Goal: Task Accomplishment & Management: Manage account settings

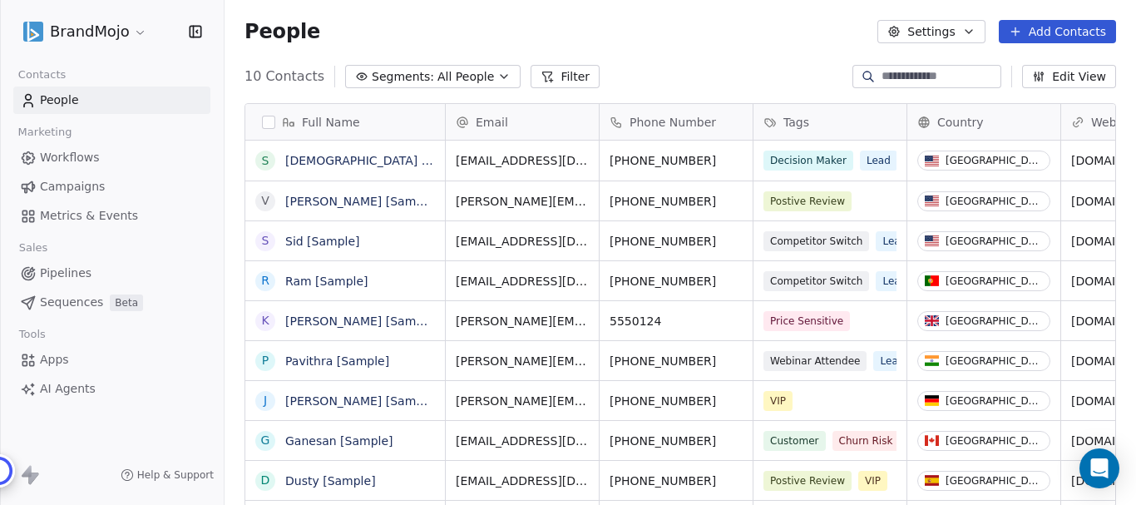
click at [98, 32] on html "BrandMojo Contacts People Marketing Workflows Campaigns Metrics & Events Sales …" at bounding box center [568, 252] width 1136 height 505
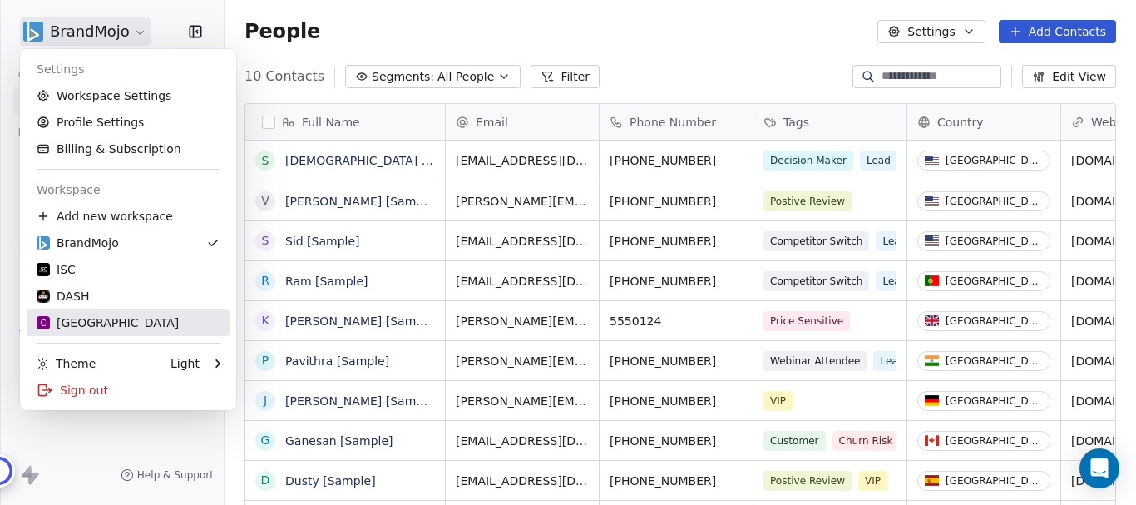
click at [120, 319] on div "C Chitrakoota School" at bounding box center [108, 322] width 142 height 17
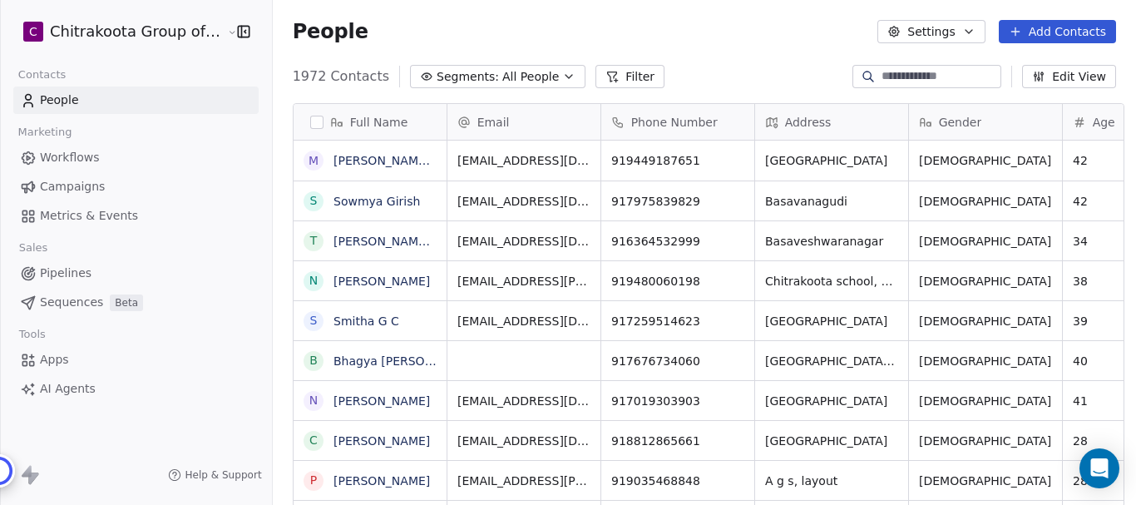
scroll to position [432, 859]
click at [1102, 469] on icon "Open Intercom Messenger" at bounding box center [1098, 468] width 19 height 22
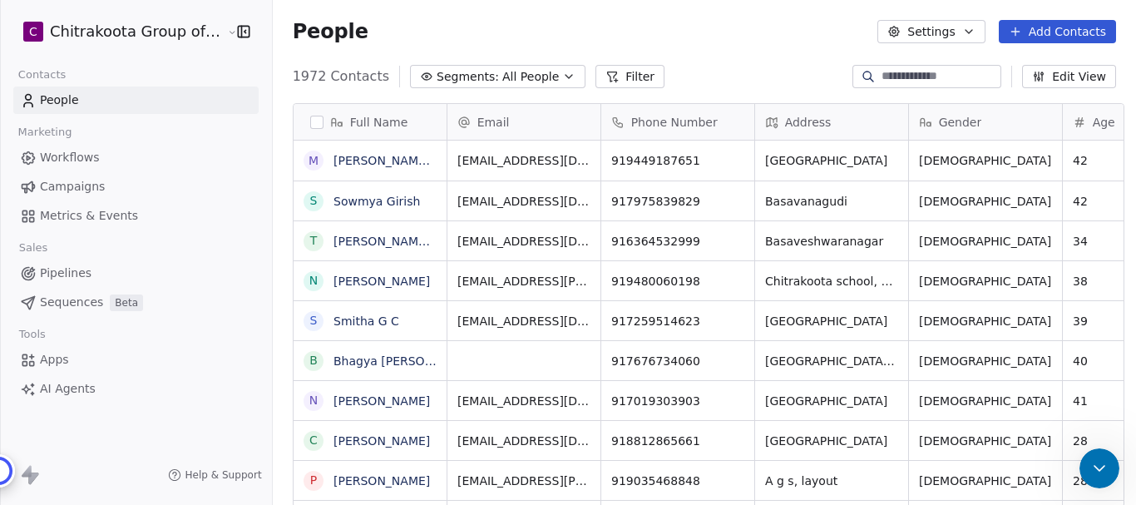
scroll to position [0, 0]
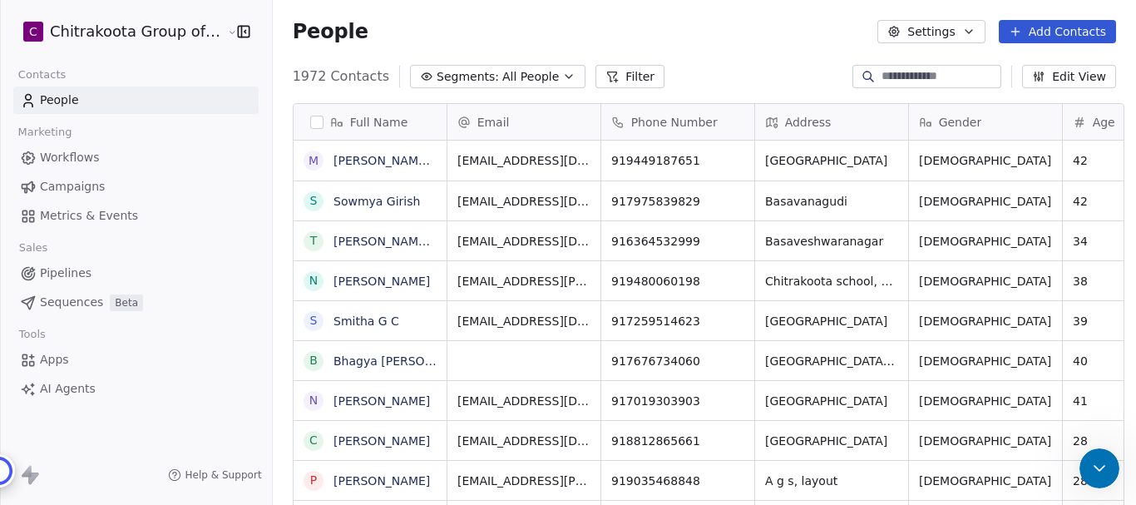
click at [1095, 472] on icon "Open Intercom Messenger" at bounding box center [1087, 482] width 20 height 20
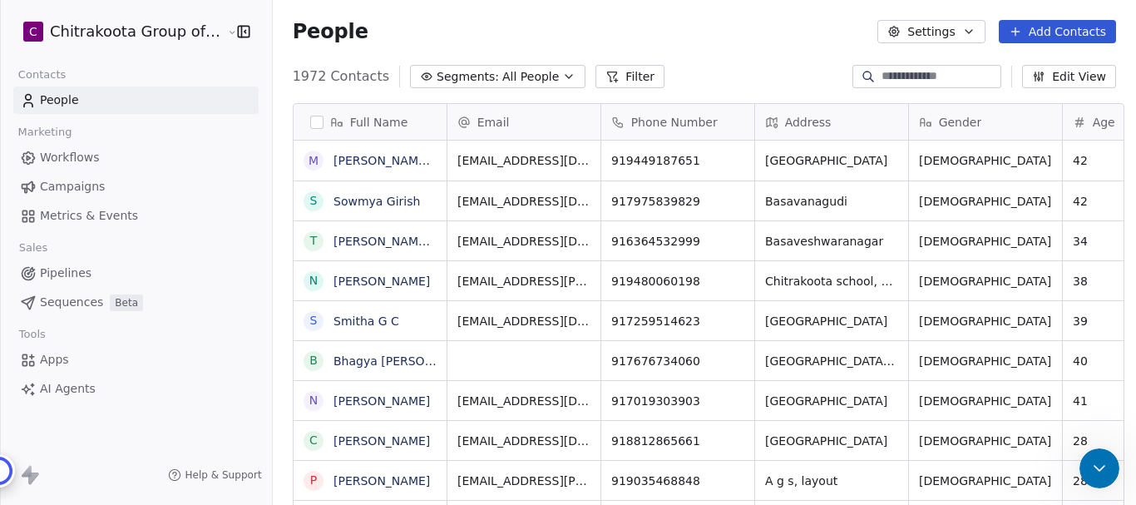
scroll to position [0, 0]
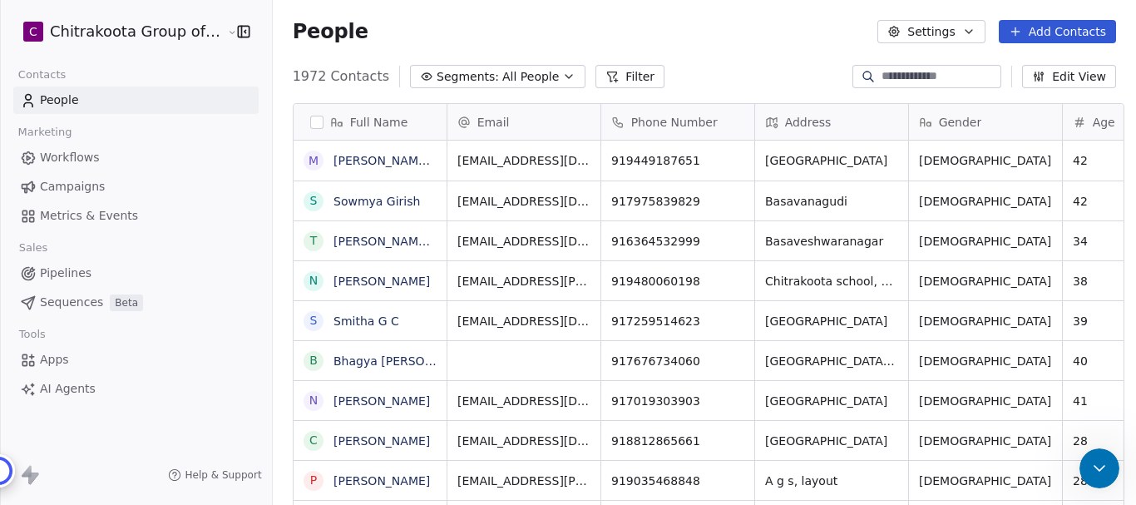
scroll to position [0, 0]
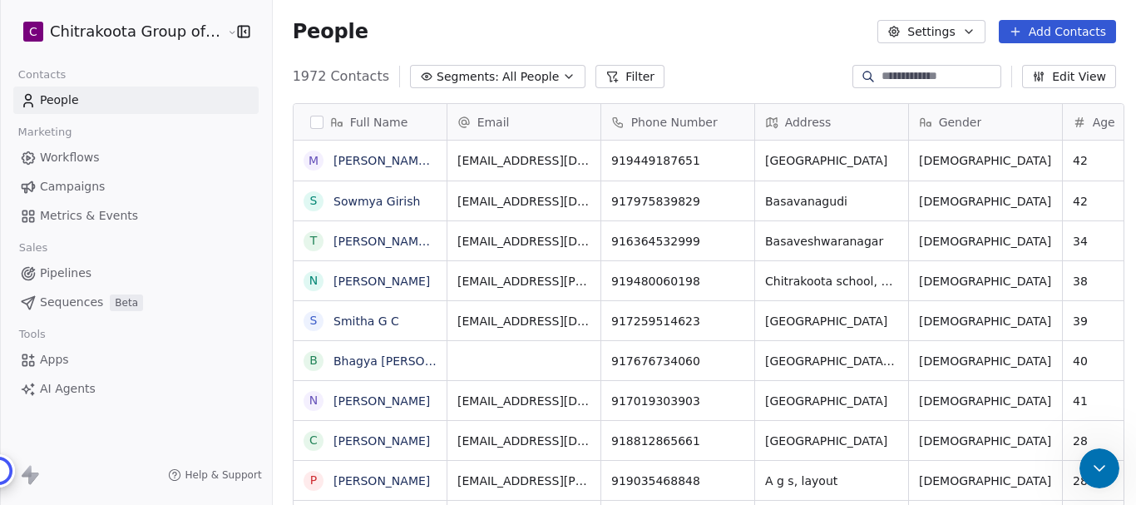
type textarea "**********"
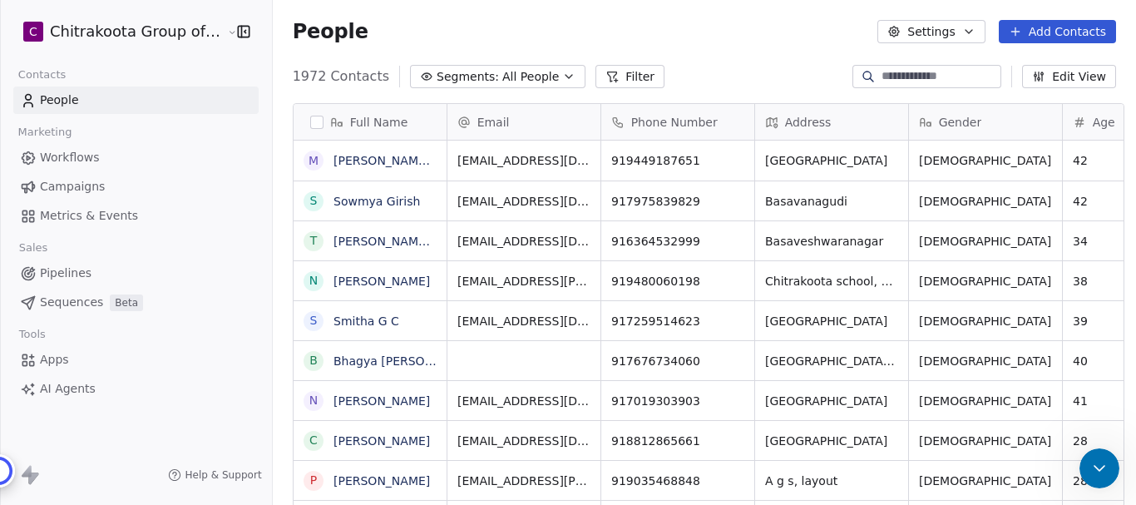
drag, startPoint x: 265, startPoint y: 809, endPoint x: 247, endPoint y: 813, distance: 18.6
drag, startPoint x: 308, startPoint y: 521, endPoint x: 772, endPoint y: 664, distance: 485.6
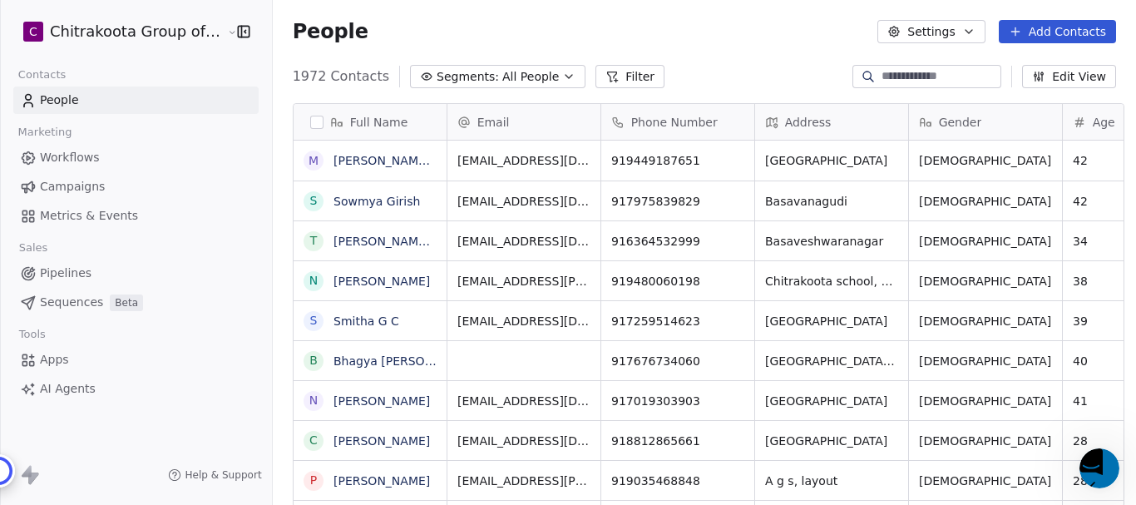
click at [59, 360] on span "Apps" at bounding box center [54, 359] width 29 height 17
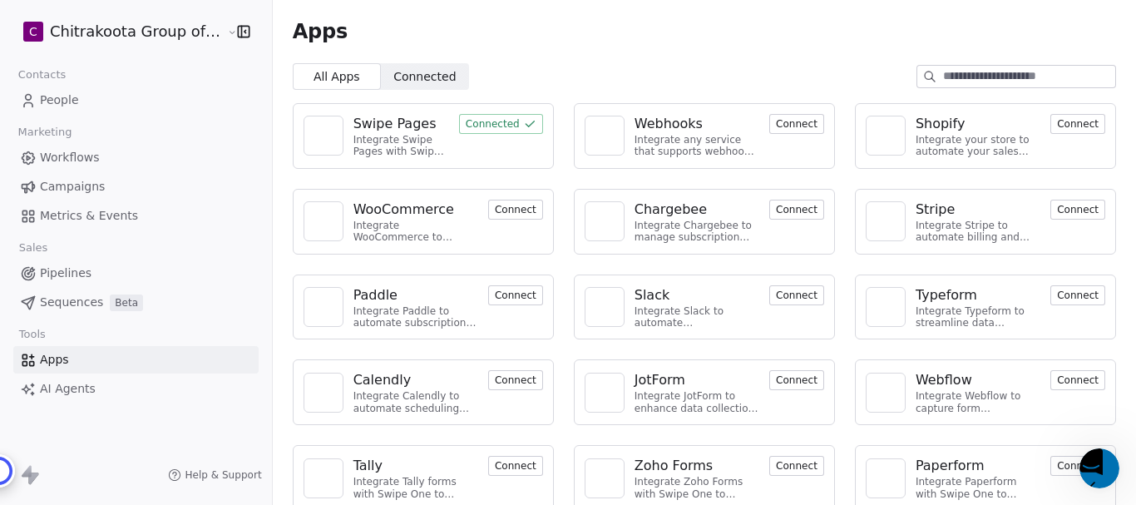
click at [478, 123] on button "Connected" at bounding box center [501, 124] width 84 height 20
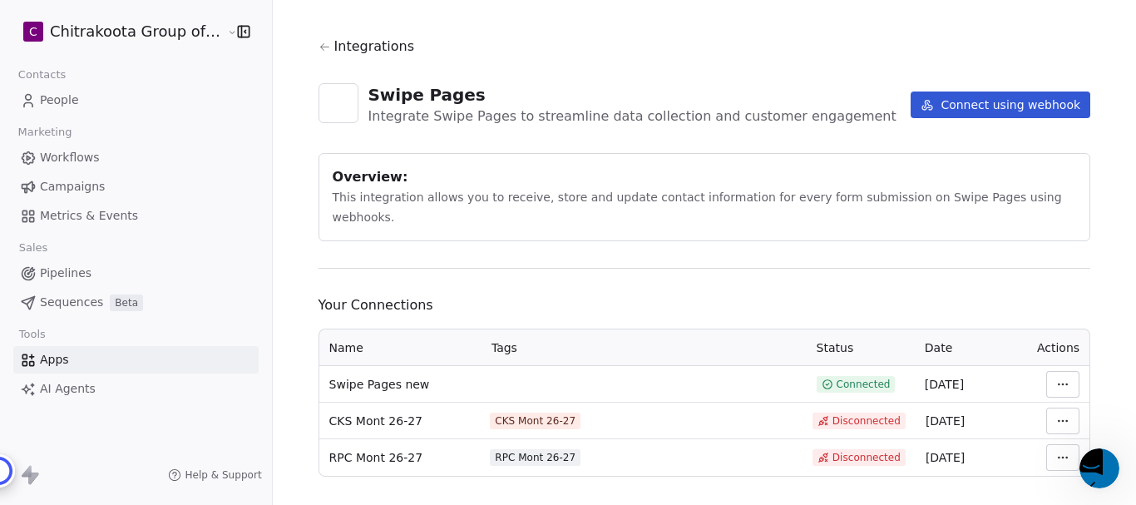
scroll to position [22, 0]
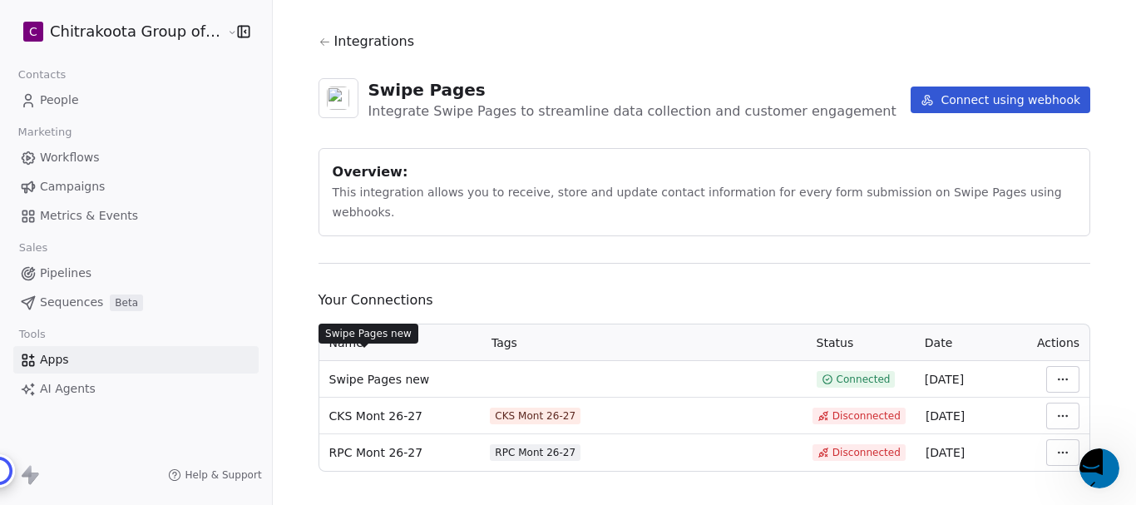
click at [379, 371] on span "Swipe Pages new" at bounding box center [379, 379] width 101 height 17
click at [1054, 359] on html "C Chitrakoota Group of Institutions Contacts People Marketing Workflows Campaig…" at bounding box center [568, 316] width 1136 height 632
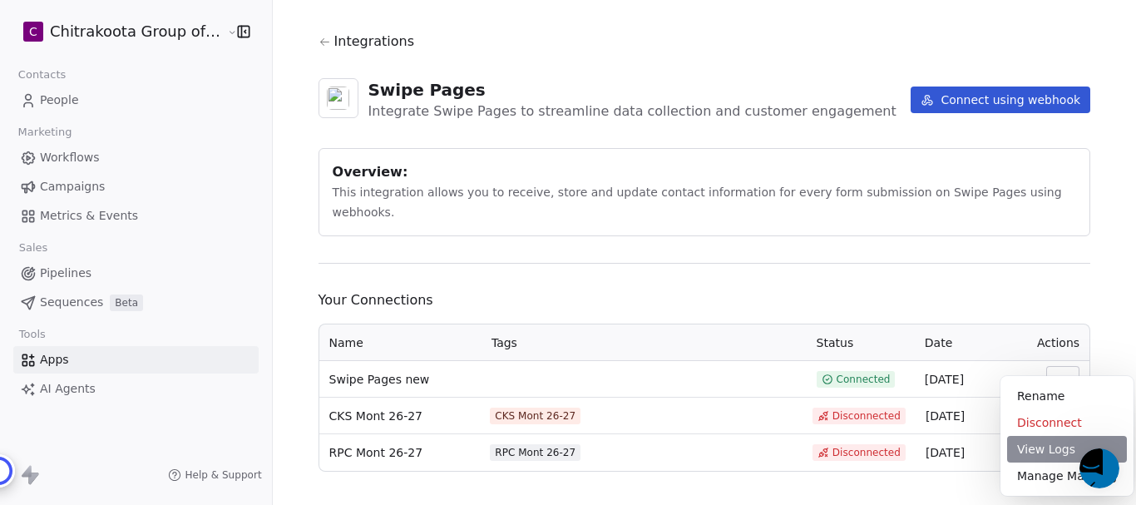
click at [1043, 450] on div "View Logs" at bounding box center [1067, 449] width 120 height 27
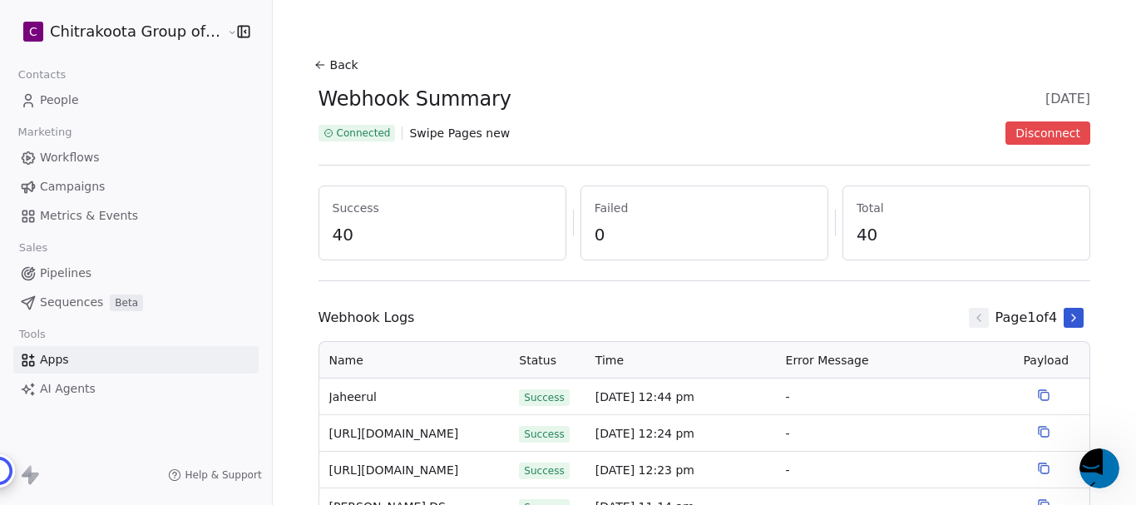
click at [335, 62] on button "Back" at bounding box center [338, 65] width 53 height 30
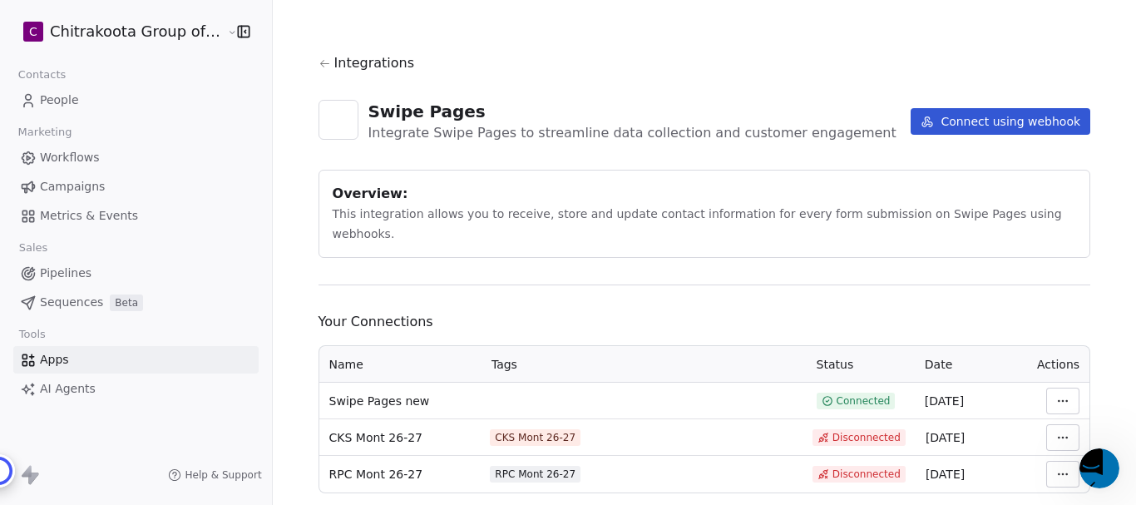
click at [1045, 375] on html "C Chitrakoota Group of Institutions Contacts People Marketing Workflows Campaig…" at bounding box center [568, 316] width 1136 height 632
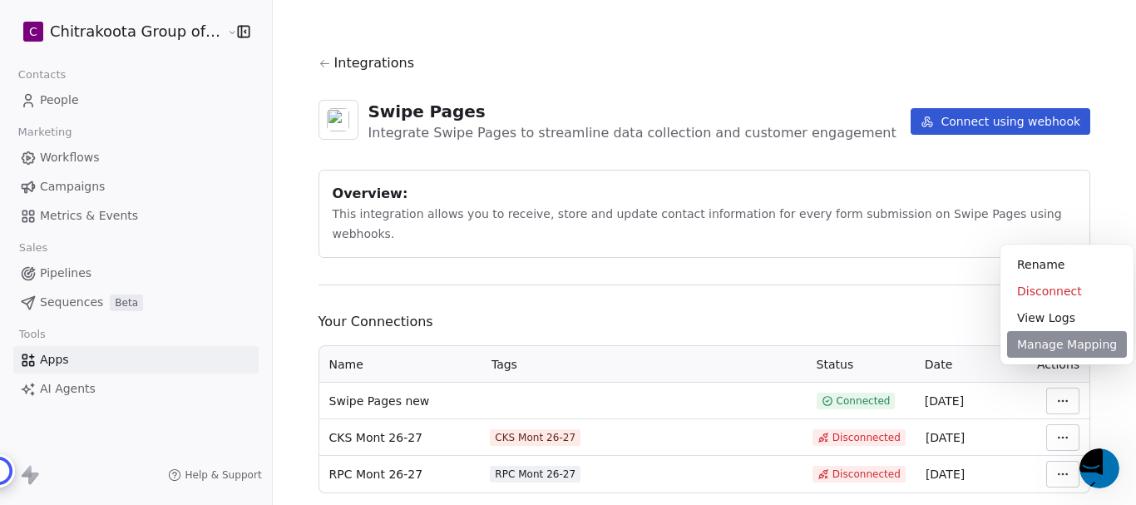
click at [1055, 349] on div "Manage Mapping" at bounding box center [1067, 344] width 120 height 27
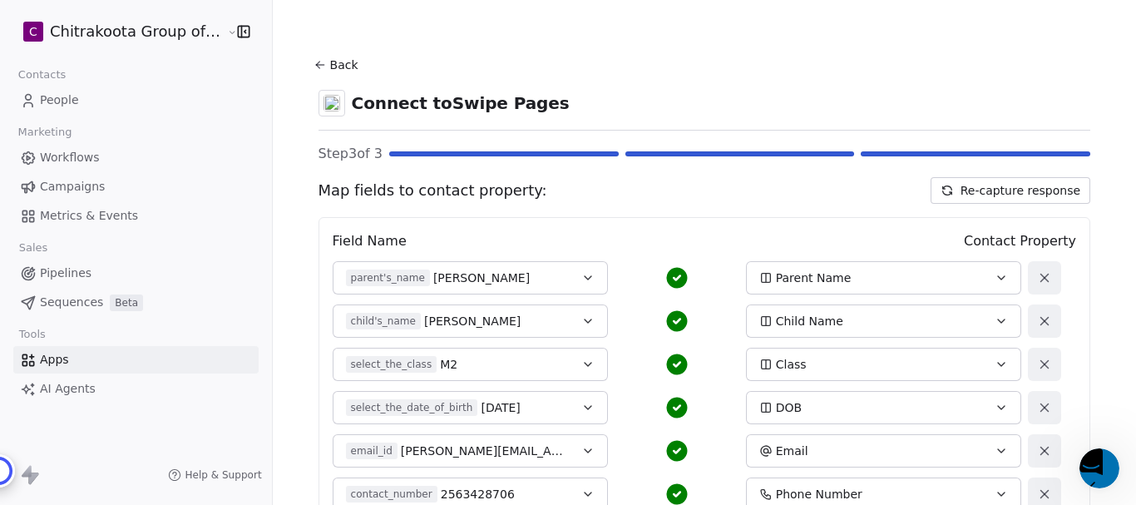
click at [315, 61] on icon at bounding box center [320, 64] width 13 height 13
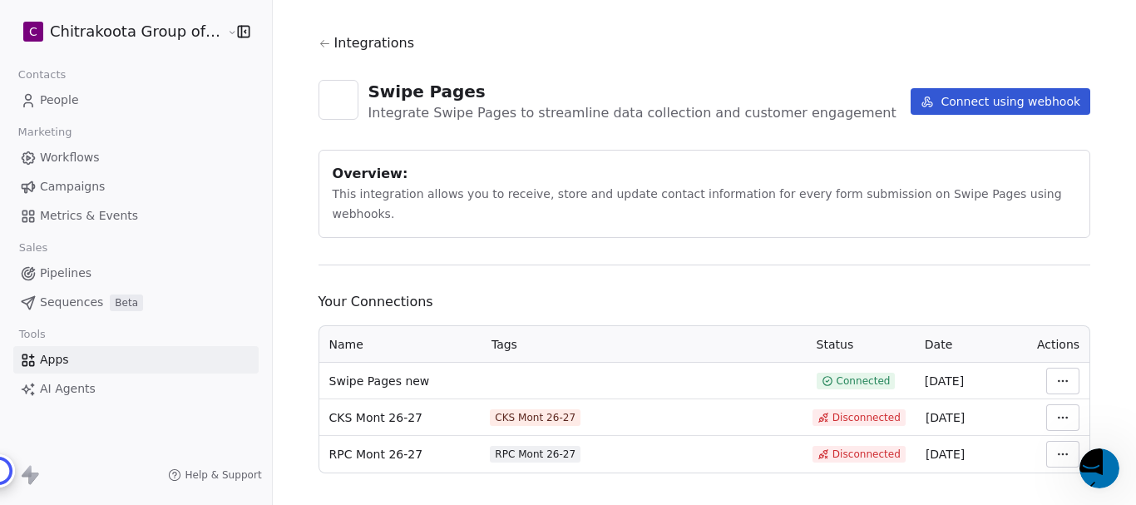
scroll to position [22, 0]
click at [1050, 361] on html "C Chitrakoota Group of Institutions Contacts People Marketing Workflows Campaig…" at bounding box center [568, 316] width 1136 height 632
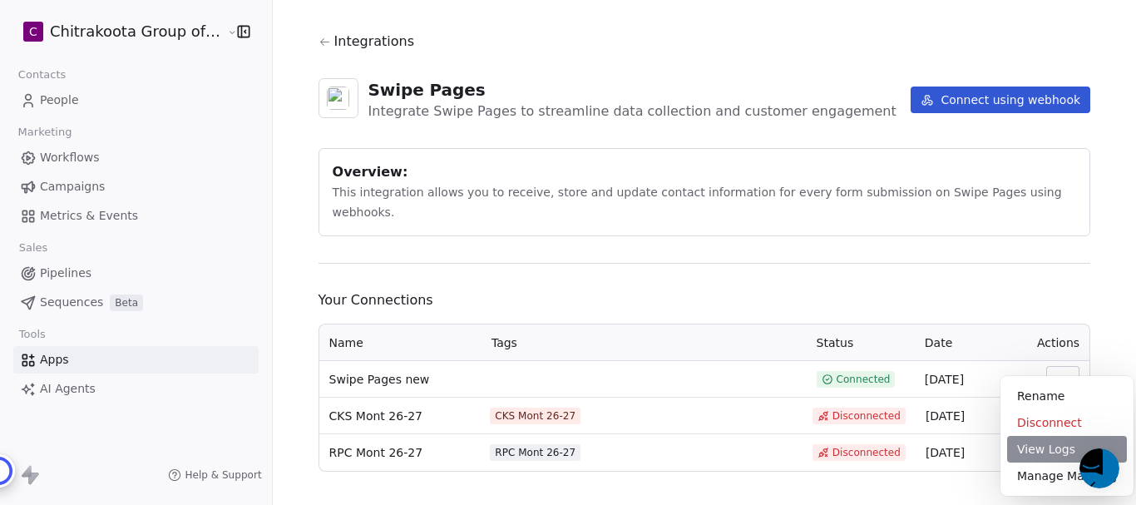
click at [1052, 449] on div "View Logs" at bounding box center [1067, 449] width 120 height 27
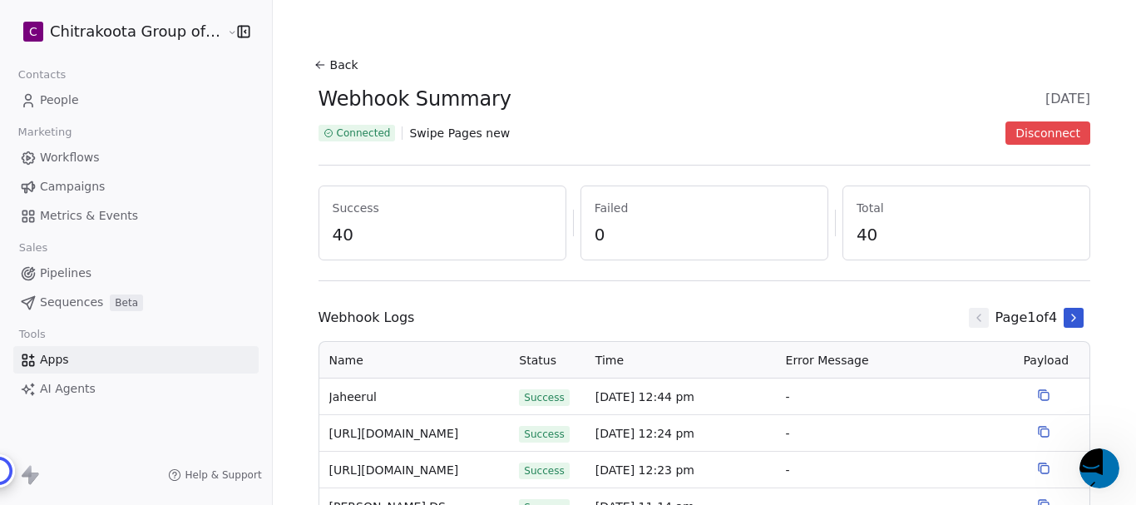
click at [314, 71] on icon at bounding box center [320, 64] width 13 height 13
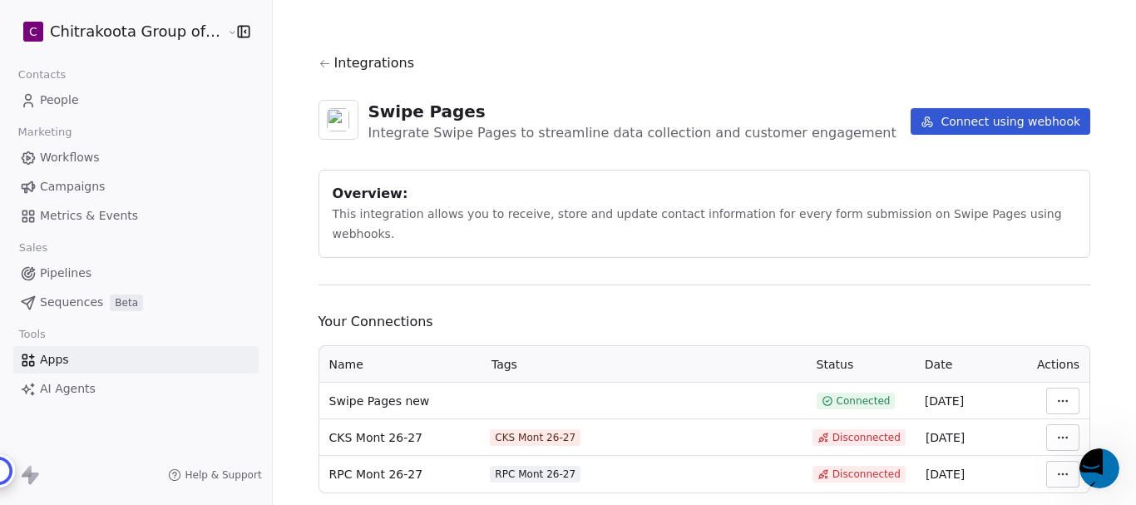
click at [373, 393] on span "Swipe Pages new" at bounding box center [379, 401] width 101 height 17
click at [840, 394] on span "Connected" at bounding box center [864, 400] width 54 height 13
drag, startPoint x: 930, startPoint y: 378, endPoint x: 1035, endPoint y: 382, distance: 105.7
click at [931, 394] on span "[DATE]" at bounding box center [944, 400] width 39 height 13
click at [1062, 379] on html "C Chitrakoota Group of Institutions Contacts People Marketing Workflows Campaig…" at bounding box center [568, 316] width 1136 height 632
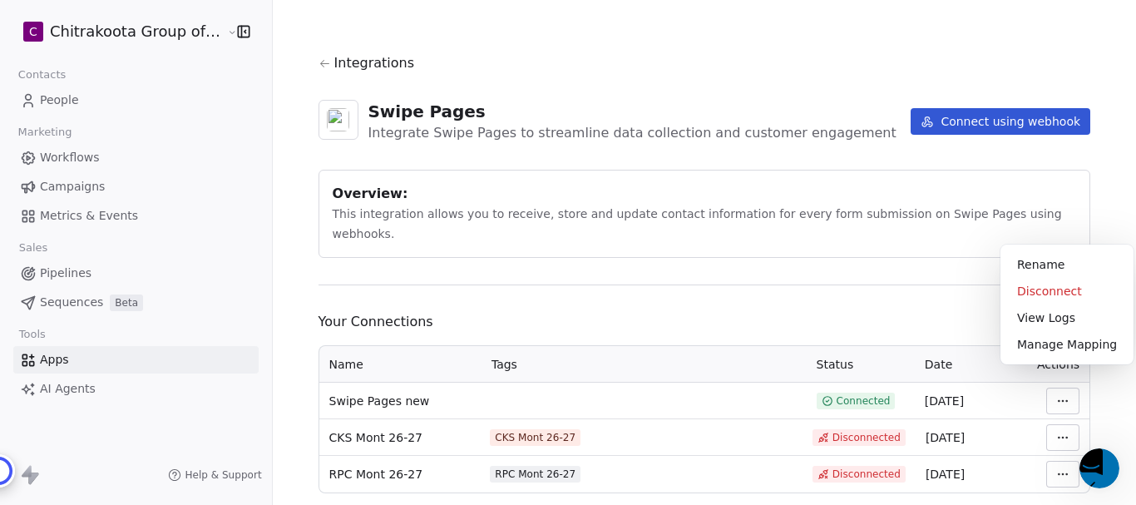
click at [1100, 388] on html "C Chitrakoota Group of Institutions Contacts People Marketing Workflows Campaig…" at bounding box center [568, 316] width 1136 height 632
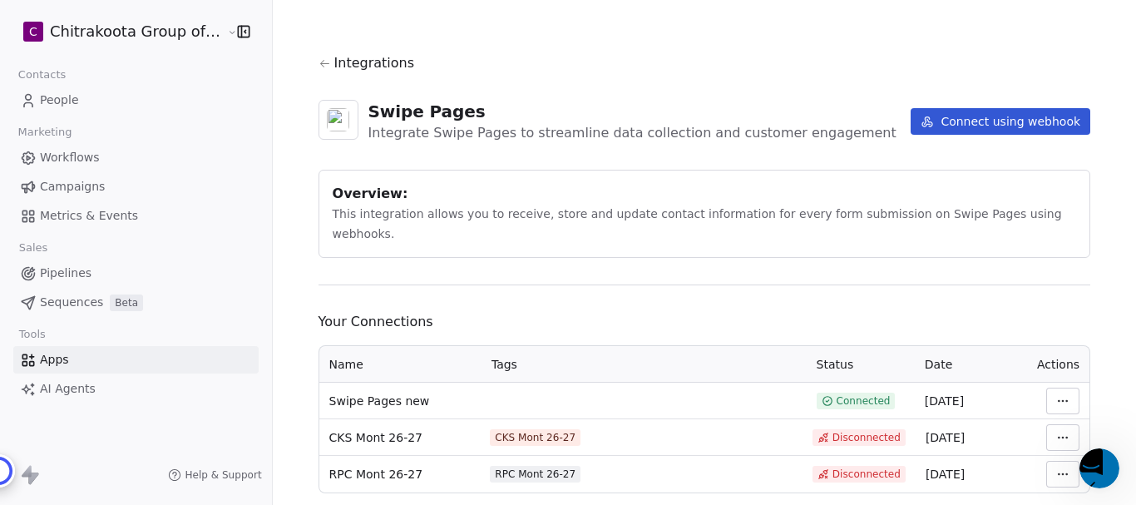
scroll to position [22, 0]
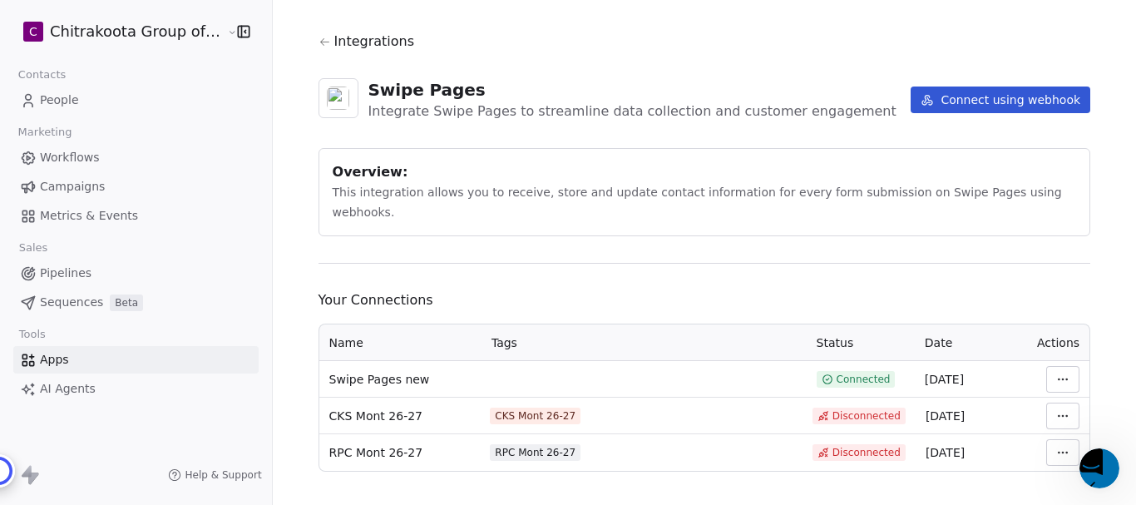
click at [1049, 358] on html "C Chitrakoota Group of Institutions Contacts People Marketing Workflows Campaig…" at bounding box center [568, 316] width 1136 height 632
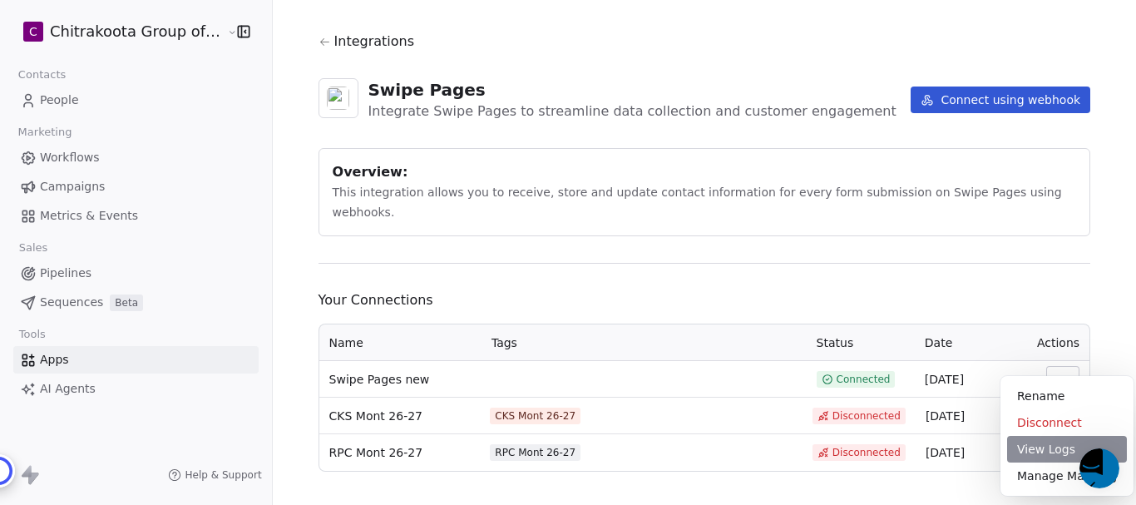
click at [1043, 454] on div "View Logs" at bounding box center [1067, 449] width 120 height 27
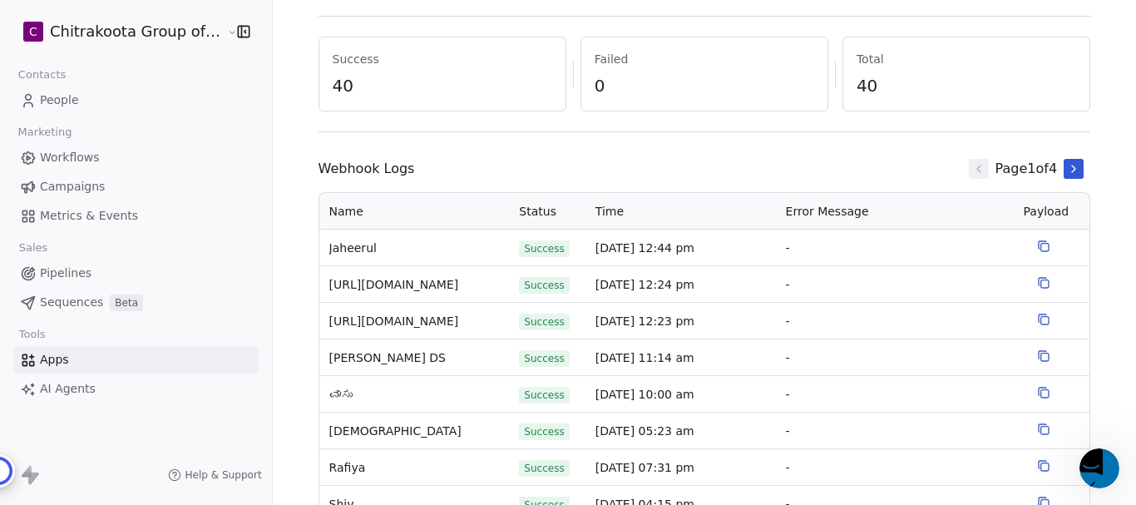
scroll to position [166, 0]
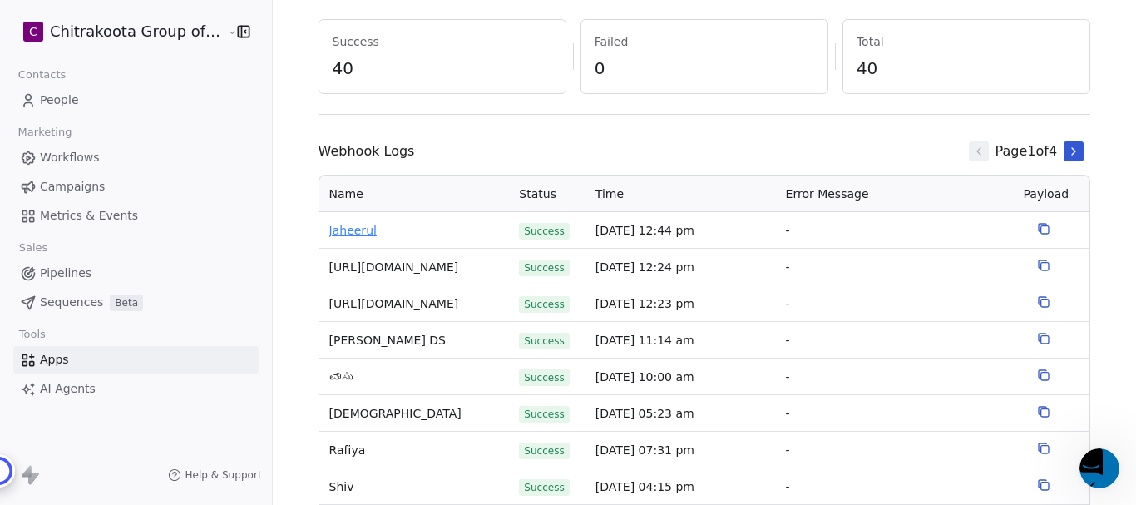
click at [345, 230] on span "Jaheerul" at bounding box center [414, 230] width 170 height 17
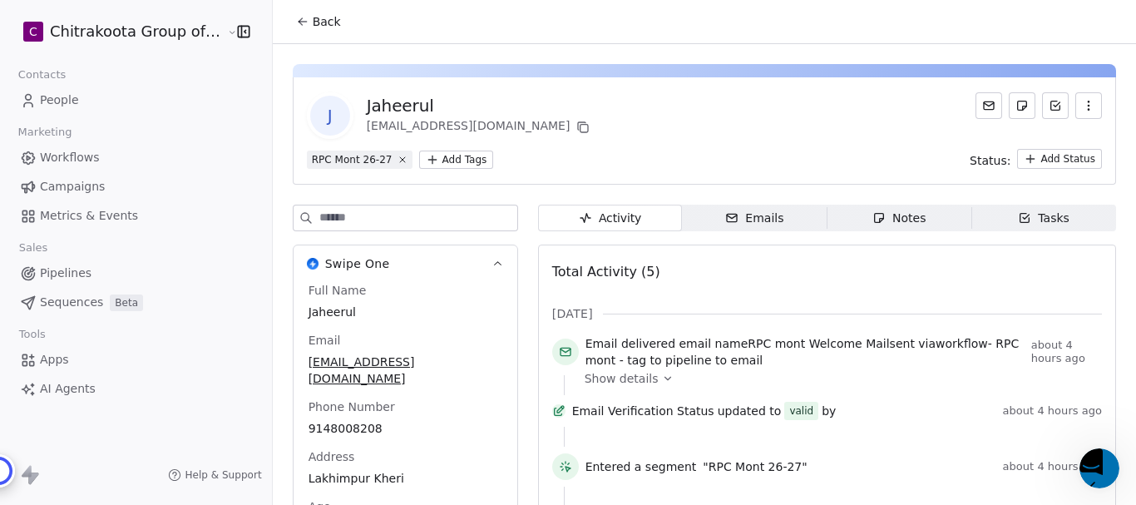
click at [313, 16] on span "Back" at bounding box center [327, 21] width 28 height 17
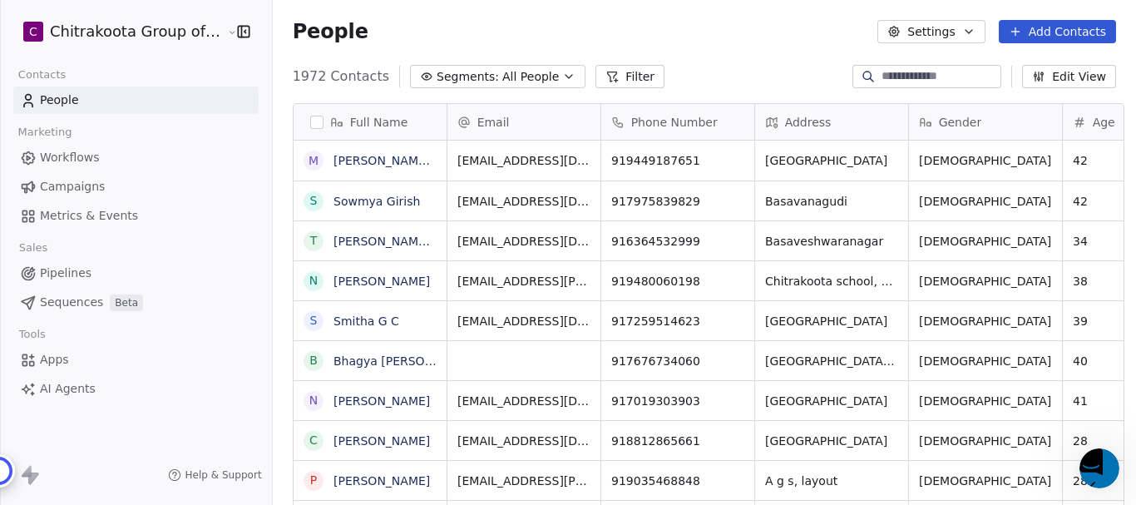
scroll to position [432, 859]
click at [62, 361] on span "Apps" at bounding box center [54, 359] width 29 height 17
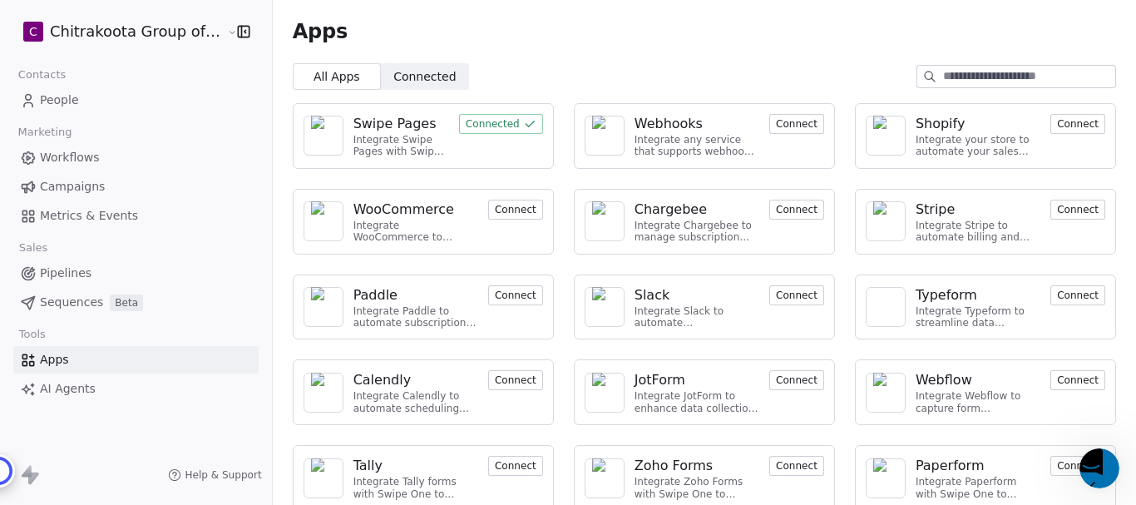
click at [68, 102] on span "People" at bounding box center [59, 99] width 39 height 17
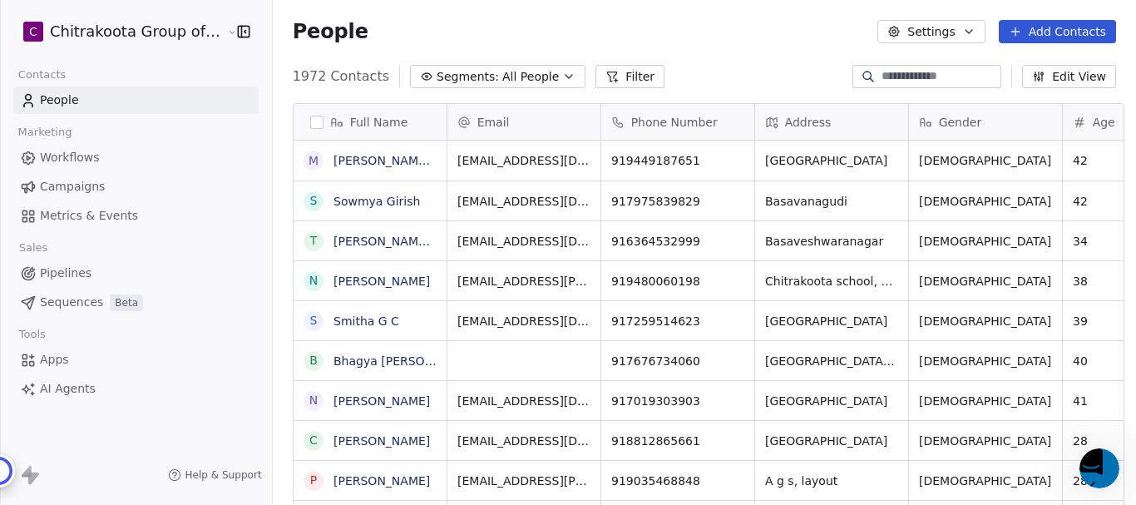
scroll to position [432, 859]
click at [955, 70] on input at bounding box center [940, 76] width 116 height 17
paste input "********"
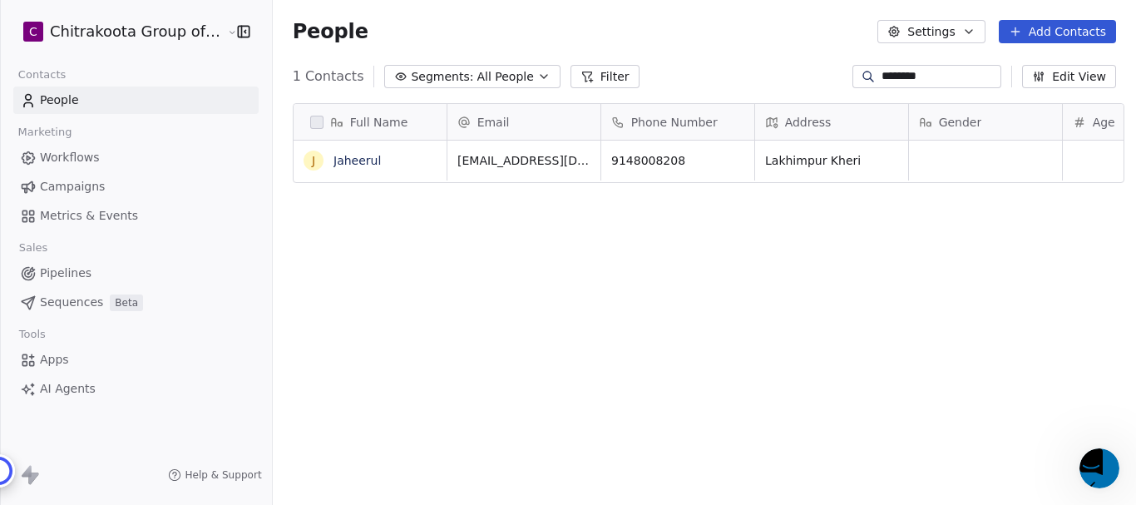
type input "********"
drag, startPoint x: 919, startPoint y: 77, endPoint x: 834, endPoint y: 77, distance: 84.8
click at [852, 77] on div "********" at bounding box center [926, 76] width 149 height 23
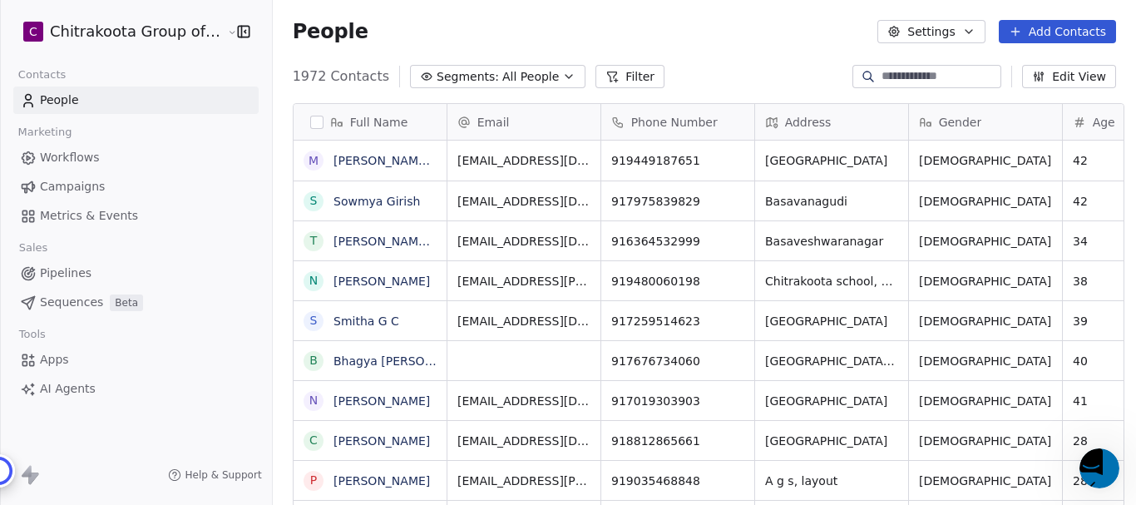
click at [60, 362] on span "Apps" at bounding box center [54, 359] width 29 height 17
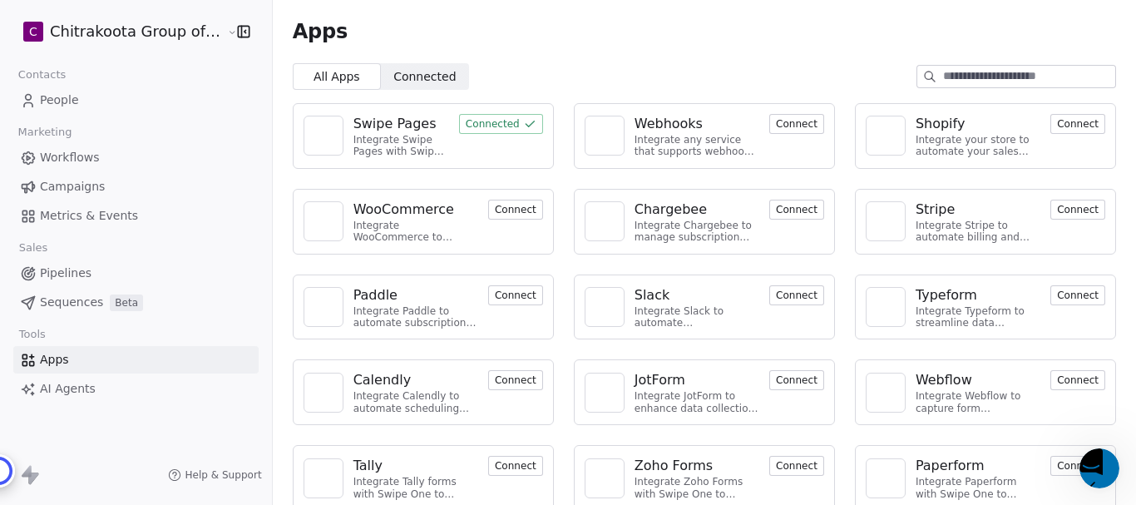
click at [468, 128] on button "Connected" at bounding box center [501, 124] width 84 height 20
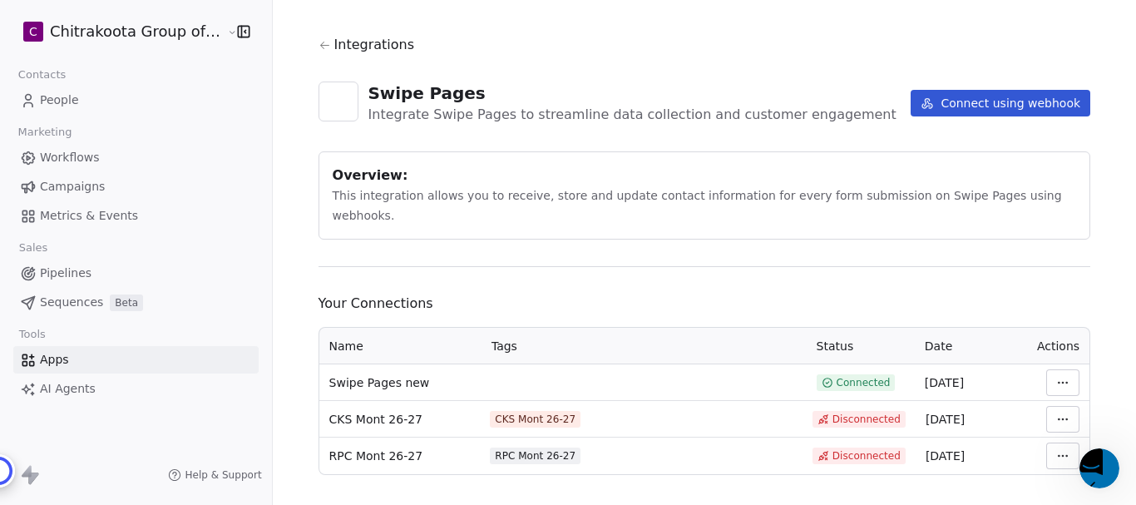
scroll to position [22, 0]
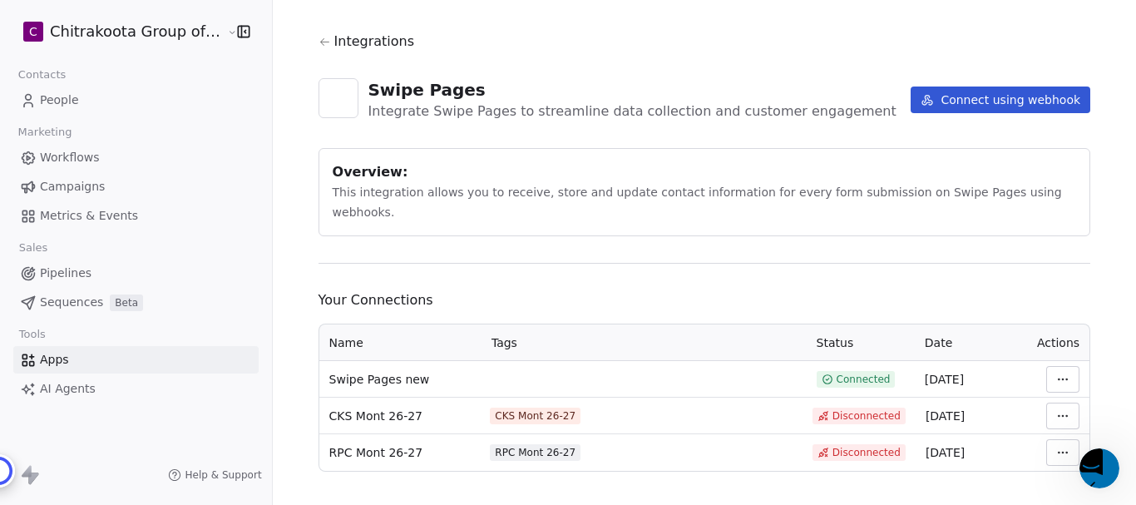
click at [1057, 429] on html "C Chitrakoota Group of Institutions Contacts People Marketing Workflows Campaig…" at bounding box center [568, 316] width 1136 height 632
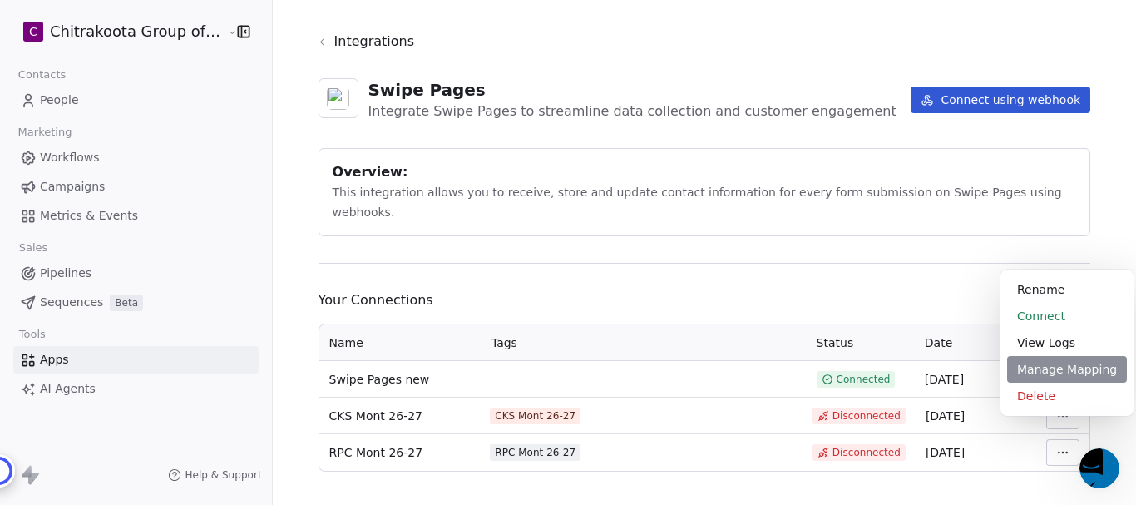
click at [1055, 372] on div "Manage Mapping" at bounding box center [1067, 369] width 120 height 27
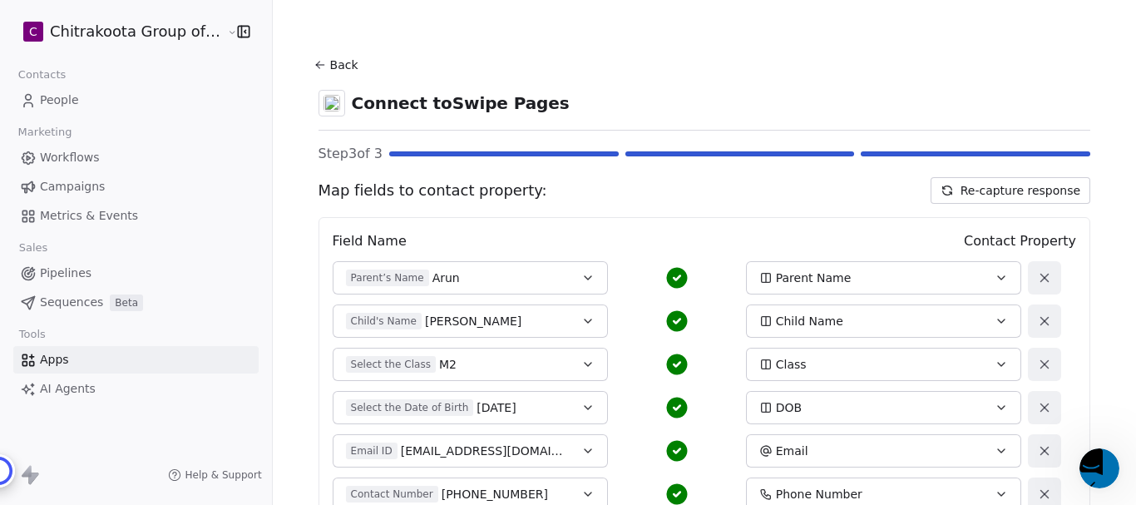
click at [321, 61] on button "Back" at bounding box center [338, 65] width 53 height 30
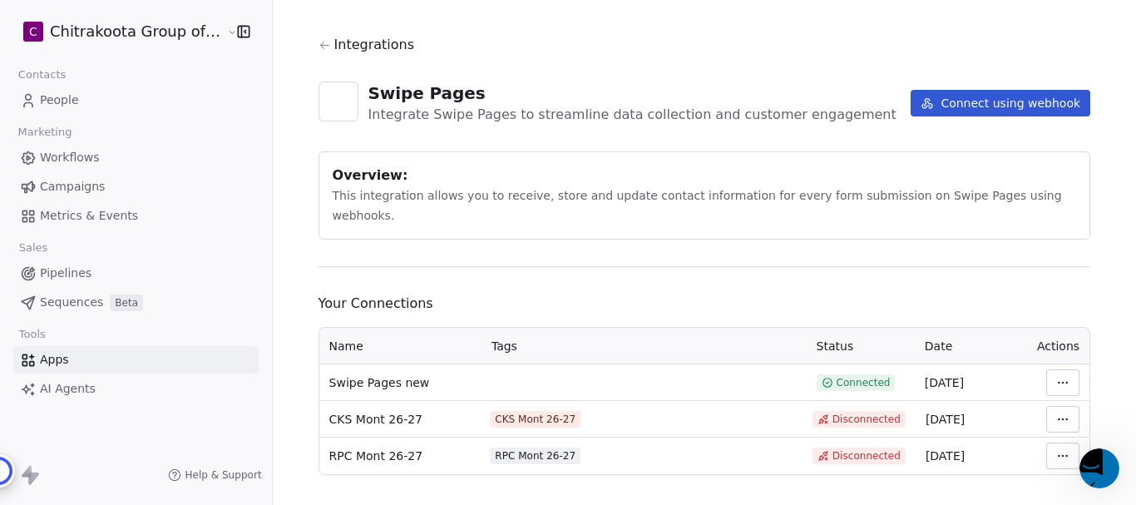
scroll to position [22, 0]
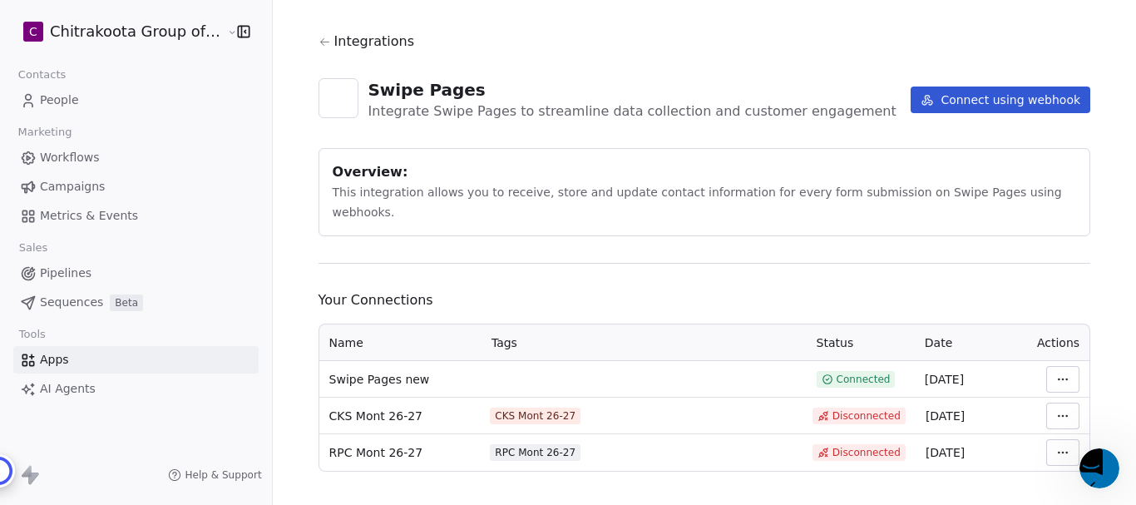
click at [1056, 360] on html "C Chitrakoota Group of Institutions Contacts People Marketing Workflows Campaig…" at bounding box center [568, 316] width 1136 height 632
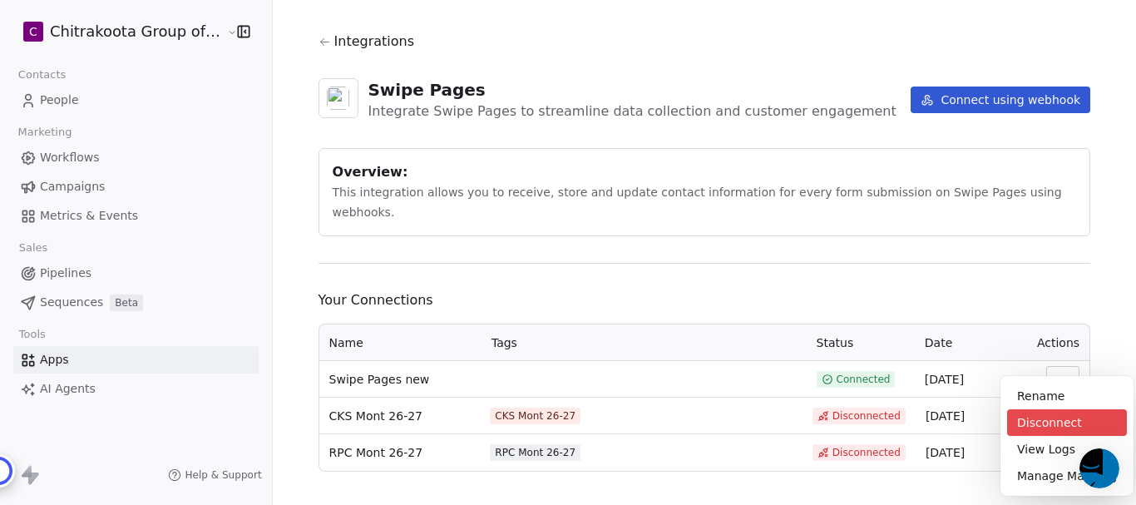
click at [1035, 425] on div "Disconnect" at bounding box center [1067, 422] width 120 height 27
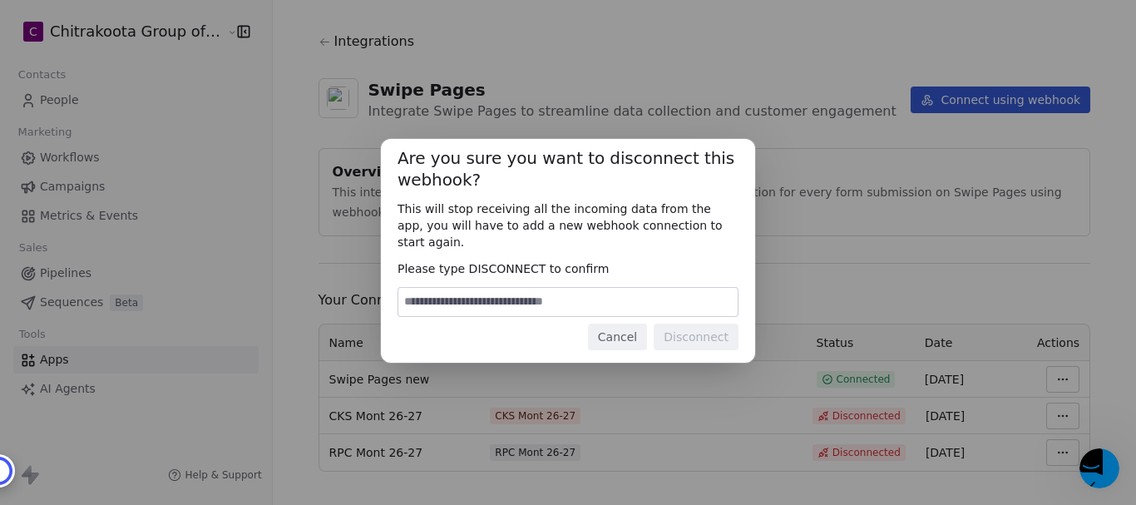
click at [529, 288] on input at bounding box center [567, 302] width 339 height 28
drag, startPoint x: 462, startPoint y: 259, endPoint x: 535, endPoint y: 259, distance: 73.2
click at [535, 260] on span "Please type DISCONNECT to confirm" at bounding box center [568, 268] width 341 height 17
copy span "DISCONNECT"
click at [457, 292] on input at bounding box center [567, 302] width 339 height 28
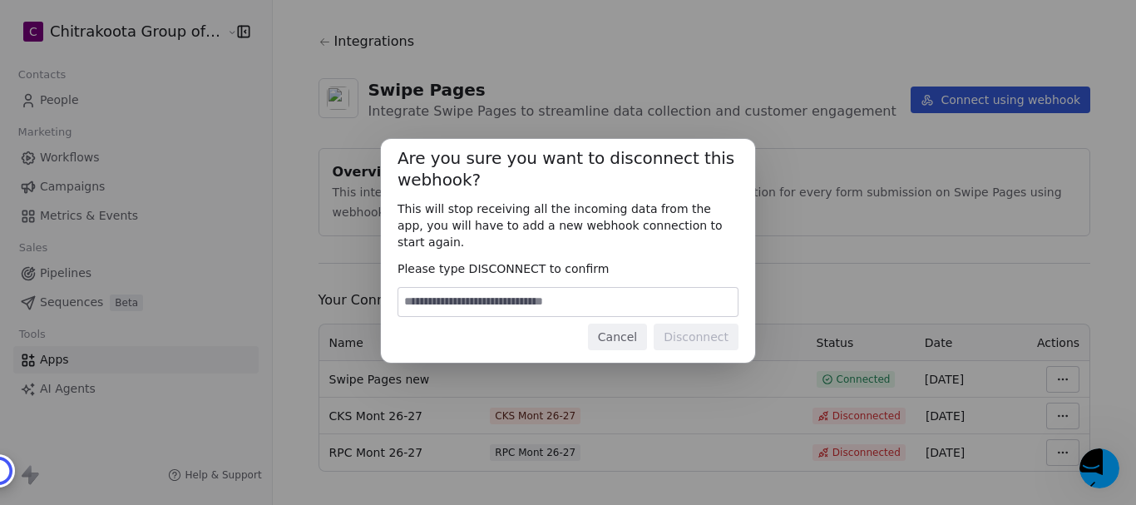
paste input "**********"
type input "**********"
click at [707, 332] on button "Disconnect" at bounding box center [696, 337] width 85 height 27
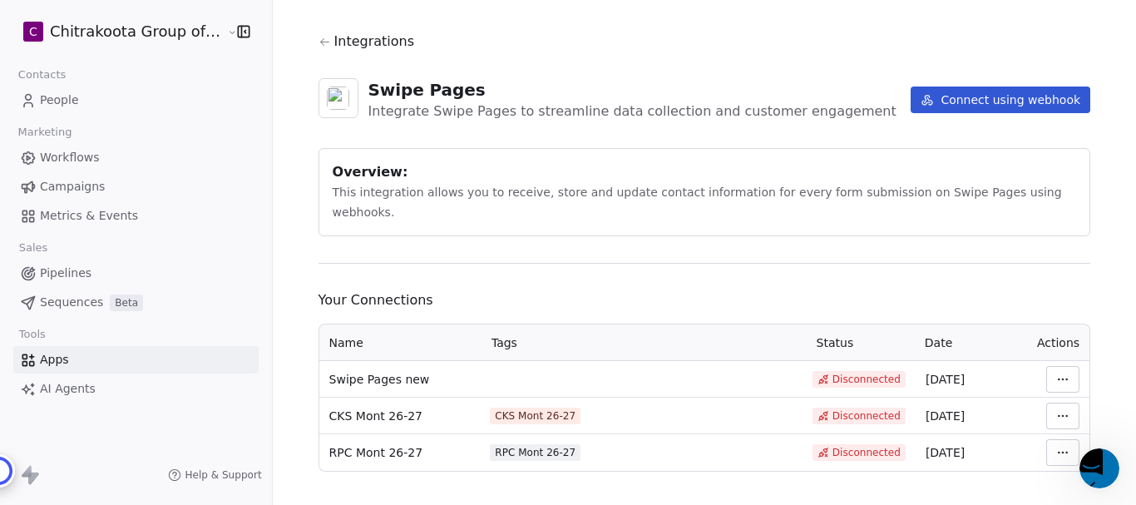
click at [1054, 429] on html "C Chitrakoota Group of Institutions Contacts People Marketing Workflows Campaig…" at bounding box center [568, 316] width 1136 height 632
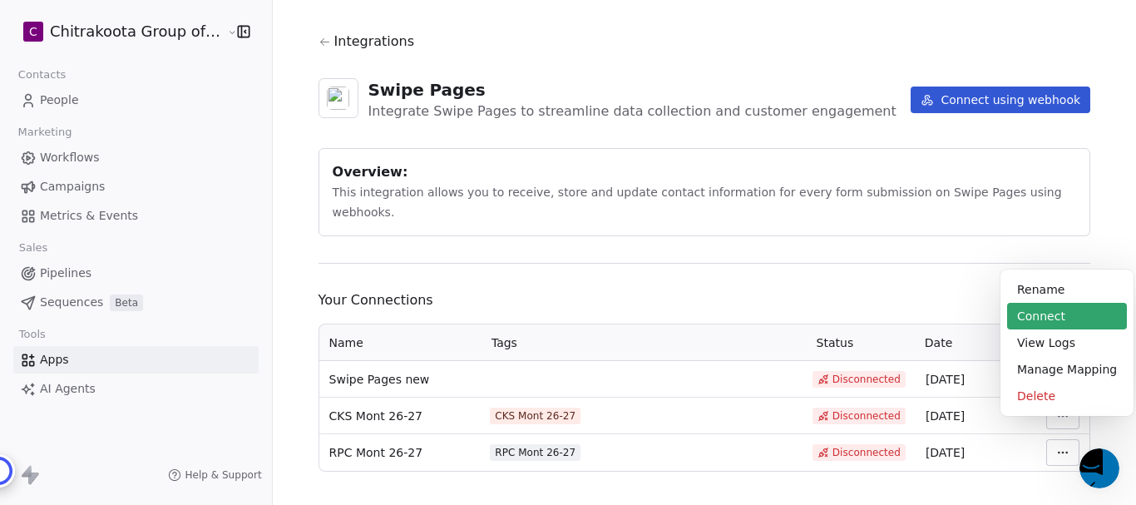
click at [1040, 310] on div "Connect" at bounding box center [1067, 316] width 120 height 27
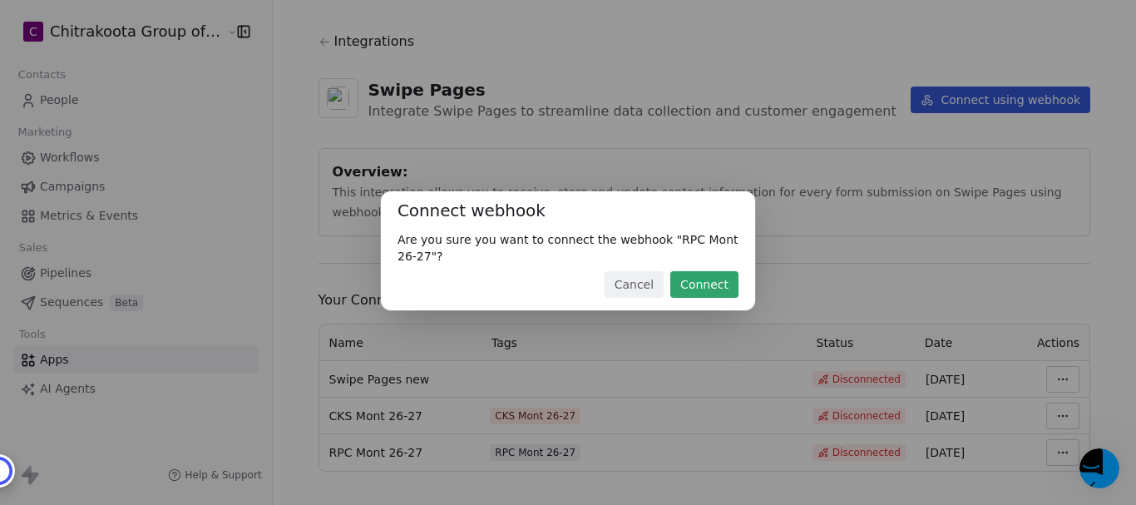
click at [696, 286] on button "Connect" at bounding box center [704, 284] width 68 height 27
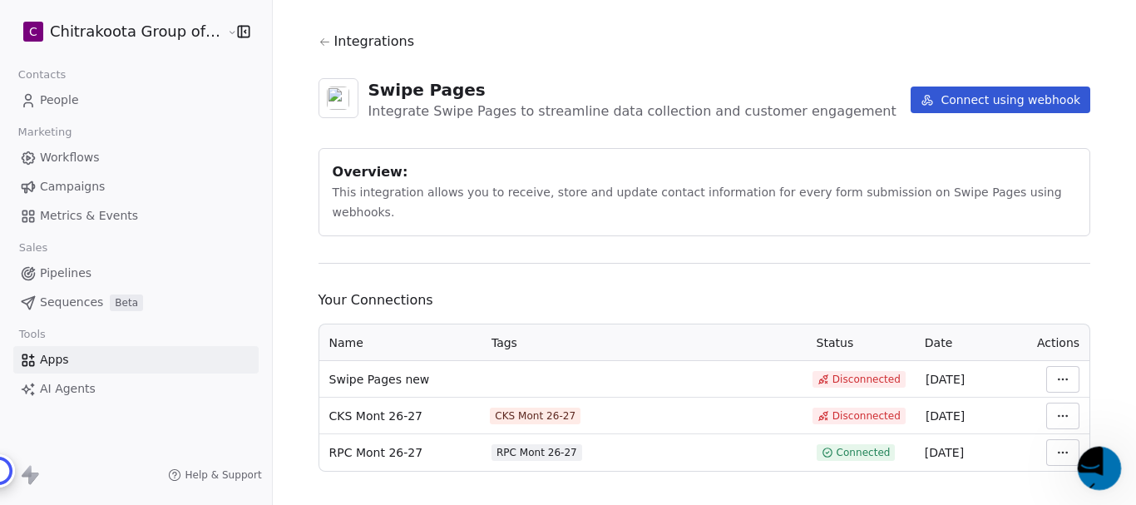
click at [1097, 472] on icon "Open Intercom Messenger" at bounding box center [1087, 482] width 20 height 20
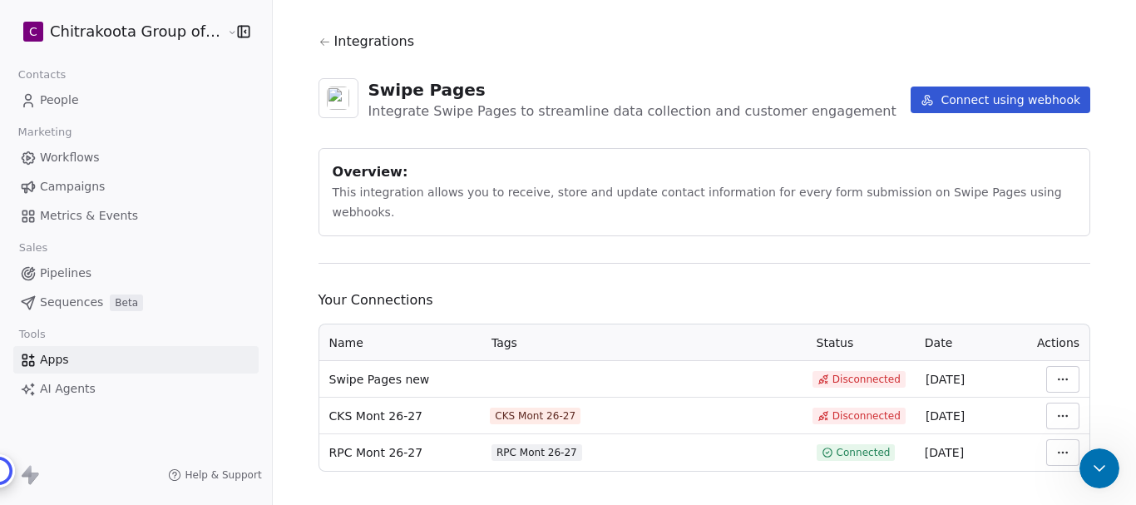
scroll to position [5694, 0]
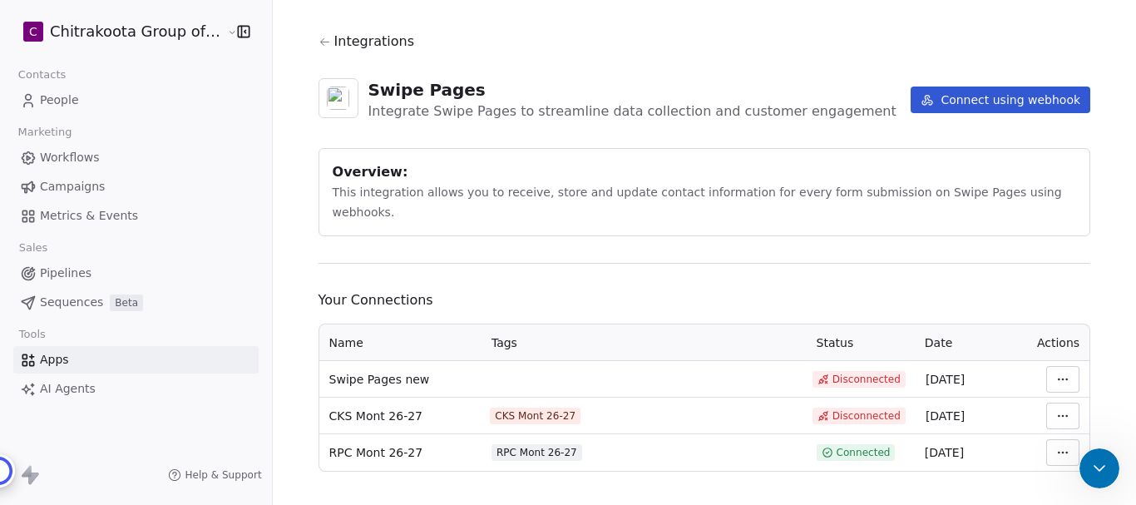
scroll to position [0, 0]
click at [1025, 108] on button "Connect using webhook" at bounding box center [1001, 99] width 180 height 27
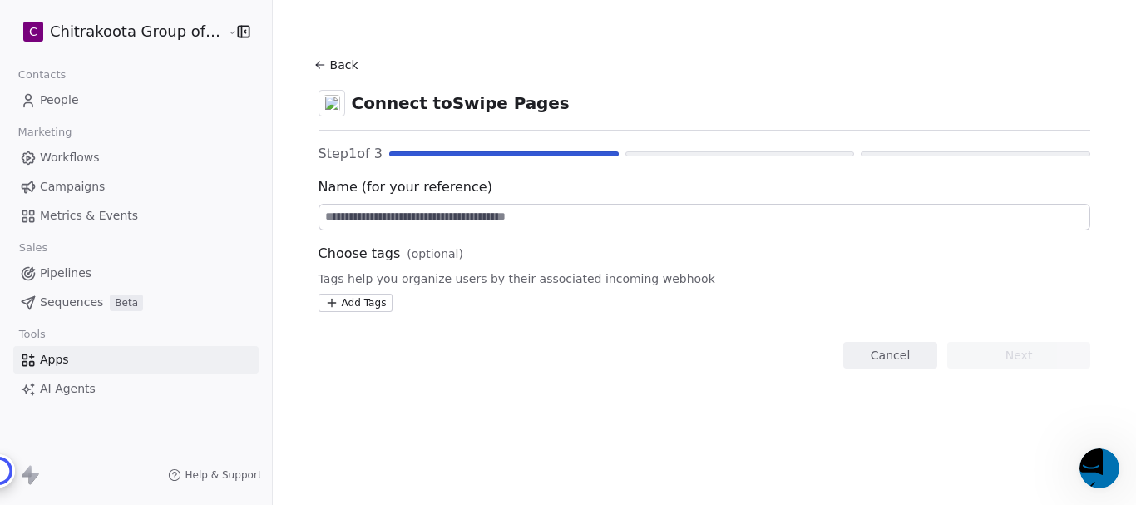
click at [514, 225] on input at bounding box center [704, 217] width 771 height 25
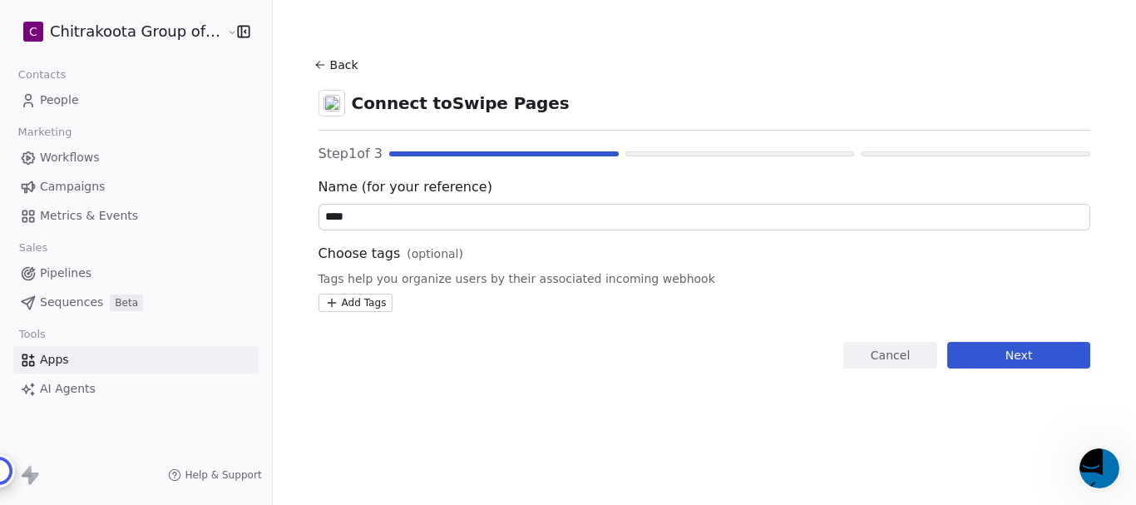
type input "****"
click at [1010, 353] on button "Next" at bounding box center [1018, 355] width 143 height 27
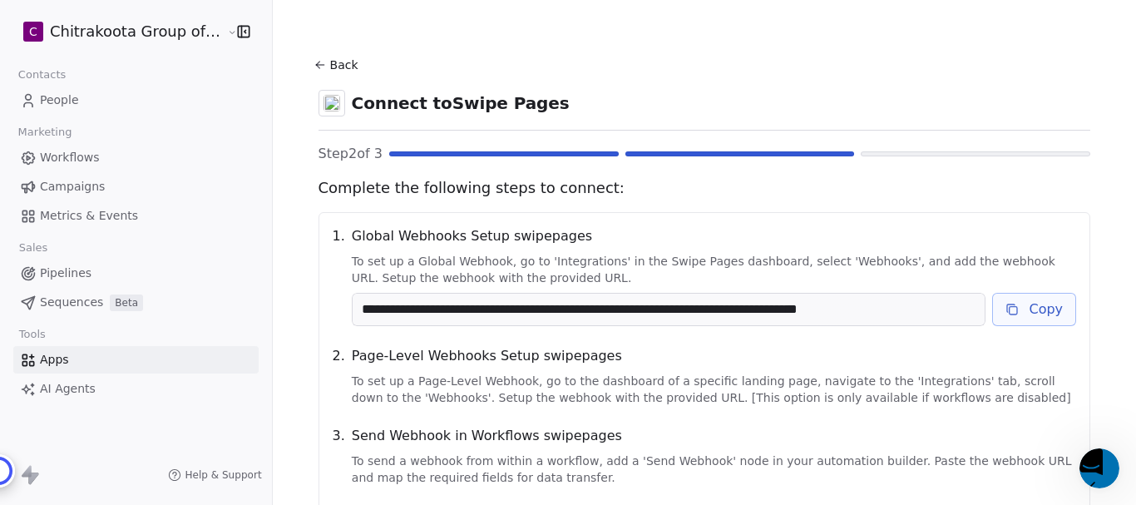
click at [336, 64] on button "Back" at bounding box center [338, 65] width 53 height 30
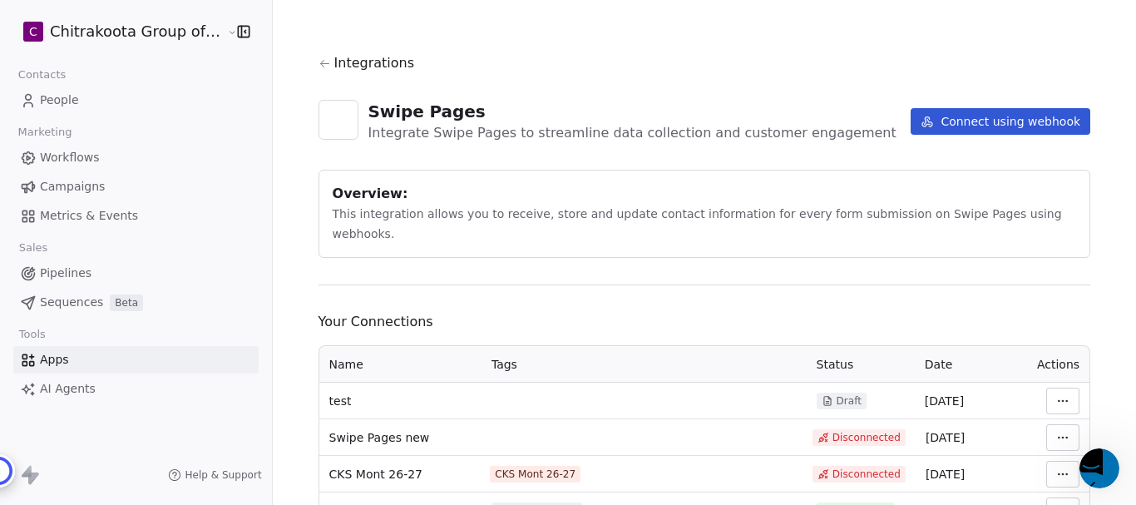
scroll to position [58, 0]
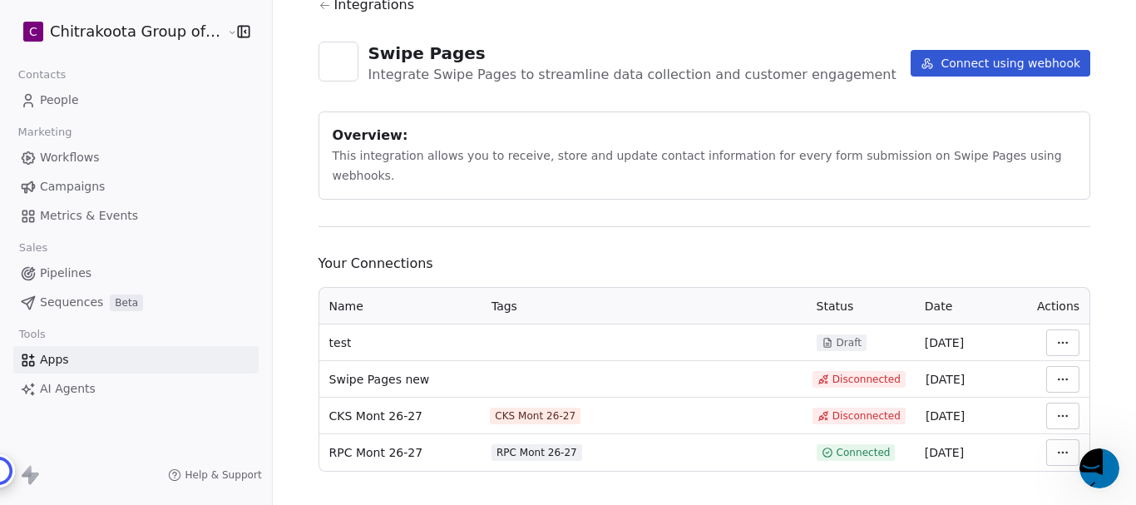
click at [1056, 324] on html "C Chitrakoota Group of Institutions Contacts People Marketing Workflows Campaig…" at bounding box center [568, 316] width 1136 height 632
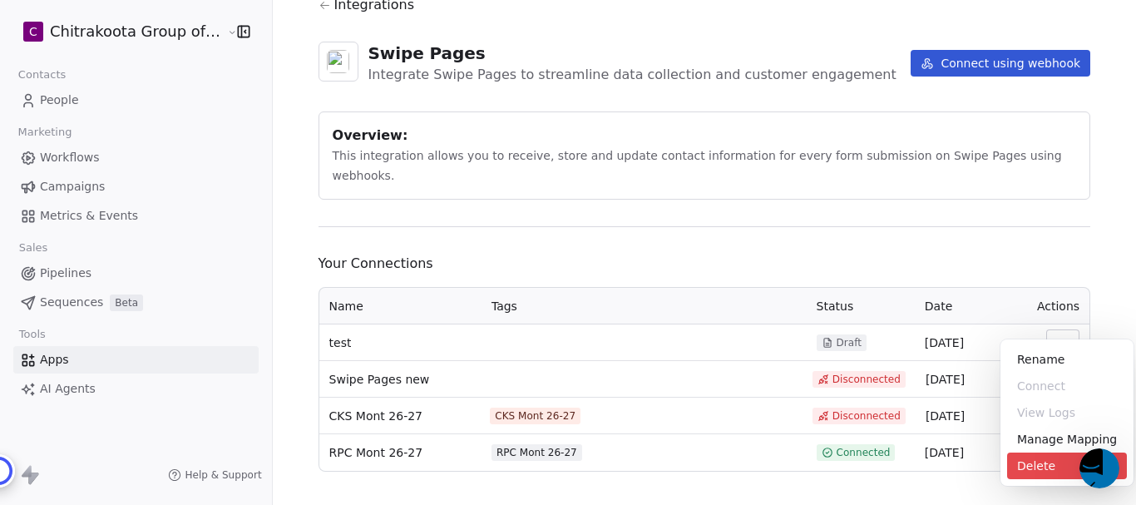
click at [1033, 468] on div "Delete" at bounding box center [1067, 465] width 120 height 27
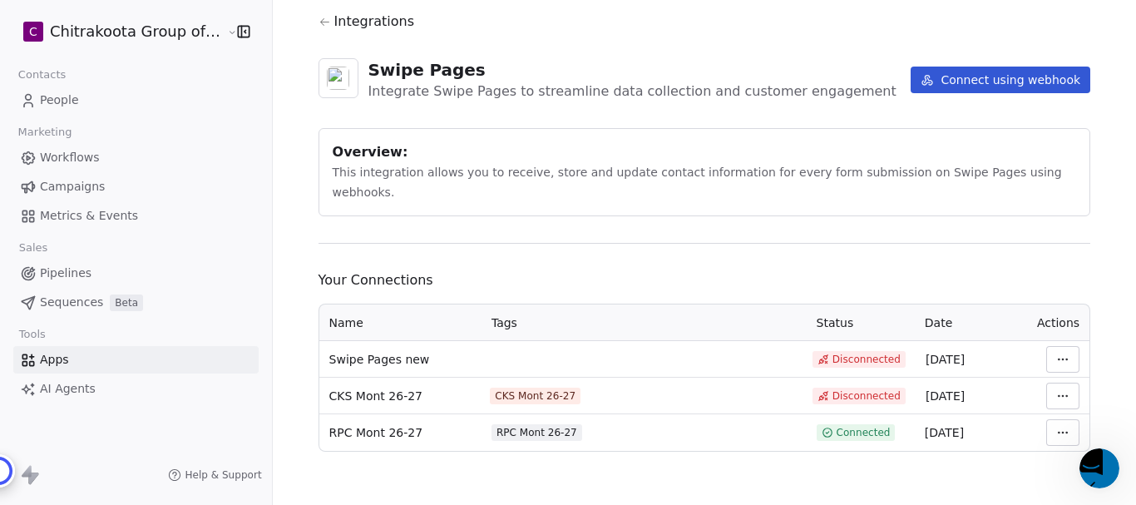
scroll to position [22, 0]
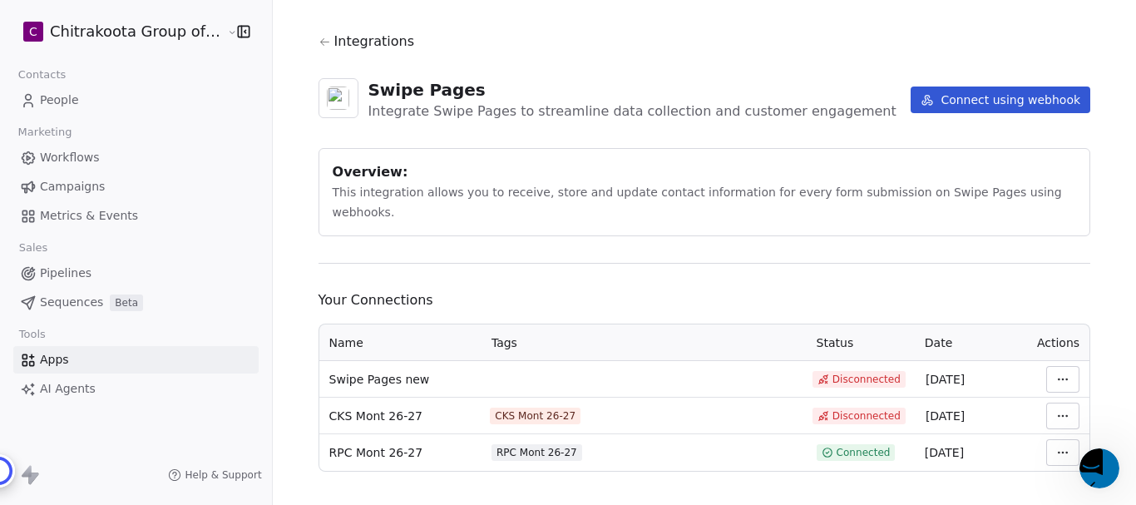
click at [1058, 432] on html "C Chitrakoota Group of Institutions Contacts People Marketing Workflows Campaig…" at bounding box center [568, 316] width 1136 height 632
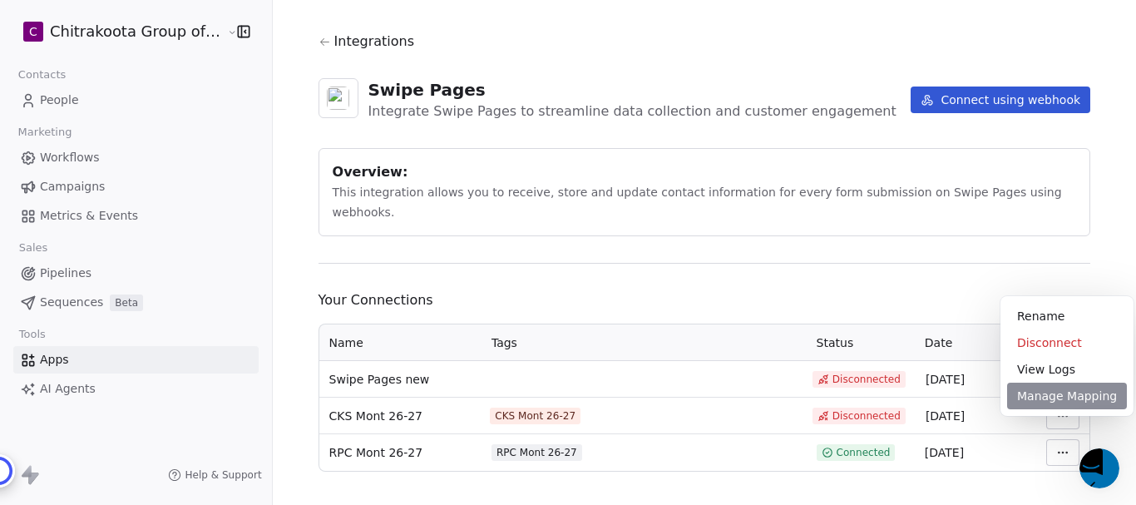
click at [1040, 390] on div "Manage Mapping" at bounding box center [1067, 396] width 120 height 27
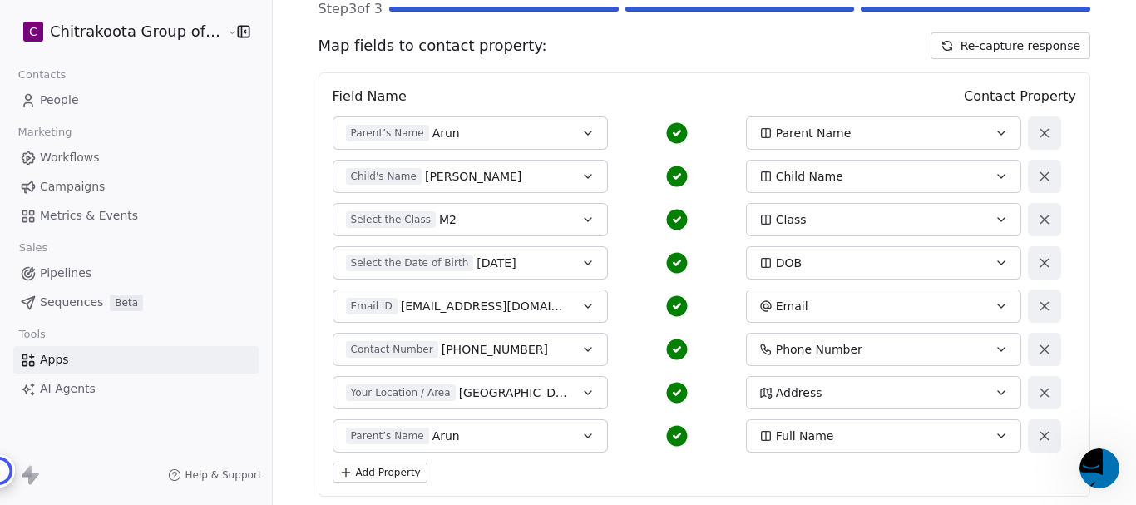
scroll to position [166, 0]
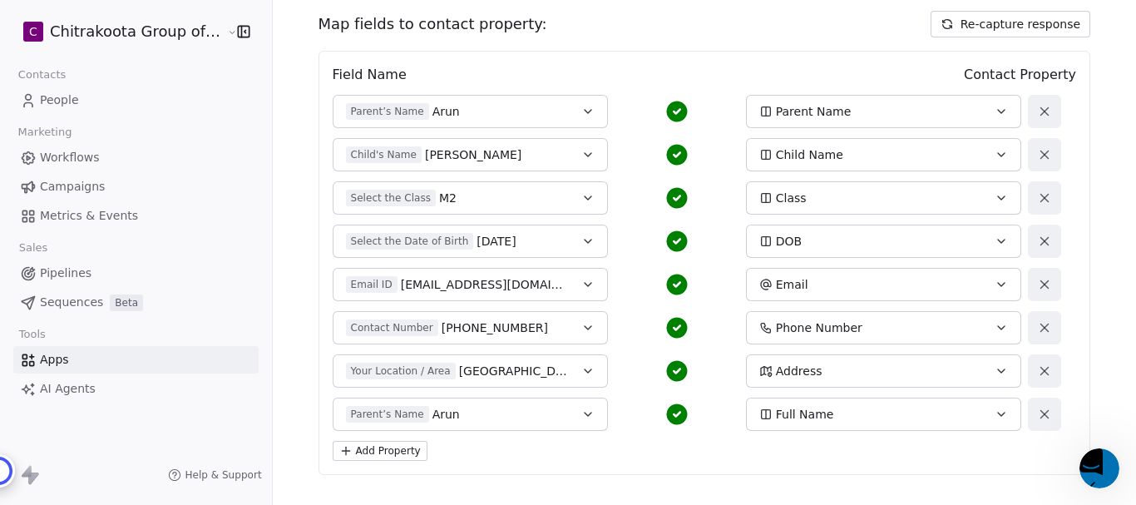
click at [585, 284] on icon "button" at bounding box center [588, 284] width 7 height 3
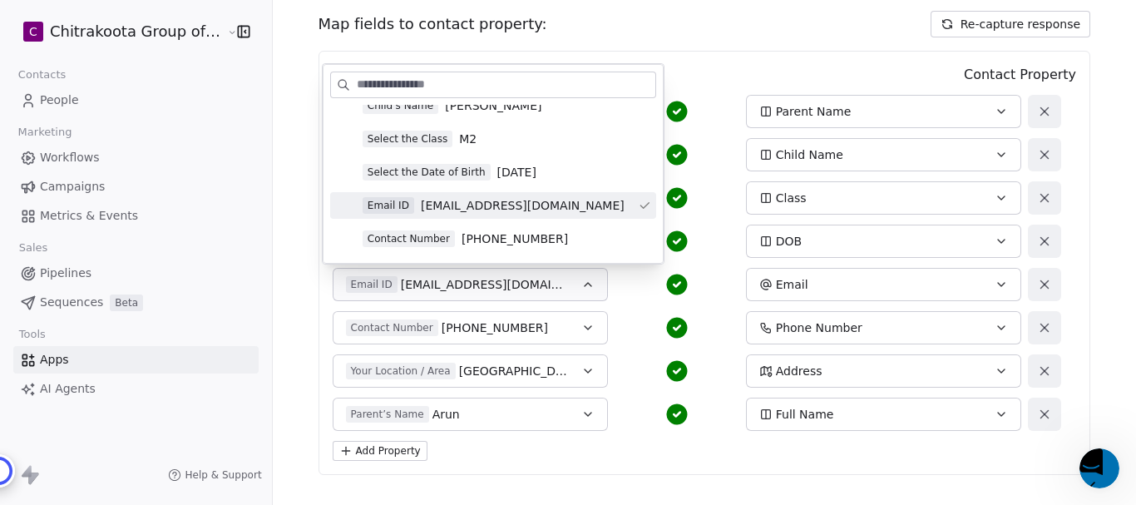
scroll to position [249, 0]
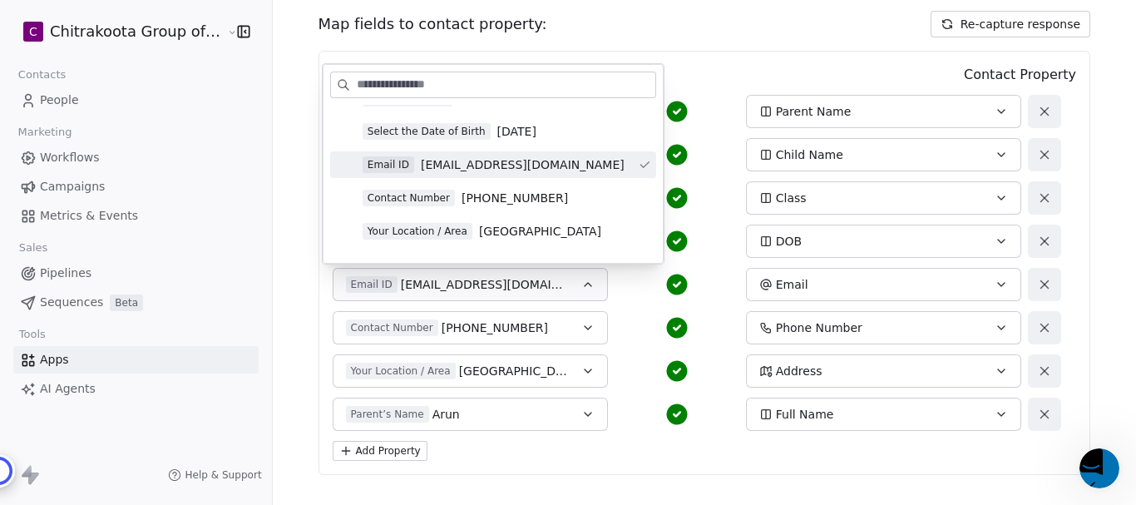
click at [626, 326] on div "Contact Number +919629003322 Phone Number" at bounding box center [677, 327] width 689 height 33
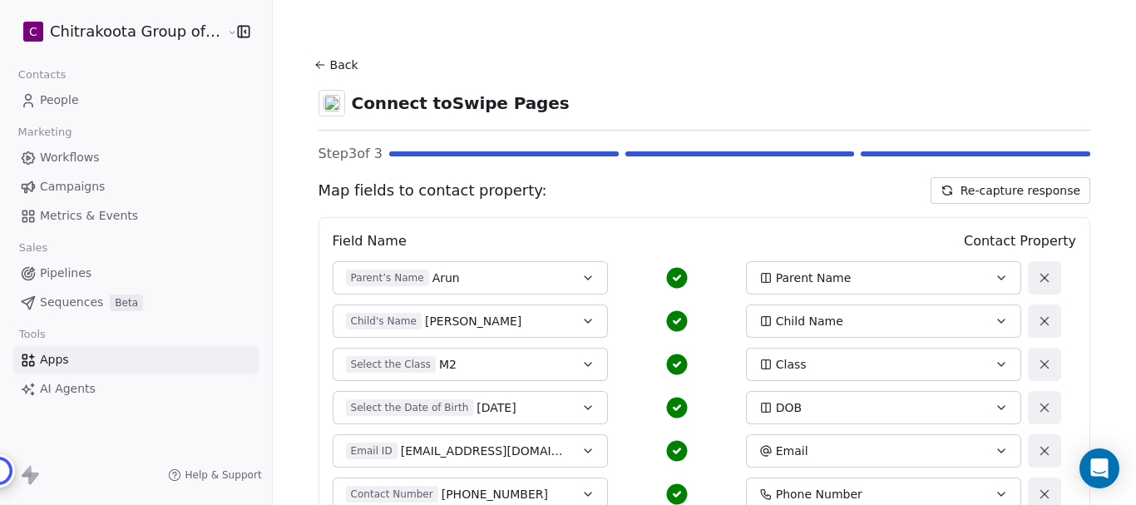
click at [314, 61] on icon at bounding box center [320, 64] width 13 height 13
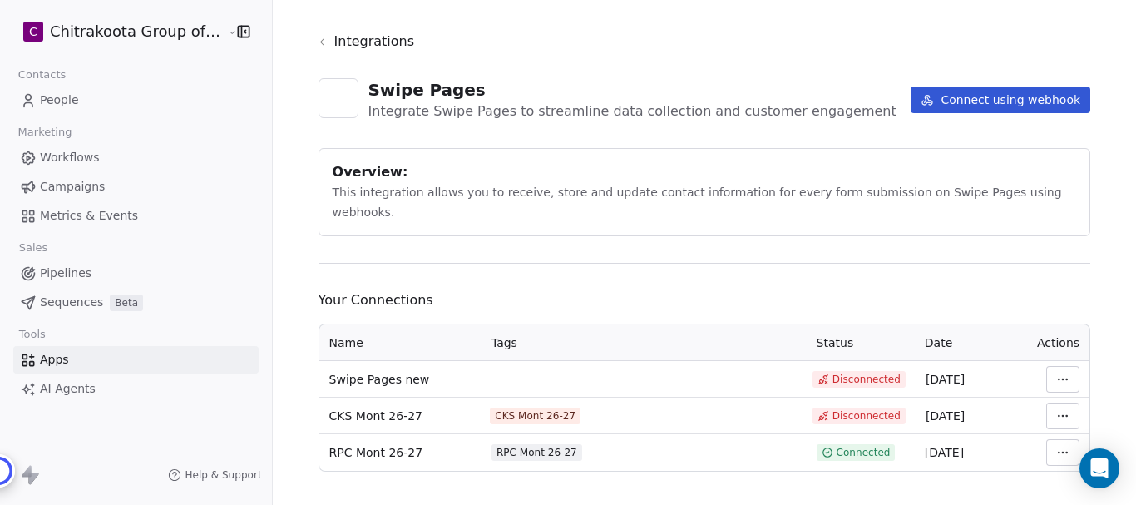
click at [1054, 366] on html "C Chitrakoota Group of Institutions Contacts People Marketing Workflows Campaig…" at bounding box center [568, 252] width 1136 height 505
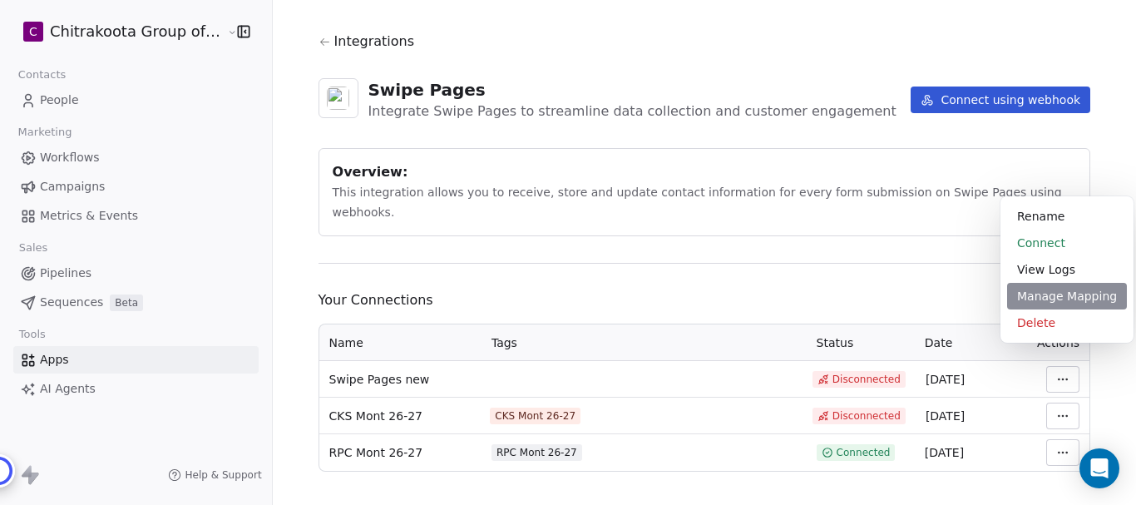
click at [1052, 299] on div "Manage Mapping" at bounding box center [1067, 296] width 120 height 27
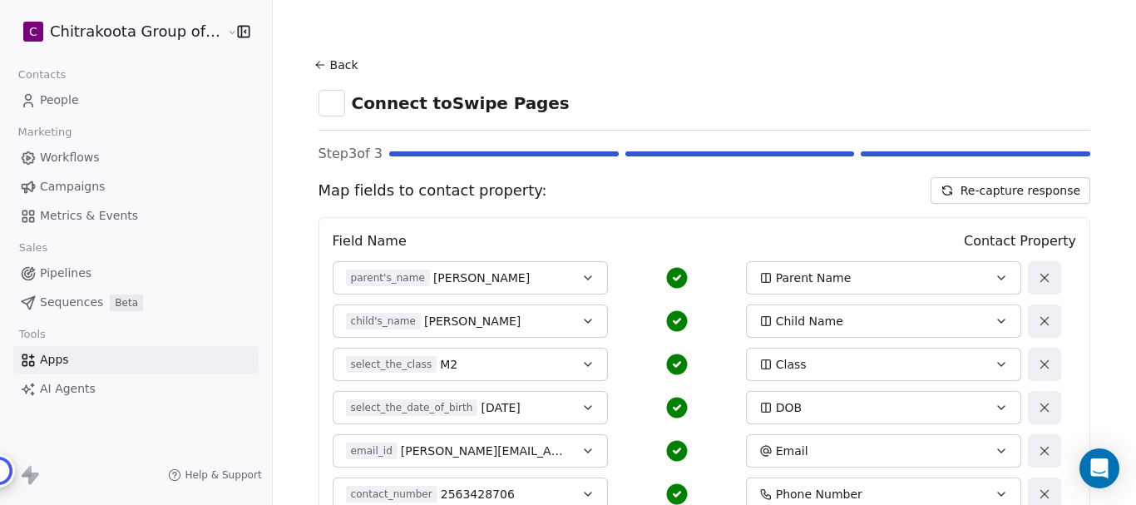
click at [333, 61] on button "Back" at bounding box center [338, 65] width 53 height 30
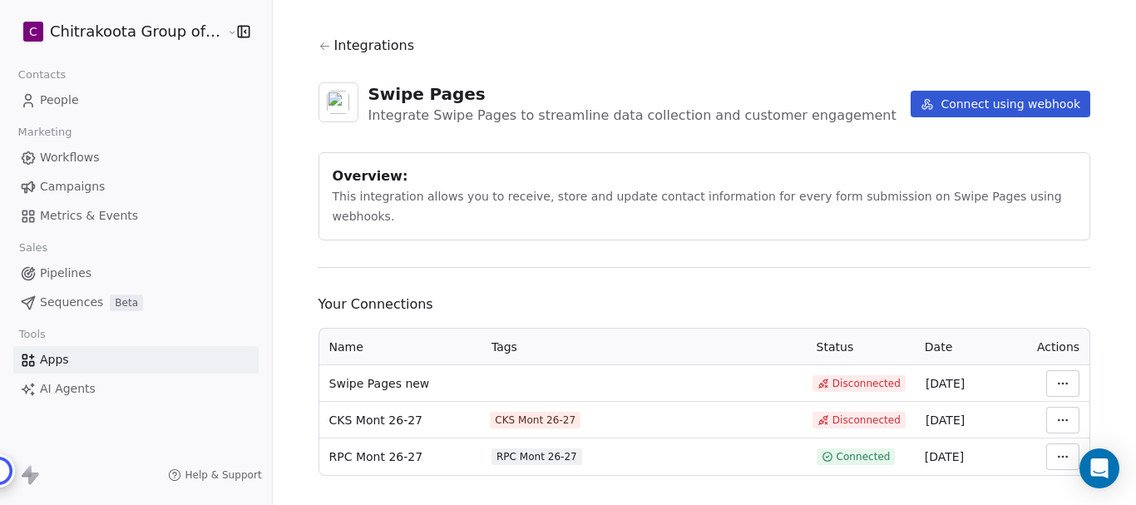
scroll to position [22, 0]
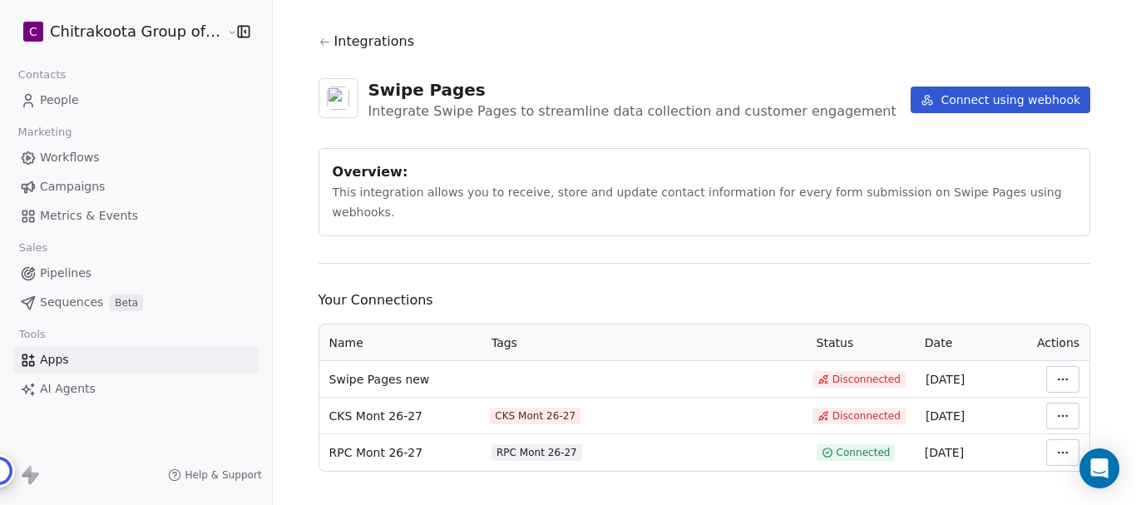
click at [1048, 352] on html "C Chitrakoota Group of Institutions Contacts People Marketing Workflows Campaig…" at bounding box center [568, 252] width 1136 height 505
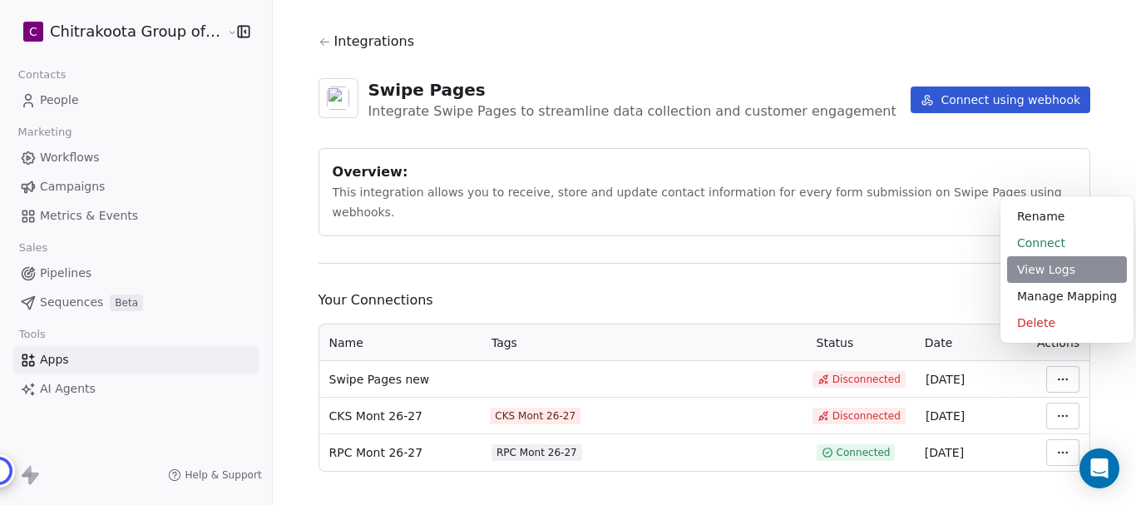
click at [1051, 270] on div "View Logs" at bounding box center [1067, 269] width 120 height 27
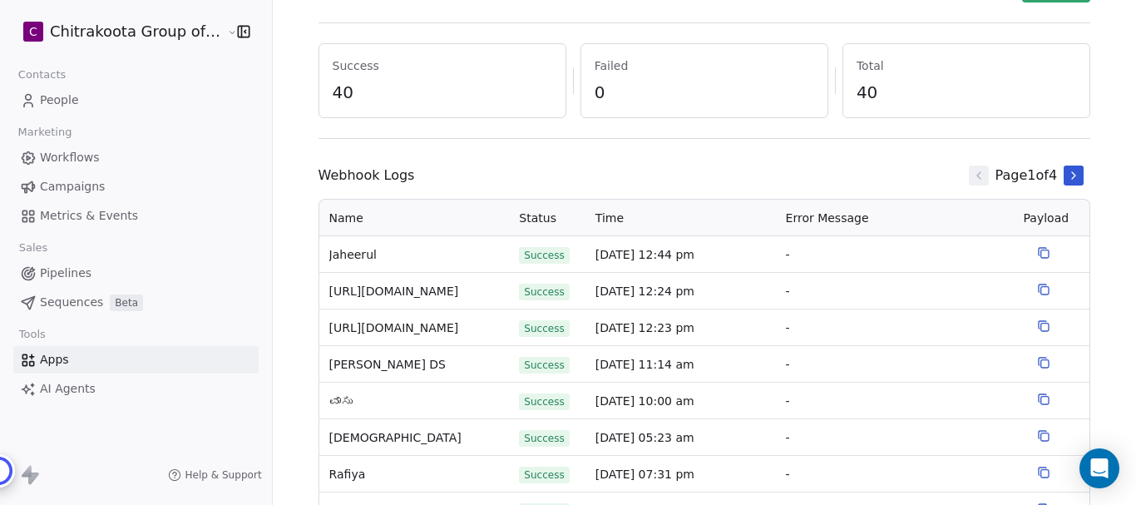
scroll to position [166, 0]
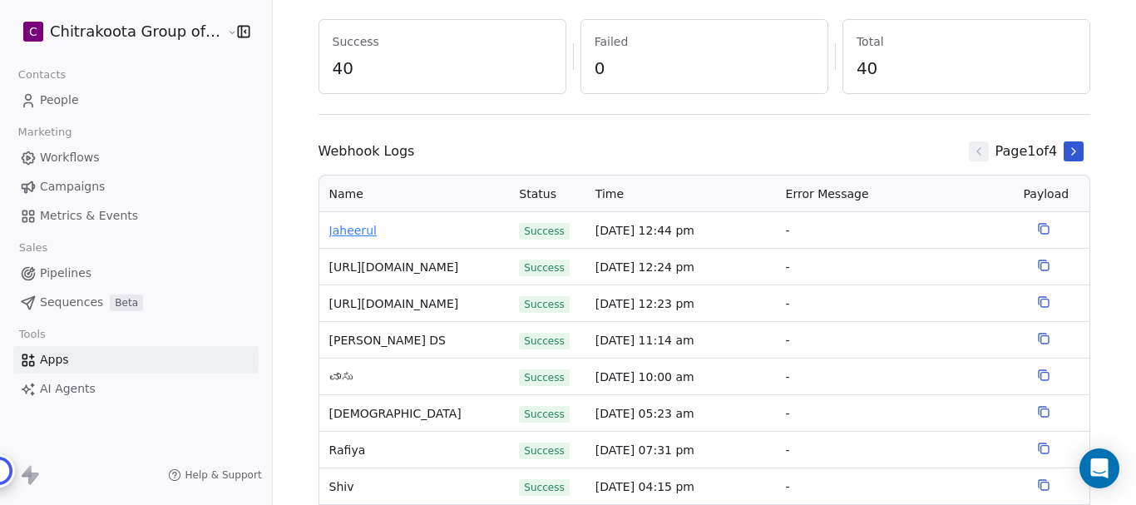
click at [339, 234] on span "Jaheerul" at bounding box center [414, 230] width 170 height 17
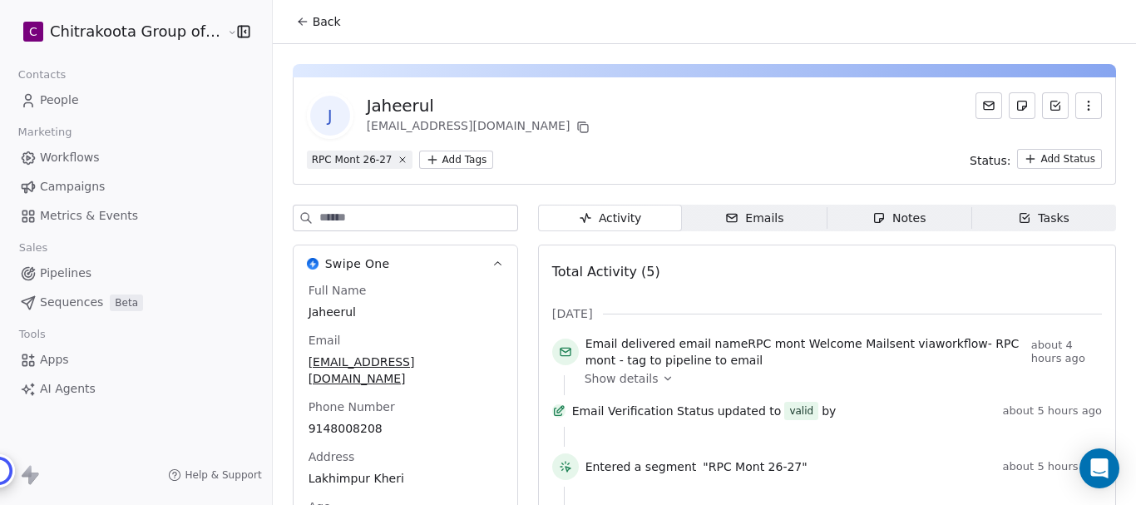
click at [313, 25] on span "Back" at bounding box center [327, 21] width 28 height 17
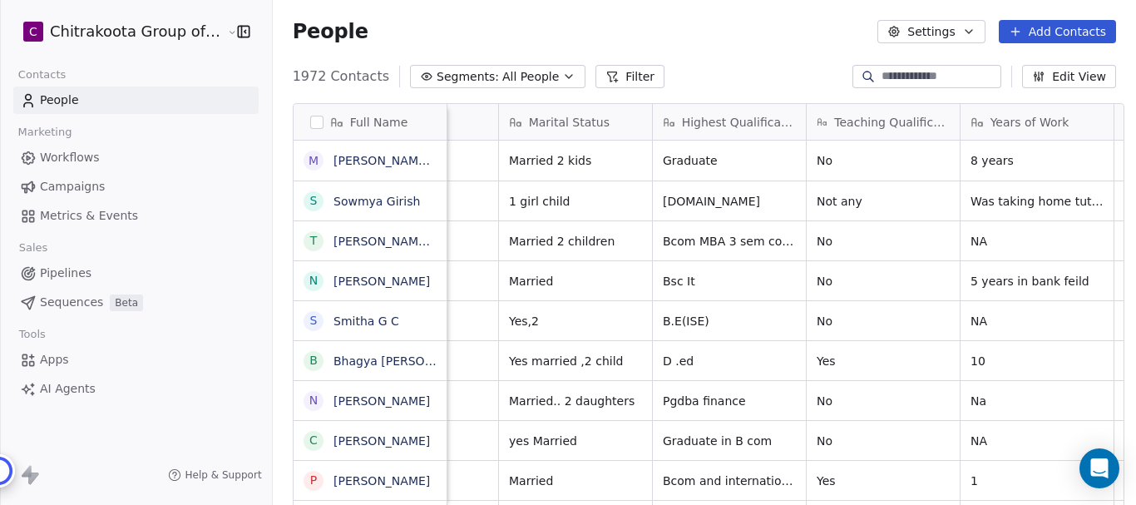
scroll to position [0, 1111]
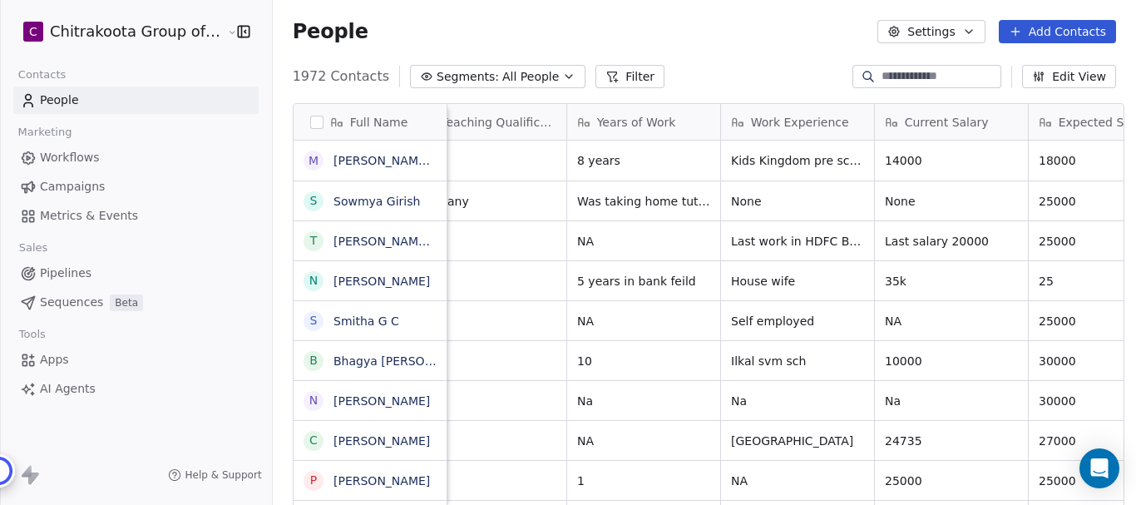
click at [529, 77] on span "All People" at bounding box center [530, 76] width 57 height 17
click at [541, 76] on html "C Chitrakoota Group of Institutions Contacts People Marketing Workflows Campaig…" at bounding box center [568, 252] width 1136 height 505
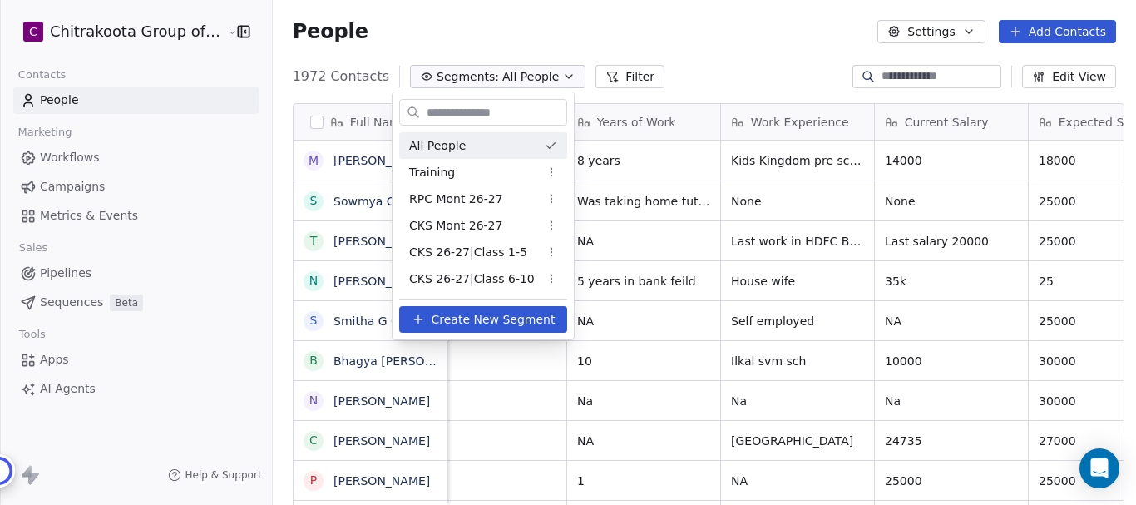
click at [541, 76] on html "C Chitrakoota Group of Institutions Contacts People Marketing Workflows Campaig…" at bounding box center [568, 252] width 1136 height 505
click at [459, 200] on span "RPC Mont 26-27" at bounding box center [456, 198] width 94 height 17
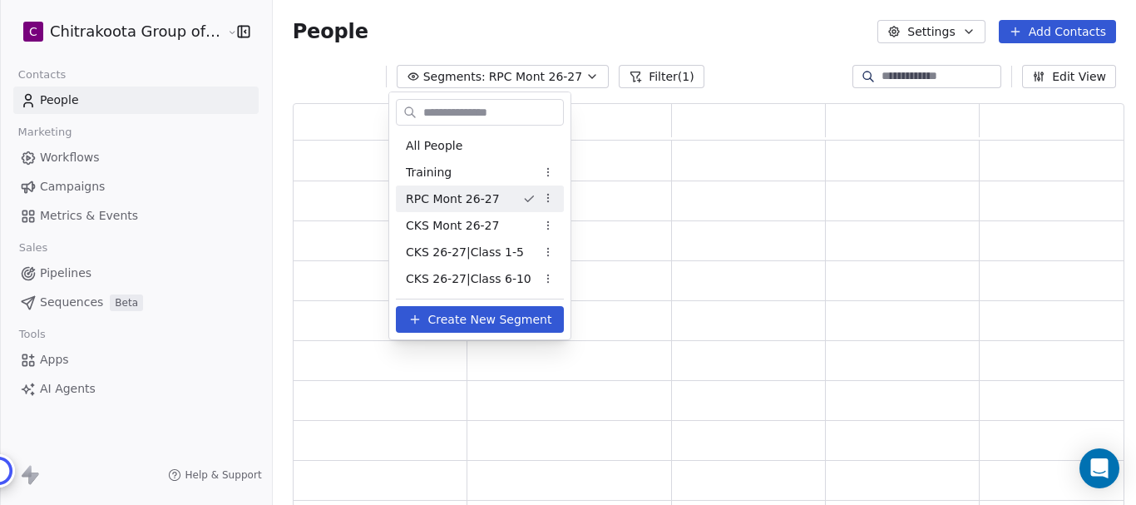
click at [758, 27] on div "People Settings Add Contacts" at bounding box center [704, 31] width 823 height 23
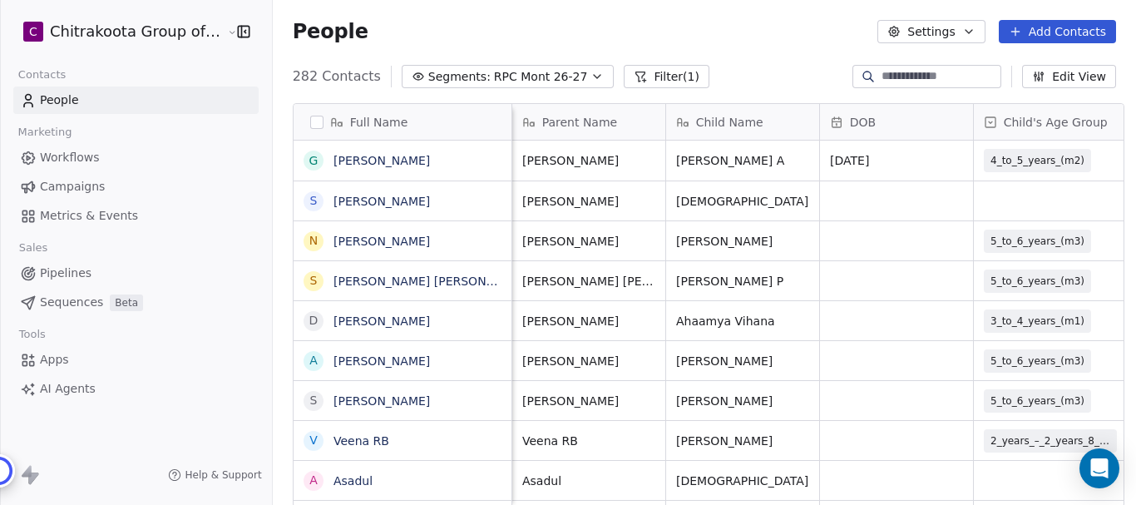
scroll to position [0, 521]
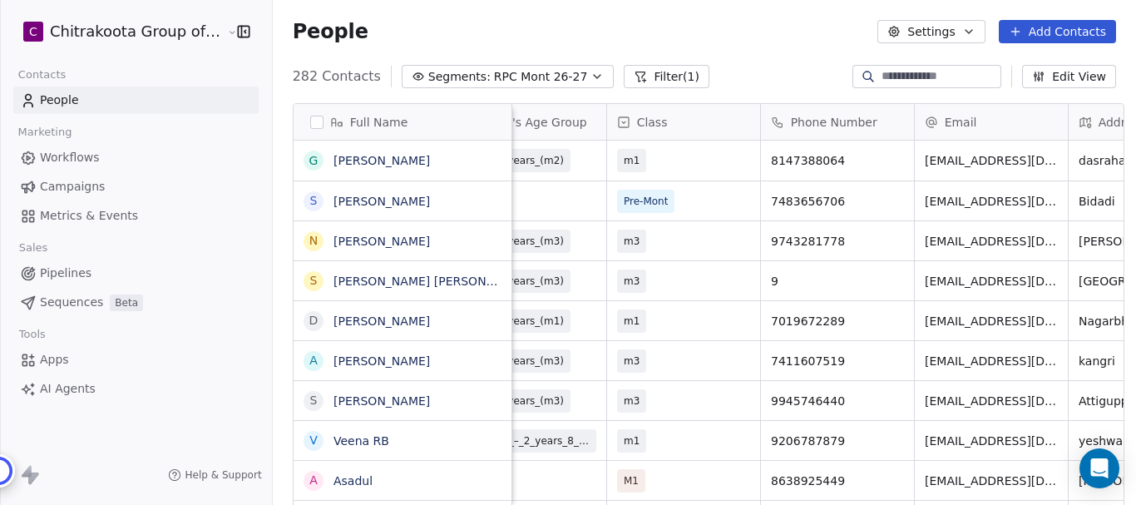
click at [60, 361] on span "Apps" at bounding box center [54, 359] width 29 height 17
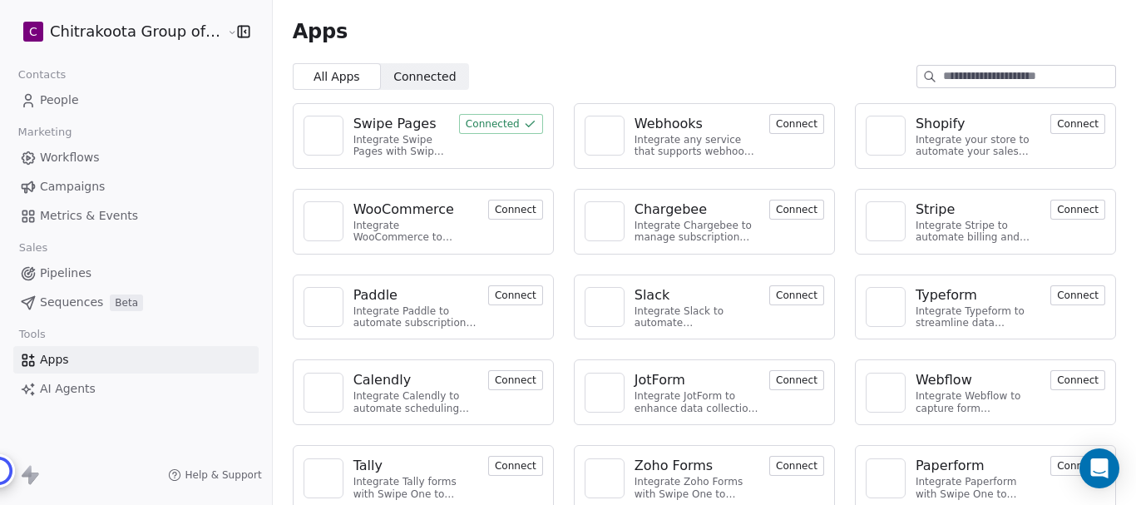
click at [486, 127] on button "Connected" at bounding box center [501, 124] width 84 height 20
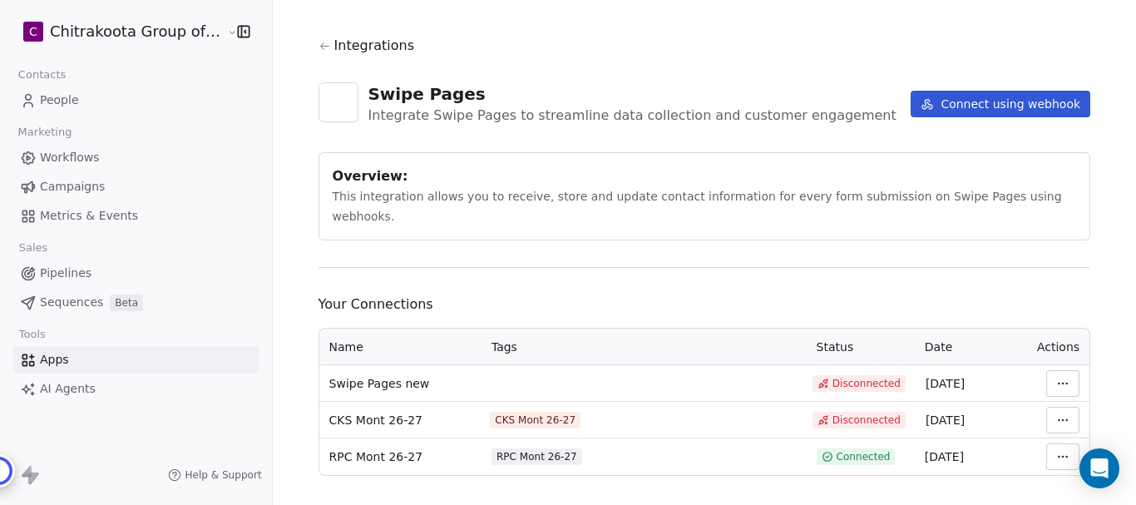
scroll to position [22, 0]
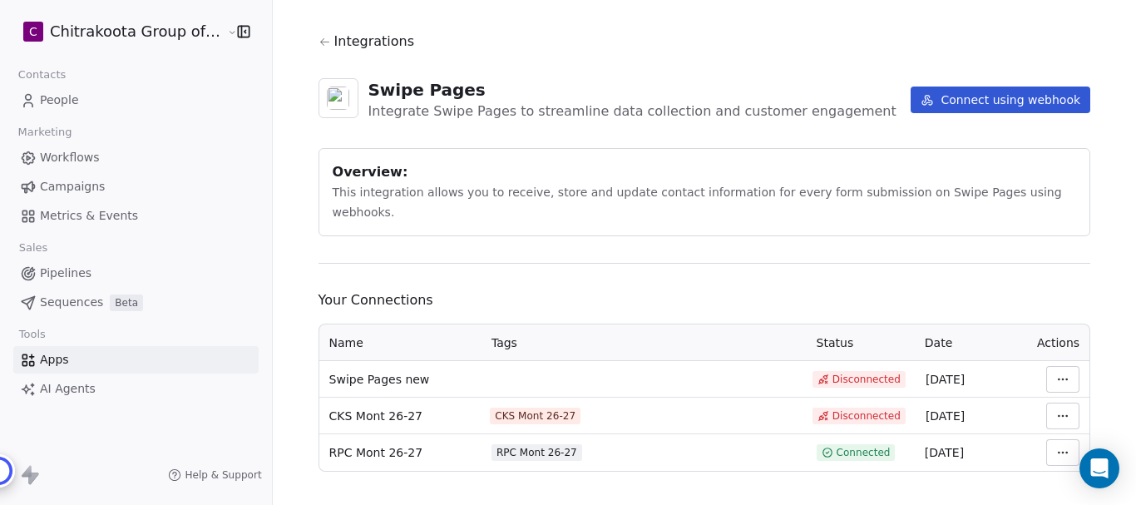
click at [1050, 429] on html "C Chitrakoota Group of Institutions Contacts People Marketing Workflows Campaig…" at bounding box center [568, 252] width 1136 height 505
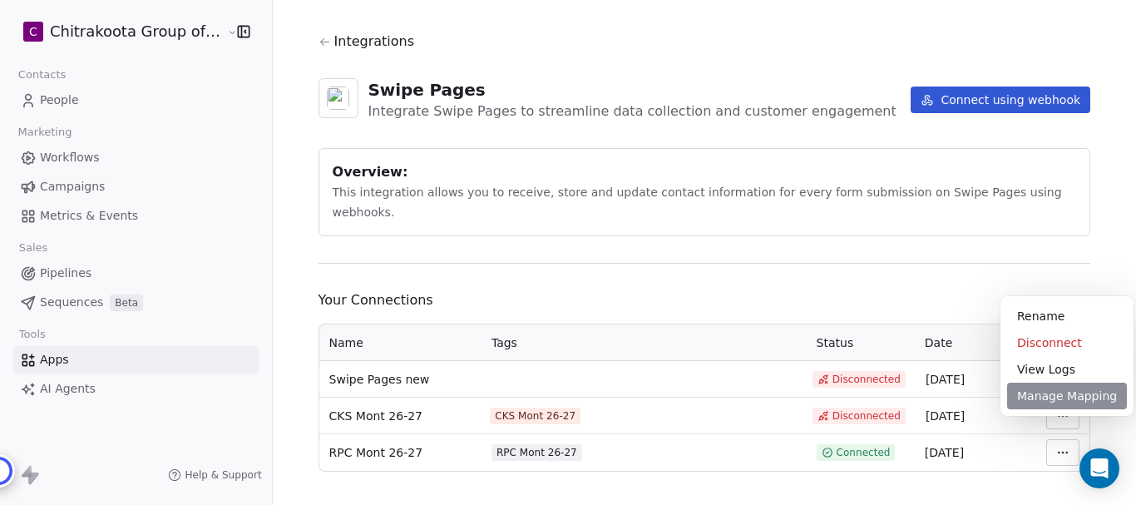
click at [1046, 395] on div "Manage Mapping" at bounding box center [1067, 396] width 120 height 27
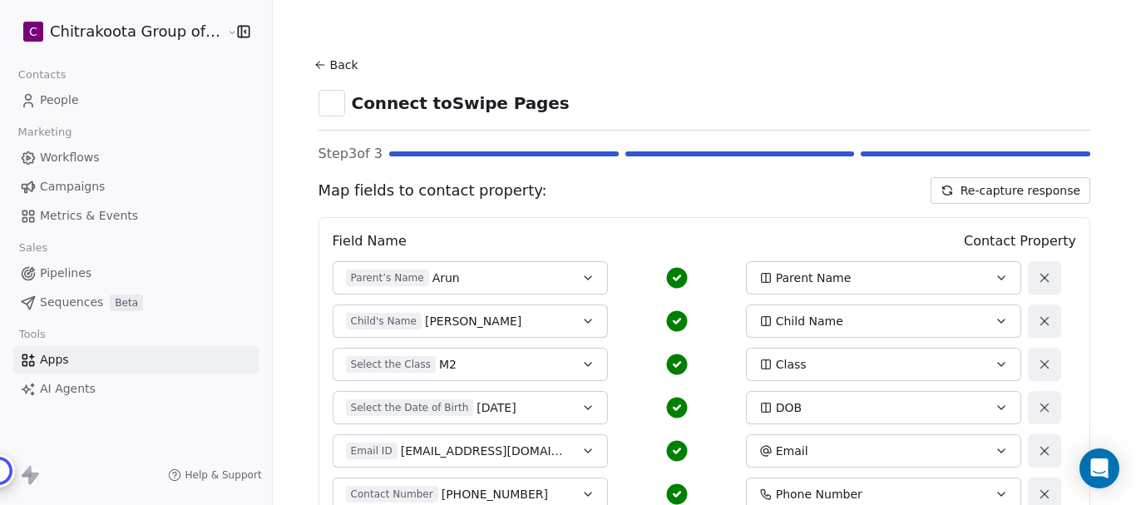
click at [322, 57] on button "Back" at bounding box center [338, 65] width 53 height 30
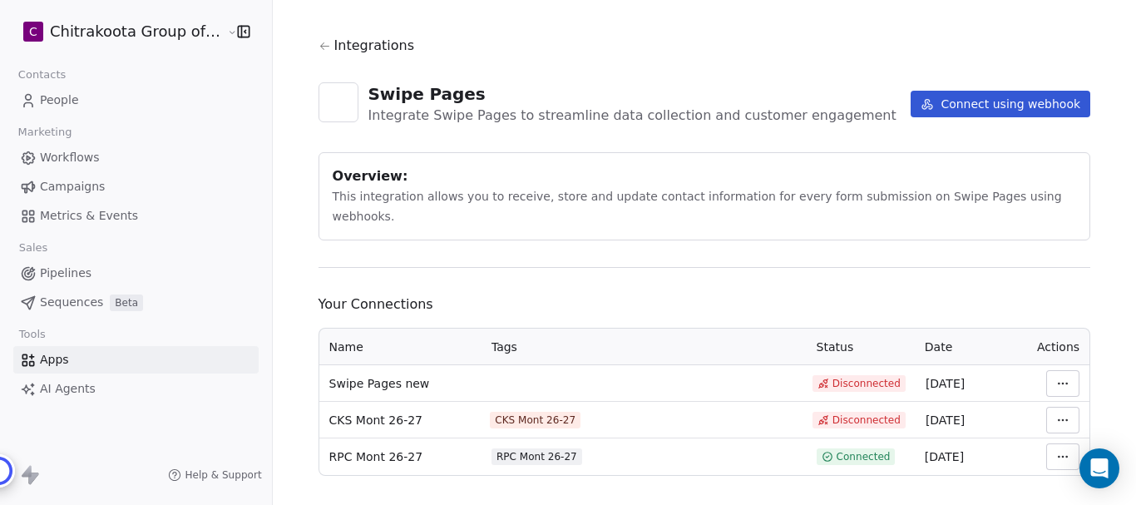
scroll to position [22, 0]
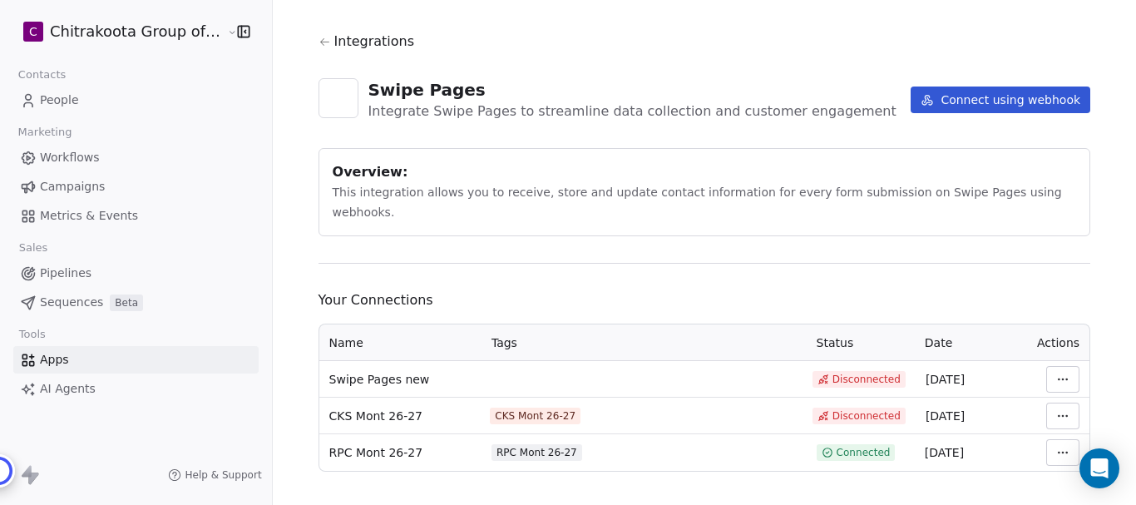
click at [1057, 441] on html "C Chitrakoota Group of Institutions Contacts People Marketing Workflows Campaig…" at bounding box center [568, 252] width 1136 height 505
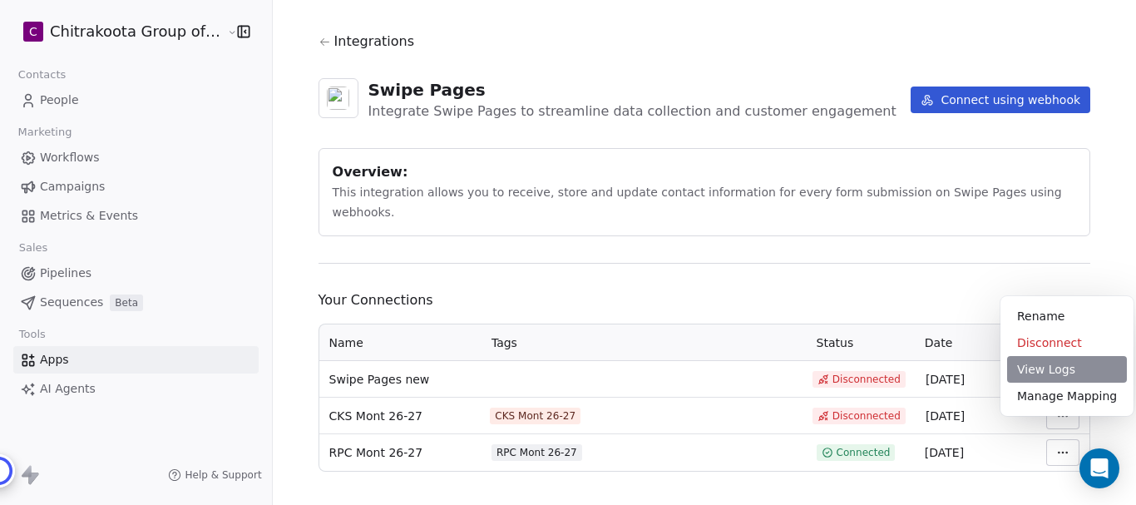
click at [1064, 373] on div "View Logs" at bounding box center [1067, 369] width 120 height 27
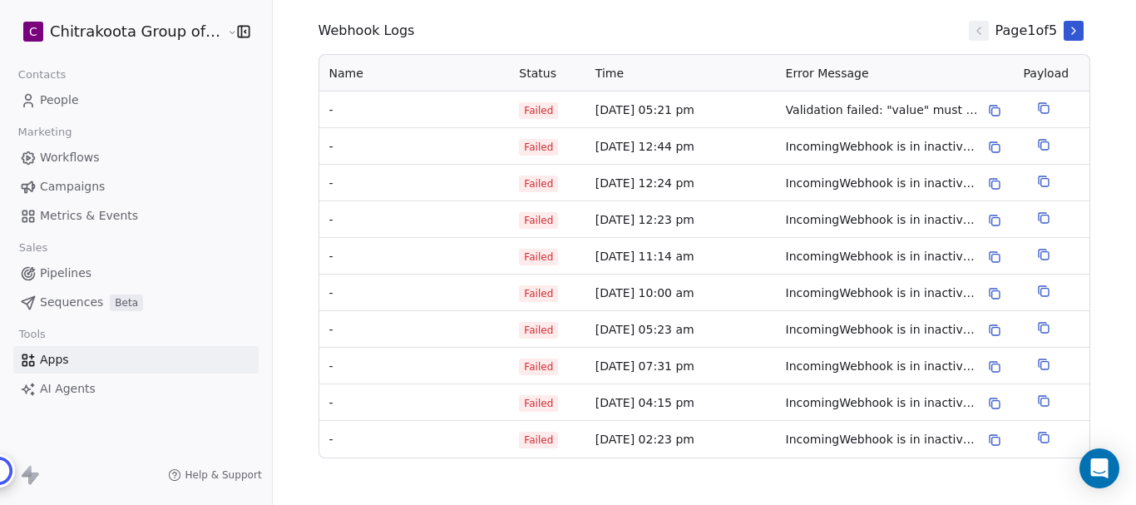
scroll to position [294, 0]
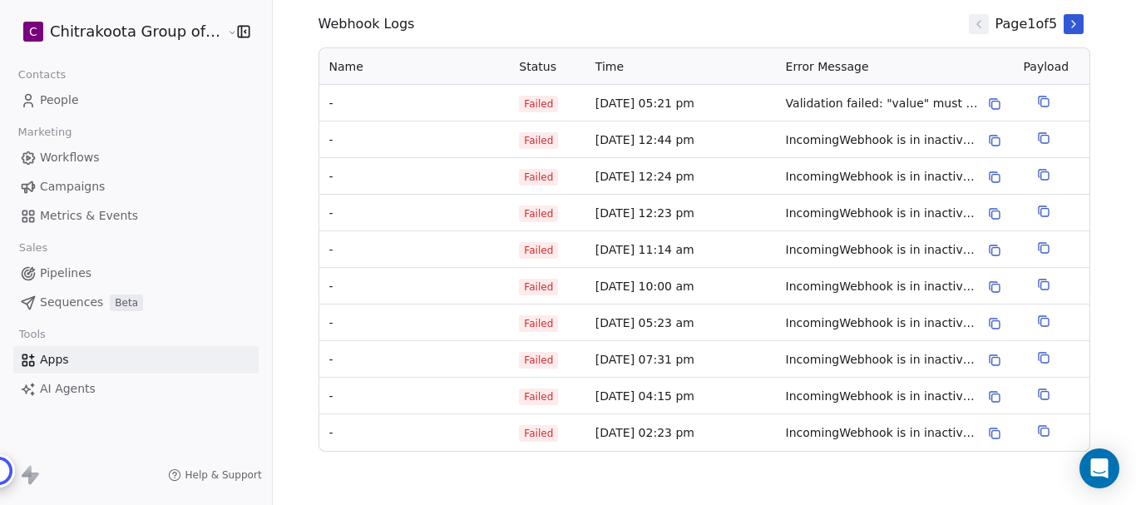
click at [990, 104] on icon at bounding box center [993, 102] width 7 height 7
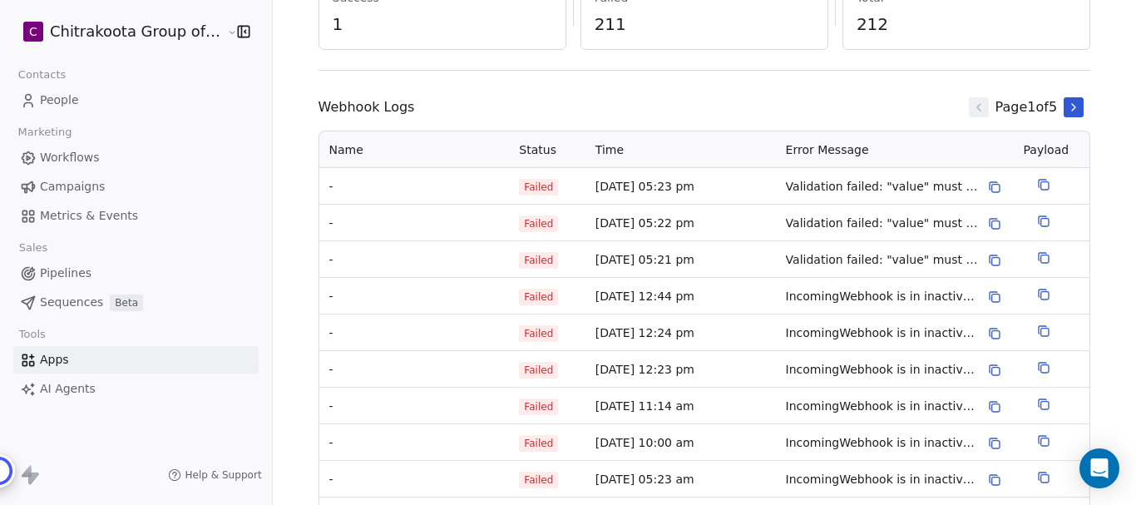
scroll to position [44, 0]
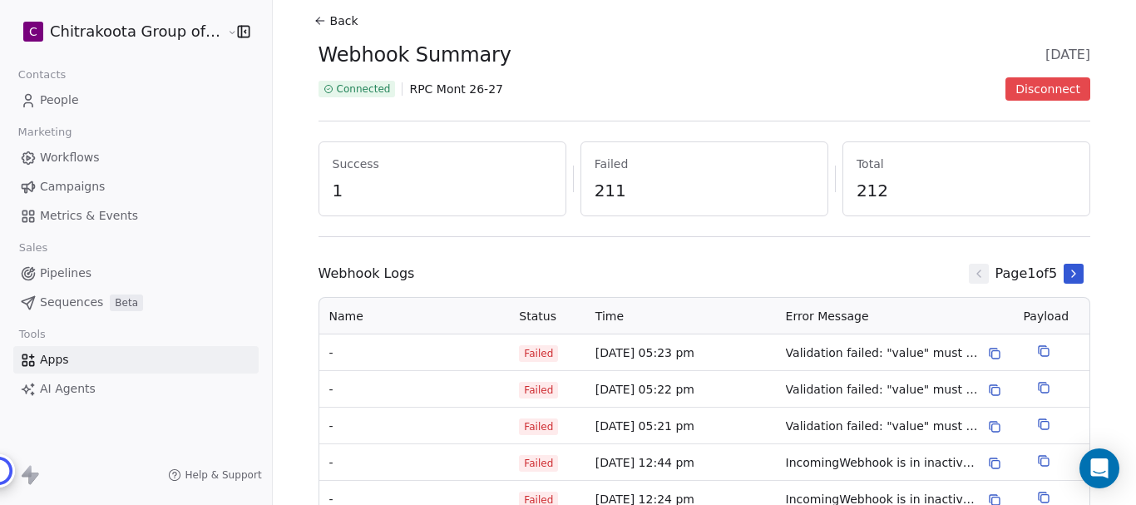
click at [316, 22] on icon at bounding box center [317, 22] width 3 height 3
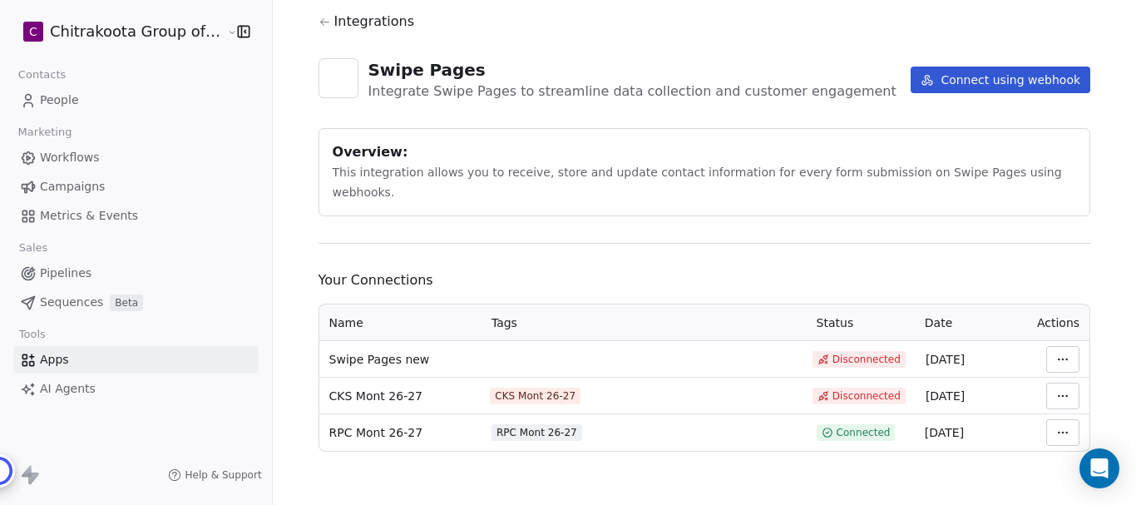
scroll to position [22, 0]
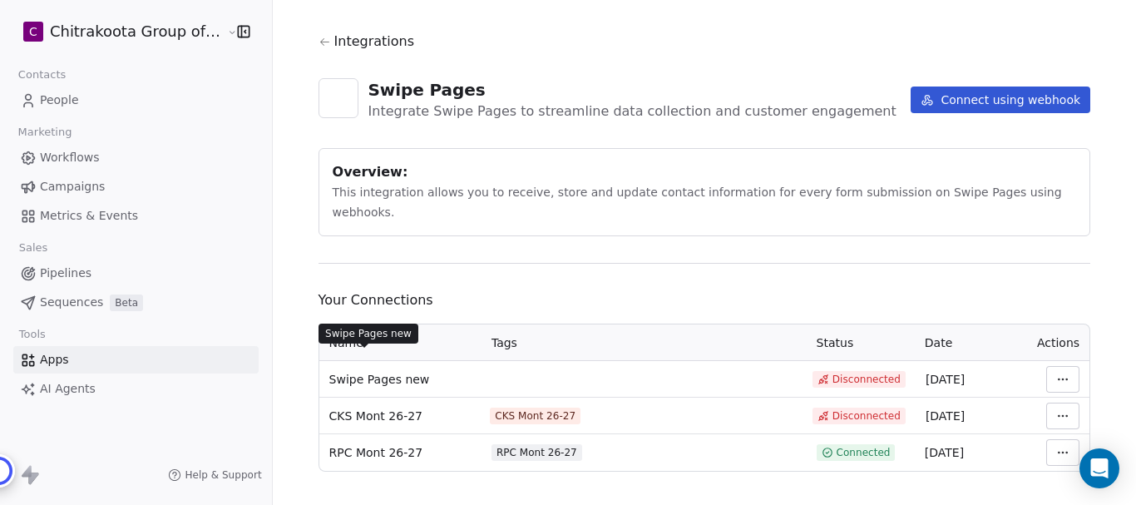
click at [378, 371] on span "Swipe Pages new" at bounding box center [379, 379] width 101 height 17
click at [1050, 363] on html "C Chitrakoota Group of Institutions Contacts People Marketing Workflows Campaig…" at bounding box center [568, 252] width 1136 height 505
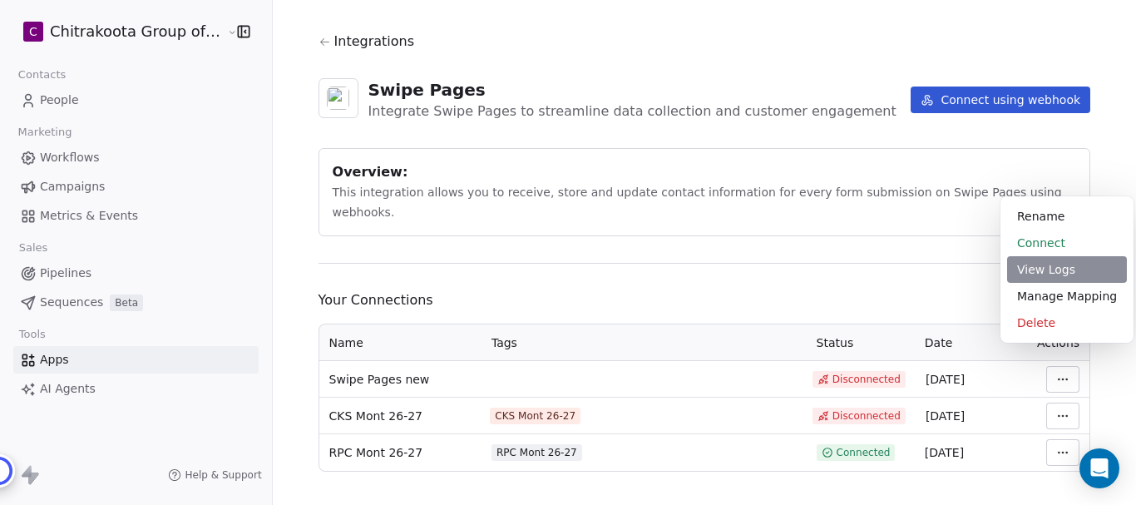
click at [1037, 272] on div "View Logs" at bounding box center [1067, 269] width 120 height 27
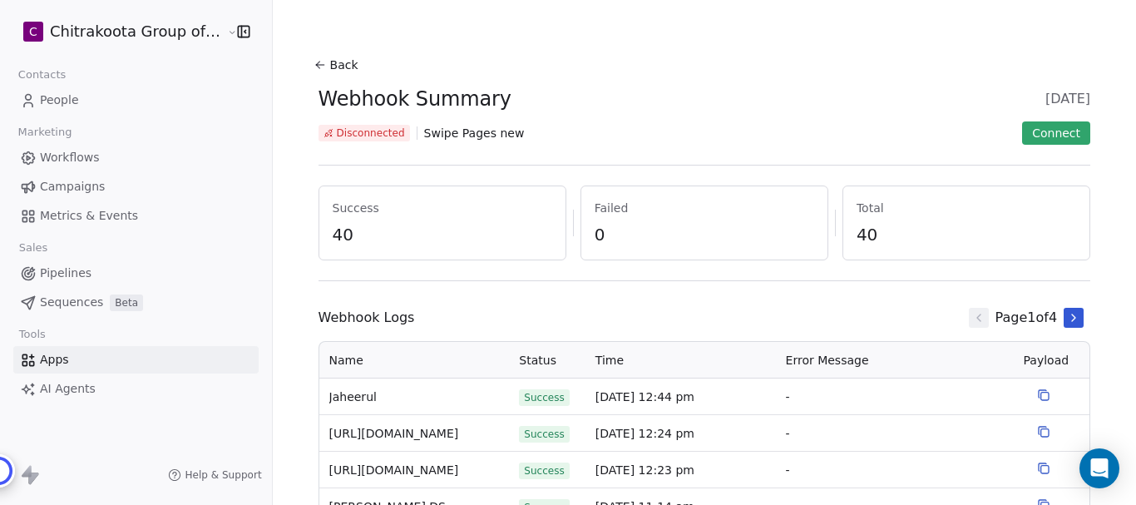
click at [326, 67] on button "Back" at bounding box center [338, 65] width 53 height 30
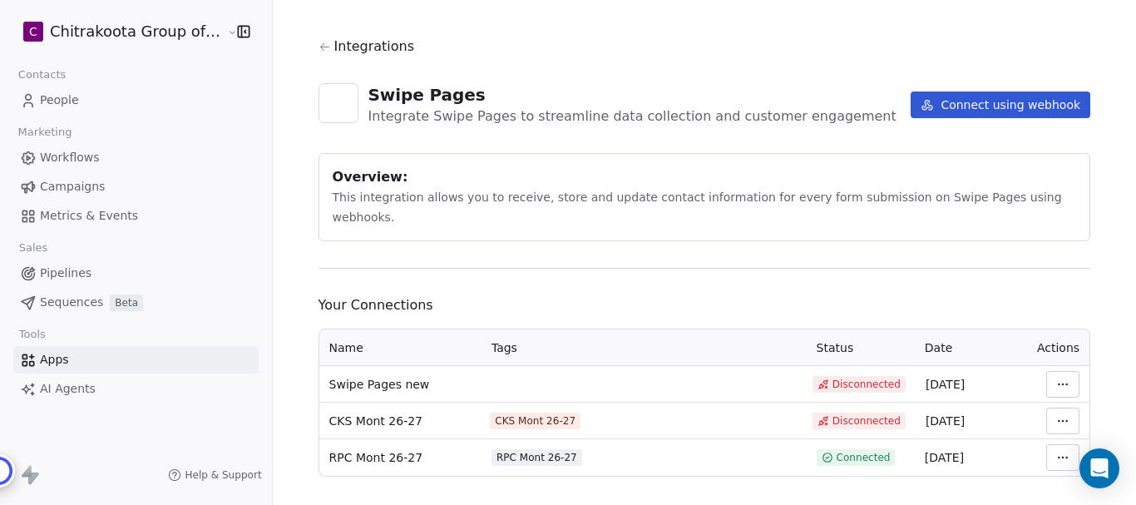
scroll to position [22, 0]
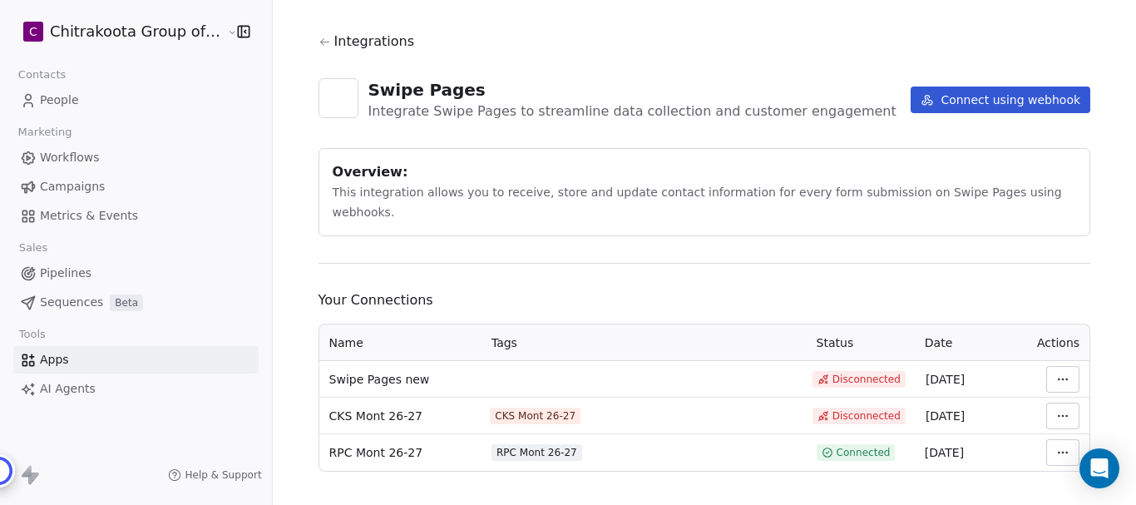
click at [1045, 432] on html "C Chitrakoota Group of Institutions Contacts People Marketing Workflows Campaig…" at bounding box center [568, 252] width 1136 height 505
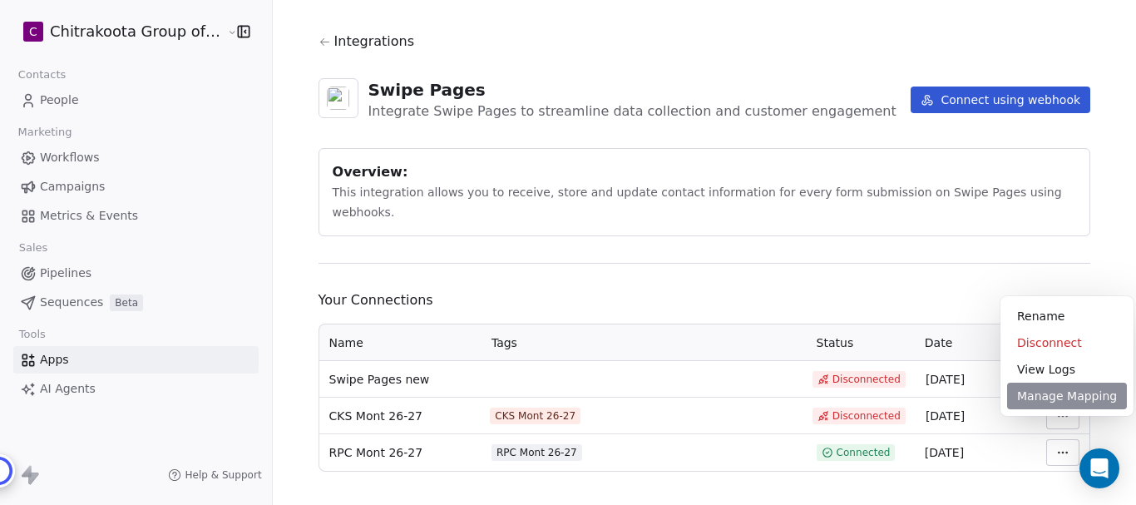
click at [1038, 397] on div "Manage Mapping" at bounding box center [1067, 396] width 120 height 27
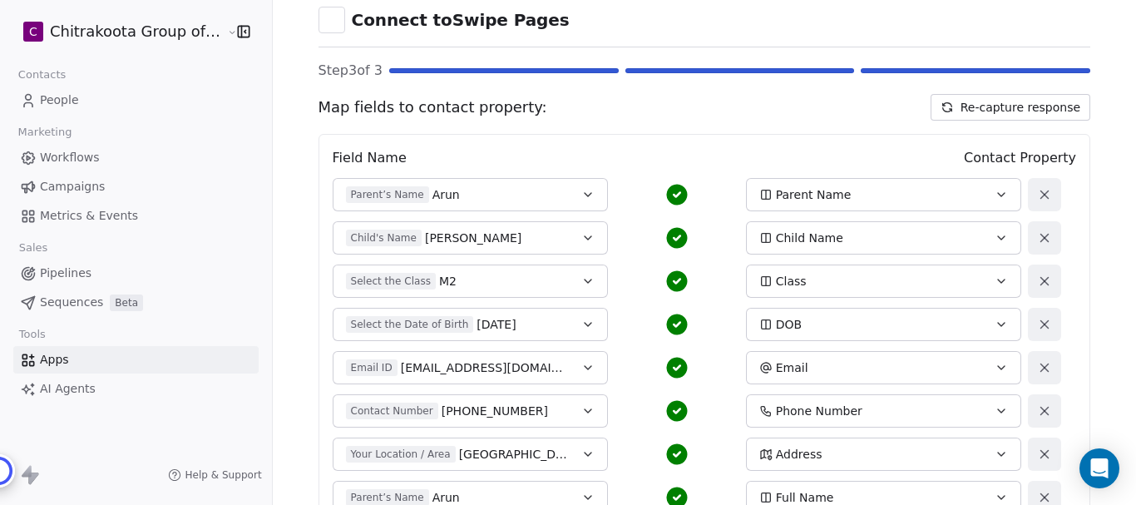
scroll to position [166, 0]
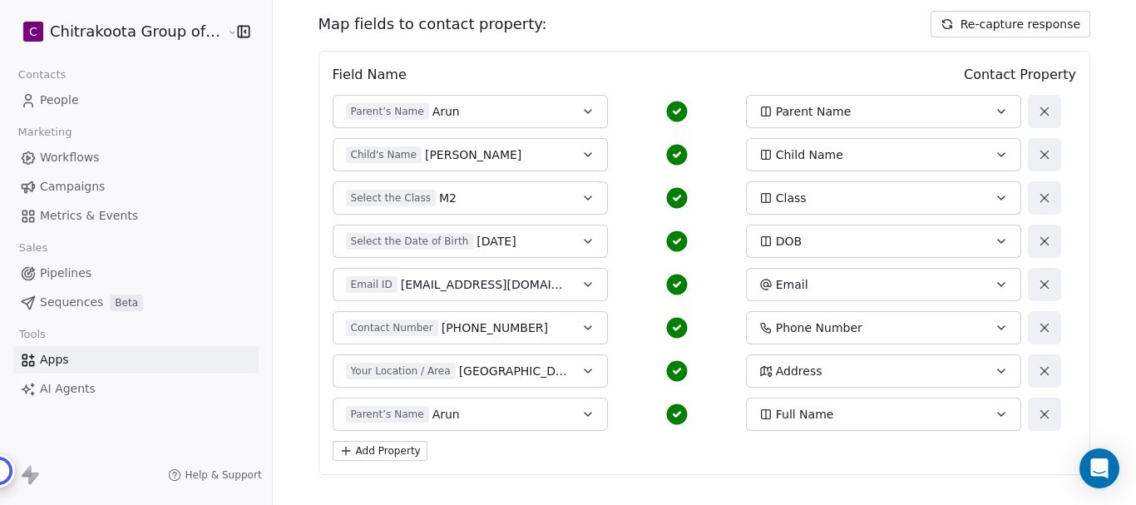
click at [759, 200] on icon "button" at bounding box center [765, 197] width 13 height 13
click at [992, 200] on html "C Chitrakoota Group of Institutions Contacts People Marketing Workflows Campaig…" at bounding box center [568, 252] width 1136 height 505
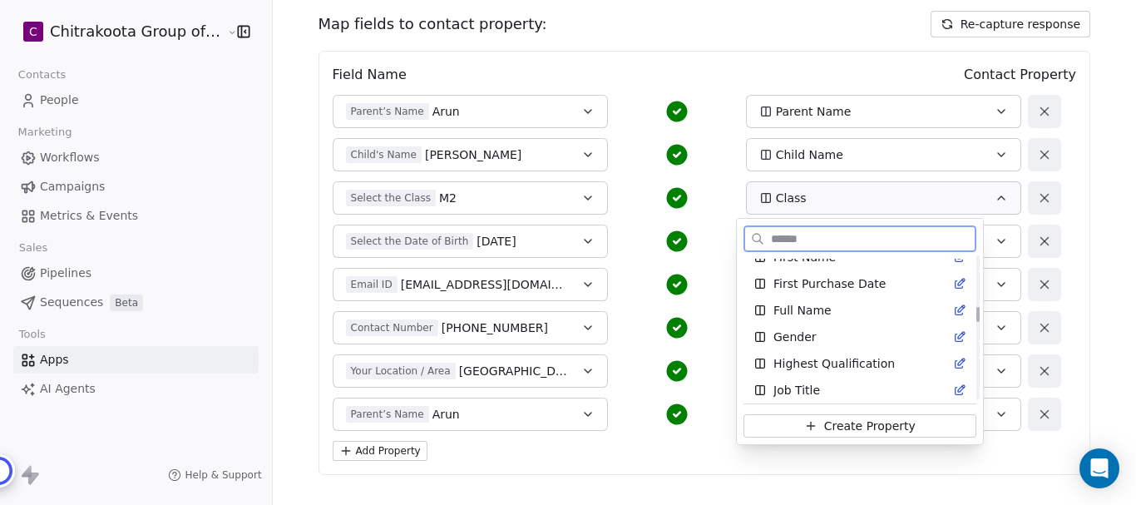
scroll to position [597, 0]
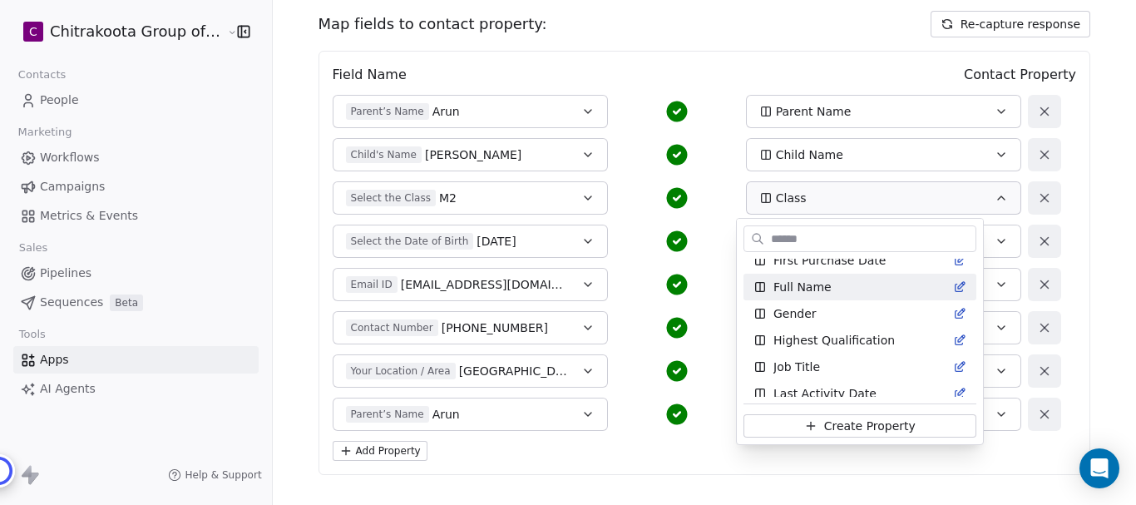
click at [1084, 198] on html "C Chitrakoota Group of Institutions Contacts People Marketing Workflows Campaig…" at bounding box center [568, 252] width 1136 height 505
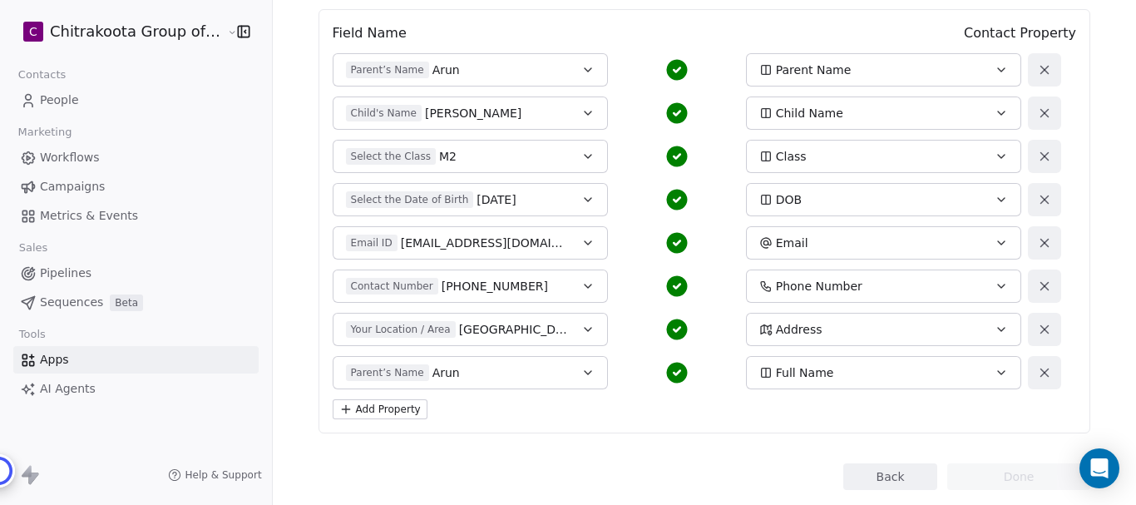
scroll to position [246, 0]
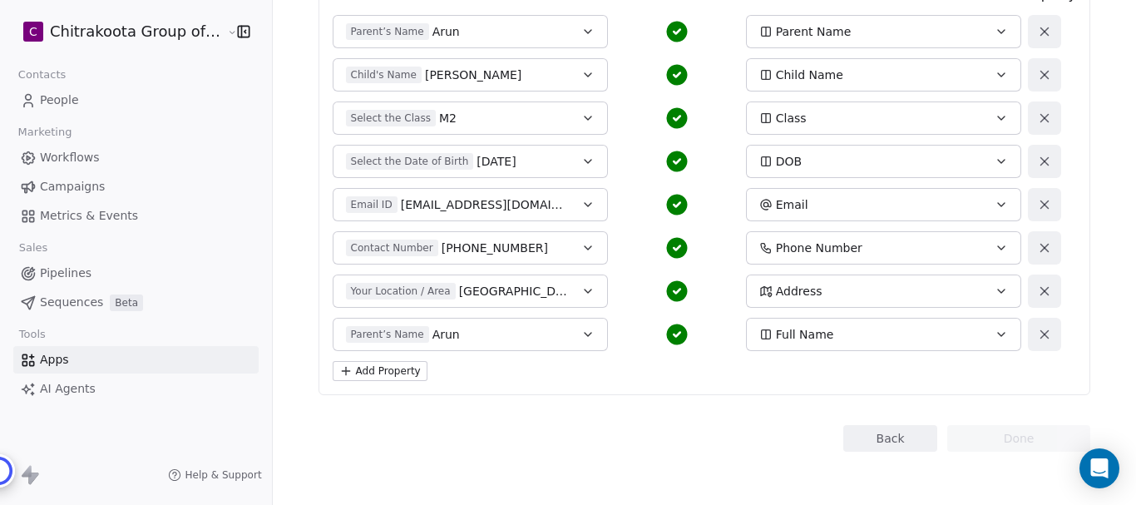
drag, startPoint x: 768, startPoint y: 334, endPoint x: 839, endPoint y: 334, distance: 71.5
click at [839, 334] on div "Full Name" at bounding box center [871, 334] width 224 height 17
click at [990, 334] on html "C Chitrakoota Group of Institutions Contacts People Marketing Workflows Campaig…" at bounding box center [568, 252] width 1136 height 505
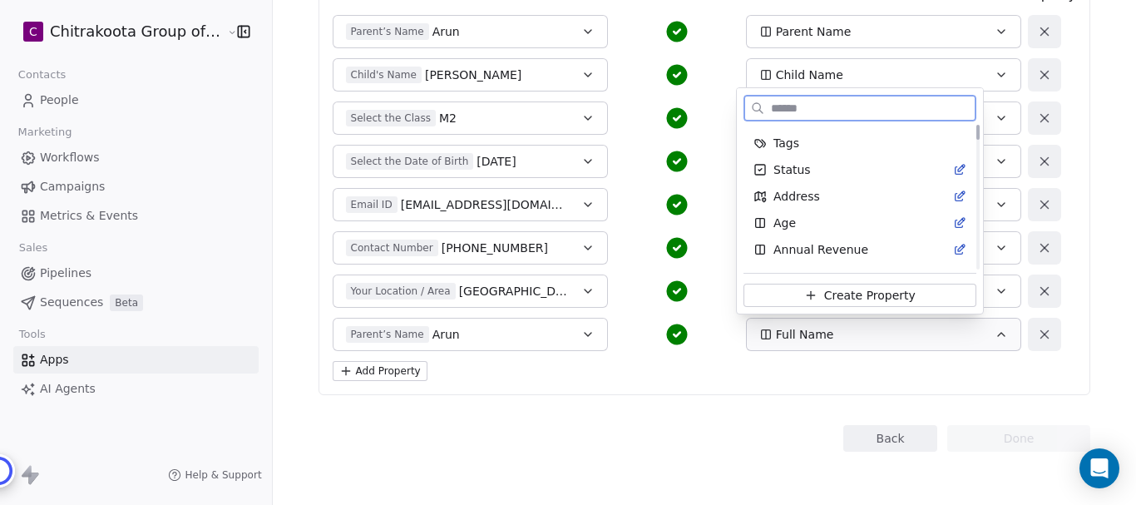
scroll to position [0, 0]
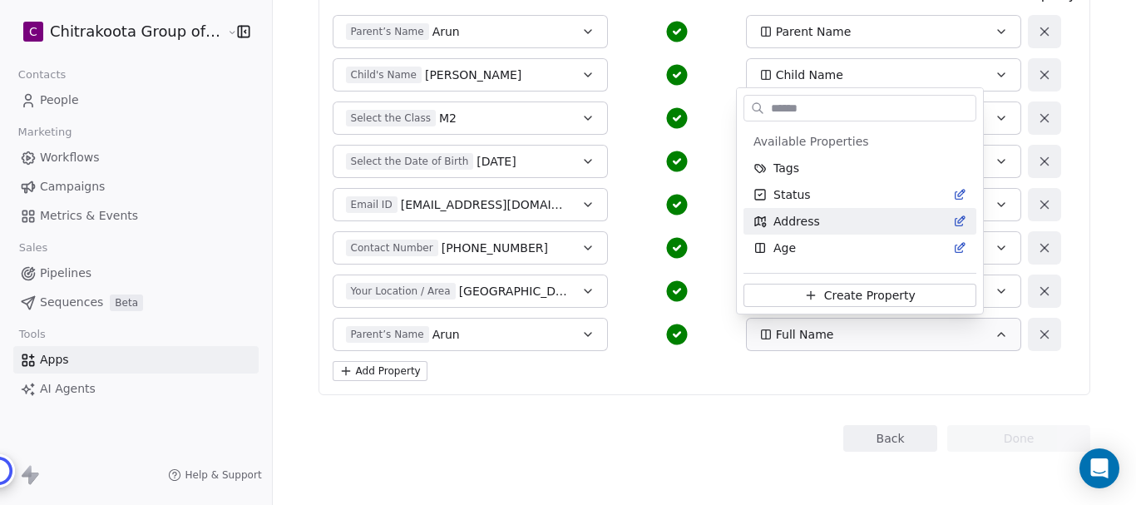
click at [1089, 267] on html "C Chitrakoota Group of Institutions Contacts People Marketing Workflows Campaig…" at bounding box center [568, 252] width 1136 height 505
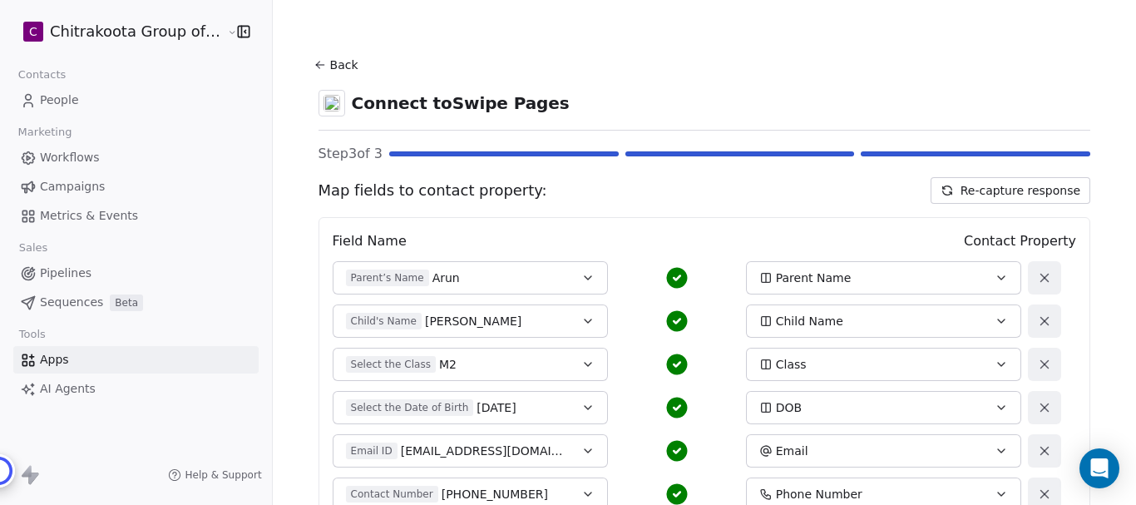
click at [338, 63] on button "Back" at bounding box center [338, 65] width 53 height 30
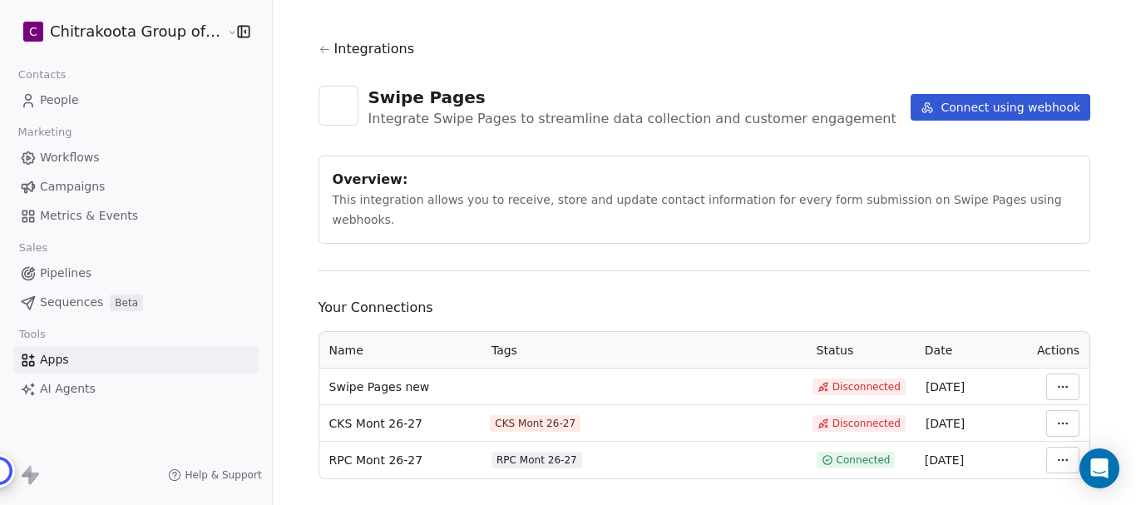
scroll to position [22, 0]
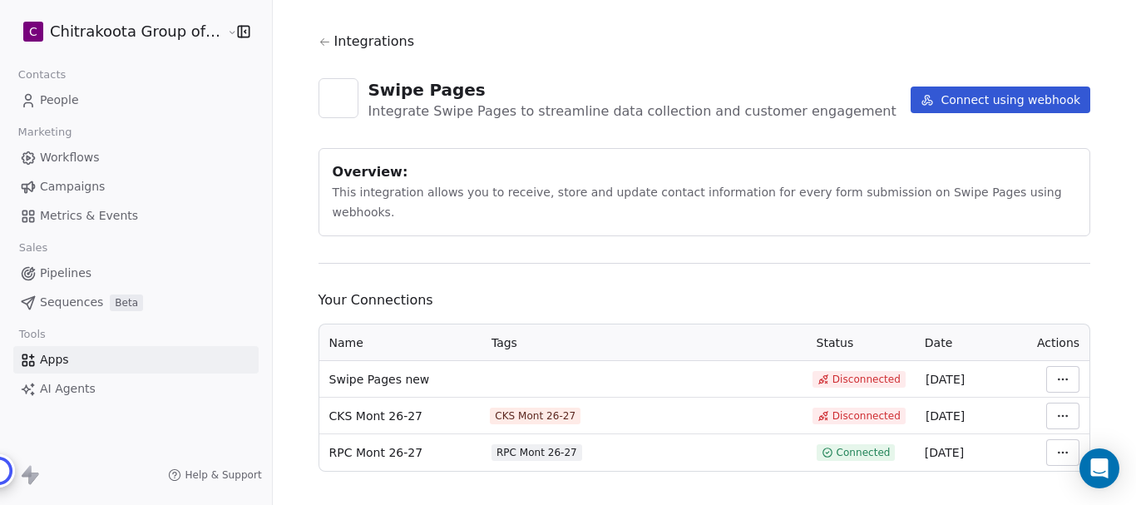
click at [1060, 436] on html "C Chitrakoota Group of Institutions Contacts People Marketing Workflows Campaig…" at bounding box center [568, 252] width 1136 height 505
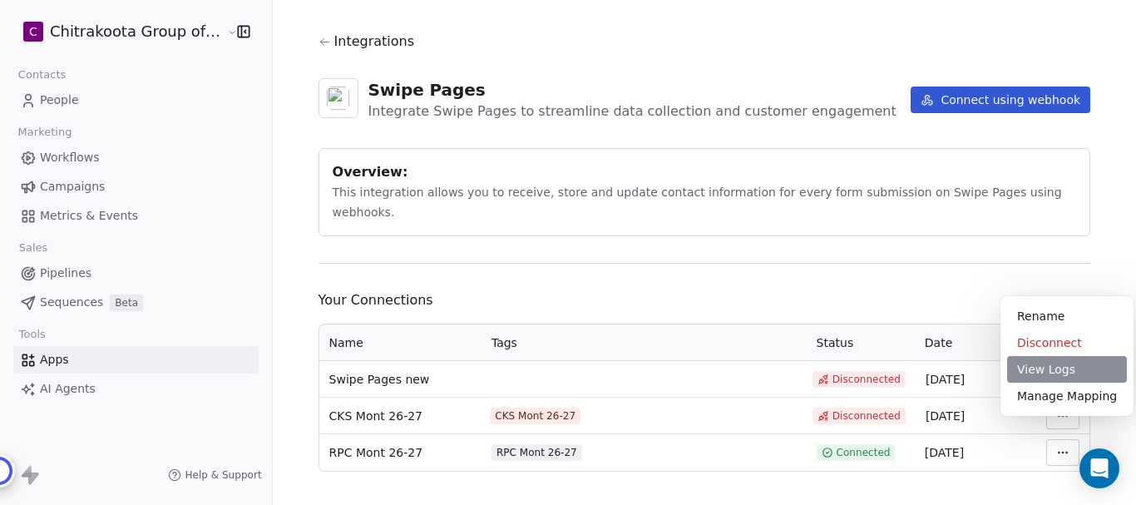
click at [1062, 375] on div "View Logs" at bounding box center [1067, 369] width 120 height 27
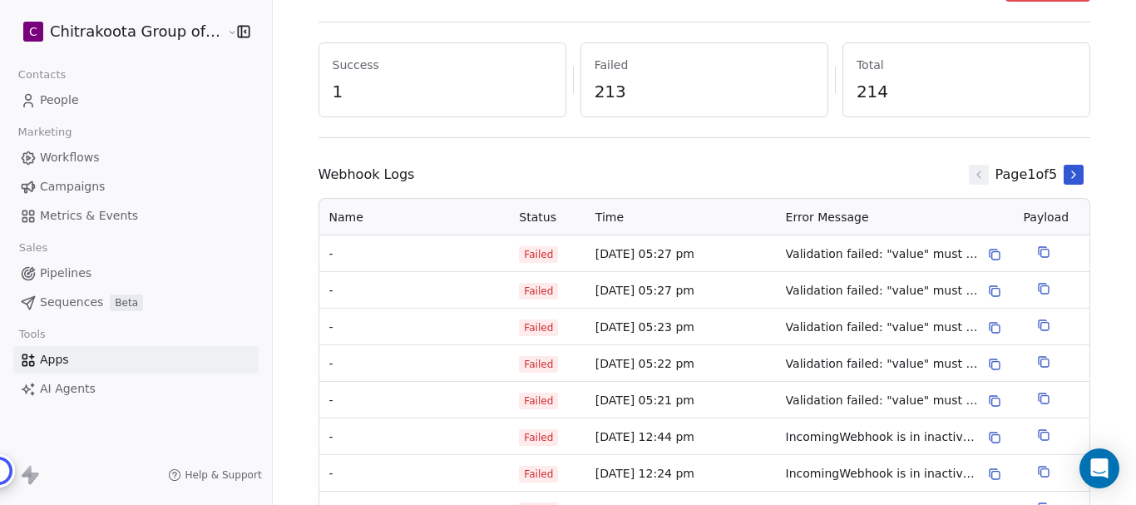
scroll to position [166, 0]
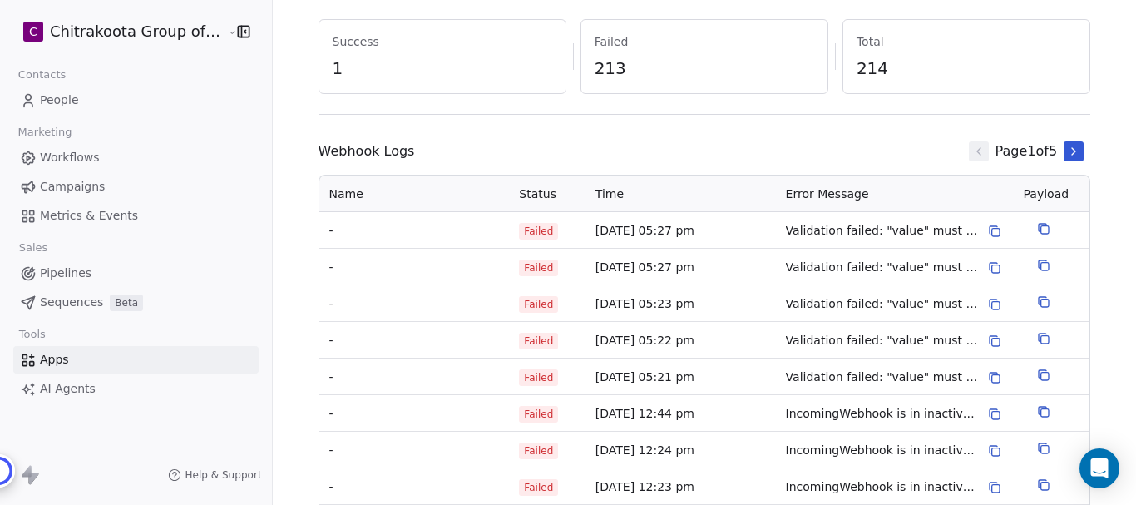
click at [331, 230] on span "-" at bounding box center [414, 230] width 170 height 17
click at [59, 362] on span "Apps" at bounding box center [54, 359] width 29 height 17
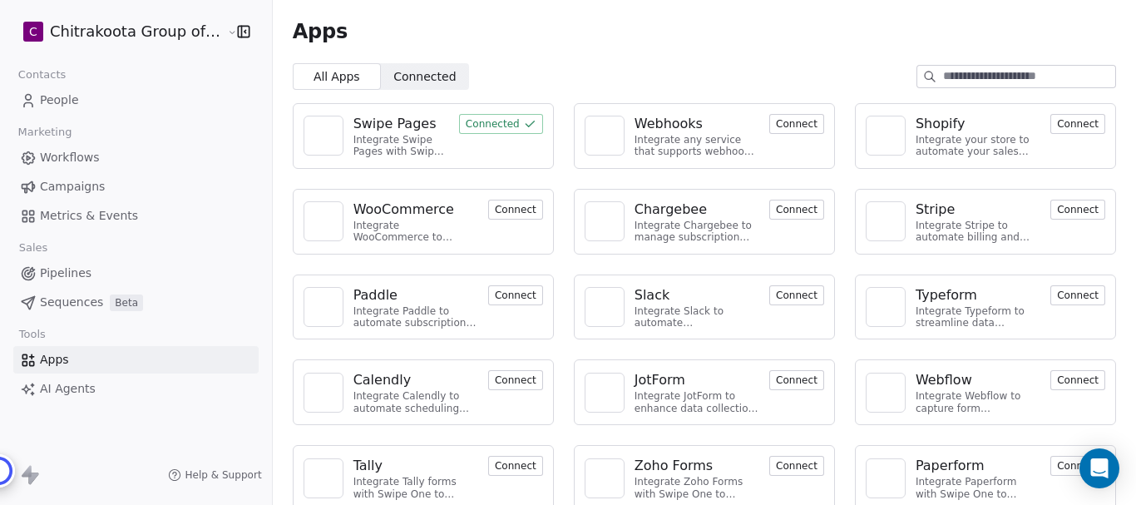
click at [523, 130] on icon at bounding box center [529, 123] width 13 height 13
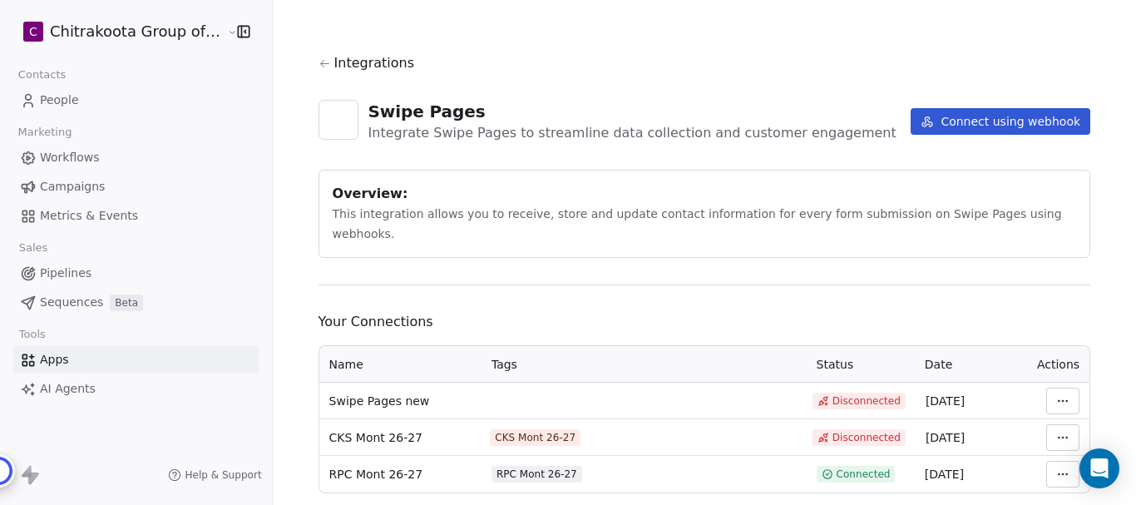
scroll to position [22, 0]
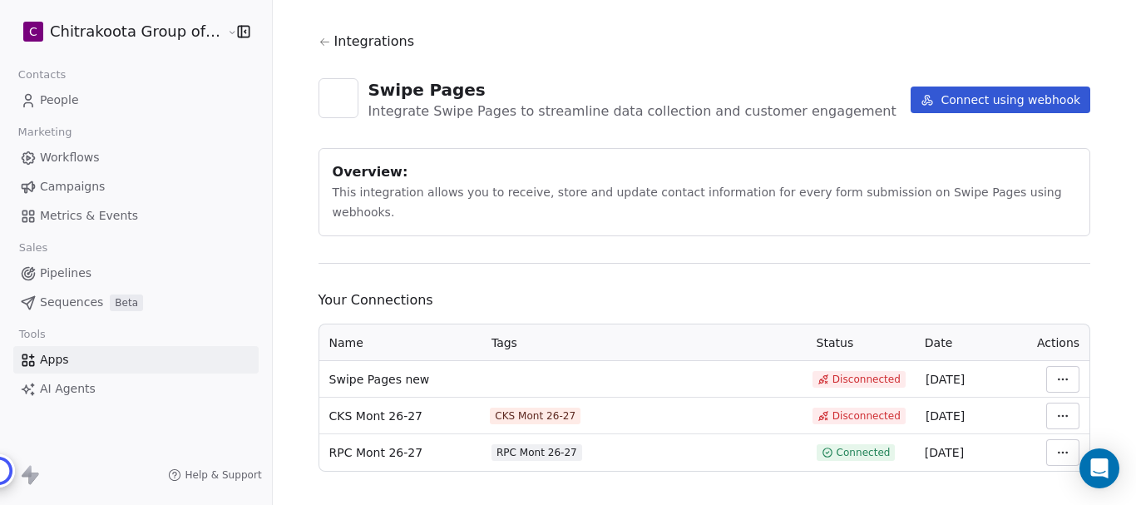
click at [1055, 434] on html "C Chitrakoota Group of Institutions Contacts People Marketing Workflows Campaig…" at bounding box center [568, 252] width 1136 height 505
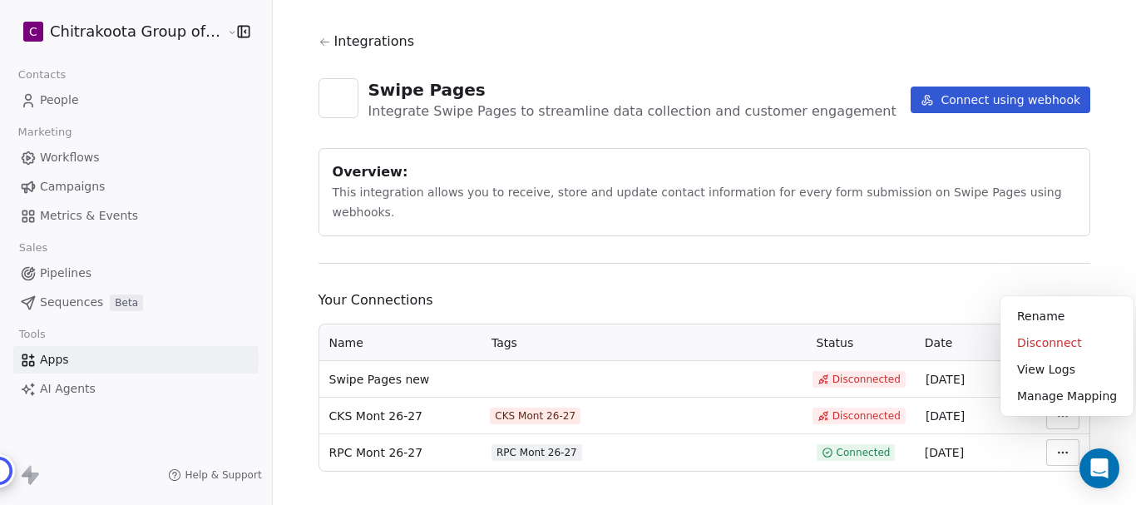
click at [539, 228] on html "C Chitrakoota Group of Institutions Contacts People Marketing Workflows Campaig…" at bounding box center [568, 252] width 1136 height 505
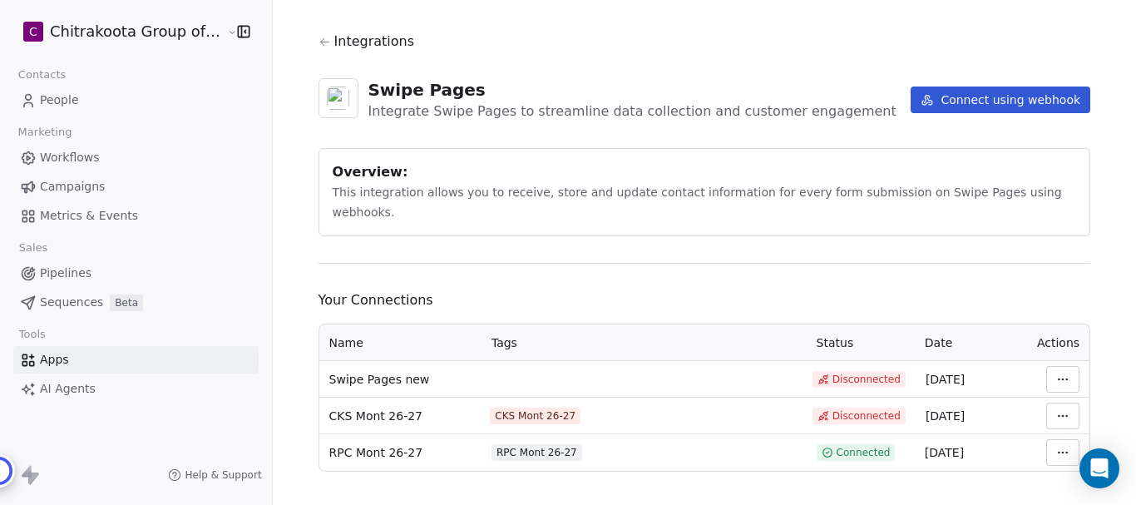
click at [1056, 428] on html "C Chitrakoota Group of Institutions Contacts People Marketing Workflows Campaig…" at bounding box center [568, 252] width 1136 height 505
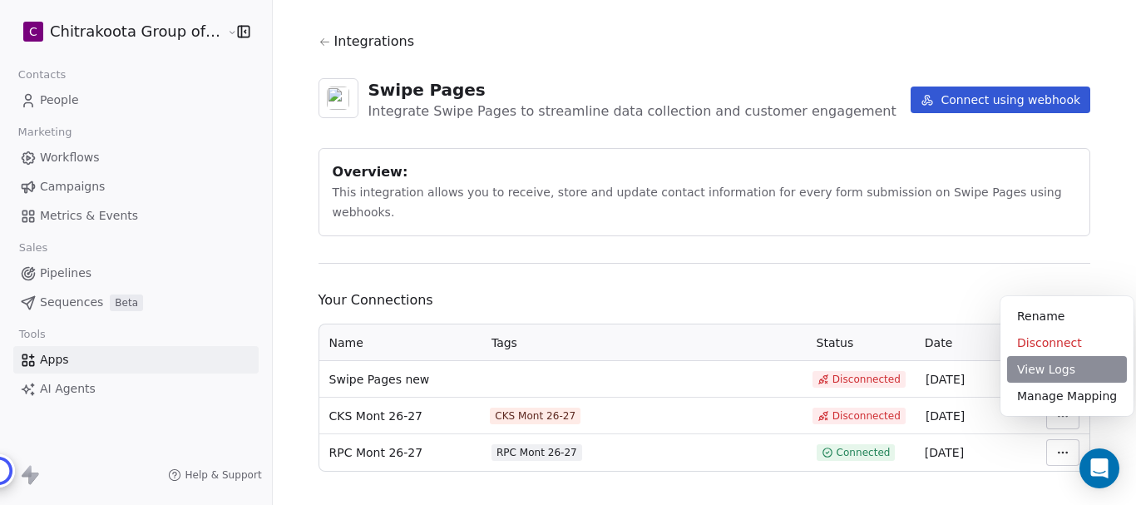
click at [1044, 364] on div "View Logs" at bounding box center [1067, 369] width 120 height 27
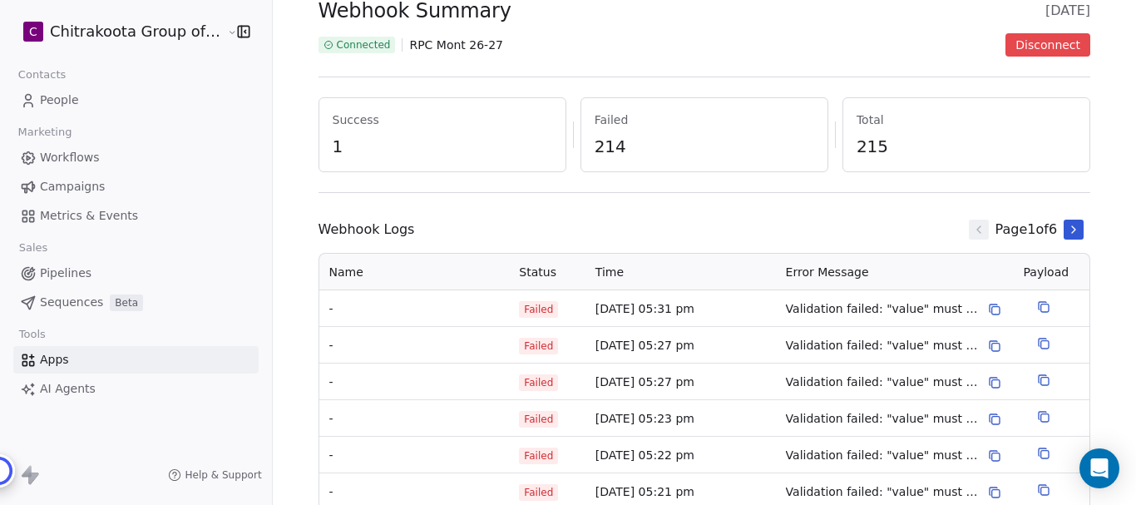
scroll to position [166, 0]
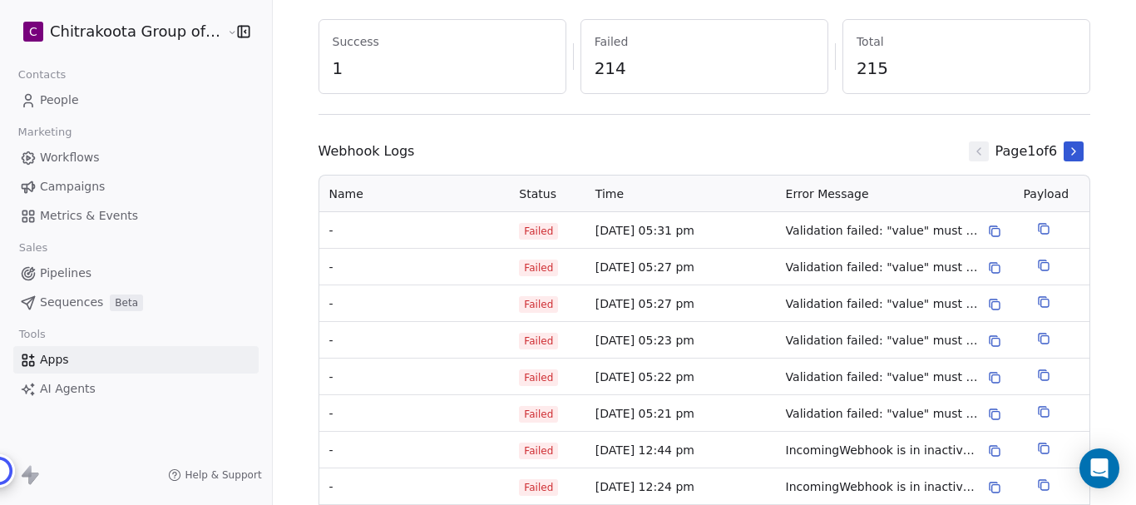
click at [62, 363] on span "Apps" at bounding box center [54, 359] width 29 height 17
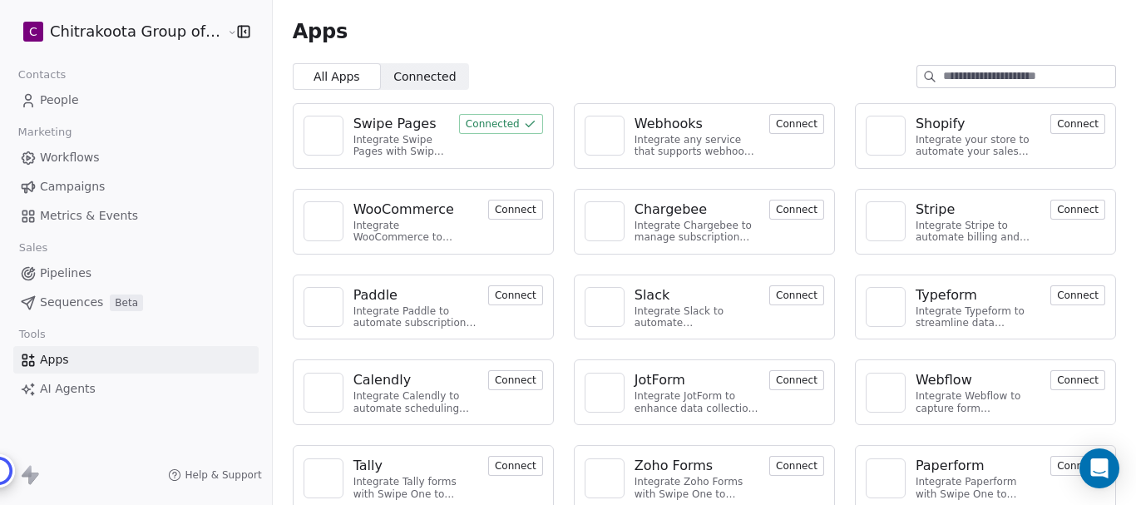
scroll to position [83, 0]
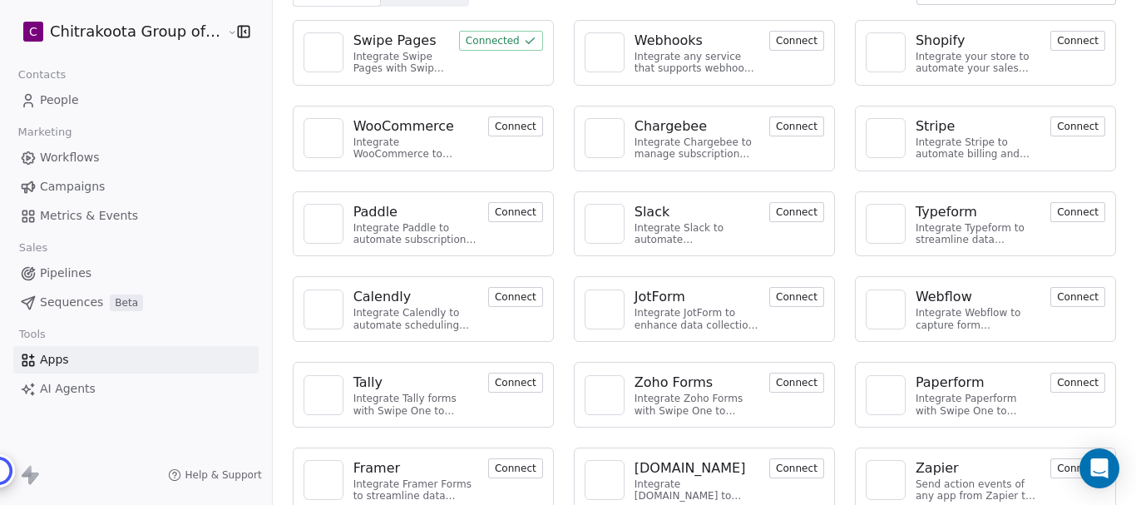
click at [502, 47] on button "Connected" at bounding box center [501, 41] width 84 height 20
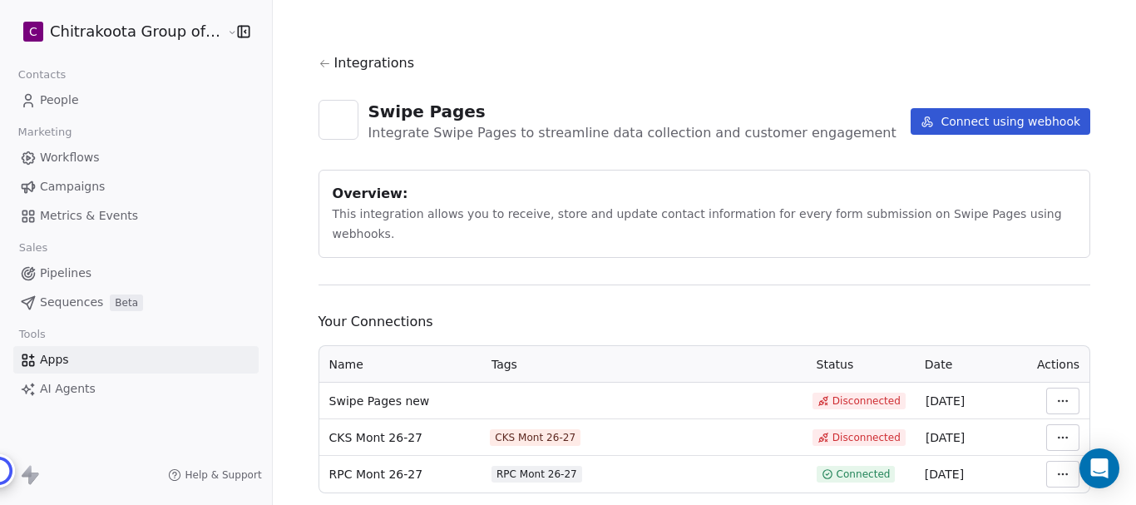
scroll to position [22, 0]
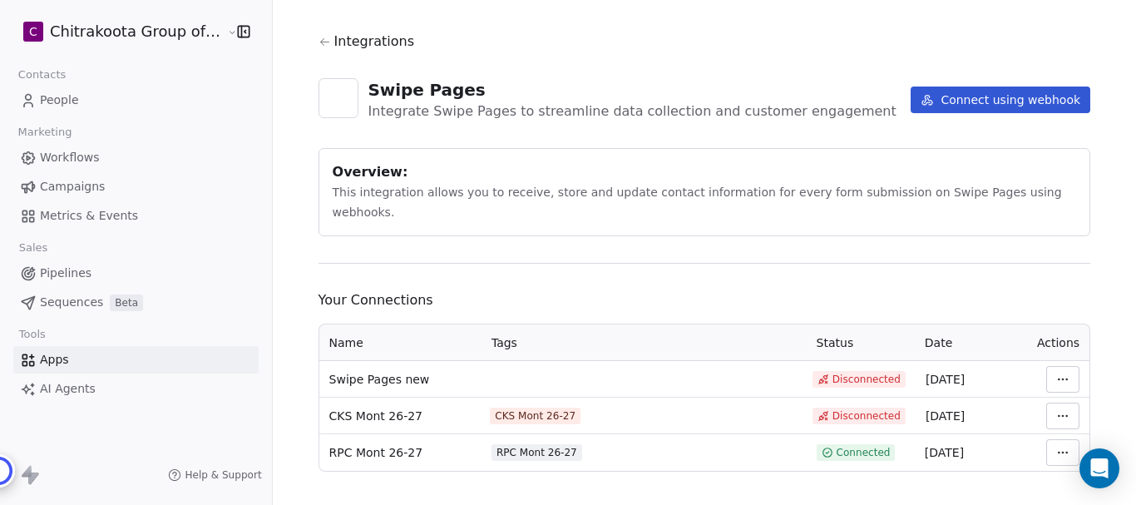
click at [1055, 432] on html "C Chitrakoota Group of Institutions Contacts People Marketing Workflows Campaig…" at bounding box center [568, 252] width 1136 height 505
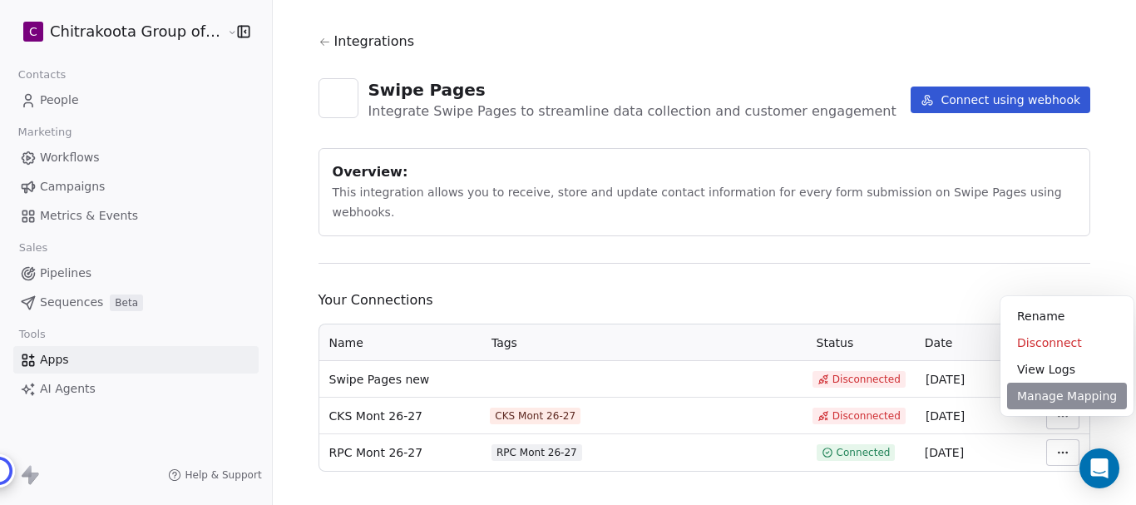
click at [1052, 389] on div "Manage Mapping" at bounding box center [1067, 396] width 120 height 27
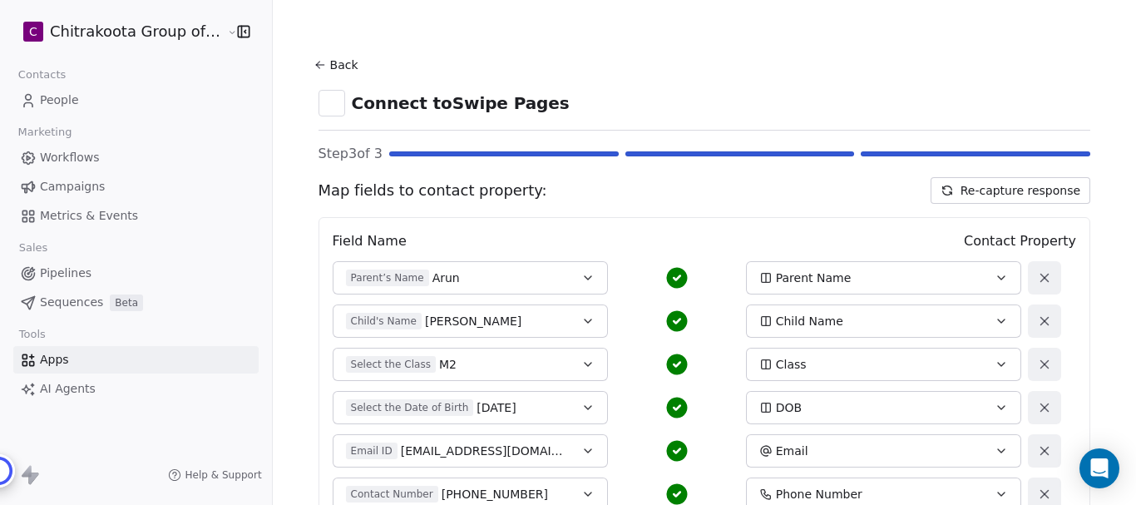
click at [330, 59] on button "Back" at bounding box center [338, 65] width 53 height 30
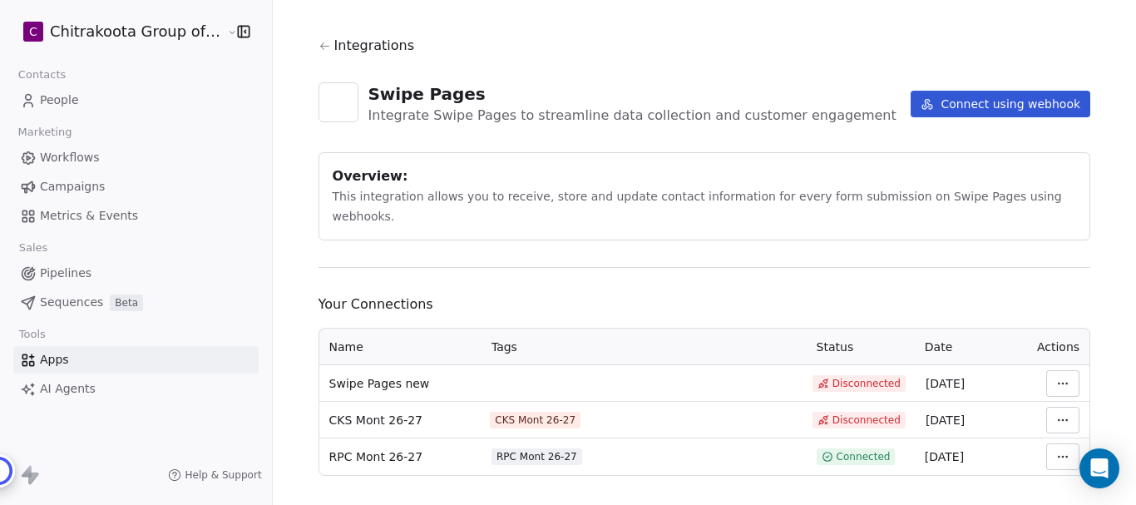
scroll to position [22, 0]
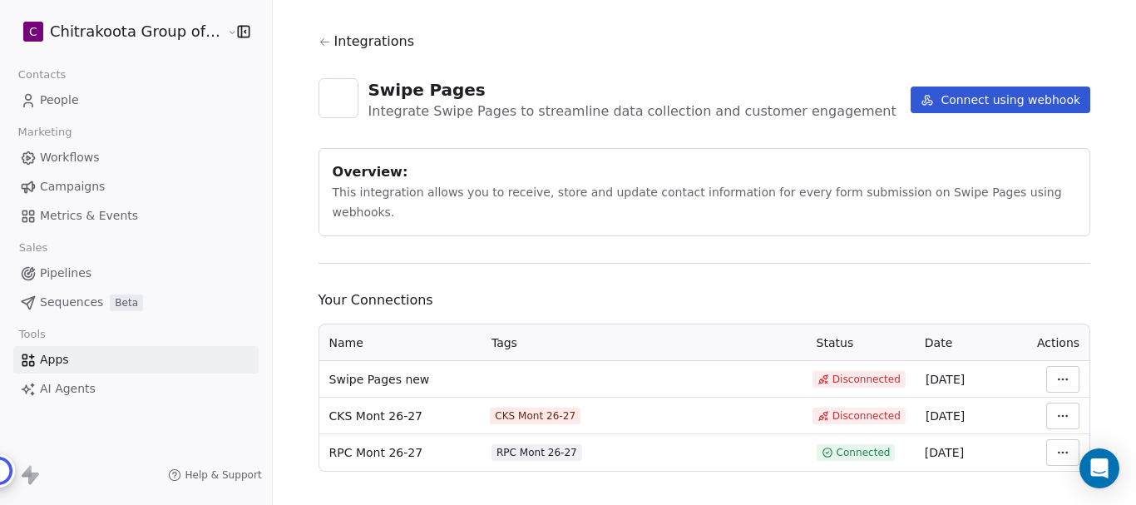
click at [1053, 429] on html "C Chitrakoota Group of Institutions Contacts People Marketing Workflows Campaig…" at bounding box center [568, 252] width 1136 height 505
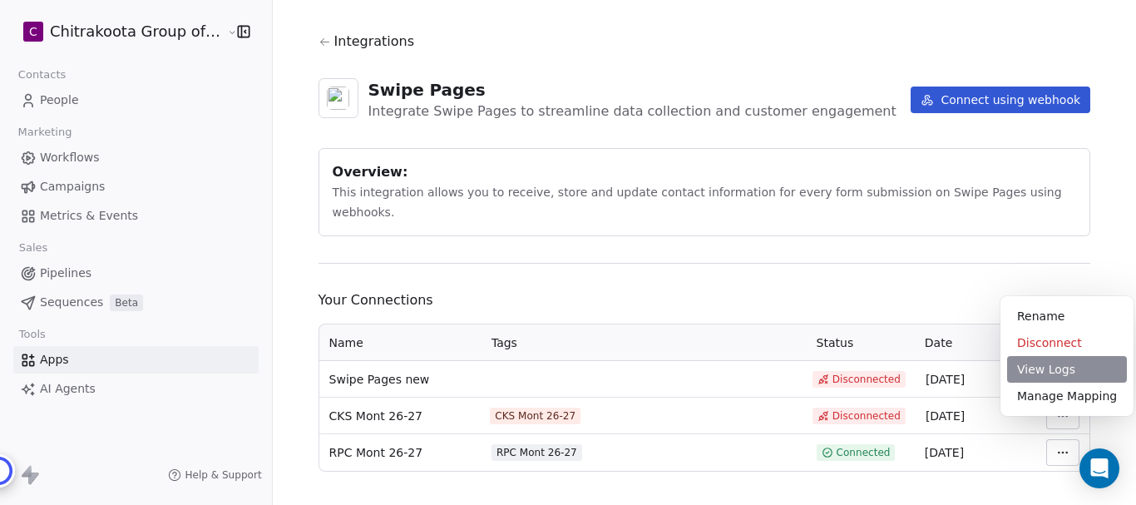
click at [1044, 366] on div "View Logs" at bounding box center [1067, 369] width 120 height 27
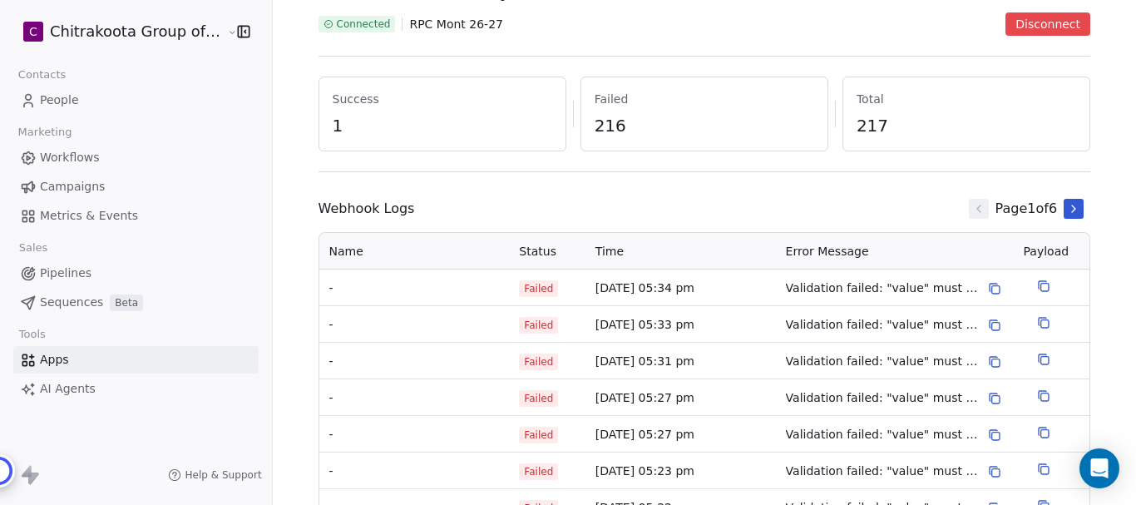
scroll to position [249, 0]
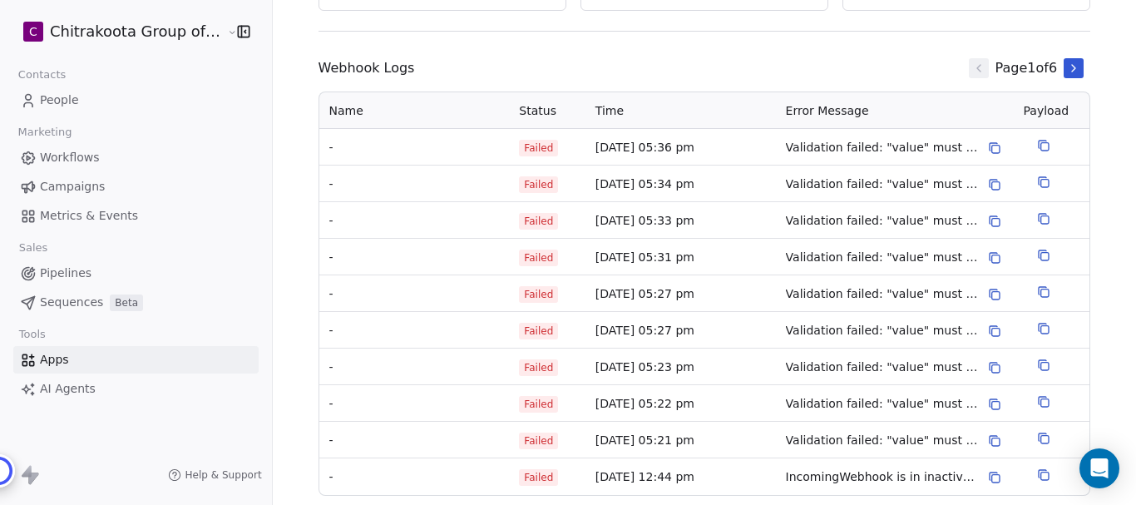
click at [522, 146] on span "Failed" at bounding box center [538, 148] width 39 height 17
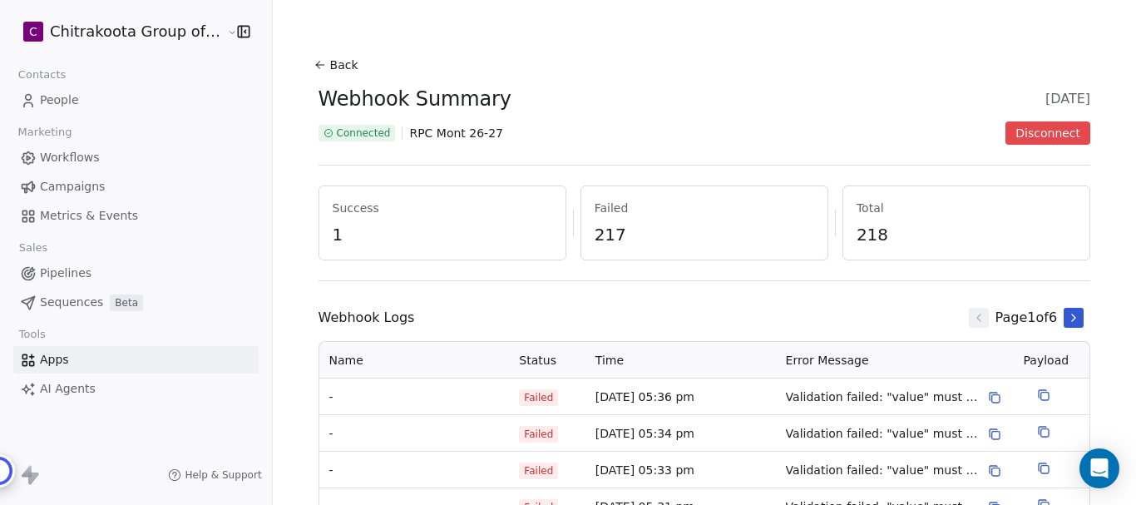
click at [330, 63] on button "Back" at bounding box center [338, 65] width 53 height 30
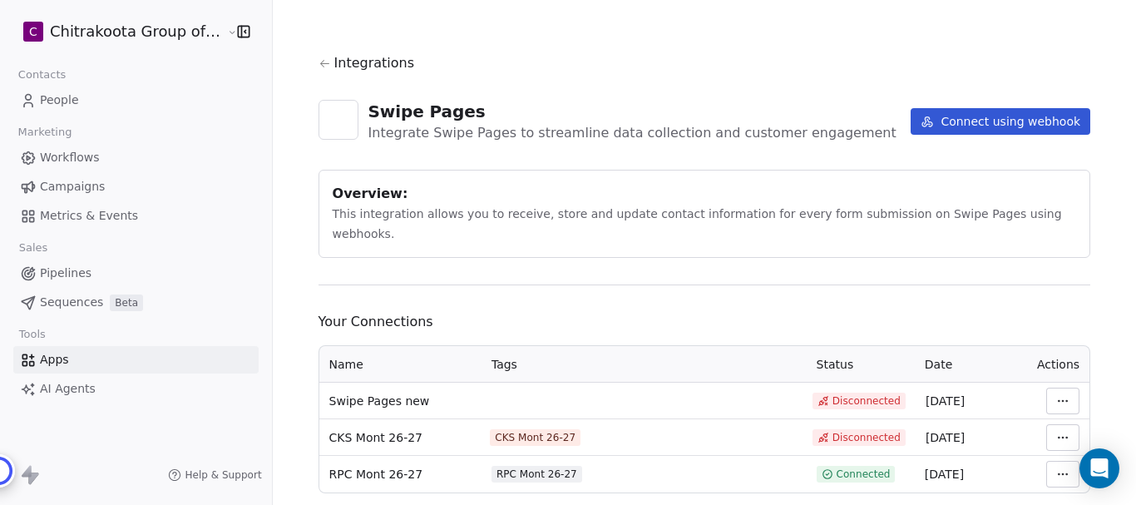
scroll to position [22, 0]
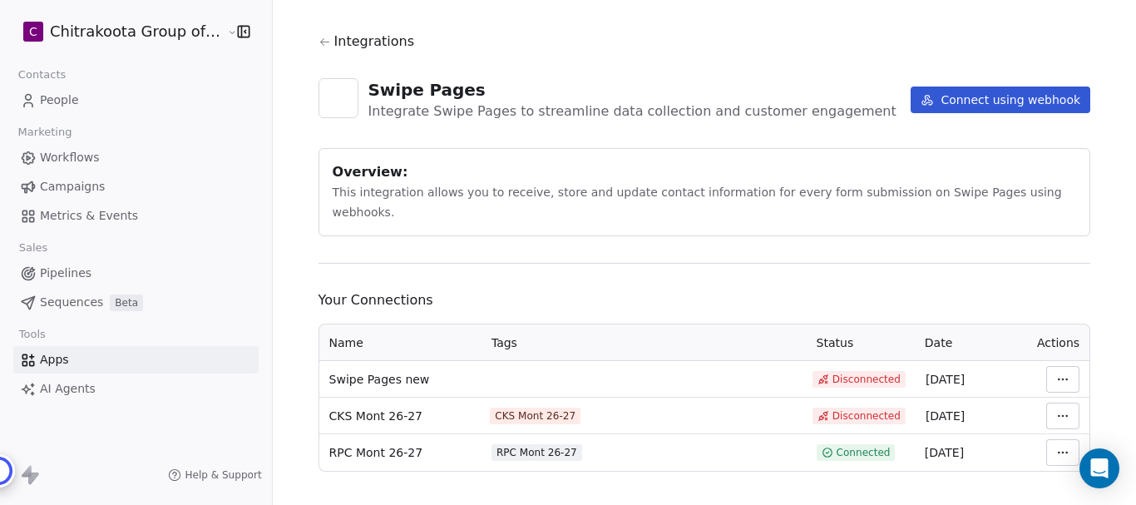
click at [1054, 431] on html "C Chitrakoota Group of Institutions Contacts People Marketing Workflows Campaig…" at bounding box center [568, 252] width 1136 height 505
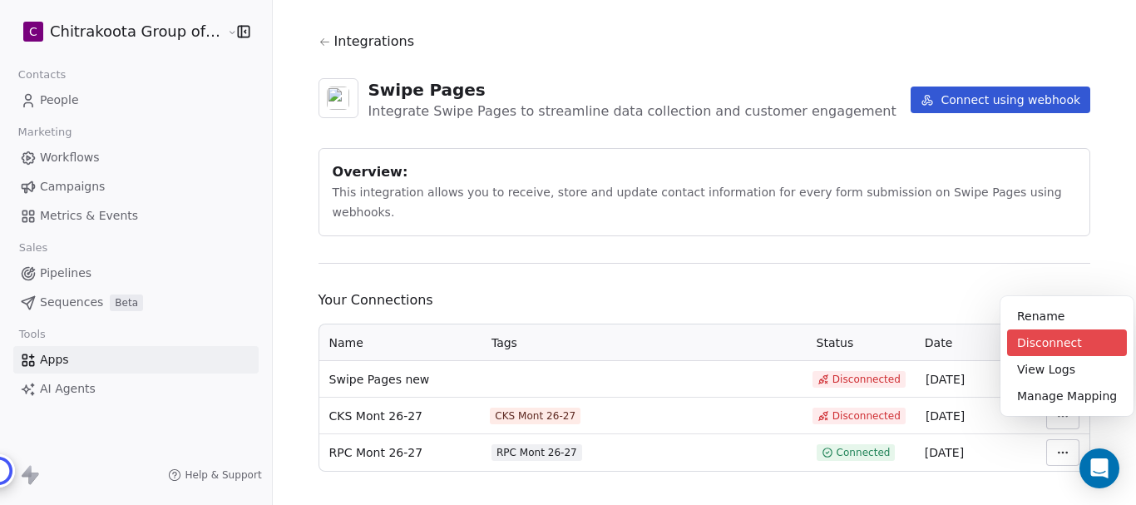
click at [1053, 343] on div "Disconnect" at bounding box center [1067, 342] width 120 height 27
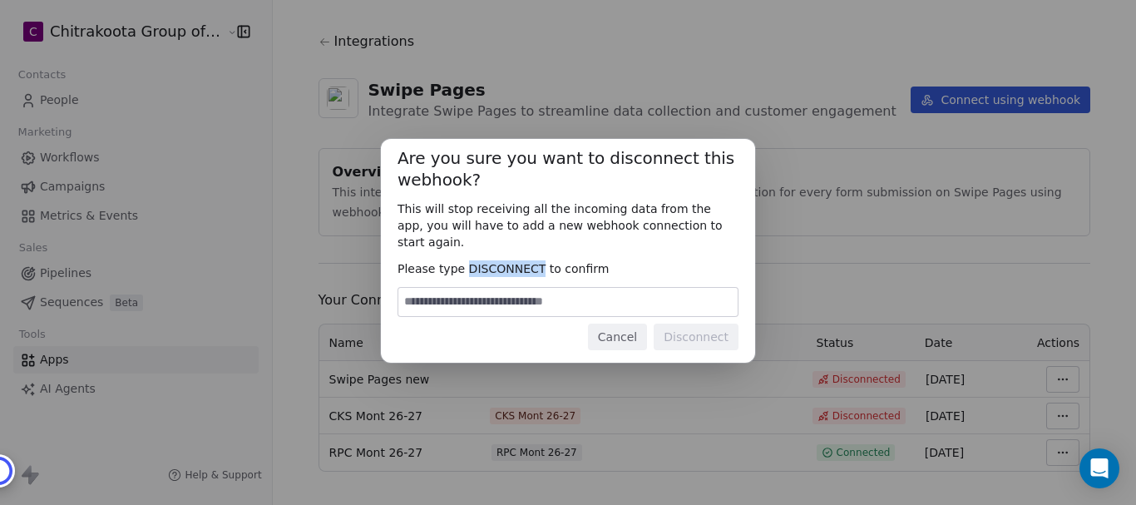
drag, startPoint x: 536, startPoint y: 255, endPoint x: 465, endPoint y: 259, distance: 70.8
click at [465, 260] on span "Please type DISCONNECT to confirm" at bounding box center [568, 268] width 341 height 17
copy span "DISCONNECT"
click at [484, 293] on input at bounding box center [567, 302] width 339 height 28
paste input "**********"
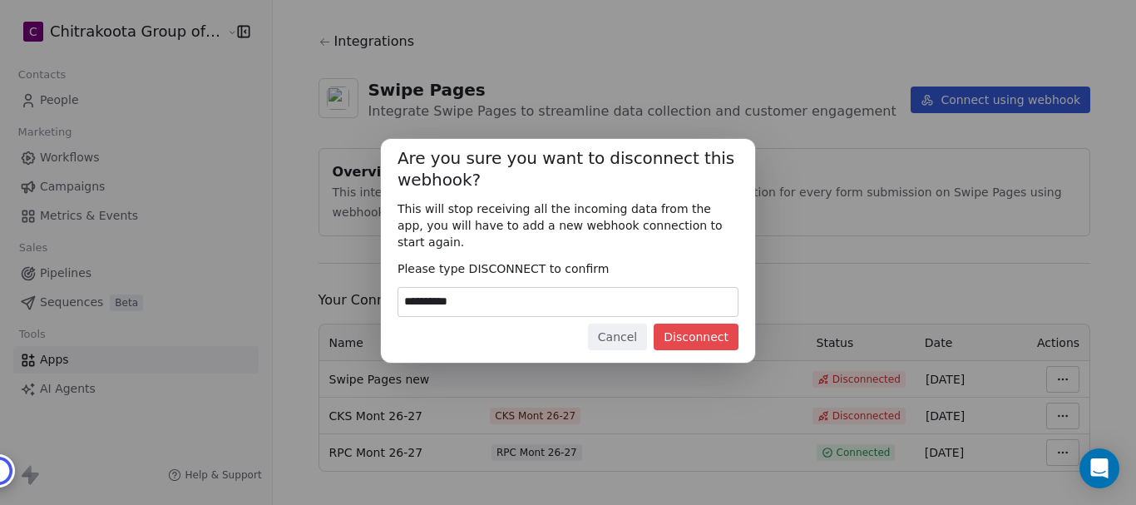
type input "**********"
click at [689, 330] on button "Disconnect" at bounding box center [696, 337] width 85 height 27
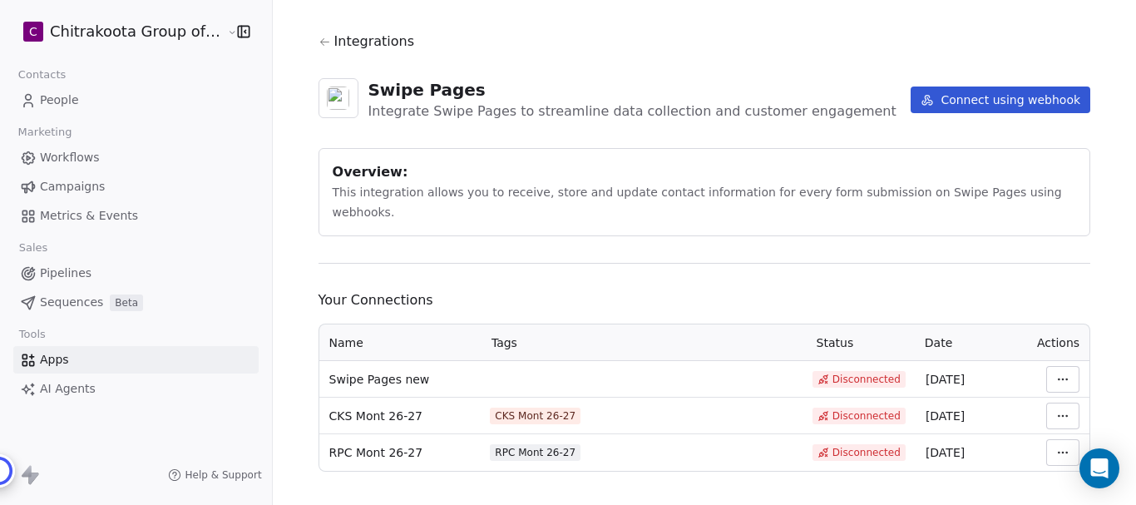
click at [65, 359] on span "Apps" at bounding box center [54, 359] width 29 height 17
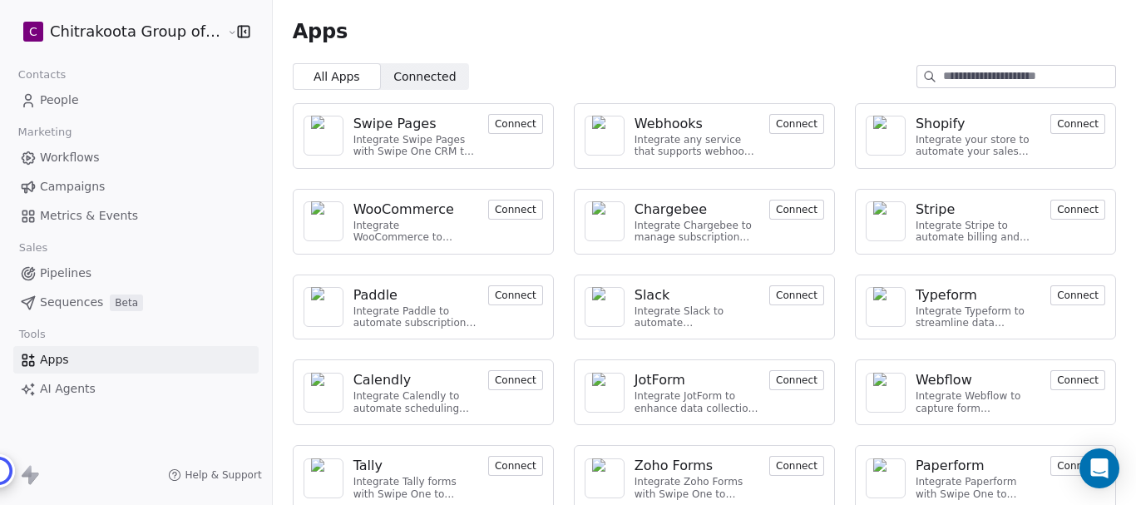
click at [406, 76] on span "Connected" at bounding box center [424, 76] width 62 height 17
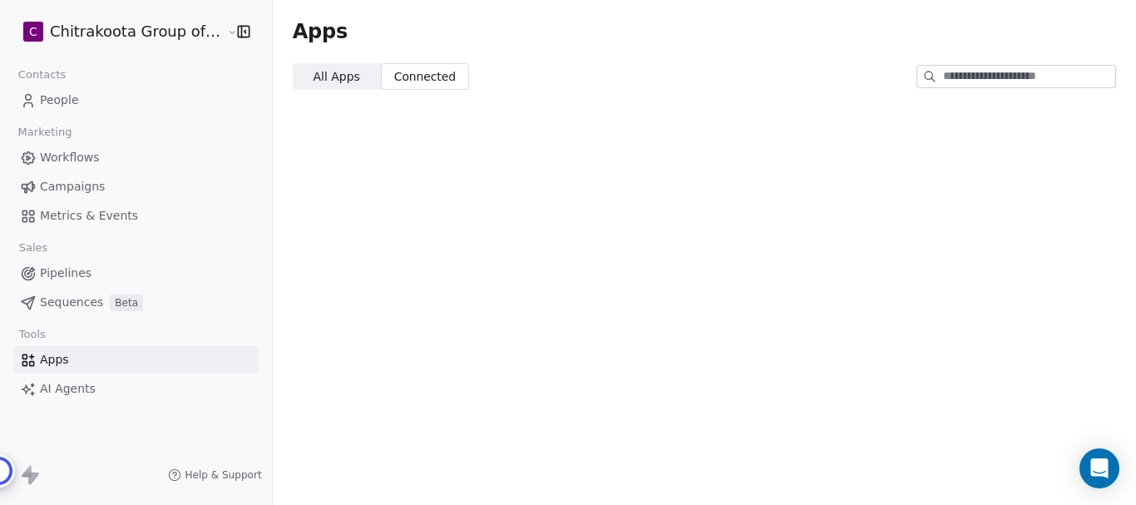
click at [331, 73] on span "All Apps" at bounding box center [336, 76] width 47 height 17
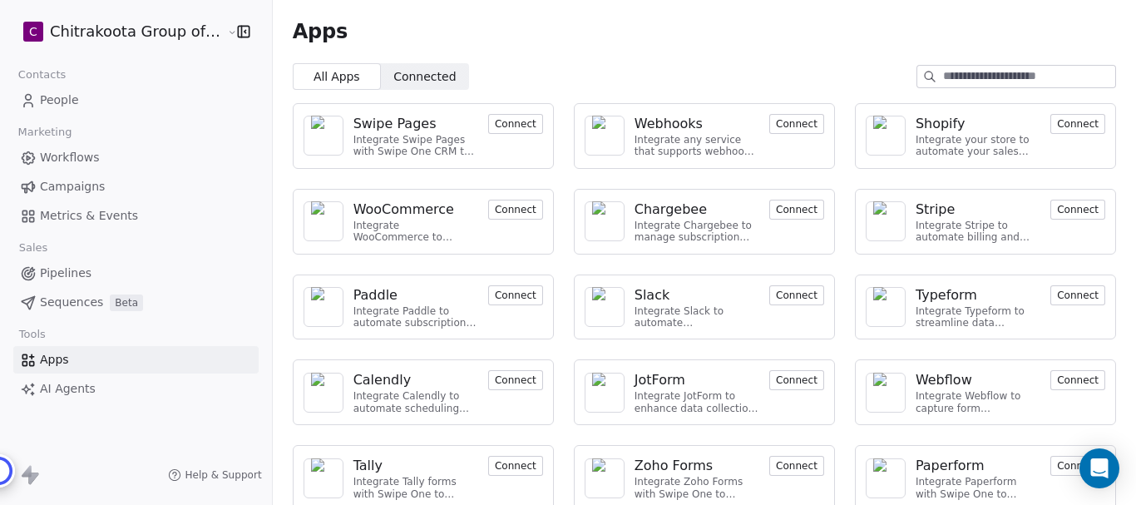
click at [405, 73] on span "Connected" at bounding box center [424, 76] width 62 height 17
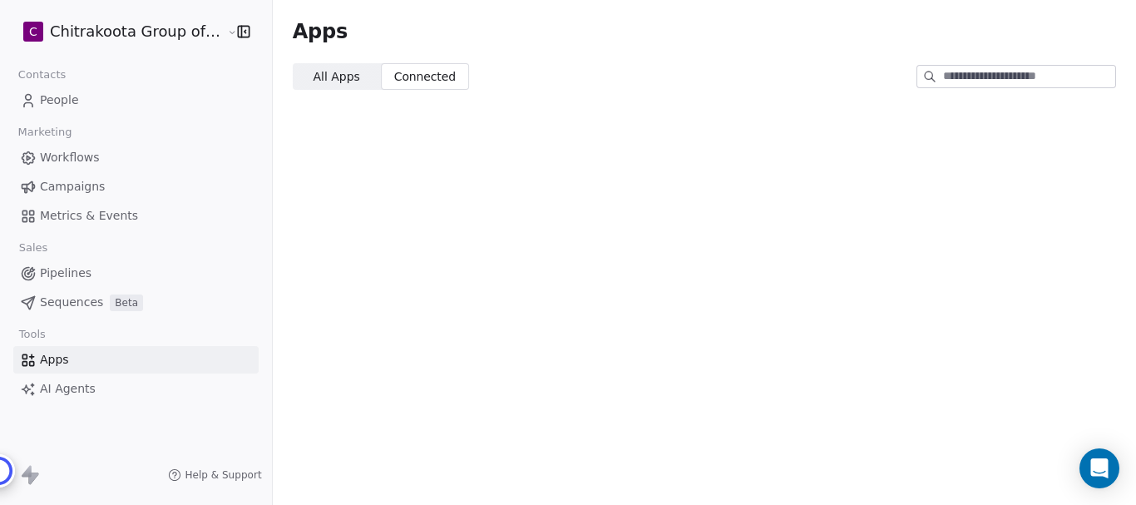
click at [321, 68] on span "All Apps" at bounding box center [336, 76] width 47 height 17
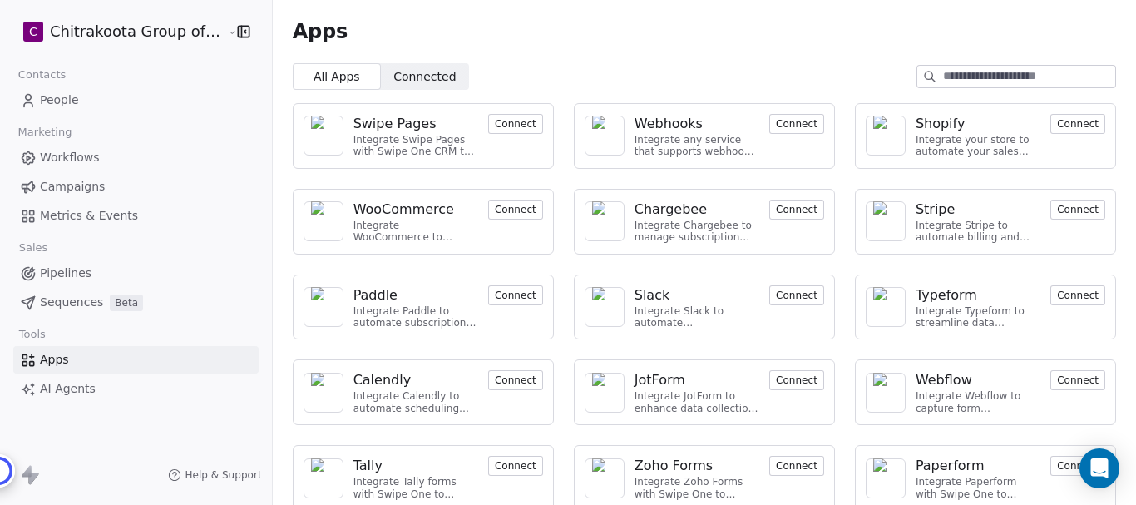
click at [515, 122] on button "Connect" at bounding box center [515, 124] width 55 height 20
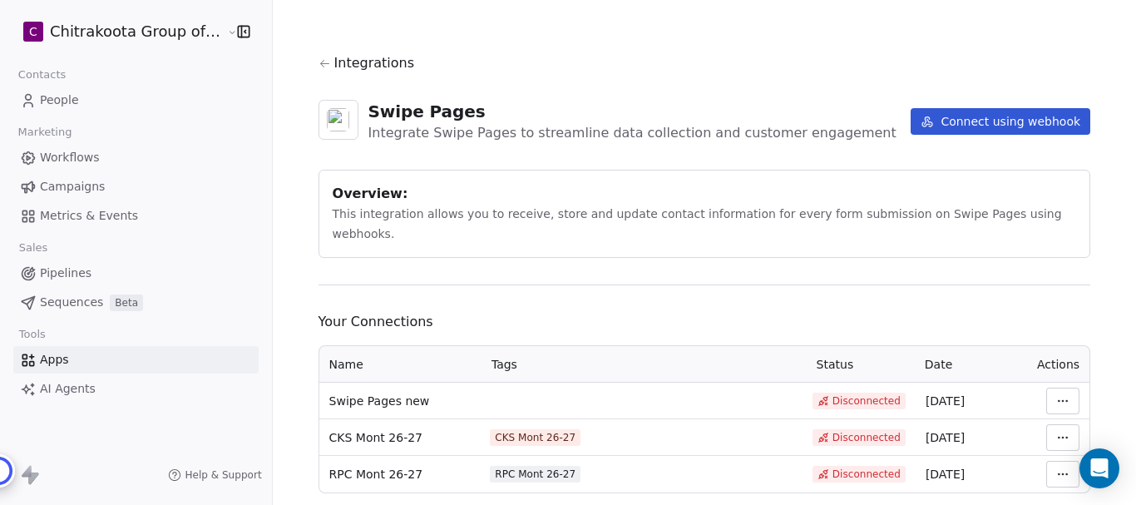
click at [1022, 121] on button "Connect using webhook" at bounding box center [1001, 121] width 180 height 27
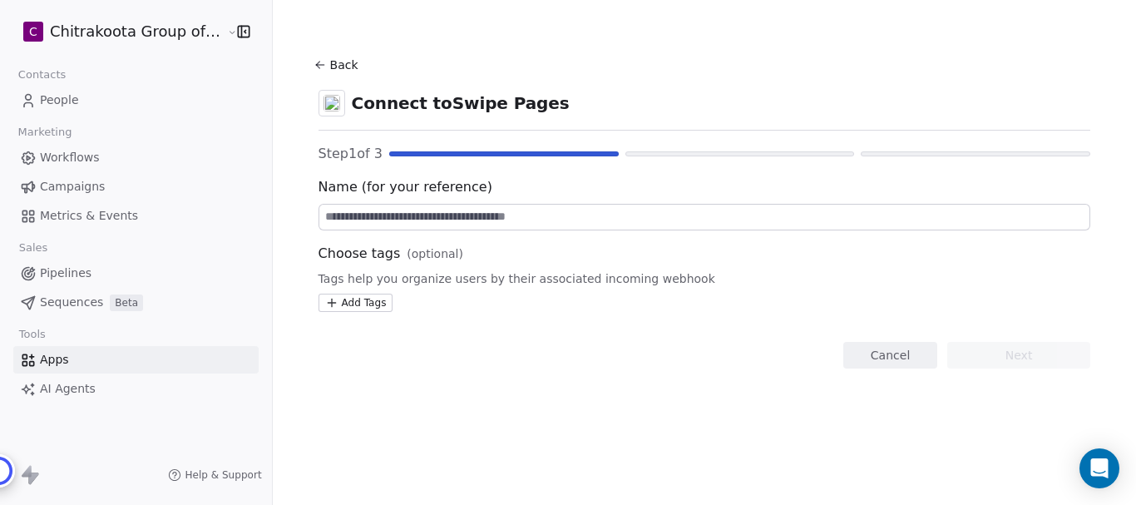
click at [350, 303] on html "C Chitrakoota Group of Institutions Contacts People Marketing Workflows Campaig…" at bounding box center [568, 252] width 1136 height 505
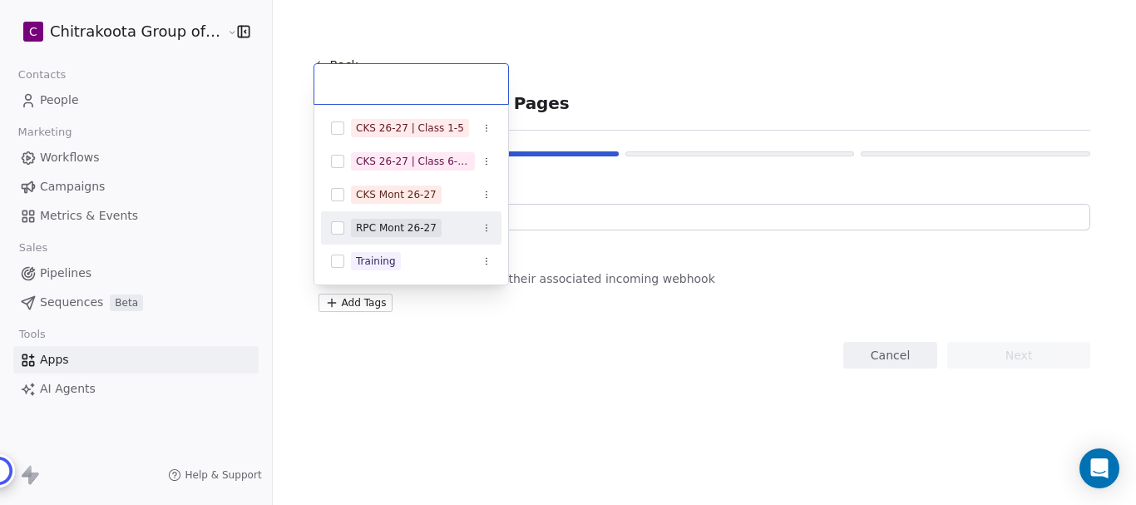
click at [334, 225] on button "Suggestions" at bounding box center [337, 227] width 13 height 13
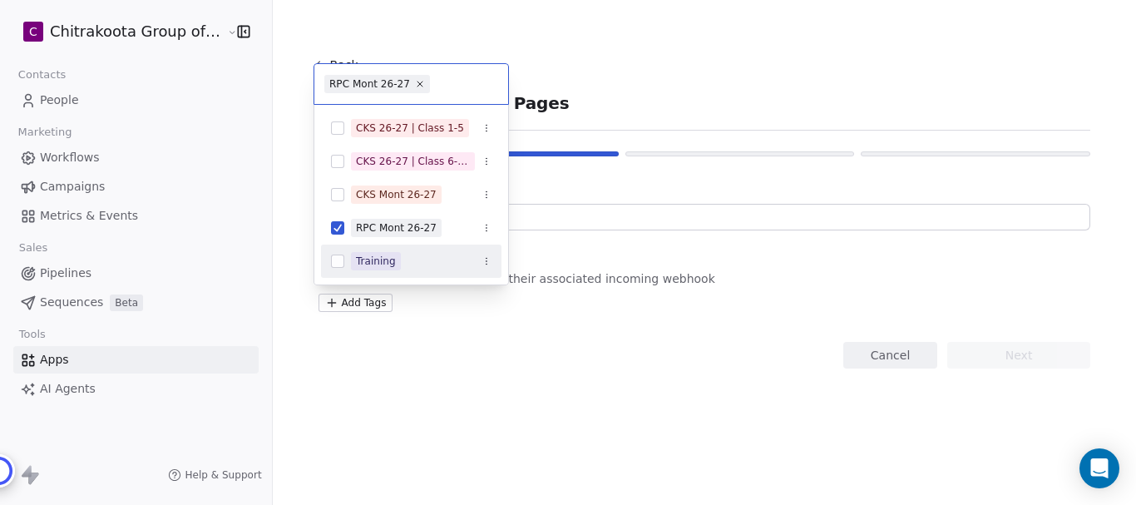
click at [577, 276] on html "C Chitrakoota Group of Institutions Contacts People Marketing Workflows Campaig…" at bounding box center [568, 252] width 1136 height 505
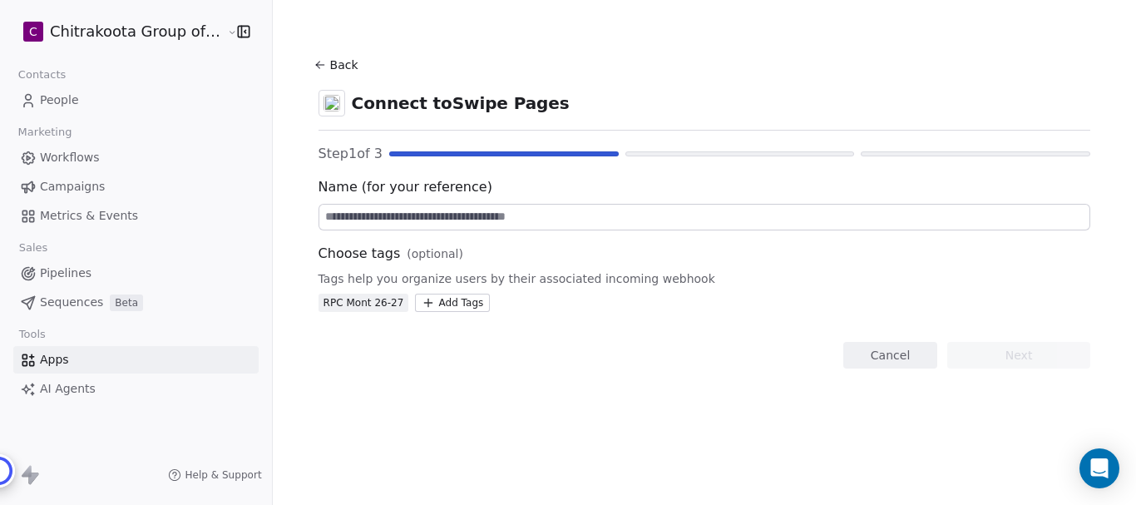
click at [418, 210] on input at bounding box center [704, 217] width 771 height 25
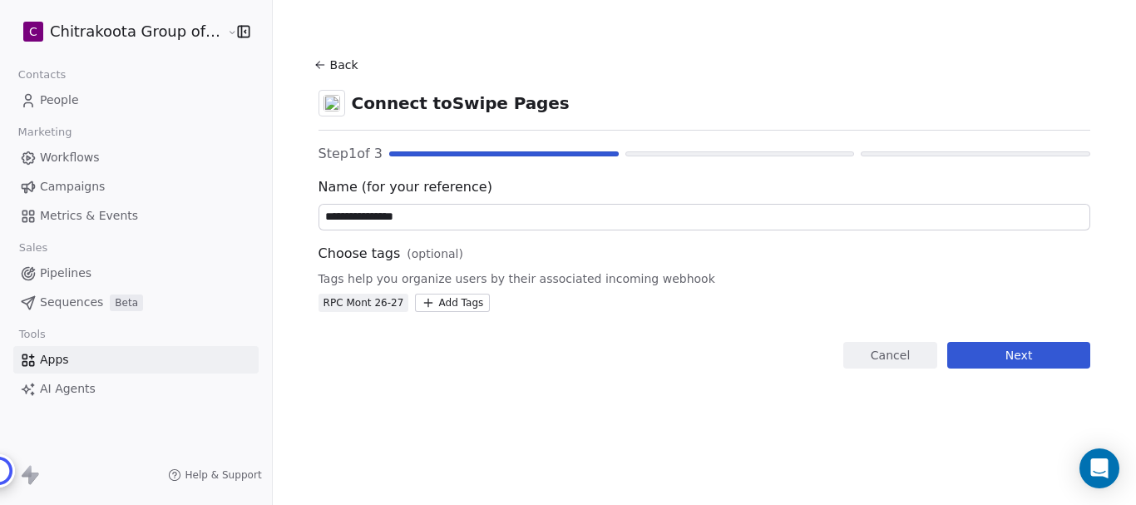
type input "**********"
click at [1013, 356] on button "Next" at bounding box center [1018, 355] width 143 height 27
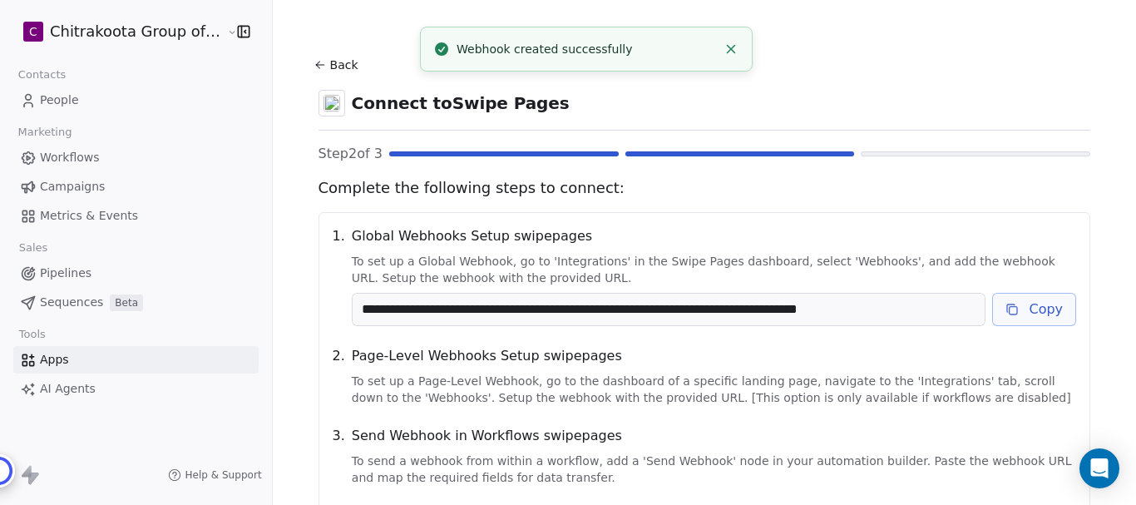
scroll to position [83, 0]
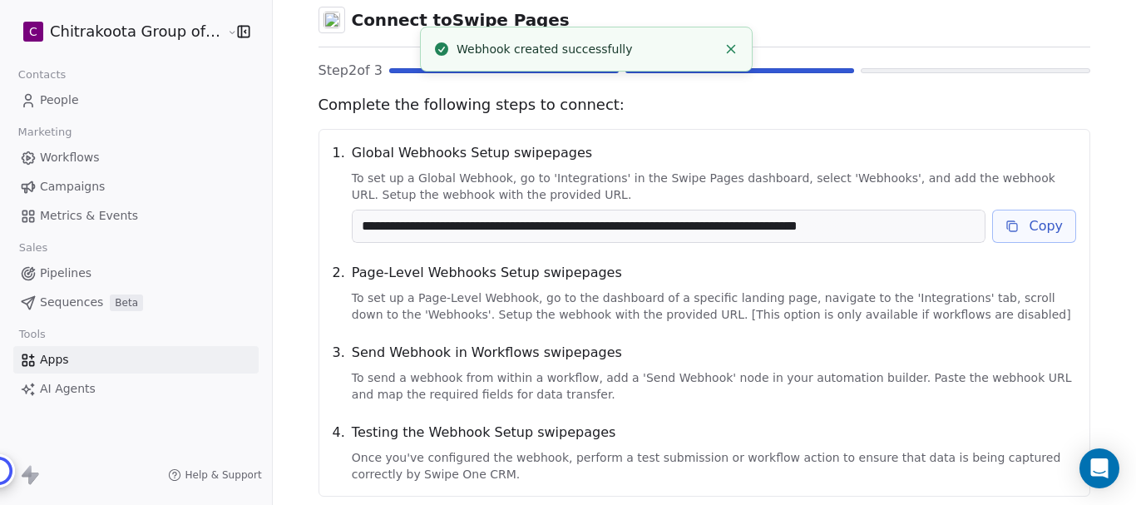
click at [1029, 224] on button "Copy" at bounding box center [1034, 226] width 84 height 33
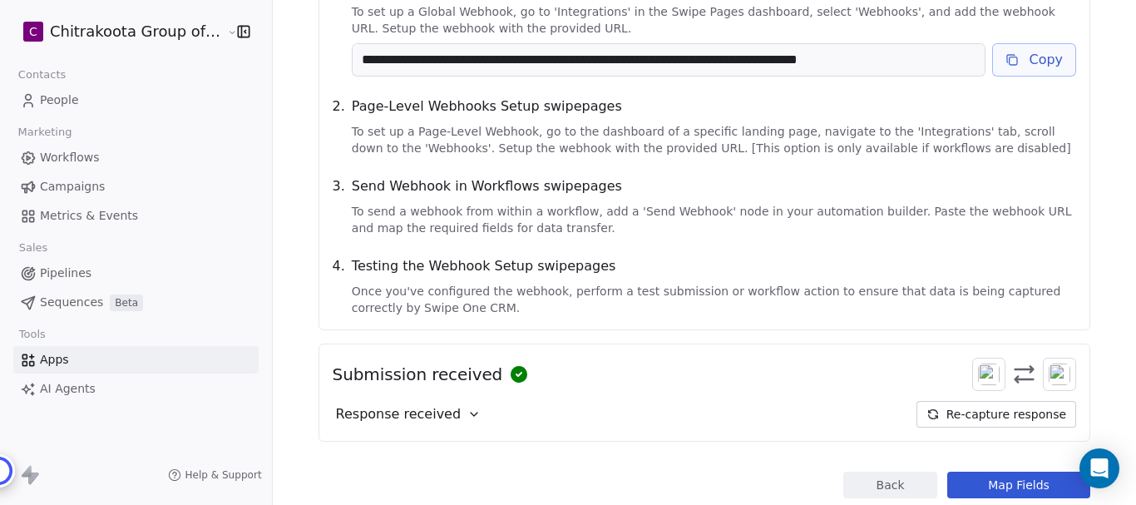
scroll to position [296, 0]
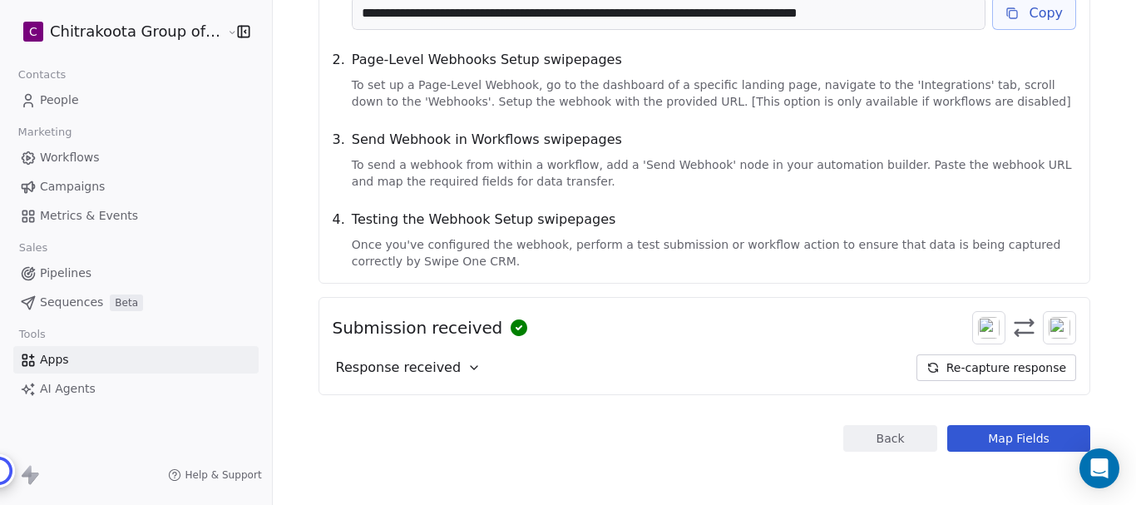
click at [467, 371] on icon at bounding box center [473, 367] width 13 height 13
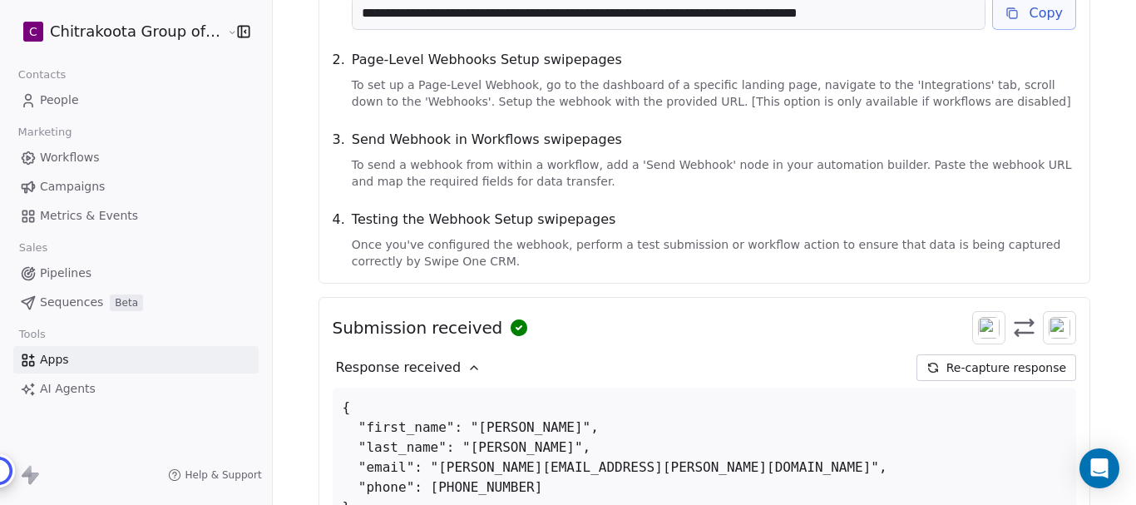
scroll to position [379, 0]
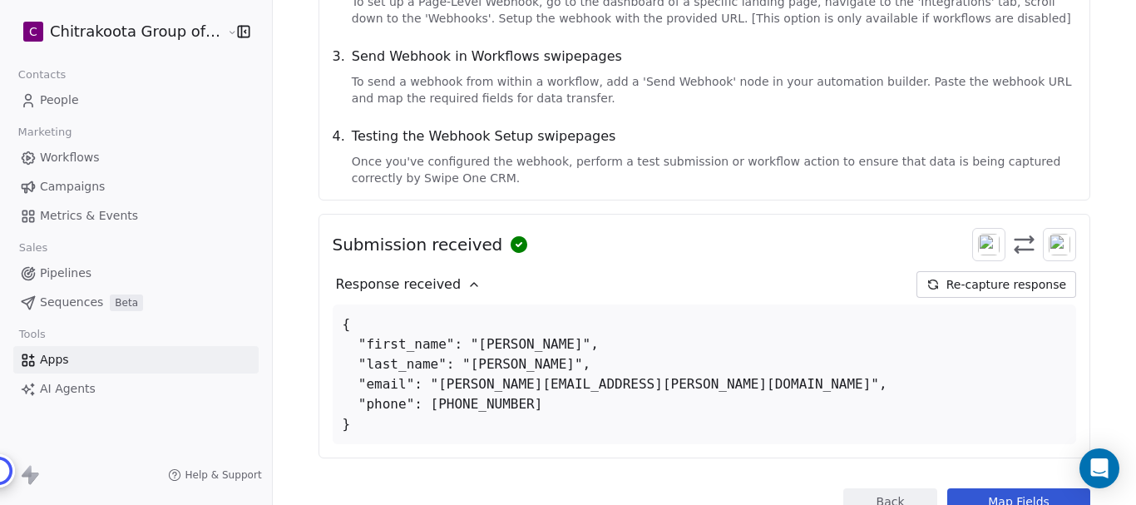
click at [1029, 281] on button "Re-capture response" at bounding box center [996, 284] width 160 height 27
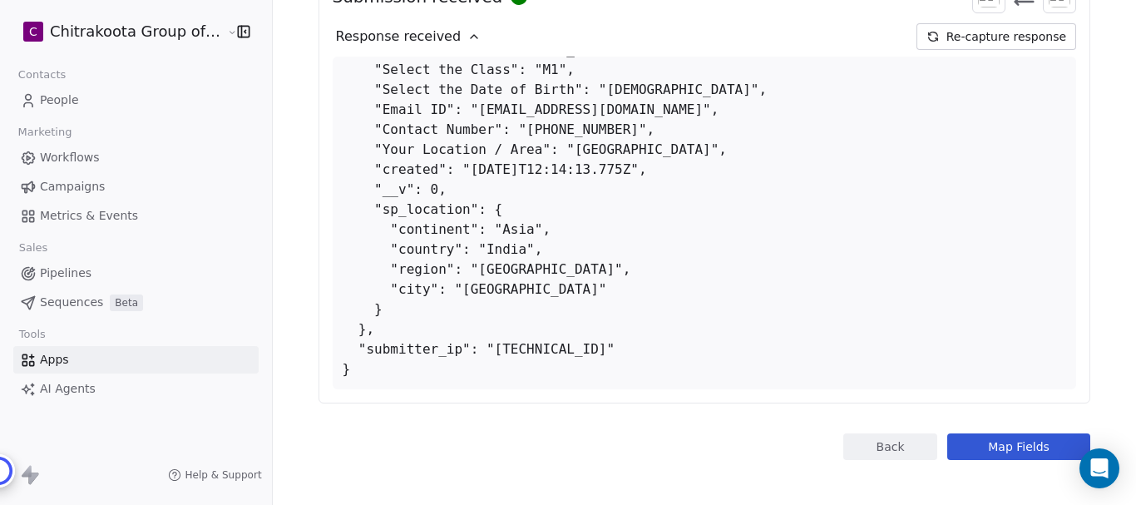
scroll to position [635, 0]
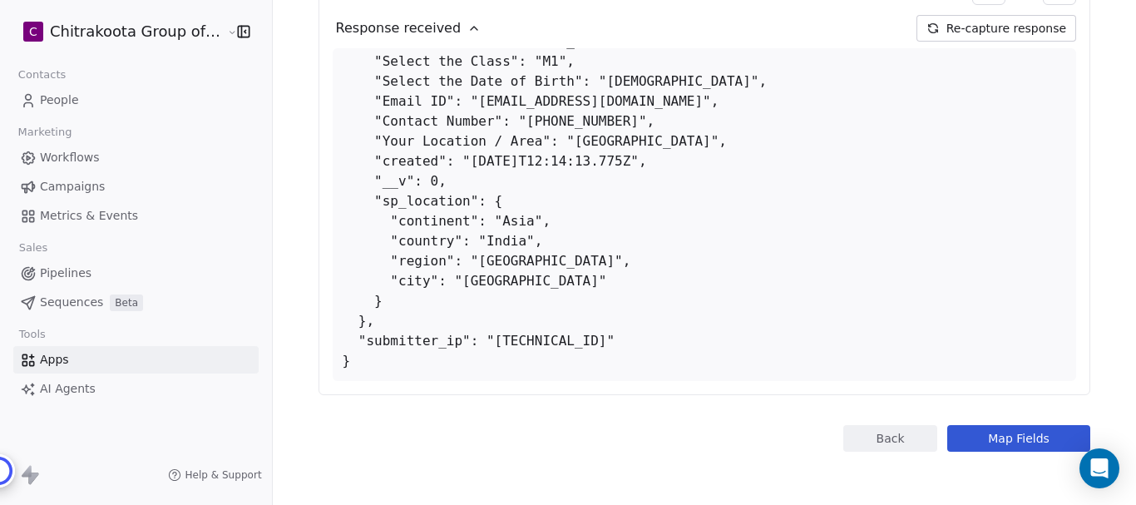
click at [1031, 442] on button "Map Fields" at bounding box center [1018, 438] width 143 height 27
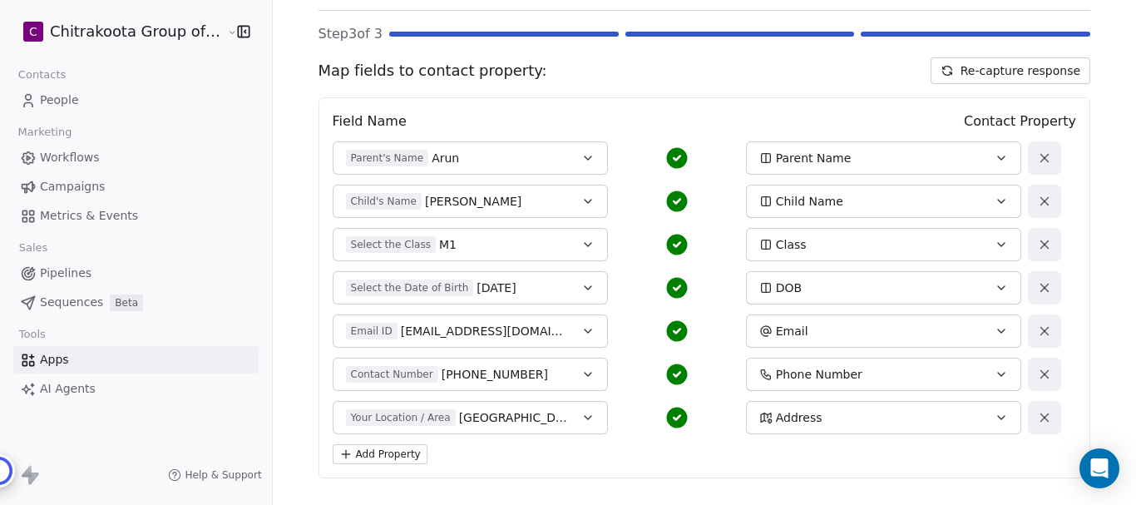
scroll to position [203, 0]
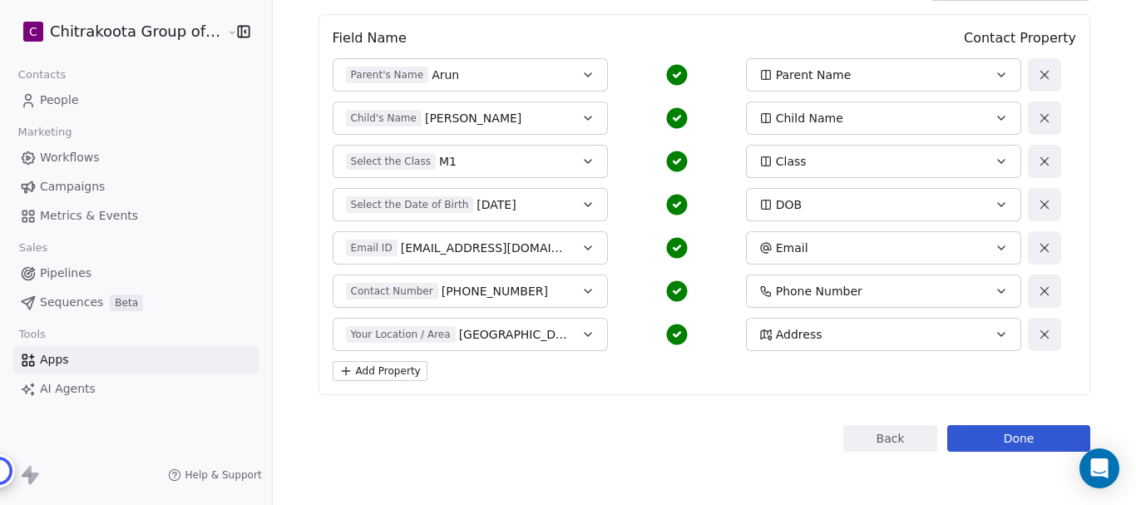
click at [386, 374] on button "Add Property" at bounding box center [380, 371] width 95 height 20
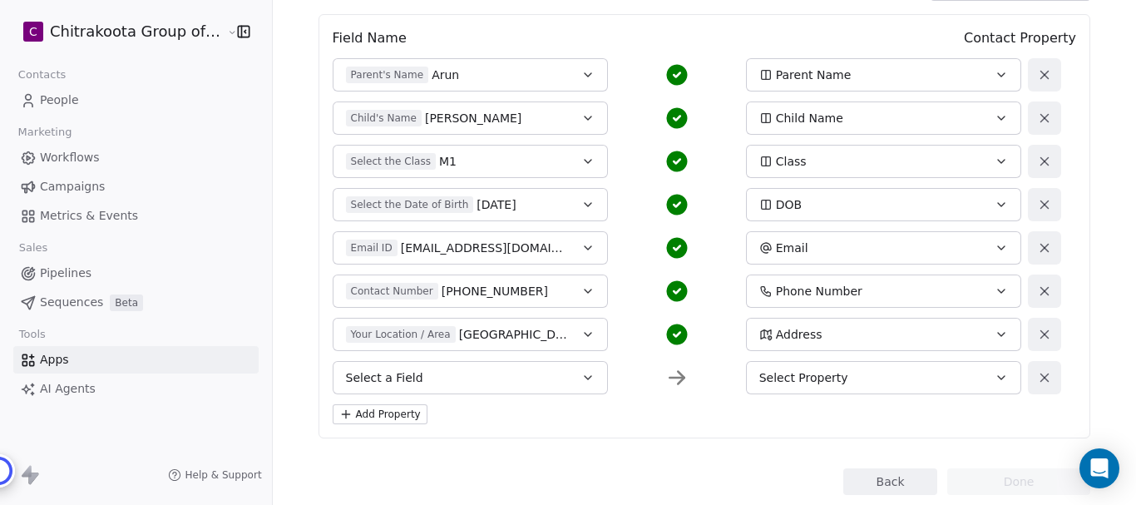
click at [773, 384] on span "Select Property" at bounding box center [803, 377] width 89 height 17
click at [990, 373] on html "C Chitrakoota Group of Institutions Contacts People Marketing Workflows Campaig…" at bounding box center [568, 252] width 1136 height 505
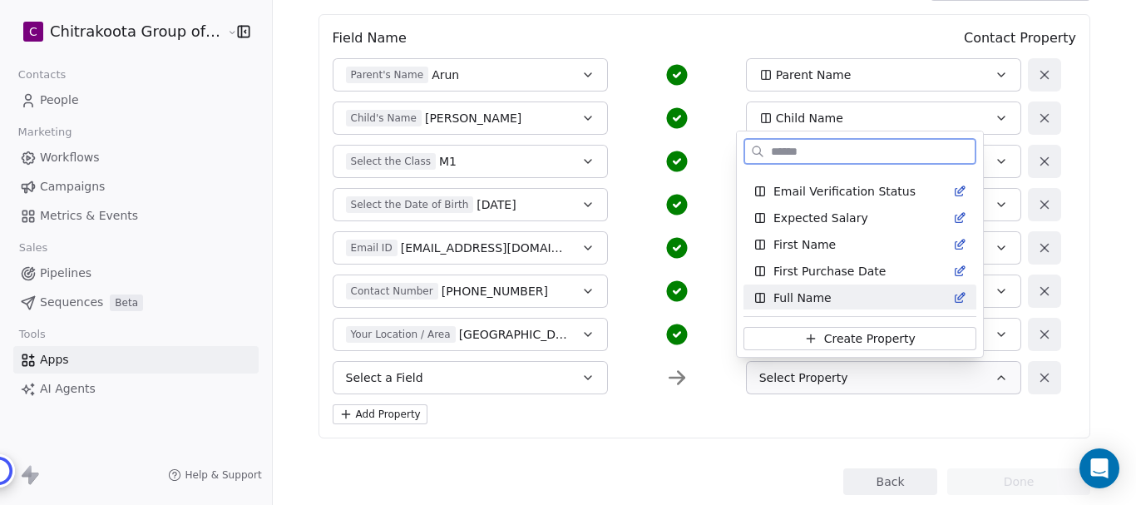
scroll to position [582, 0]
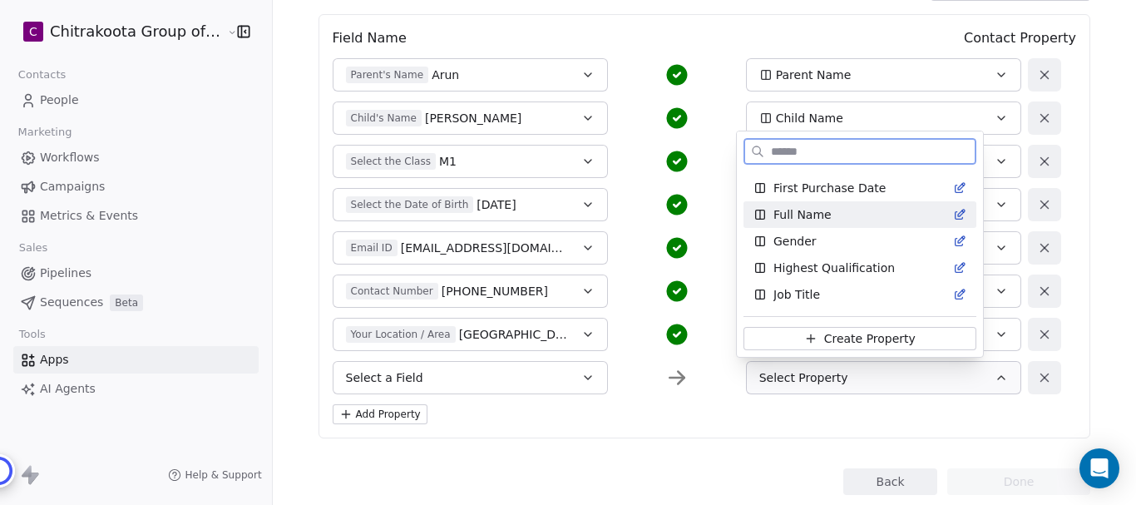
click at [798, 212] on span "Full Name" at bounding box center [802, 214] width 58 height 17
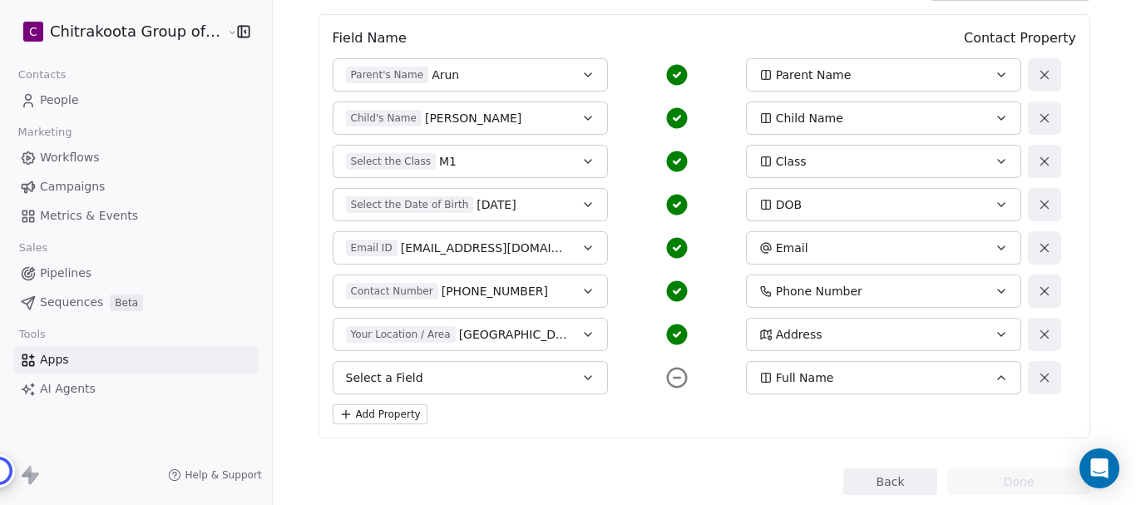
click at [561, 381] on button "Select a Field" at bounding box center [470, 377] width 275 height 33
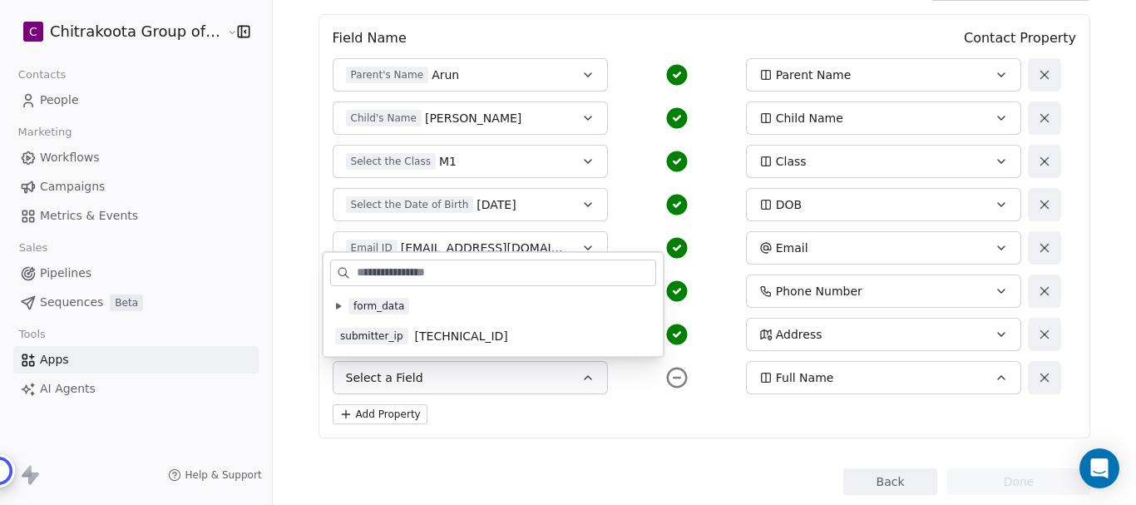
click at [336, 305] on icon at bounding box center [338, 306] width 7 height 7
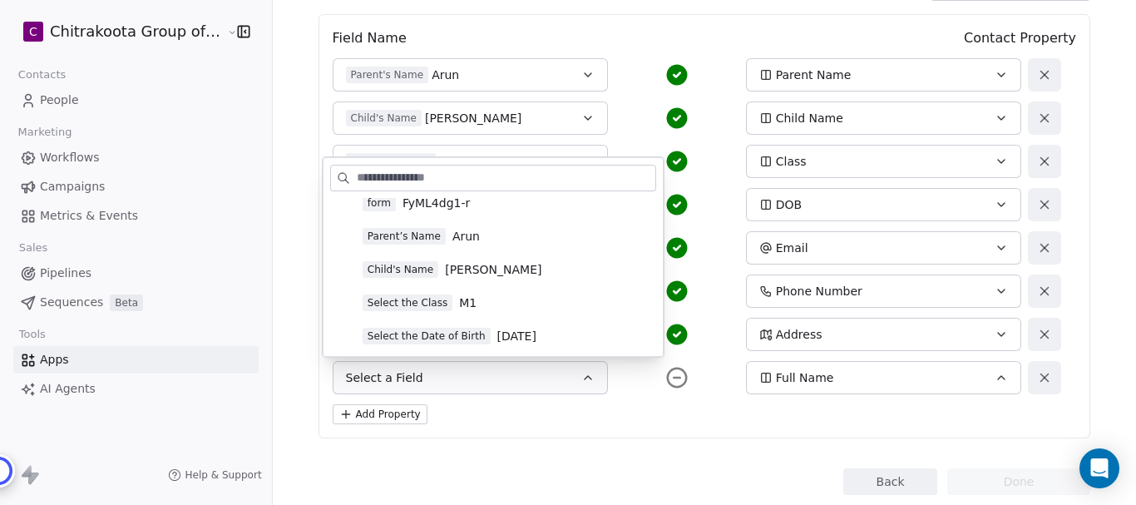
scroll to position [166, 0]
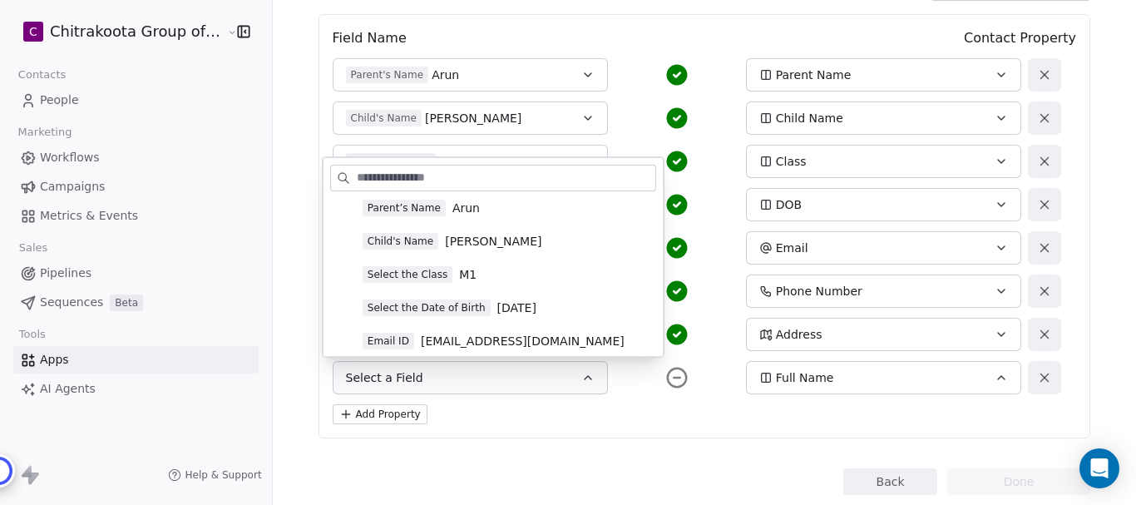
click at [418, 205] on span "Parent’s Name" at bounding box center [404, 208] width 83 height 17
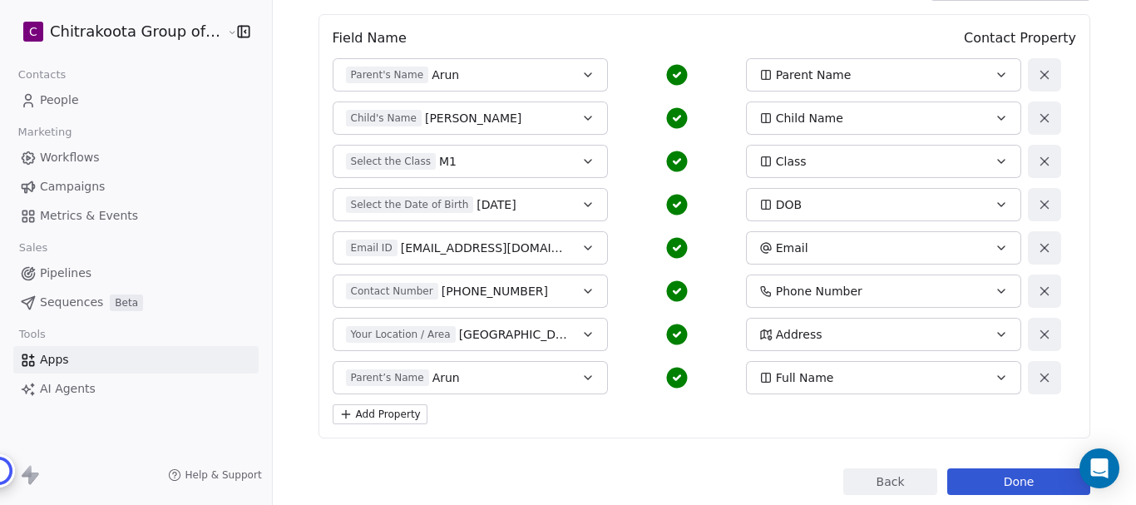
click at [616, 405] on div "Add Property" at bounding box center [705, 414] width 744 height 20
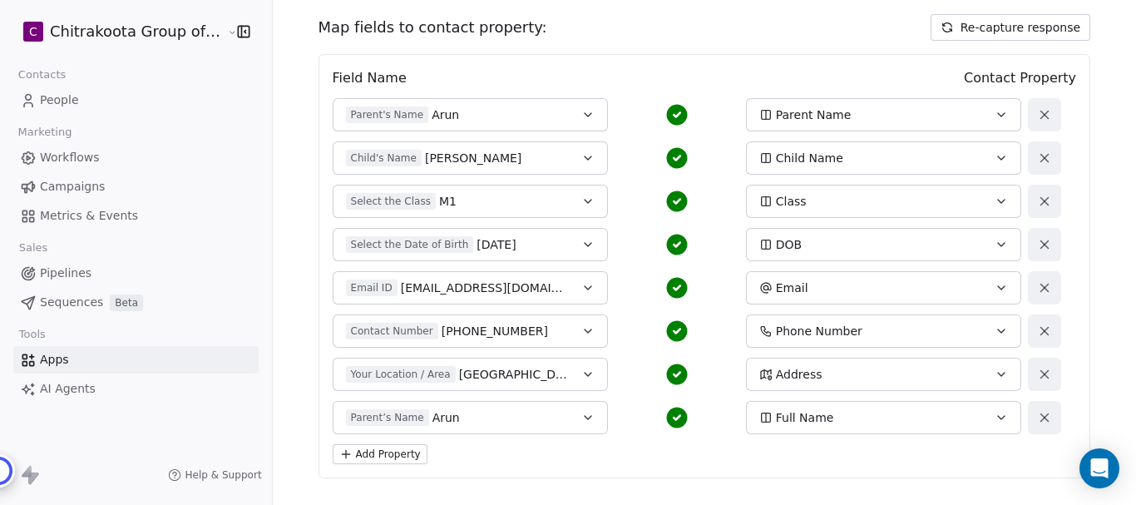
scroll to position [246, 0]
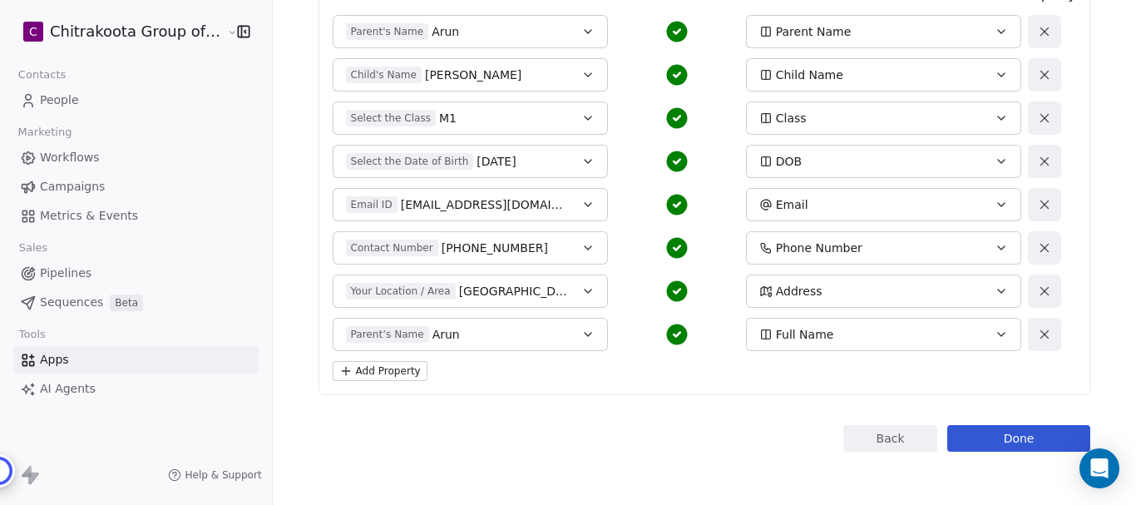
click at [1009, 437] on button "Done" at bounding box center [1018, 438] width 143 height 27
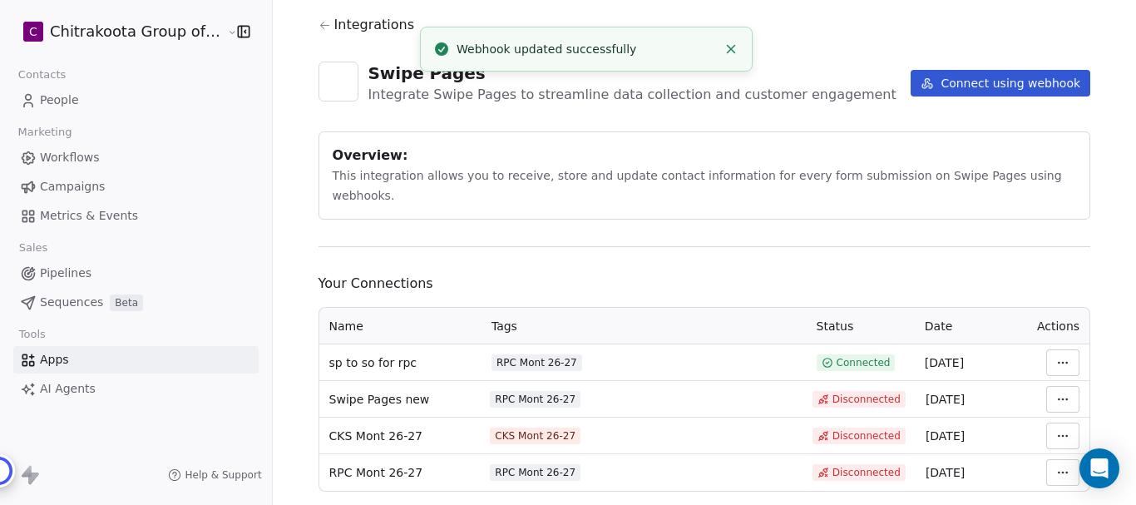
scroll to position [58, 0]
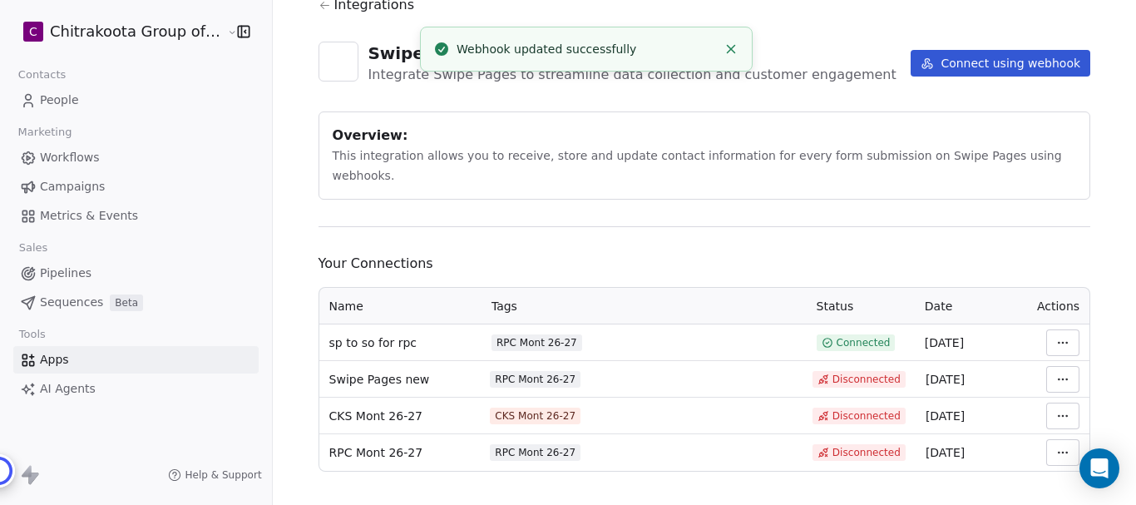
click at [1048, 321] on html "C Chitrakoota Group of Institutions Contacts People Marketing Workflows Campaig…" at bounding box center [568, 252] width 1136 height 505
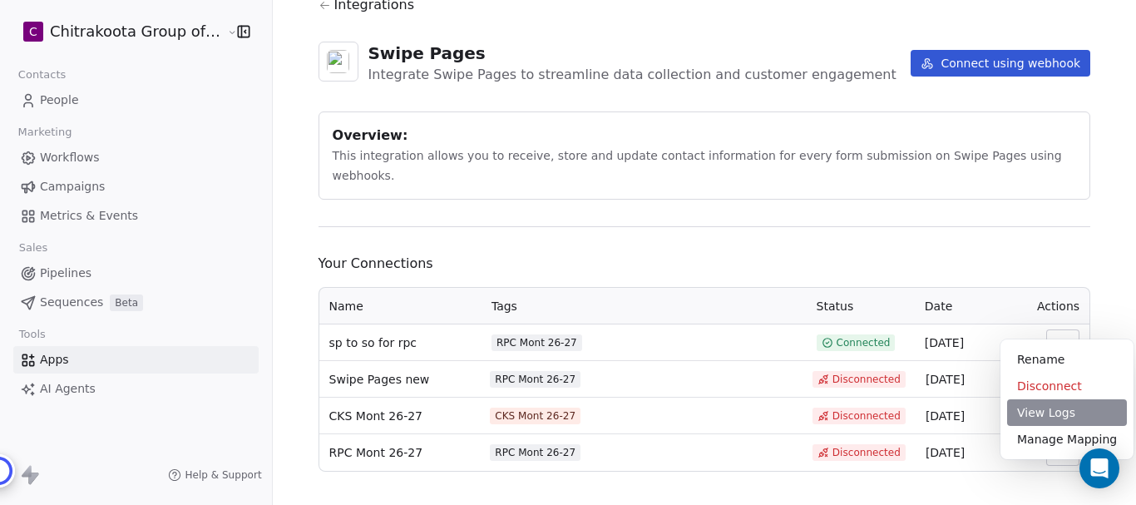
click at [1055, 417] on div "View Logs" at bounding box center [1067, 412] width 120 height 27
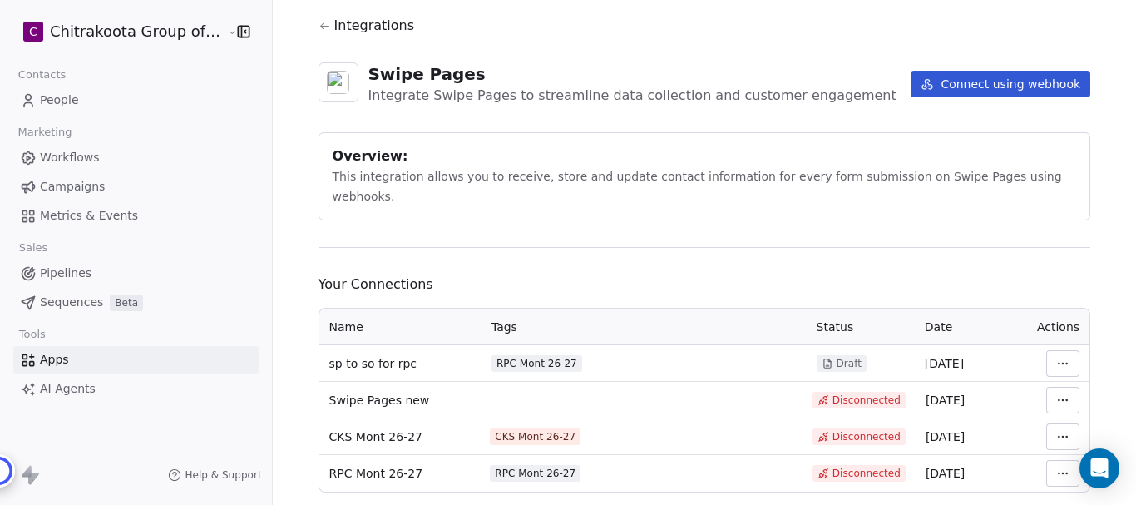
scroll to position [58, 0]
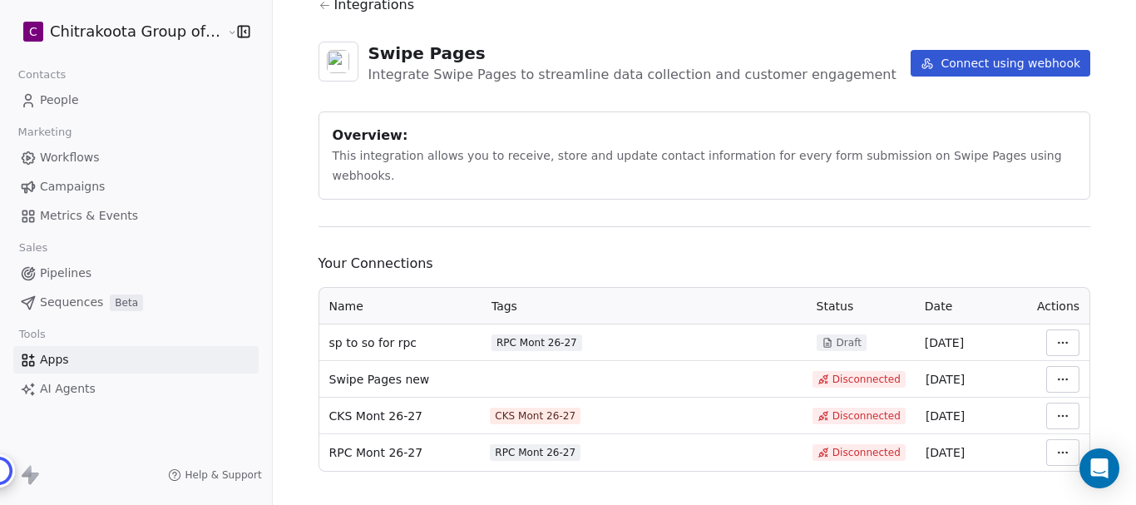
click at [1053, 325] on html "C Chitrakoota Group of Institutions Contacts People Marketing Workflows Campaig…" at bounding box center [568, 252] width 1136 height 505
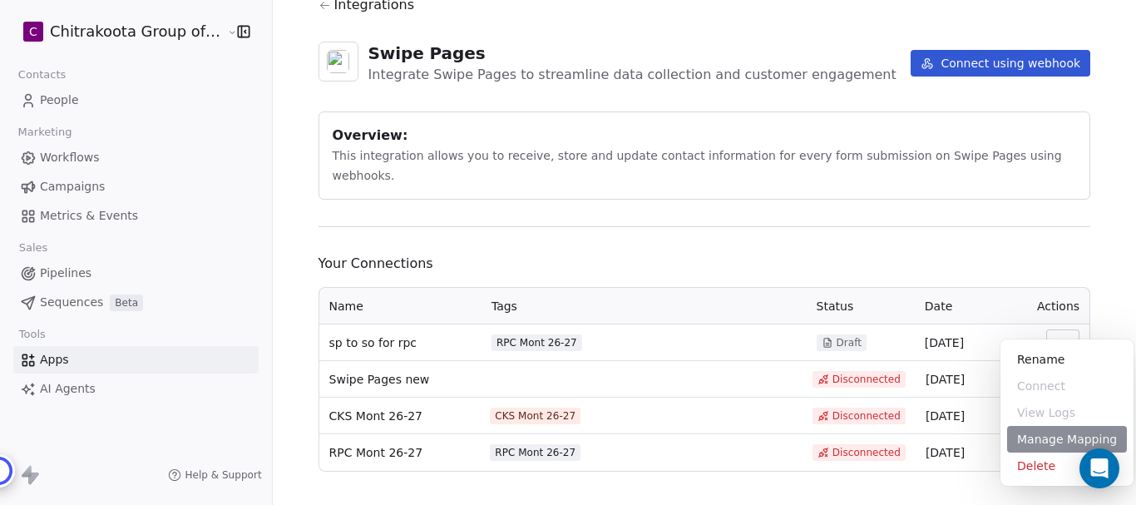
click at [1058, 437] on div "Manage Mapping" at bounding box center [1067, 439] width 120 height 27
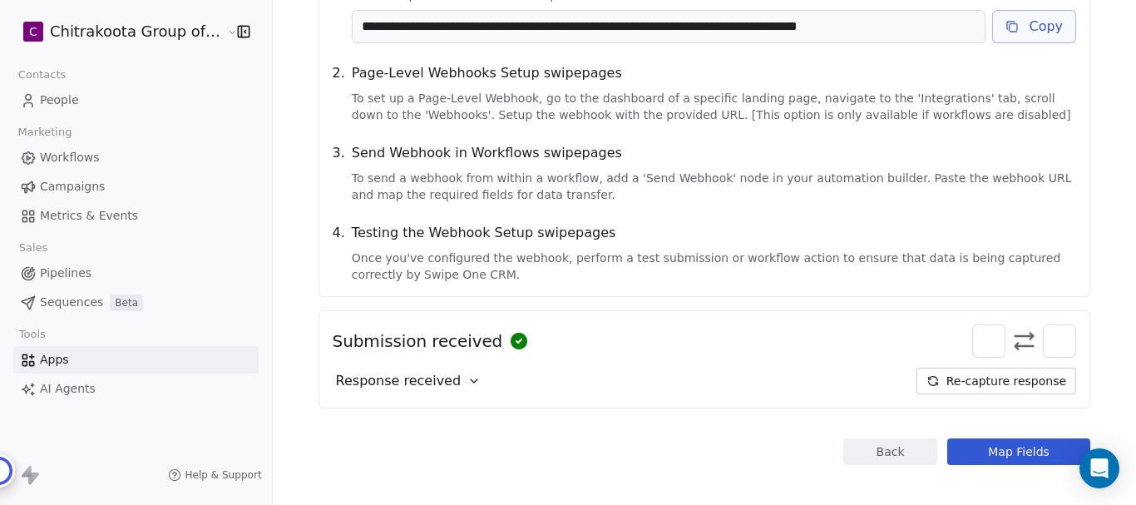
scroll to position [296, 0]
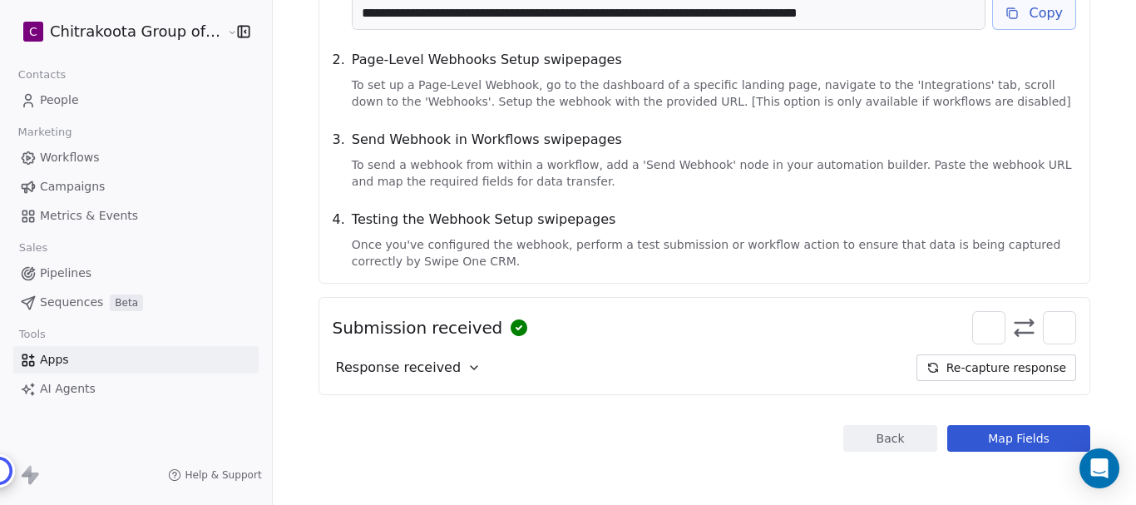
click at [467, 367] on icon at bounding box center [473, 367] width 13 height 13
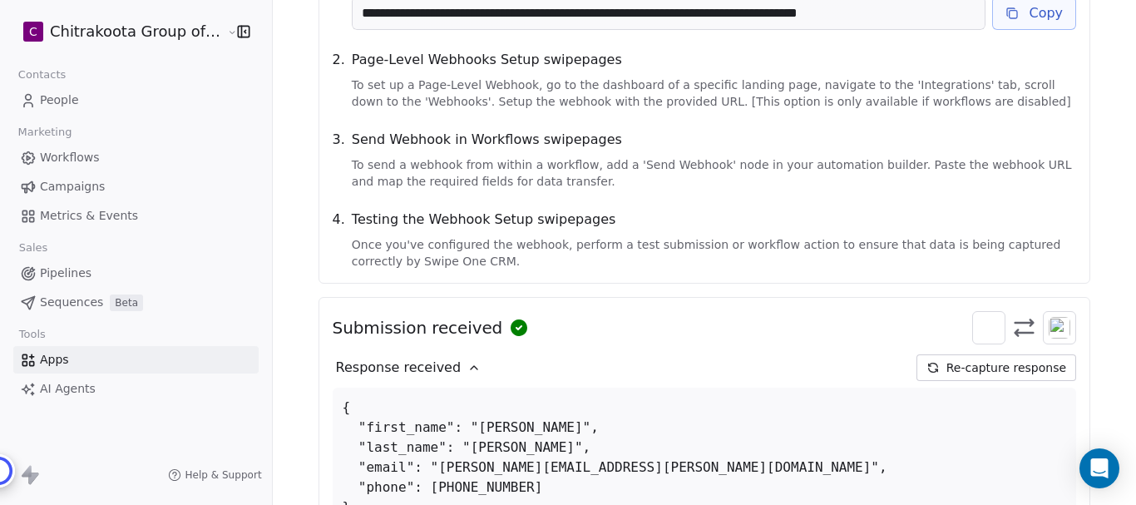
scroll to position [442, 0]
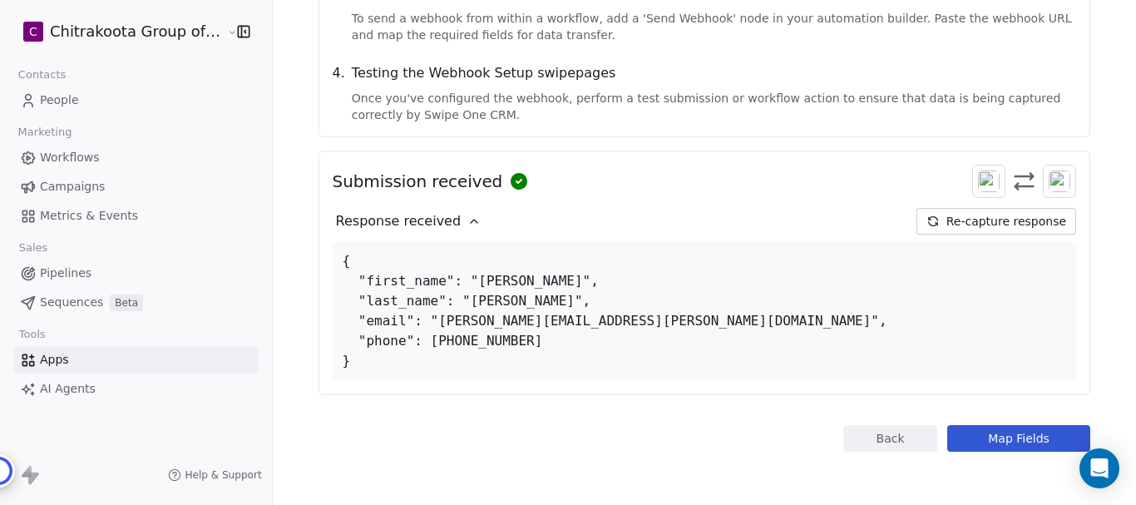
click at [1006, 217] on button "Re-capture response" at bounding box center [996, 221] width 160 height 27
click at [1005, 436] on button "Map Fields" at bounding box center [1018, 438] width 143 height 27
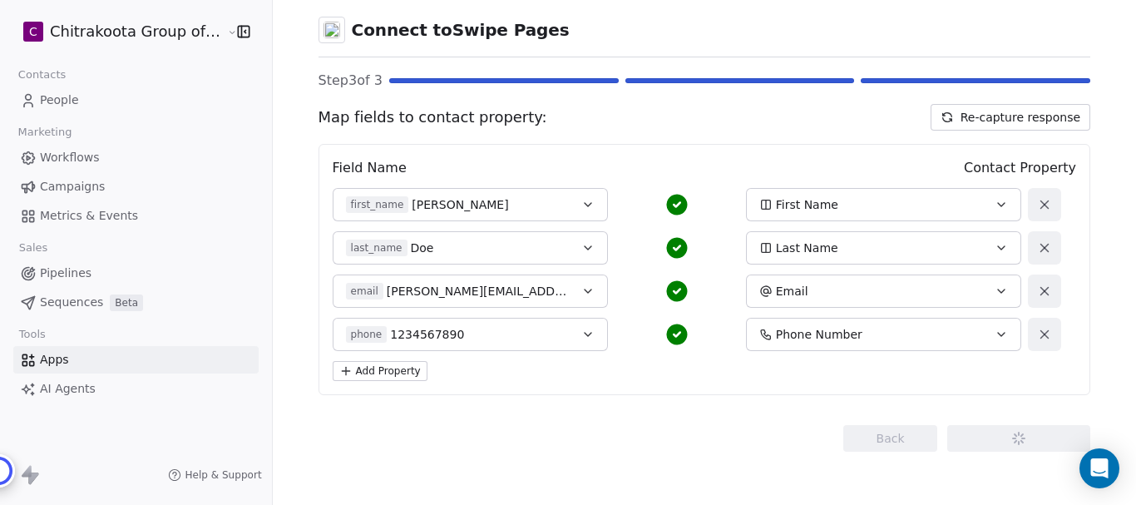
scroll to position [73, 0]
click at [585, 206] on icon "button" at bounding box center [588, 204] width 7 height 3
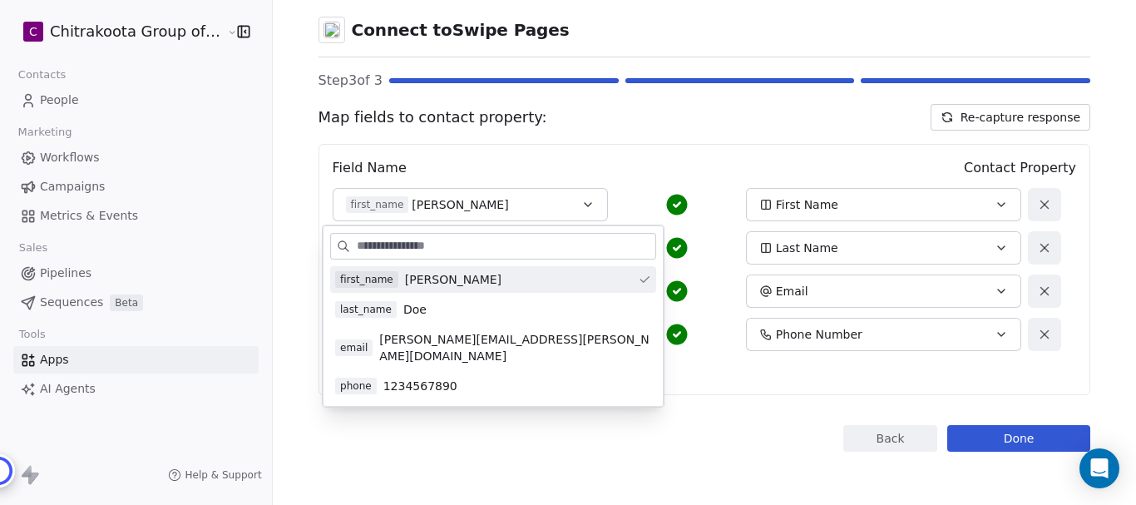
click at [610, 158] on div "Field Name Contact Property" at bounding box center [705, 168] width 744 height 20
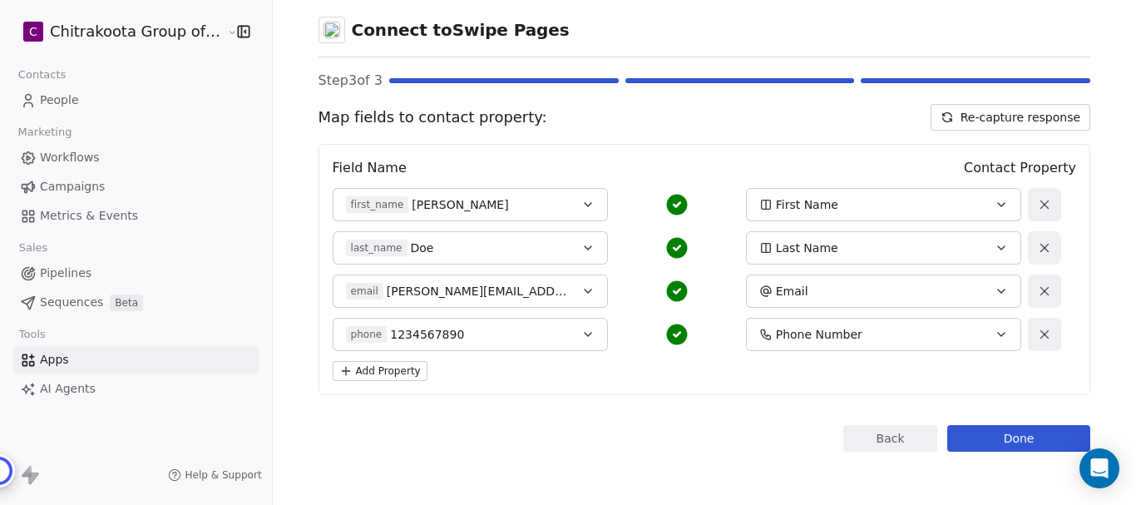
click at [1018, 115] on button "Re-capture response" at bounding box center [1011, 117] width 160 height 27
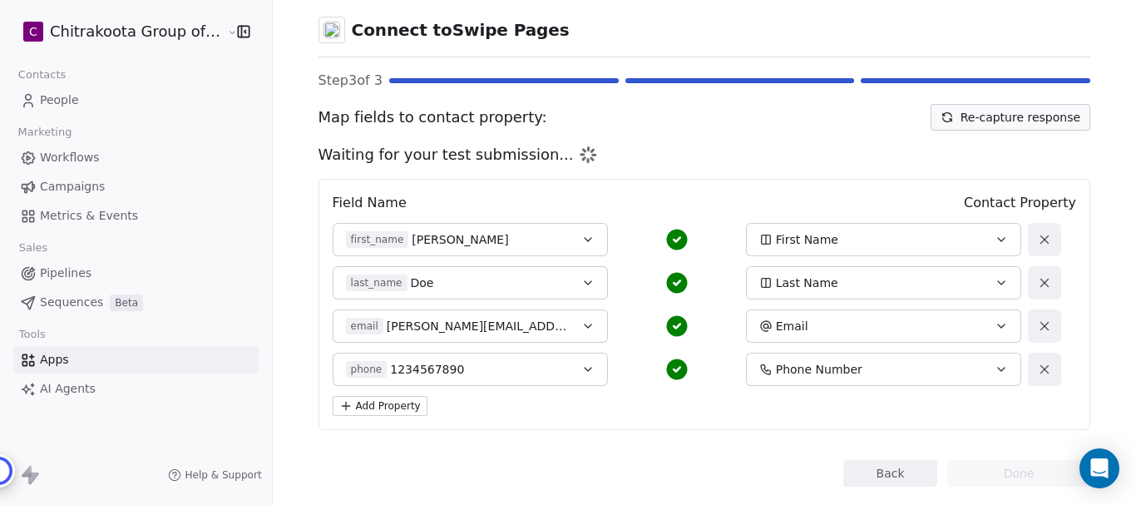
scroll to position [108, 0]
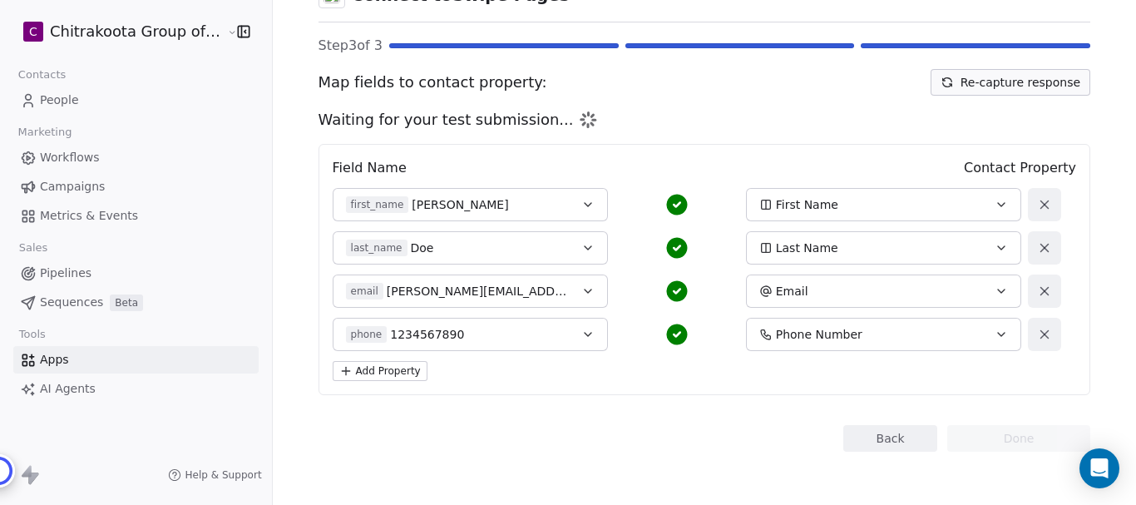
click at [890, 437] on button "Back" at bounding box center [890, 438] width 94 height 27
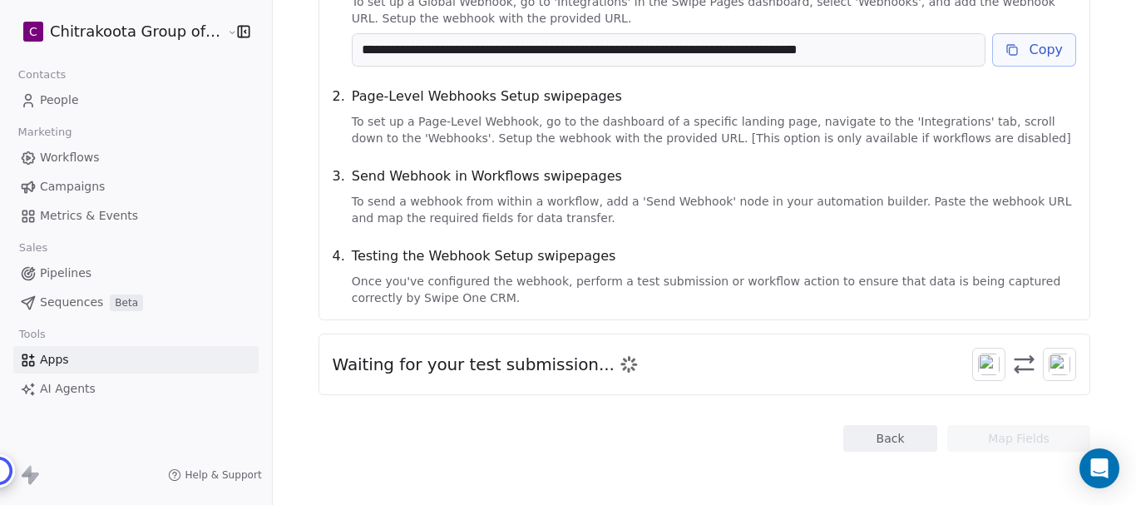
scroll to position [0, 0]
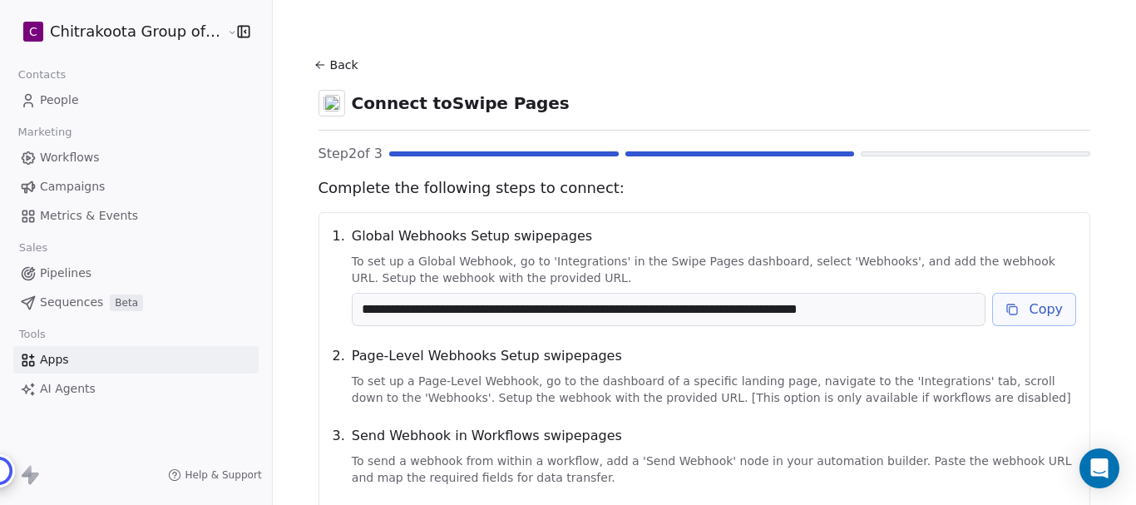
click at [330, 72] on button "Back" at bounding box center [338, 65] width 53 height 30
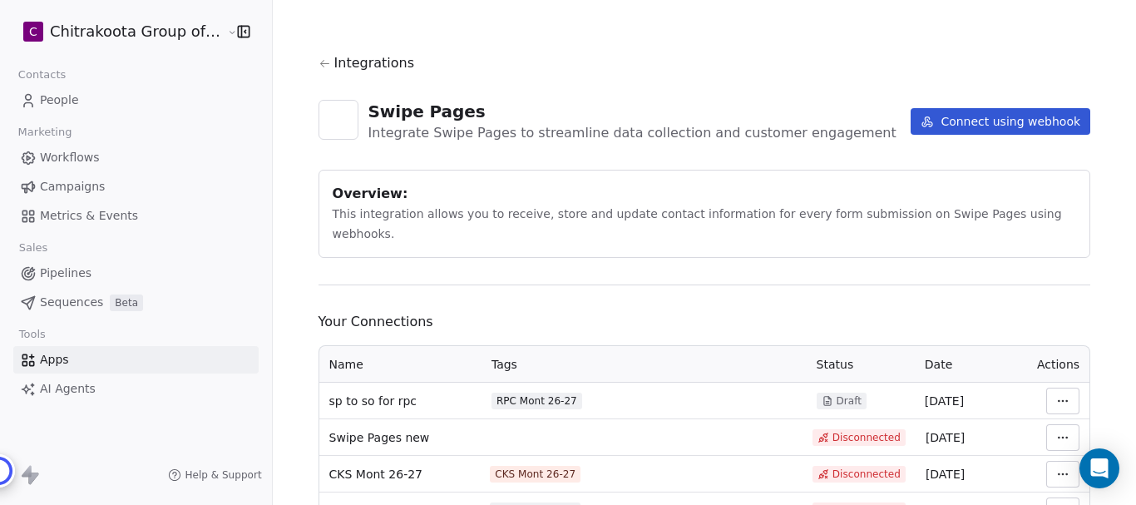
scroll to position [58, 0]
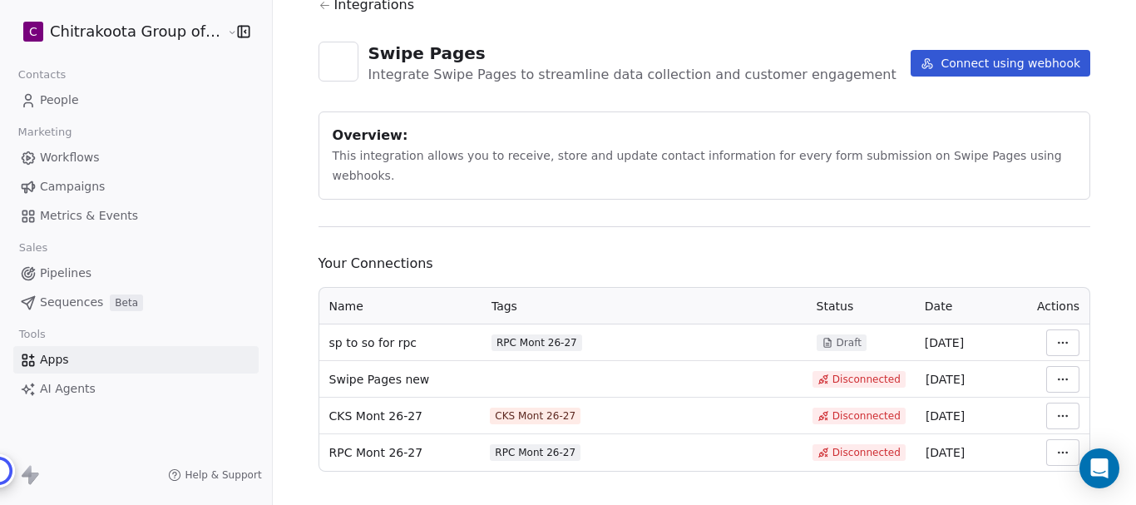
drag, startPoint x: 836, startPoint y: 319, endPoint x: 847, endPoint y: 320, distance: 10.9
click at [837, 336] on span "Draft" at bounding box center [849, 342] width 25 height 13
click at [1053, 325] on html "C Chitrakoota Group of Institutions Contacts People Marketing Workflows Campaig…" at bounding box center [568, 252] width 1136 height 505
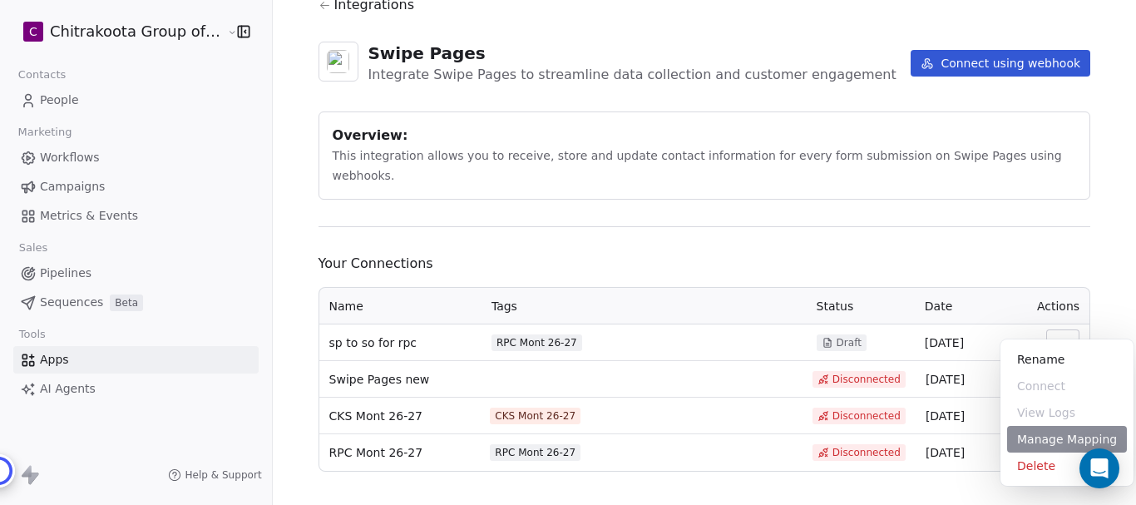
click at [1073, 435] on div "Manage Mapping" at bounding box center [1067, 439] width 120 height 27
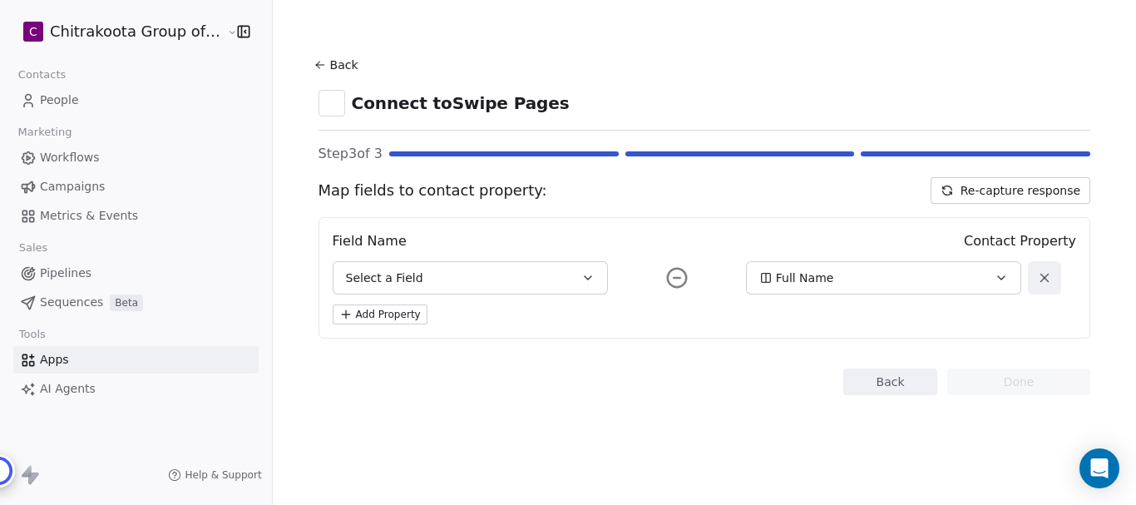
click at [411, 314] on button "Add Property" at bounding box center [380, 314] width 95 height 20
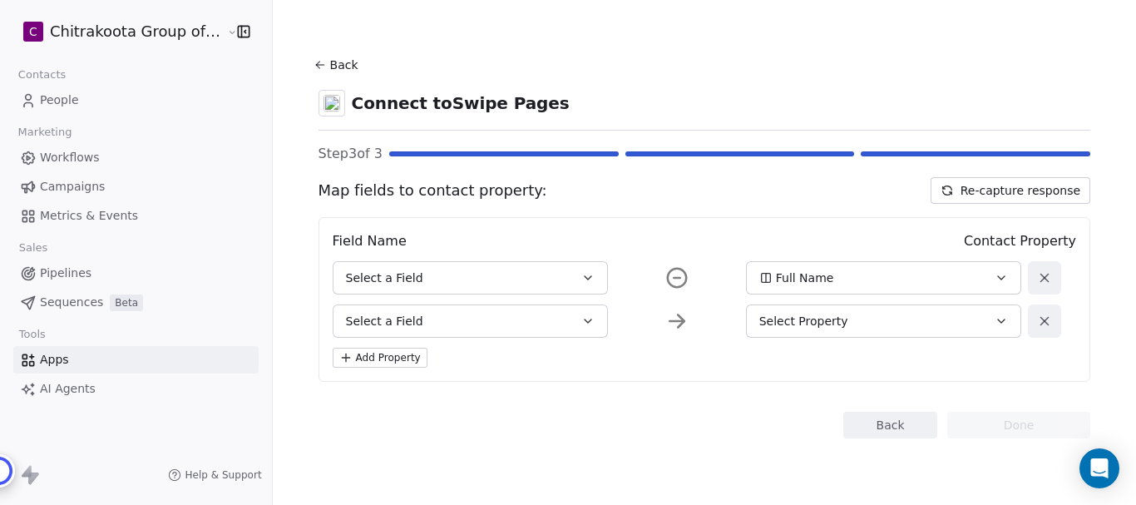
click at [531, 333] on button "Select a Field" at bounding box center [470, 320] width 275 height 33
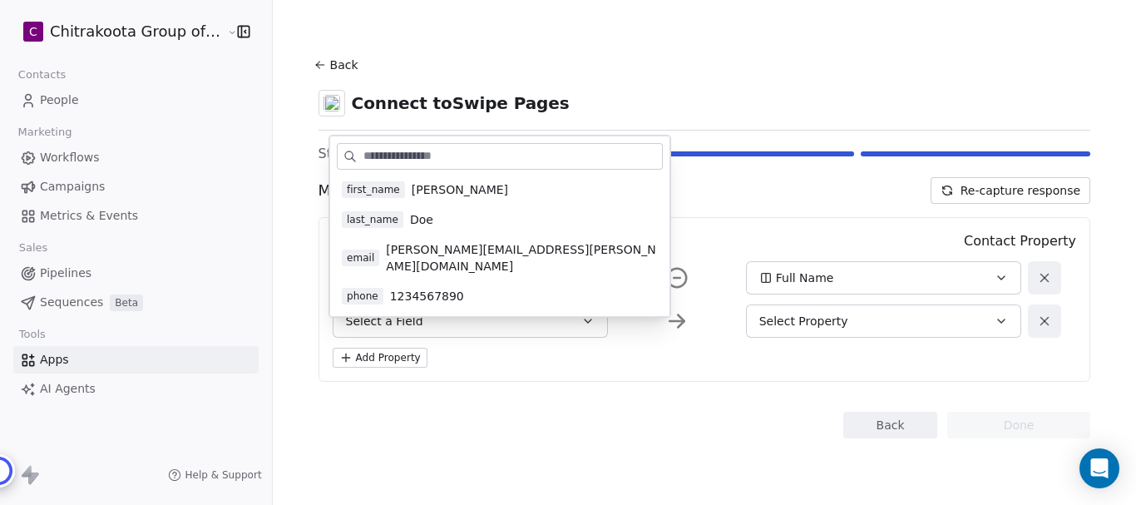
drag, startPoint x: 650, startPoint y: 369, endPoint x: 758, endPoint y: 403, distance: 113.1
click at [650, 370] on div "Field Name Contact Property Select a Field Full Name Select a Field Select Prop…" at bounding box center [705, 299] width 773 height 165
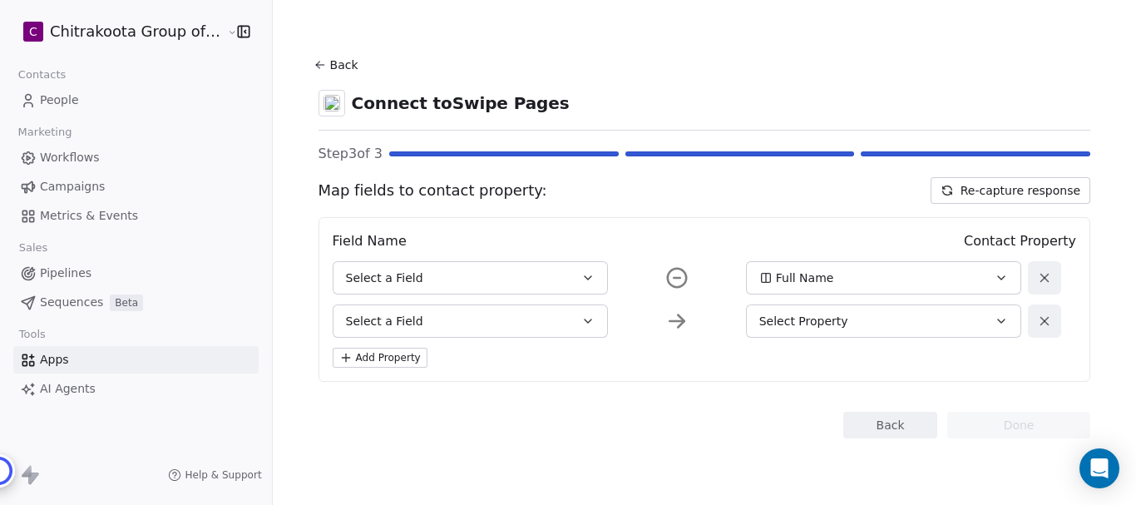
click at [892, 427] on button "Back" at bounding box center [890, 425] width 94 height 27
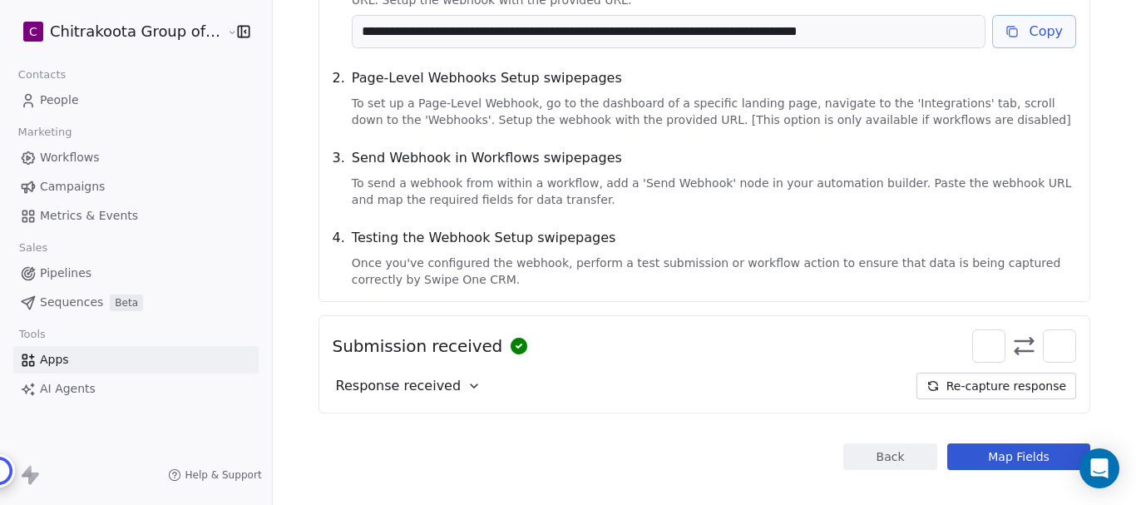
scroll to position [296, 0]
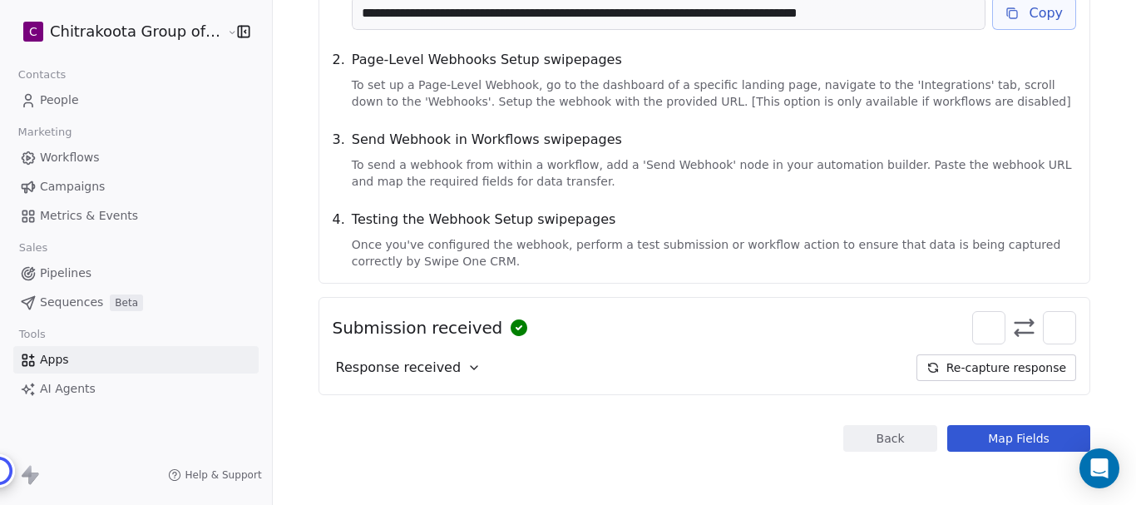
click at [441, 369] on div "Response received" at bounding box center [409, 367] width 152 height 27
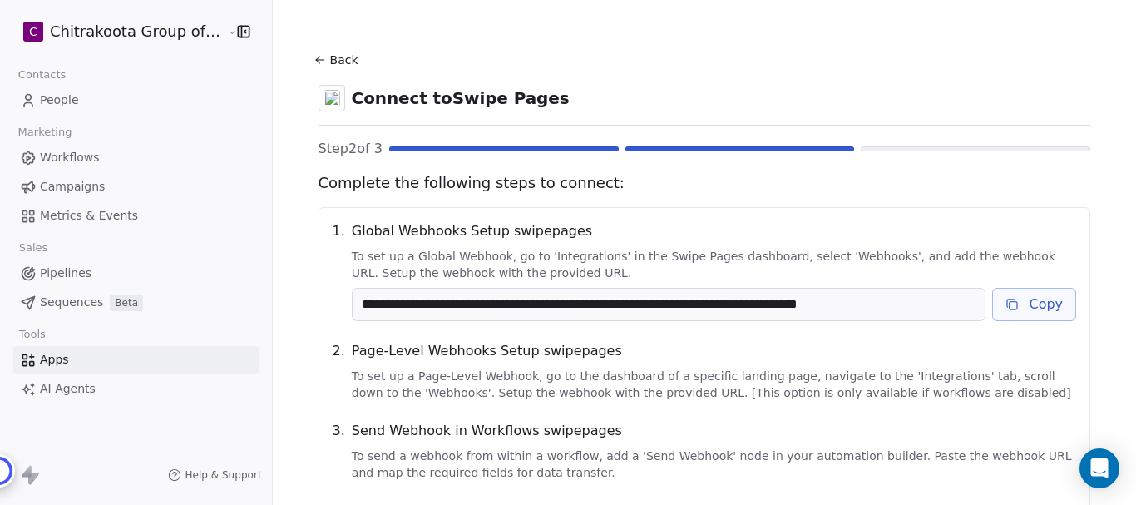
scroll to position [0, 0]
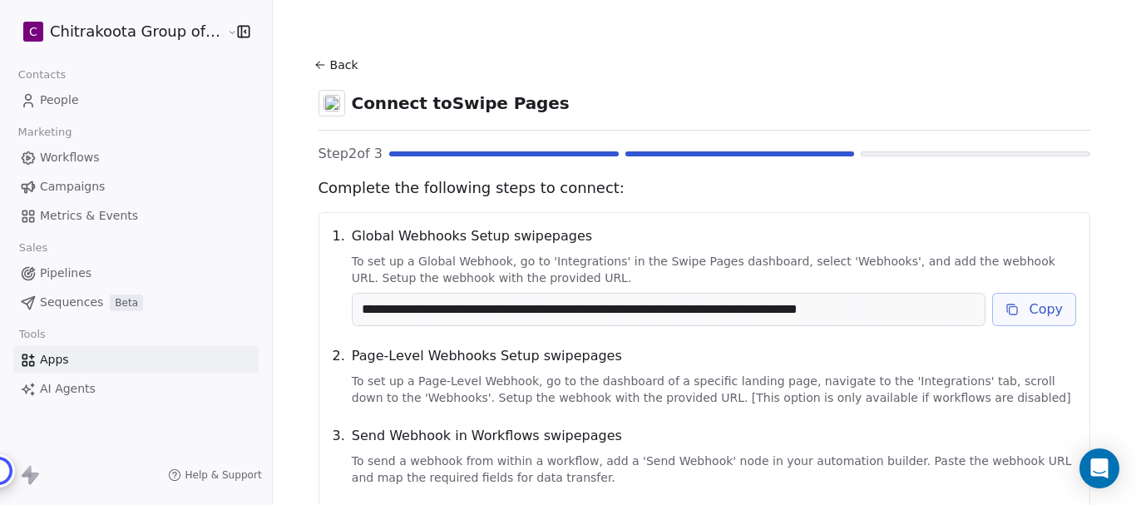
click at [317, 54] on button "Back" at bounding box center [338, 65] width 53 height 30
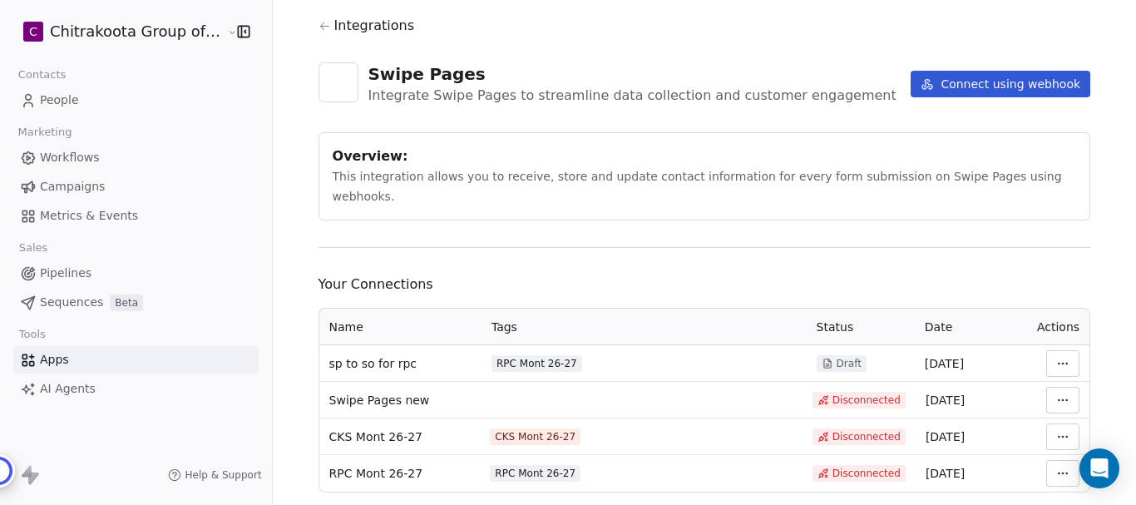
scroll to position [58, 0]
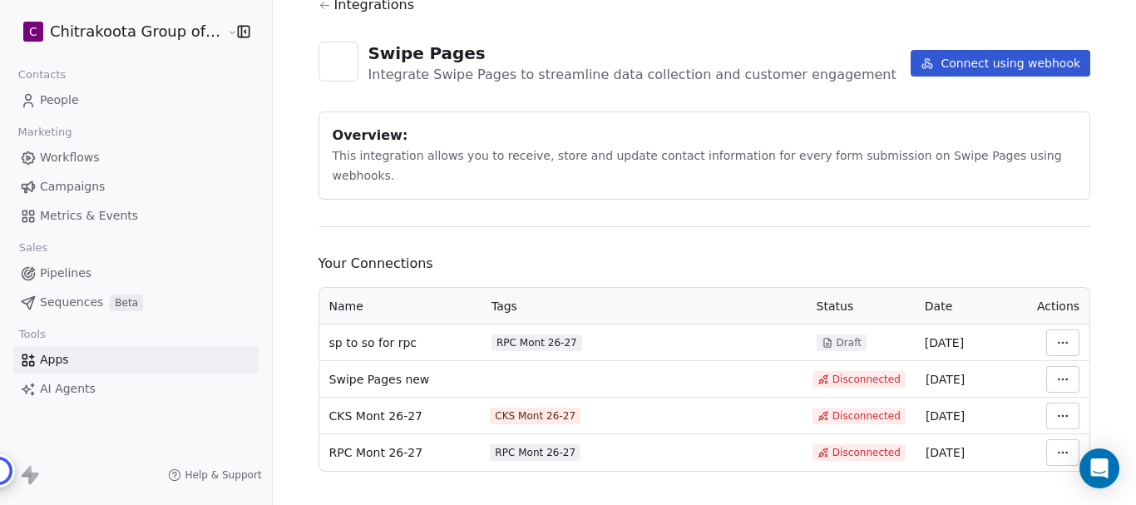
click at [529, 362] on td at bounding box center [641, 379] width 323 height 37
click at [376, 371] on span "Swipe Pages new" at bounding box center [379, 379] width 101 height 17
click at [1047, 352] on html "C Chitrakoota Group of Institutions Contacts People Marketing Workflows Campaig…" at bounding box center [568, 252] width 1136 height 505
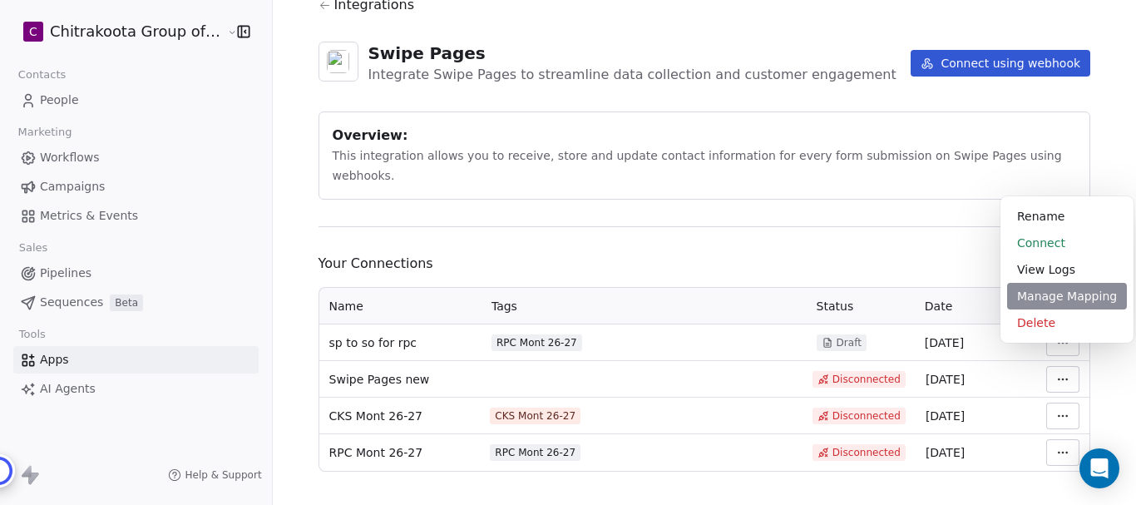
click at [1053, 299] on div "Manage Mapping" at bounding box center [1067, 296] width 120 height 27
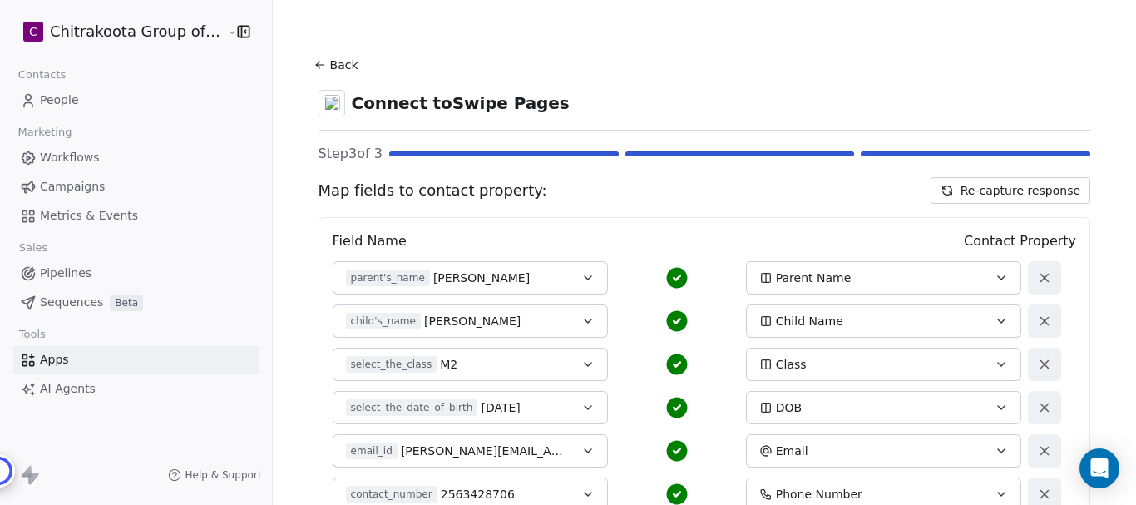
click at [537, 154] on div "Step 3 of 3" at bounding box center [705, 154] width 773 height 20
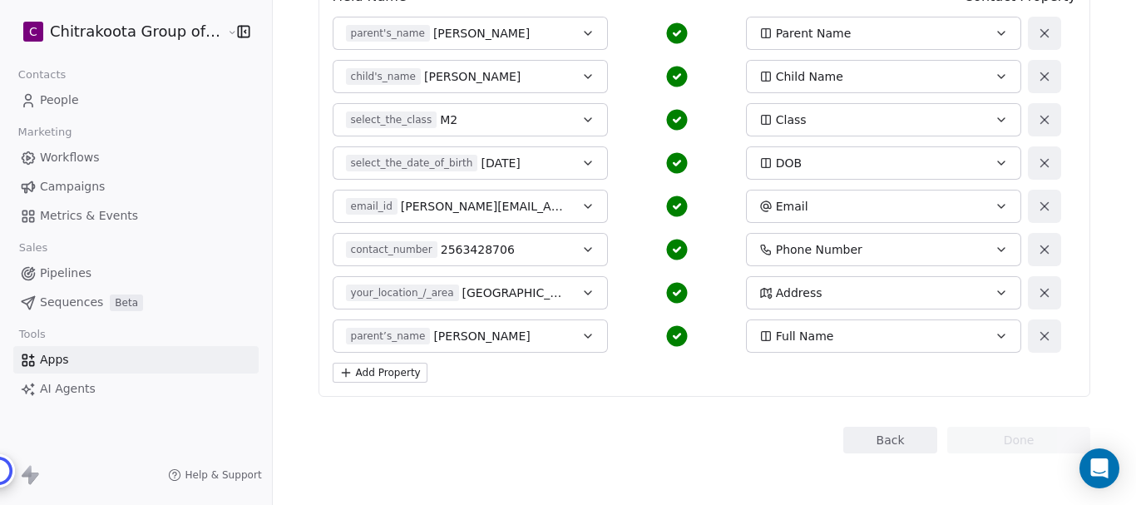
scroll to position [246, 0]
click at [883, 438] on button "Back" at bounding box center [890, 438] width 94 height 27
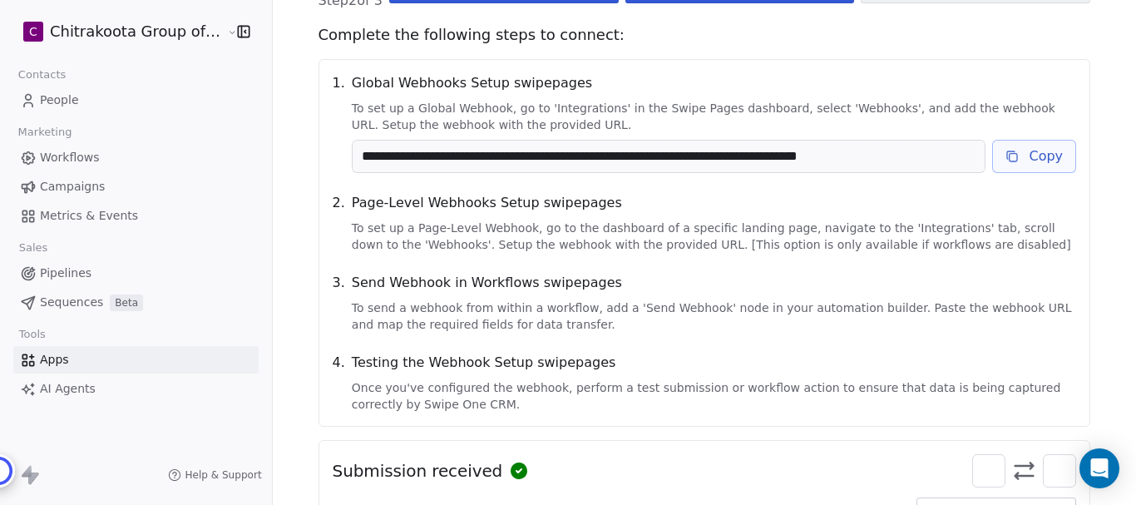
scroll to position [296, 0]
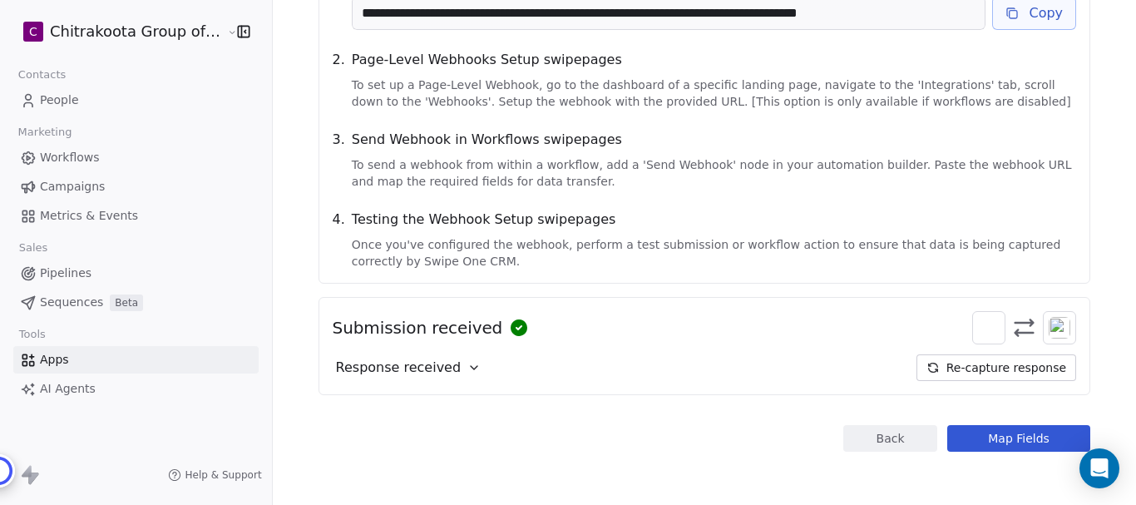
click at [877, 435] on button "Back" at bounding box center [890, 438] width 94 height 27
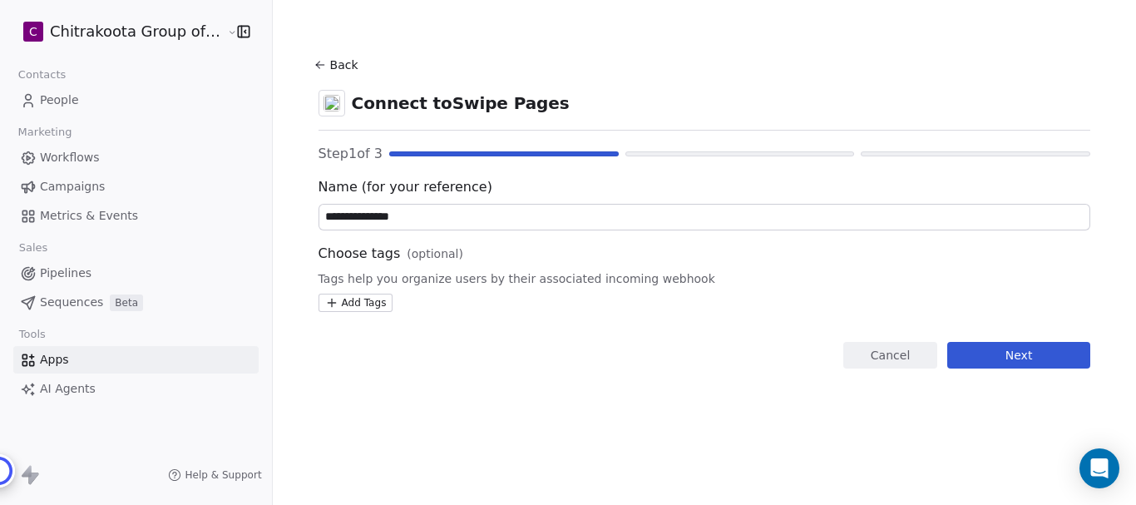
click at [345, 301] on html "**********" at bounding box center [568, 252] width 1136 height 505
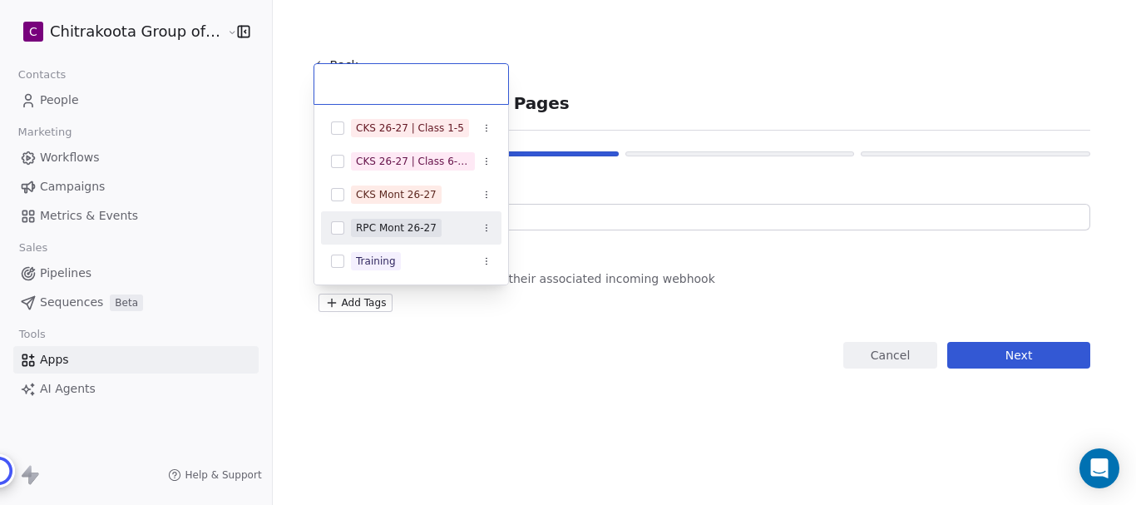
click at [333, 227] on button "Suggestions" at bounding box center [337, 227] width 13 height 13
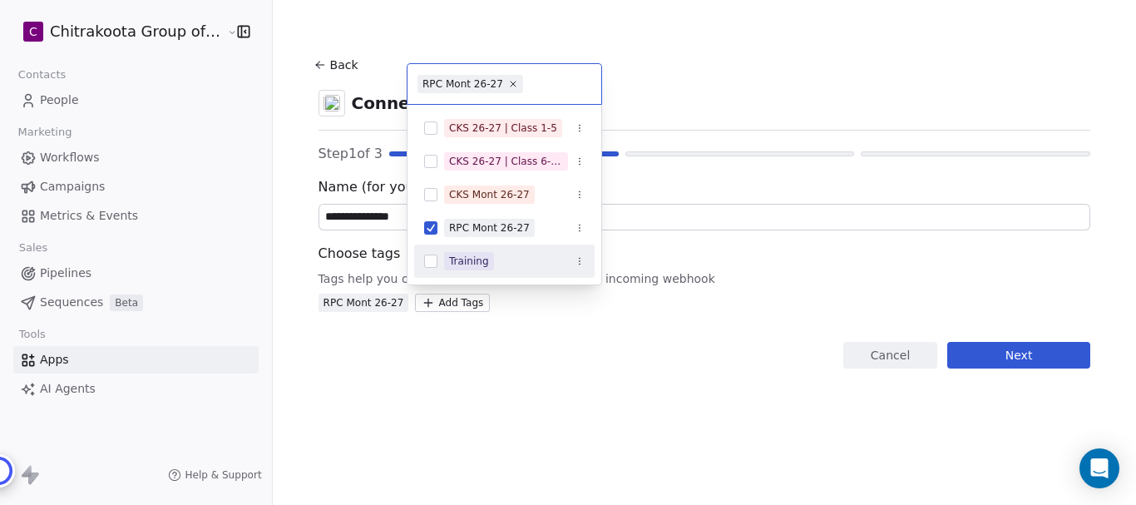
click at [639, 274] on html "**********" at bounding box center [568, 252] width 1136 height 505
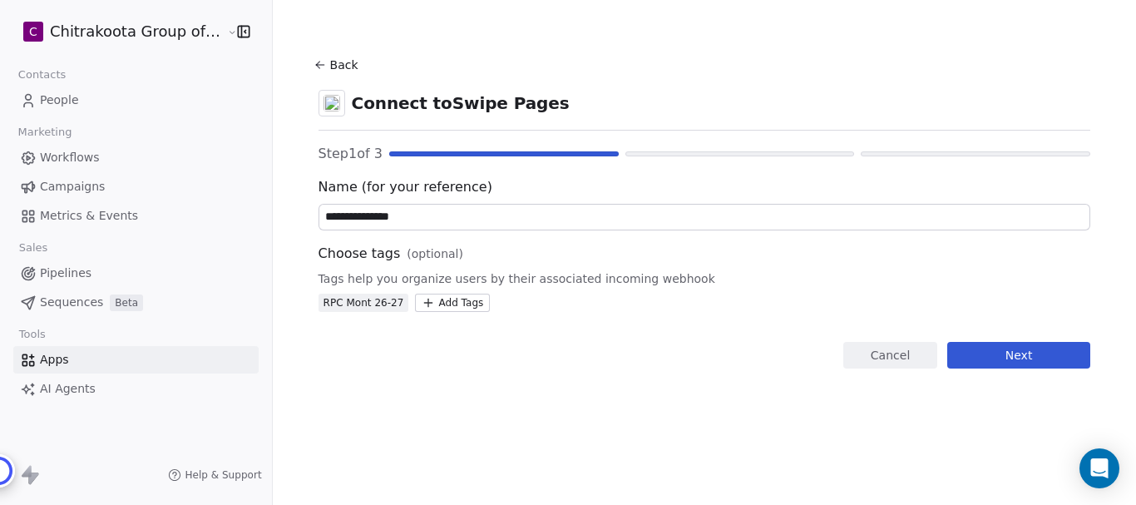
click at [1018, 357] on button "Next" at bounding box center [1018, 355] width 143 height 27
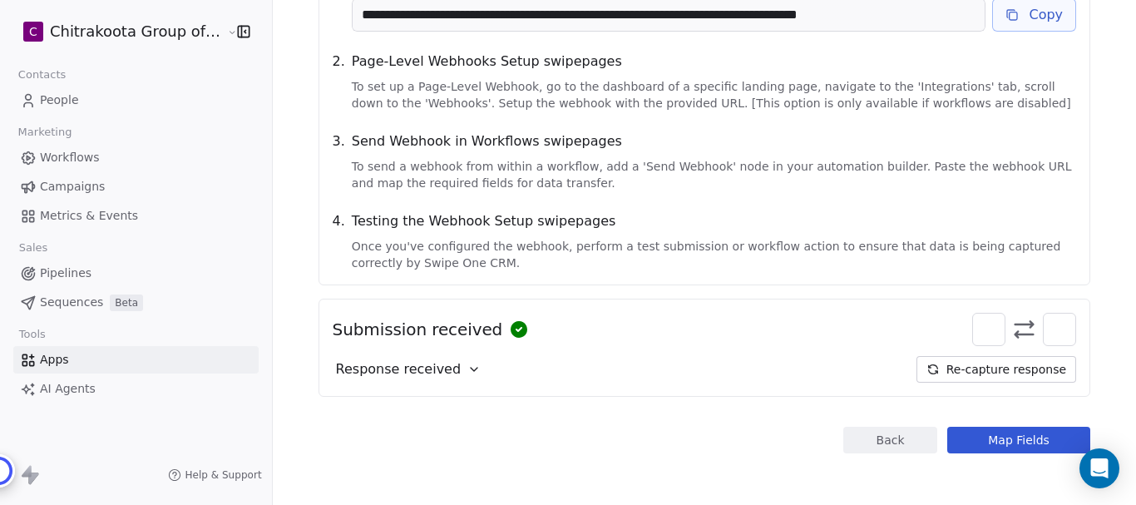
scroll to position [296, 0]
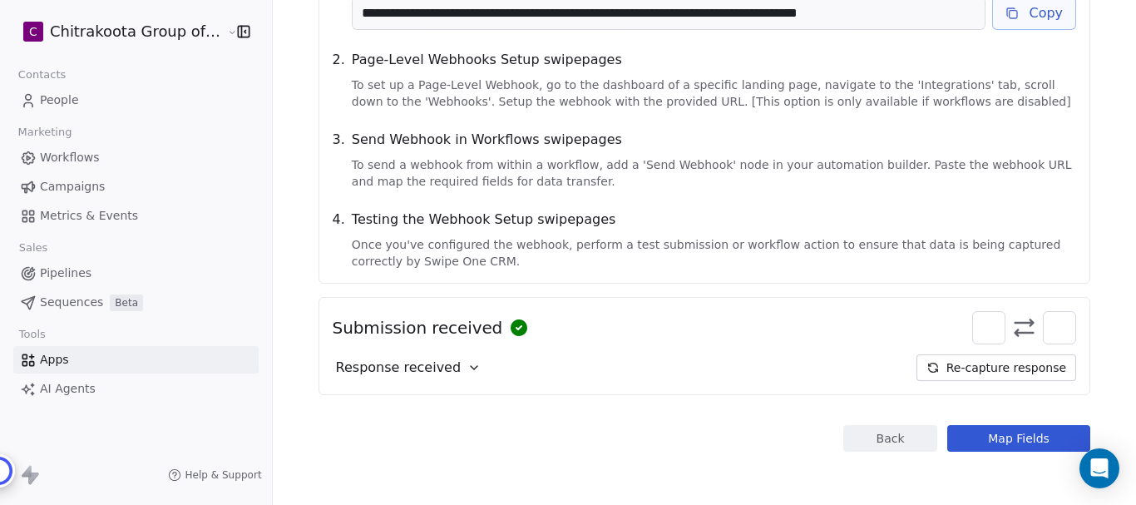
click at [467, 368] on icon at bounding box center [473, 367] width 13 height 13
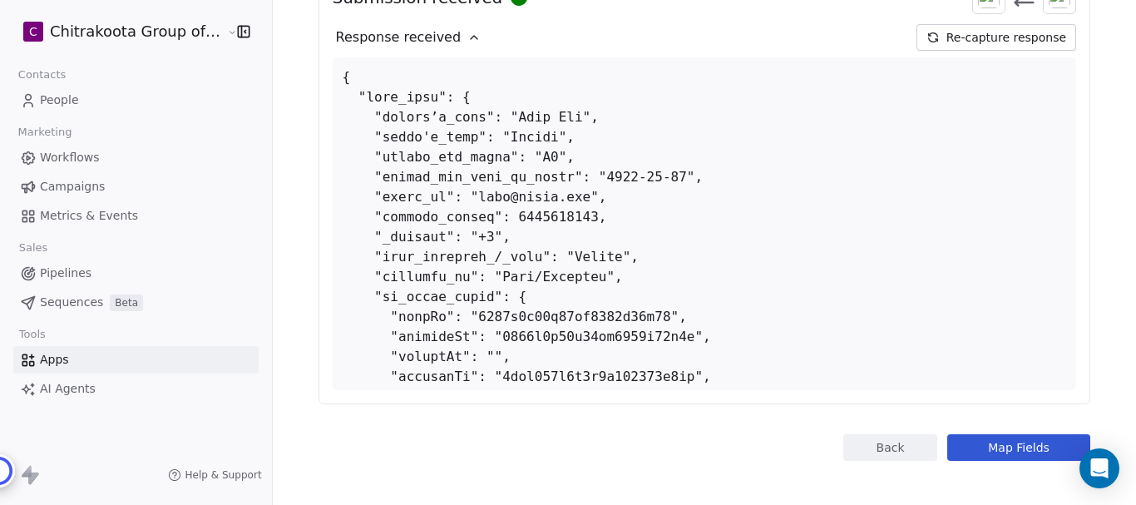
scroll to position [635, 0]
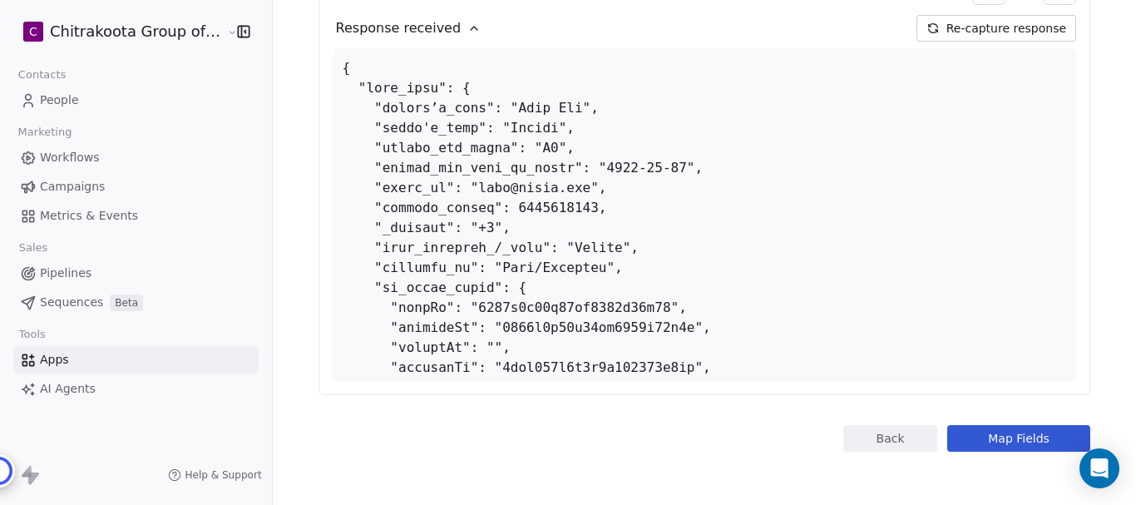
click at [1017, 435] on button "Map Fields" at bounding box center [1018, 438] width 143 height 27
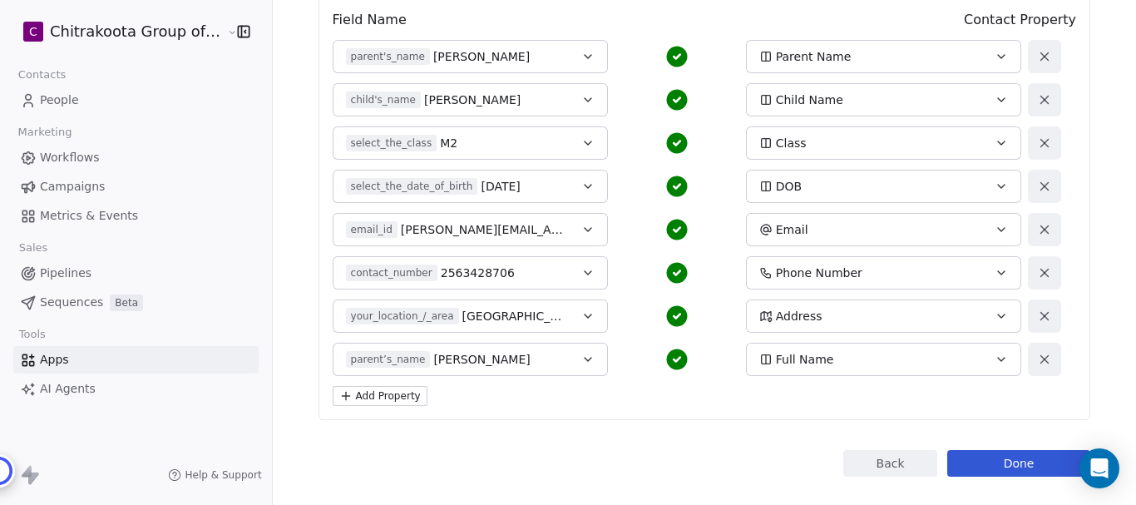
scroll to position [246, 0]
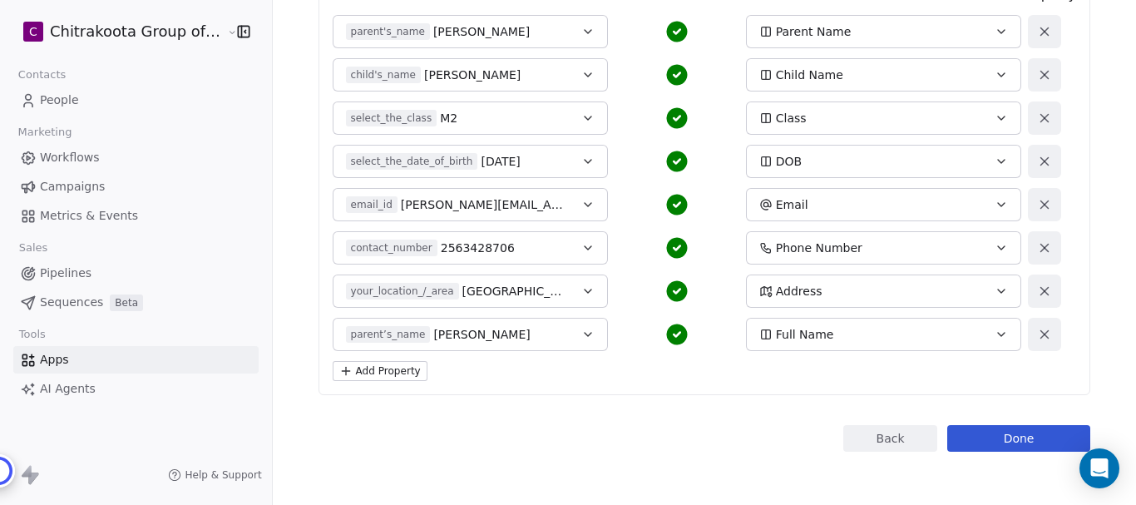
click at [1040, 442] on button "Done" at bounding box center [1018, 438] width 143 height 27
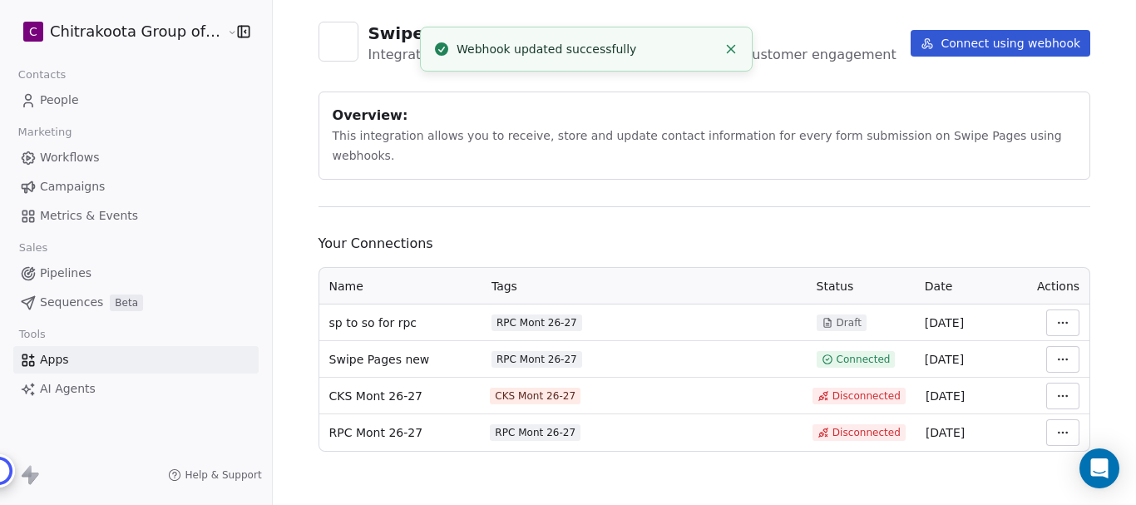
scroll to position [58, 0]
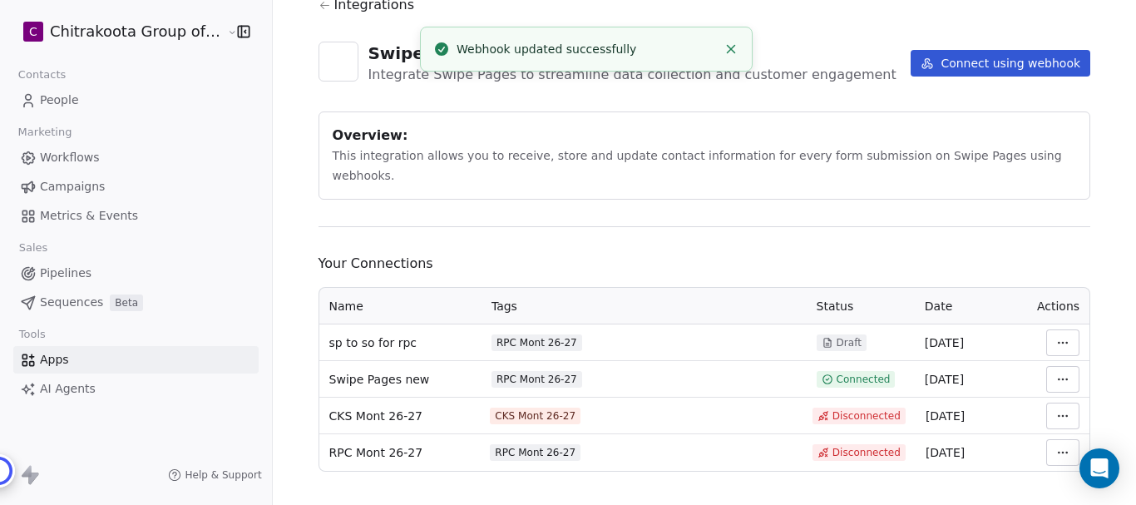
click at [1058, 358] on html "C Chitrakoota Group of Institutions Contacts People Marketing Workflows Campaig…" at bounding box center [568, 252] width 1136 height 505
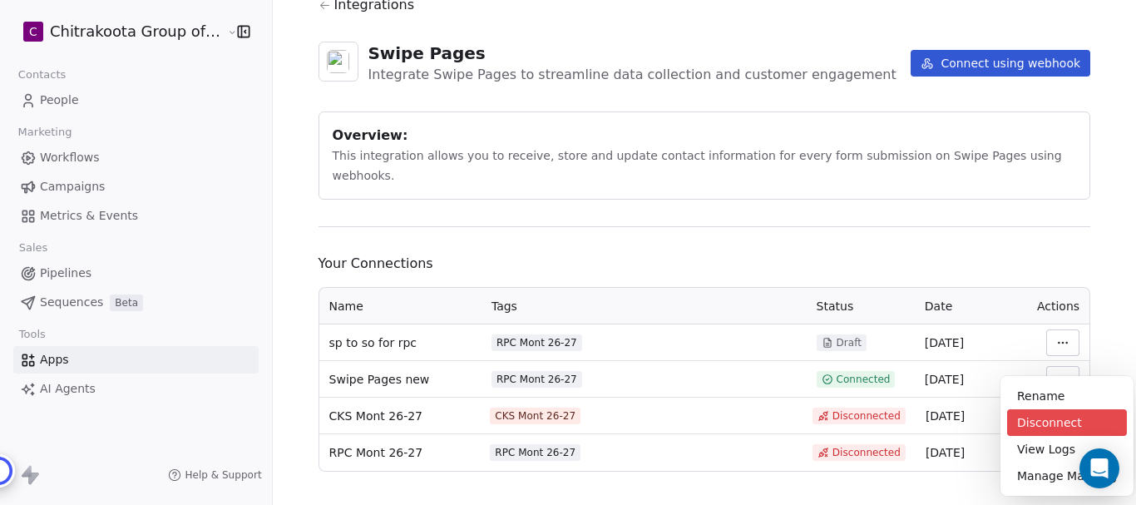
click at [1061, 415] on div "Disconnect" at bounding box center [1067, 422] width 120 height 27
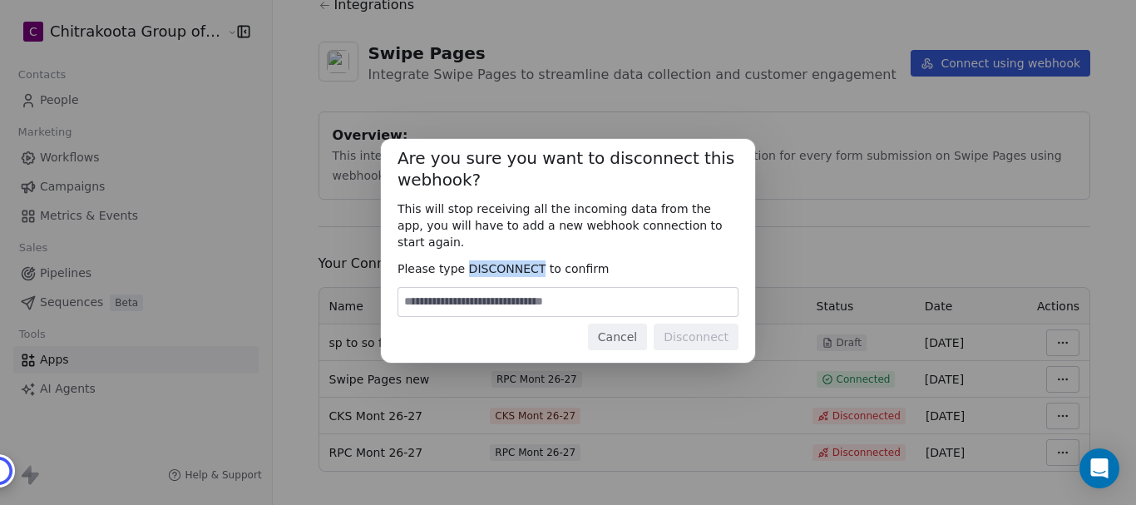
drag, startPoint x: 462, startPoint y: 259, endPoint x: 535, endPoint y: 262, distance: 72.4
click at [535, 262] on span "Please type DISCONNECT to confirm" at bounding box center [568, 268] width 341 height 17
copy span "DISCONNECT"
click at [503, 292] on input at bounding box center [567, 302] width 339 height 28
paste input "**********"
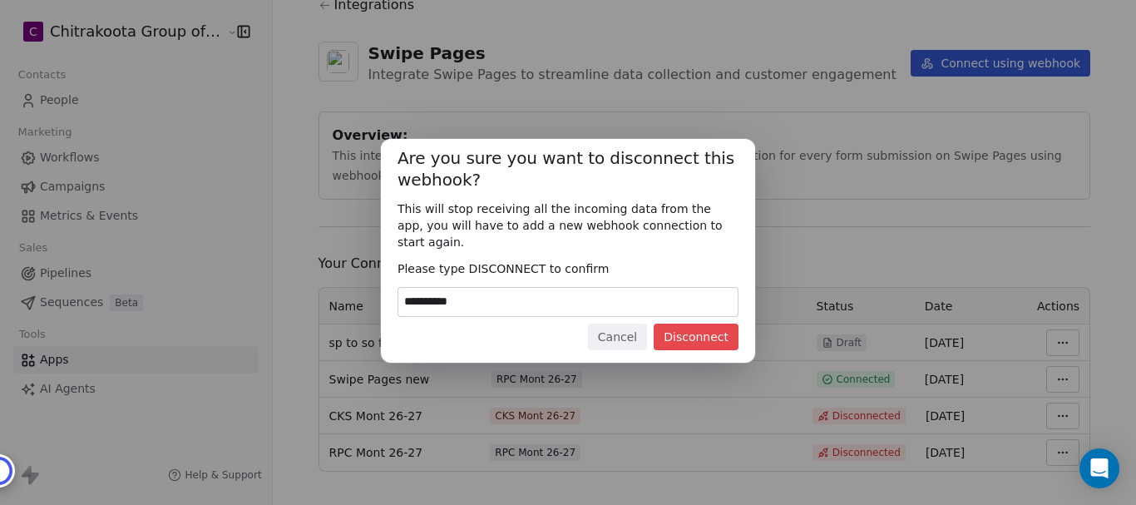
type input "**********"
click at [706, 336] on button "Disconnect" at bounding box center [696, 337] width 85 height 27
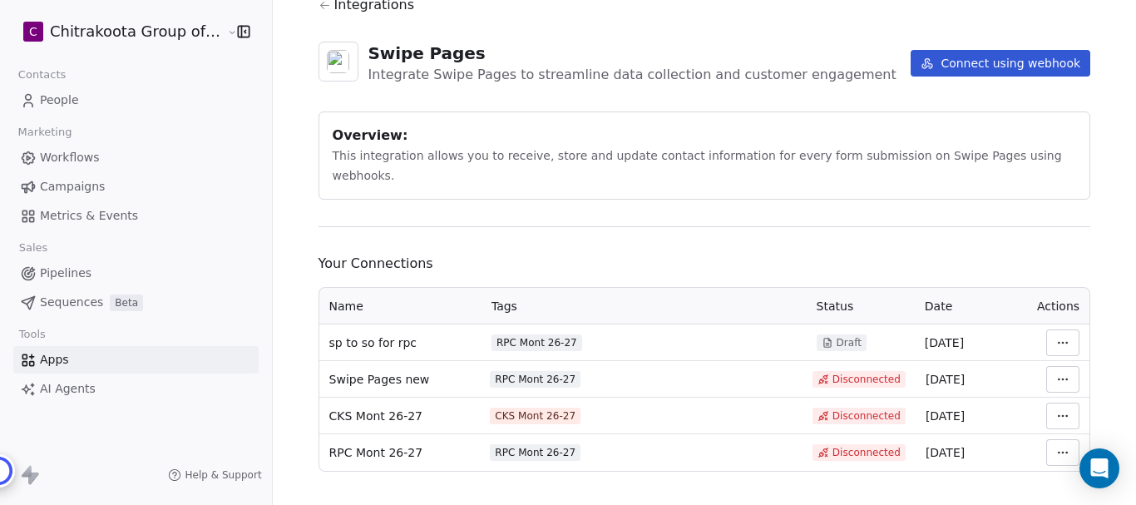
click at [1053, 325] on html "C Chitrakoota Group of Institutions Contacts People Marketing Workflows Campaig…" at bounding box center [568, 252] width 1136 height 505
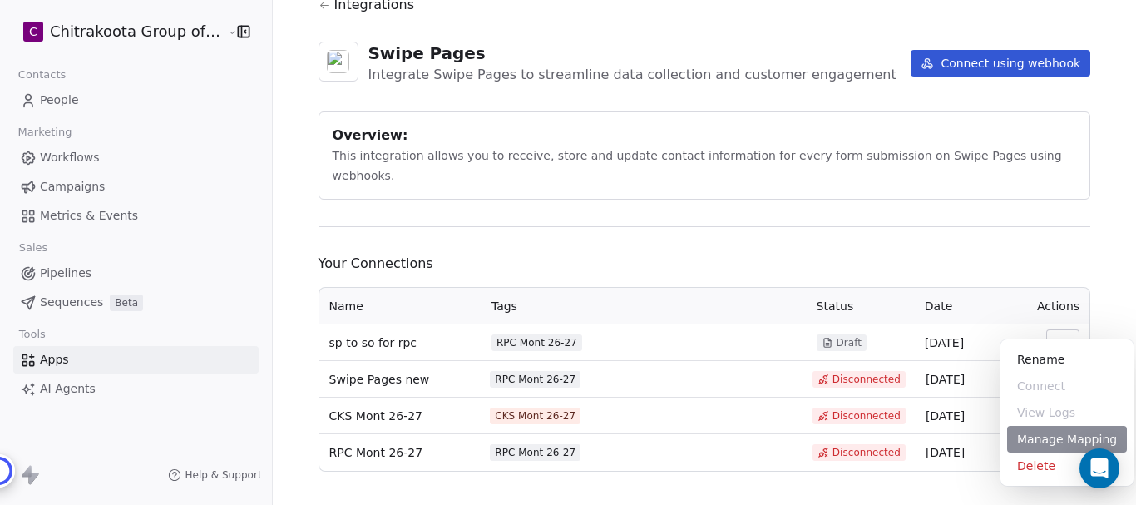
click at [1081, 439] on div "Manage Mapping" at bounding box center [1067, 439] width 120 height 27
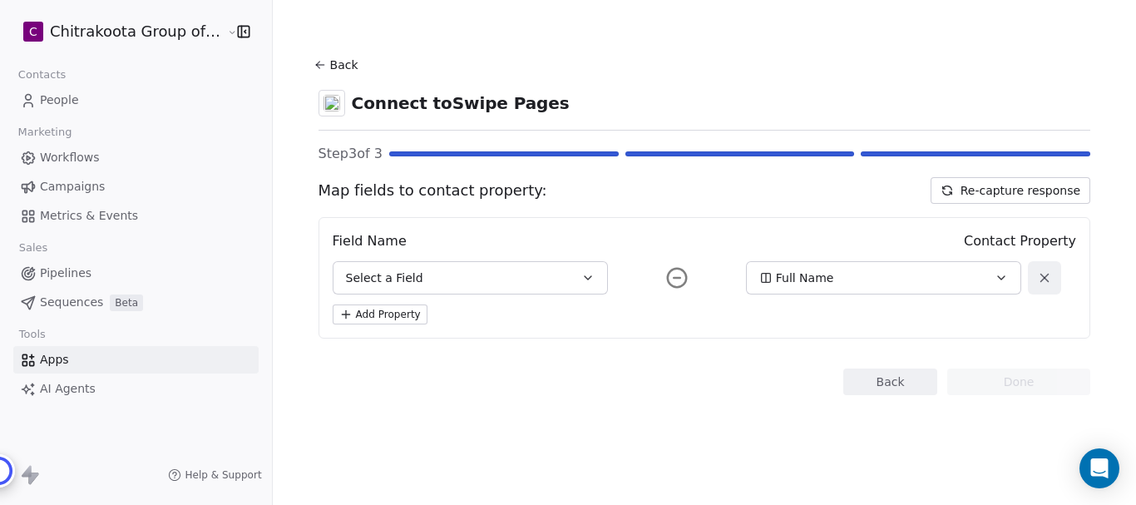
click at [876, 389] on button "Back" at bounding box center [890, 381] width 94 height 27
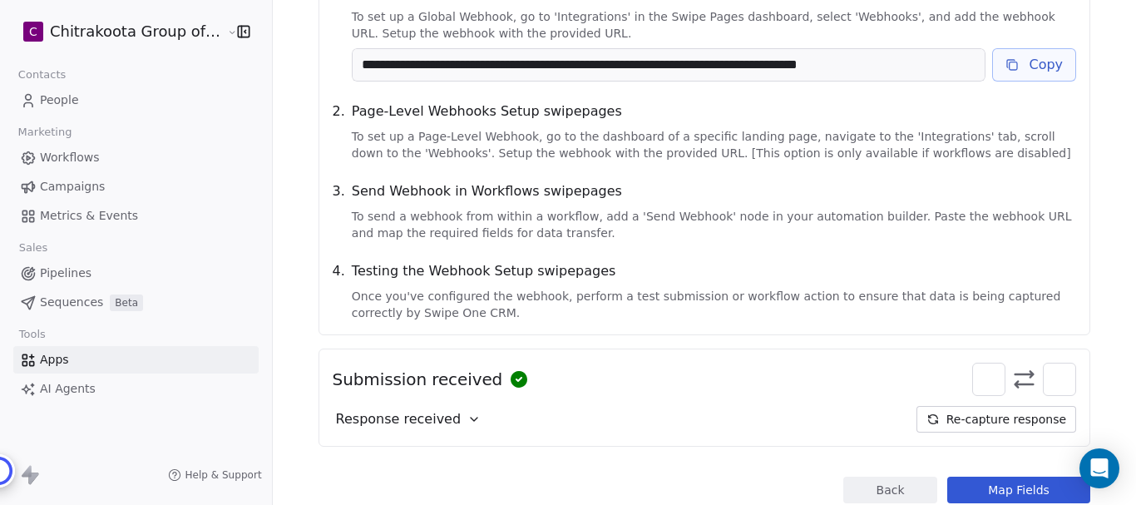
scroll to position [249, 0]
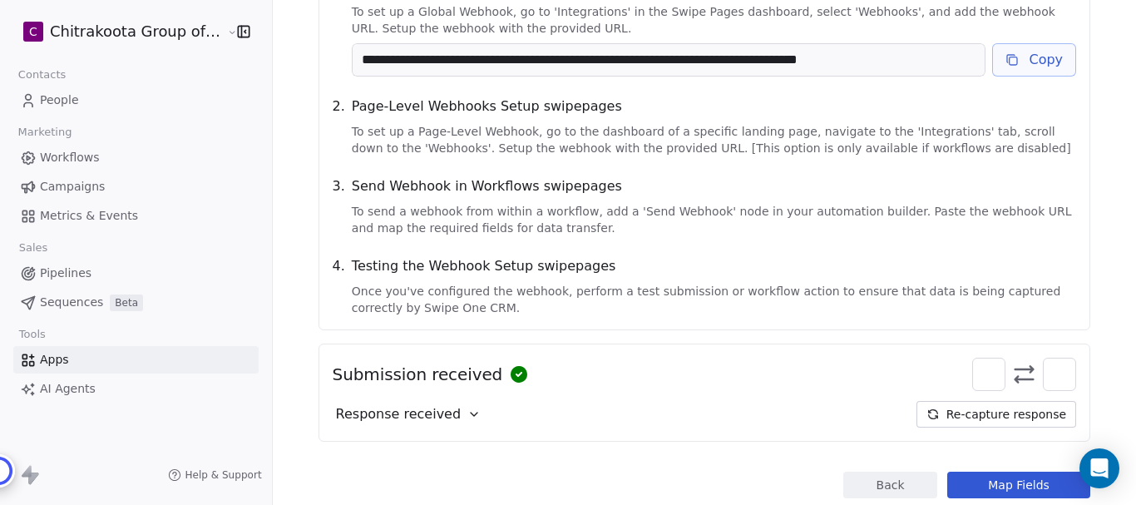
click at [876, 480] on button "Back" at bounding box center [890, 485] width 94 height 27
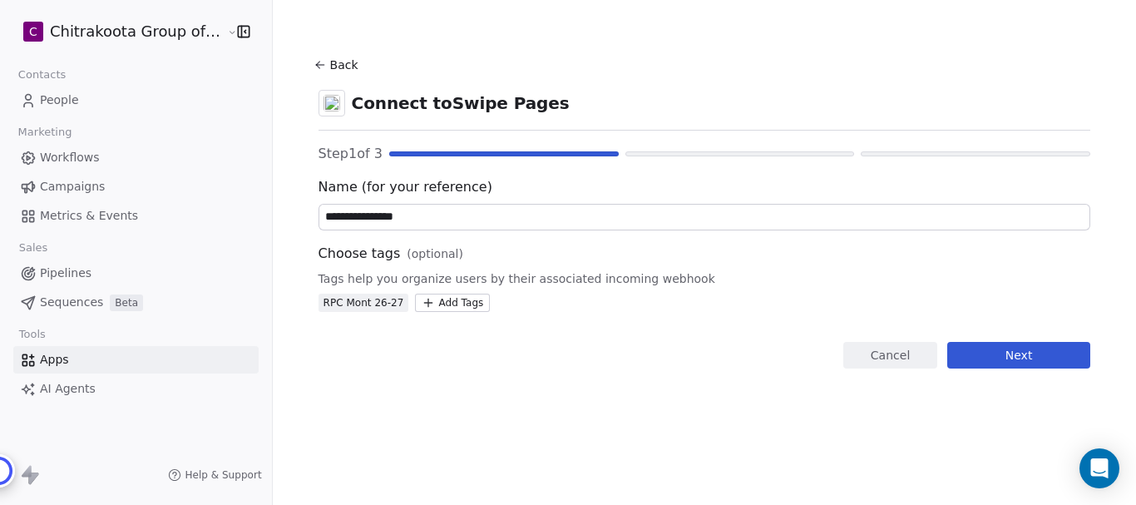
click at [993, 360] on button "Next" at bounding box center [1018, 355] width 143 height 27
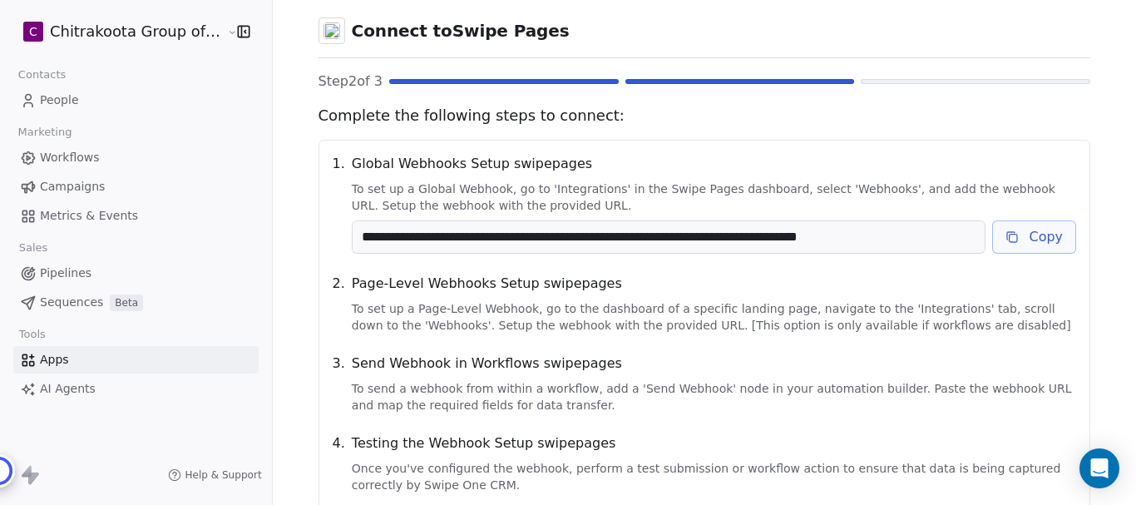
scroll to position [296, 0]
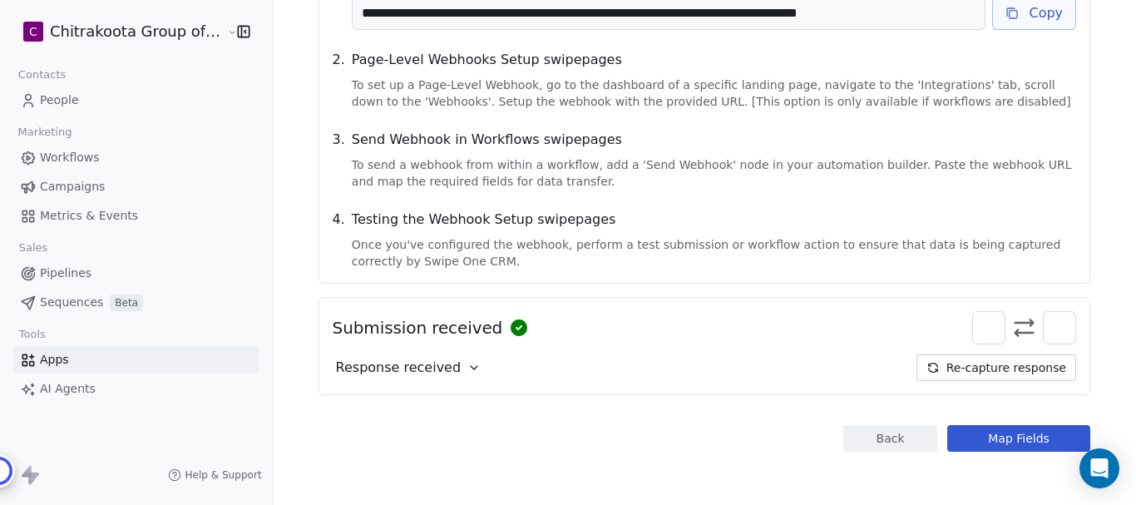
click at [467, 366] on icon at bounding box center [473, 367] width 13 height 13
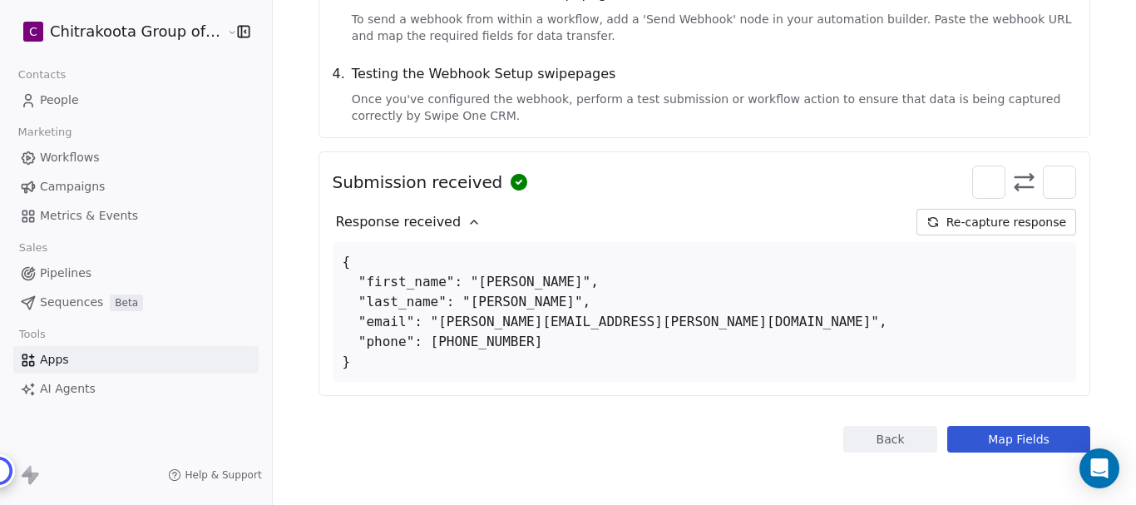
scroll to position [442, 0]
click at [1005, 223] on button "Re-capture response" at bounding box center [996, 221] width 160 height 27
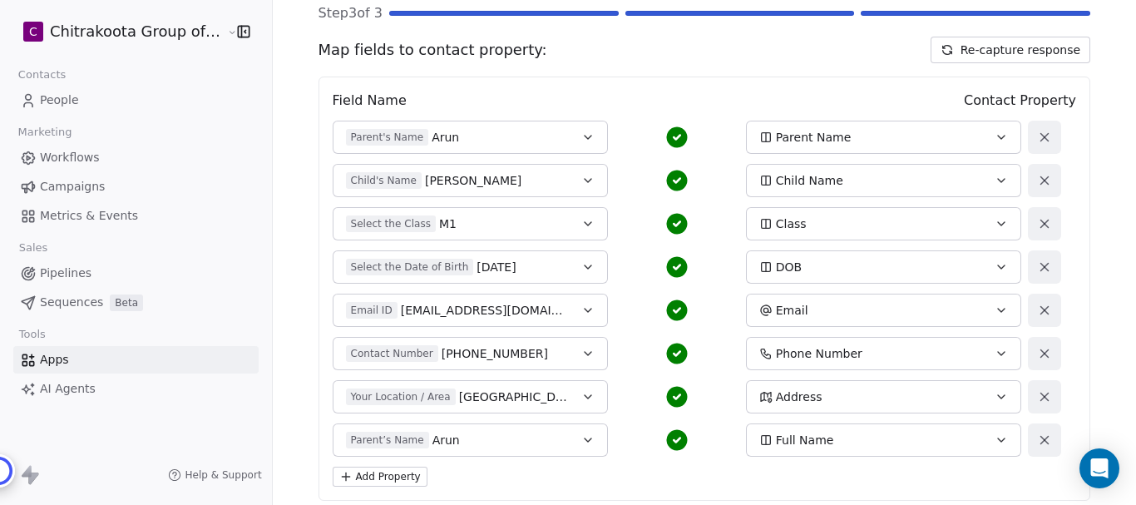
scroll to position [0, 0]
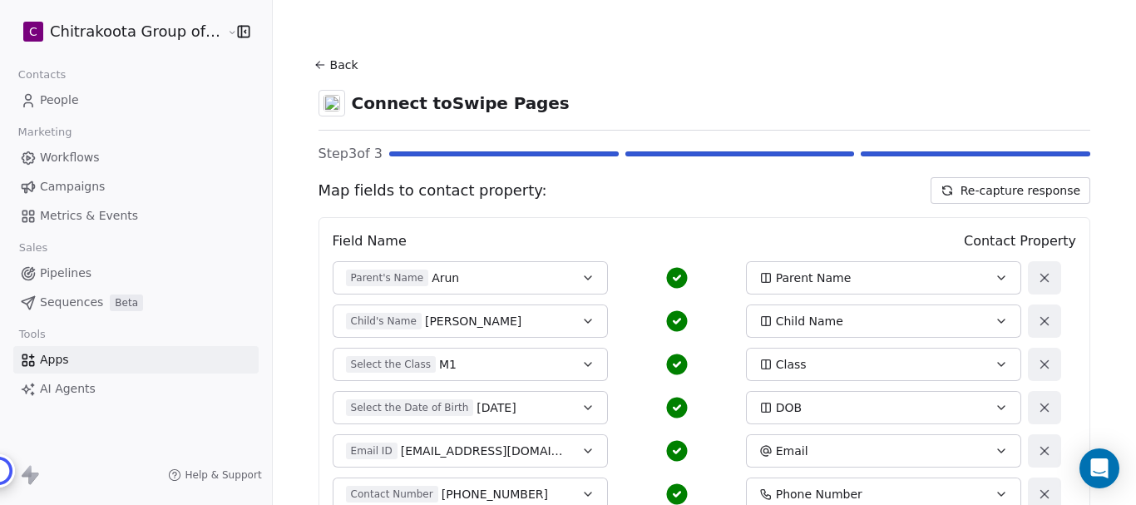
click at [71, 106] on span "People" at bounding box center [59, 99] width 39 height 17
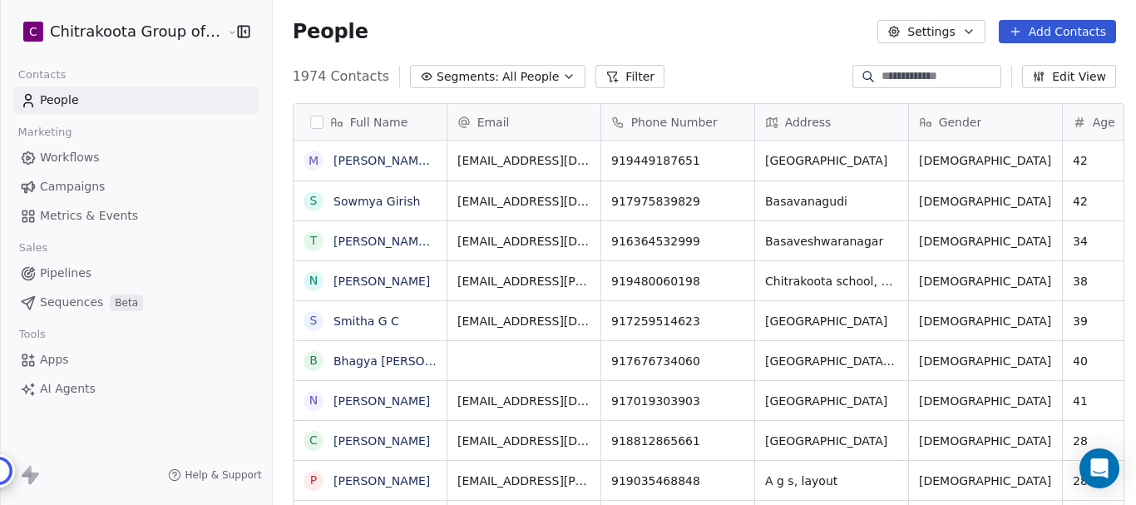
scroll to position [13, 13]
